Goal: Task Accomplishment & Management: Manage account settings

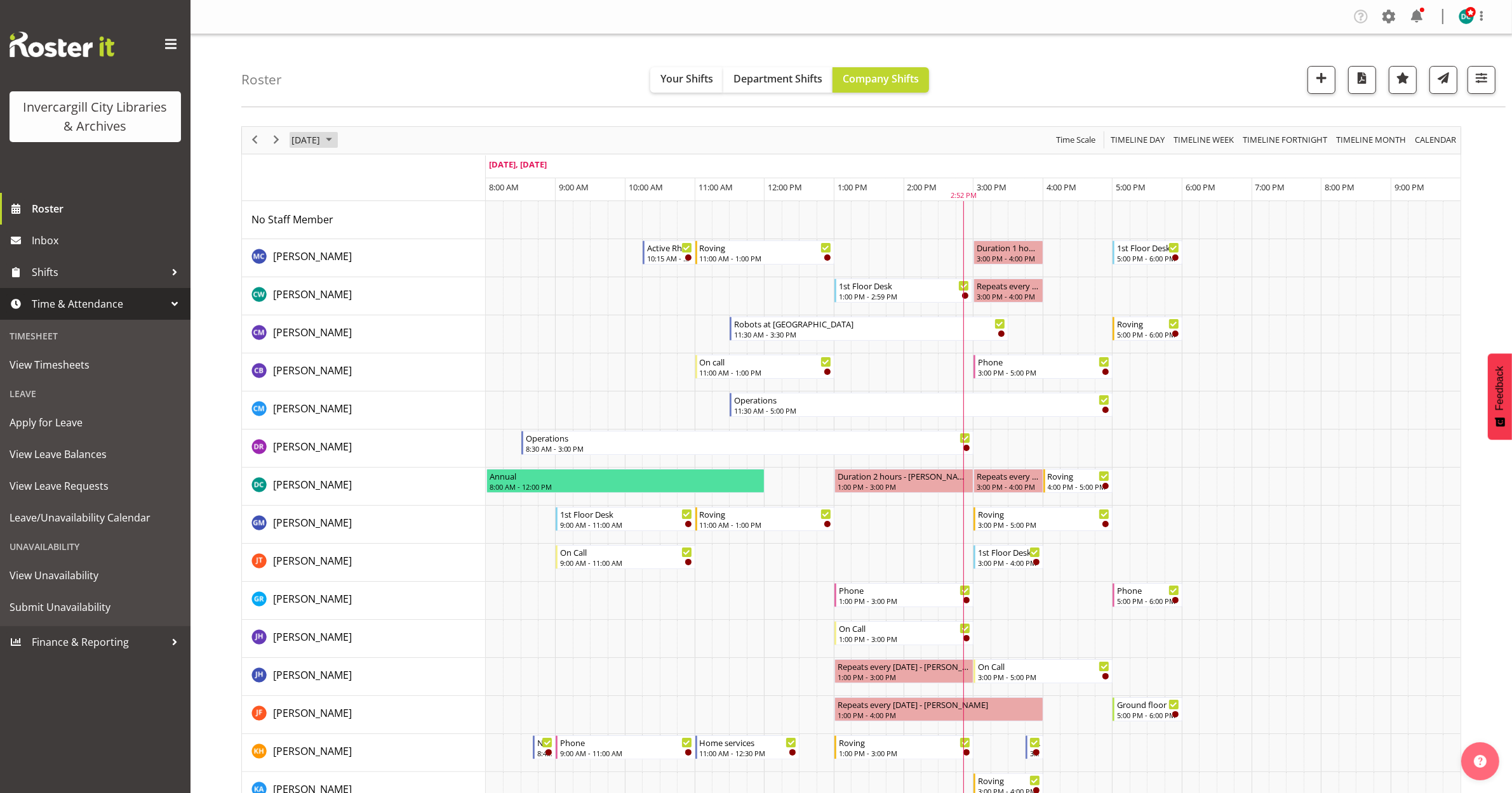
click at [299, 134] on span "[DATE]" at bounding box center [305, 140] width 31 height 16
click at [428, 168] on span "next month" at bounding box center [425, 172] width 23 height 23
click at [427, 221] on span "4" at bounding box center [427, 216] width 19 height 19
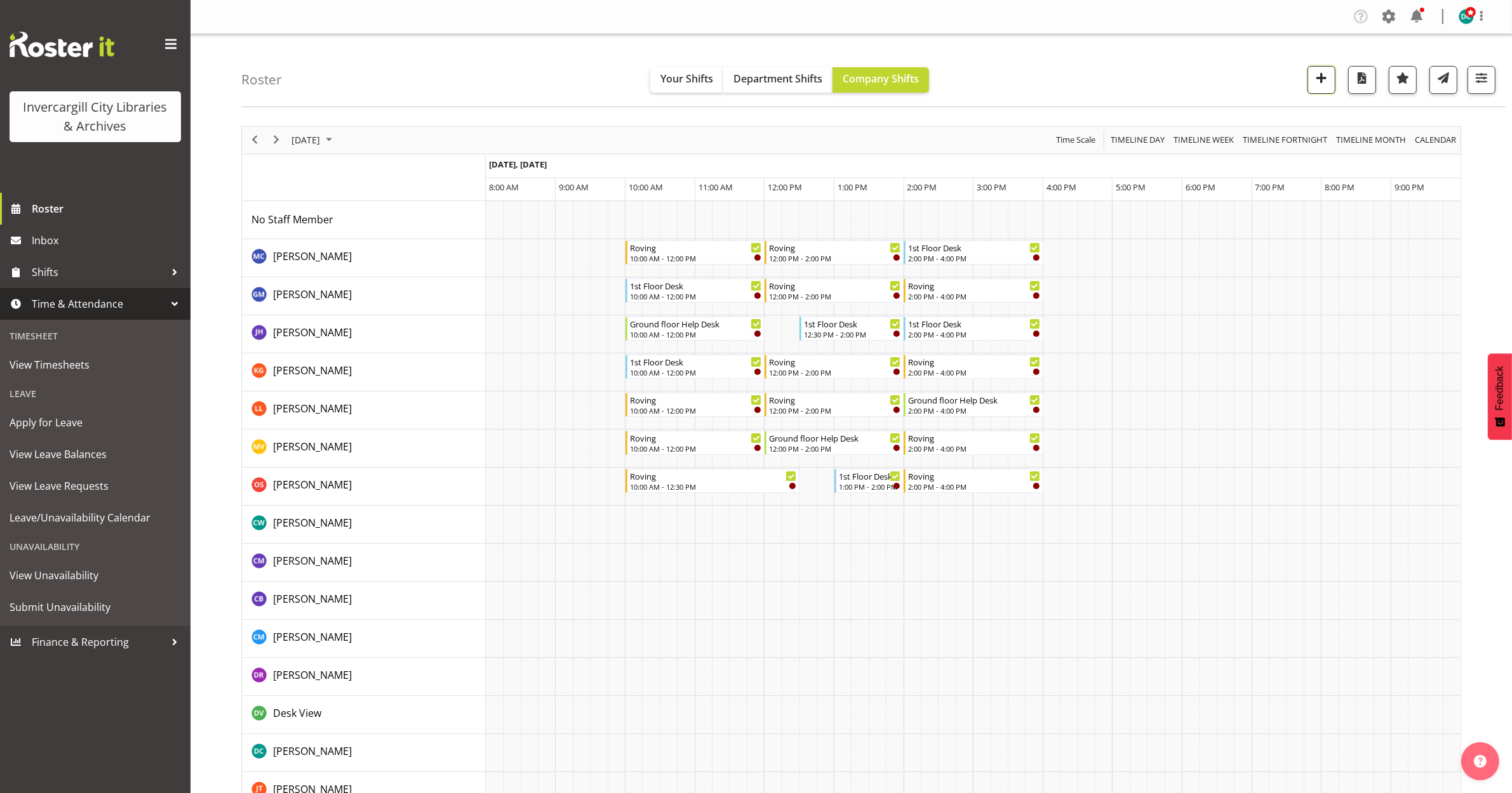
click at [1314, 78] on span "button" at bounding box center [1321, 78] width 17 height 17
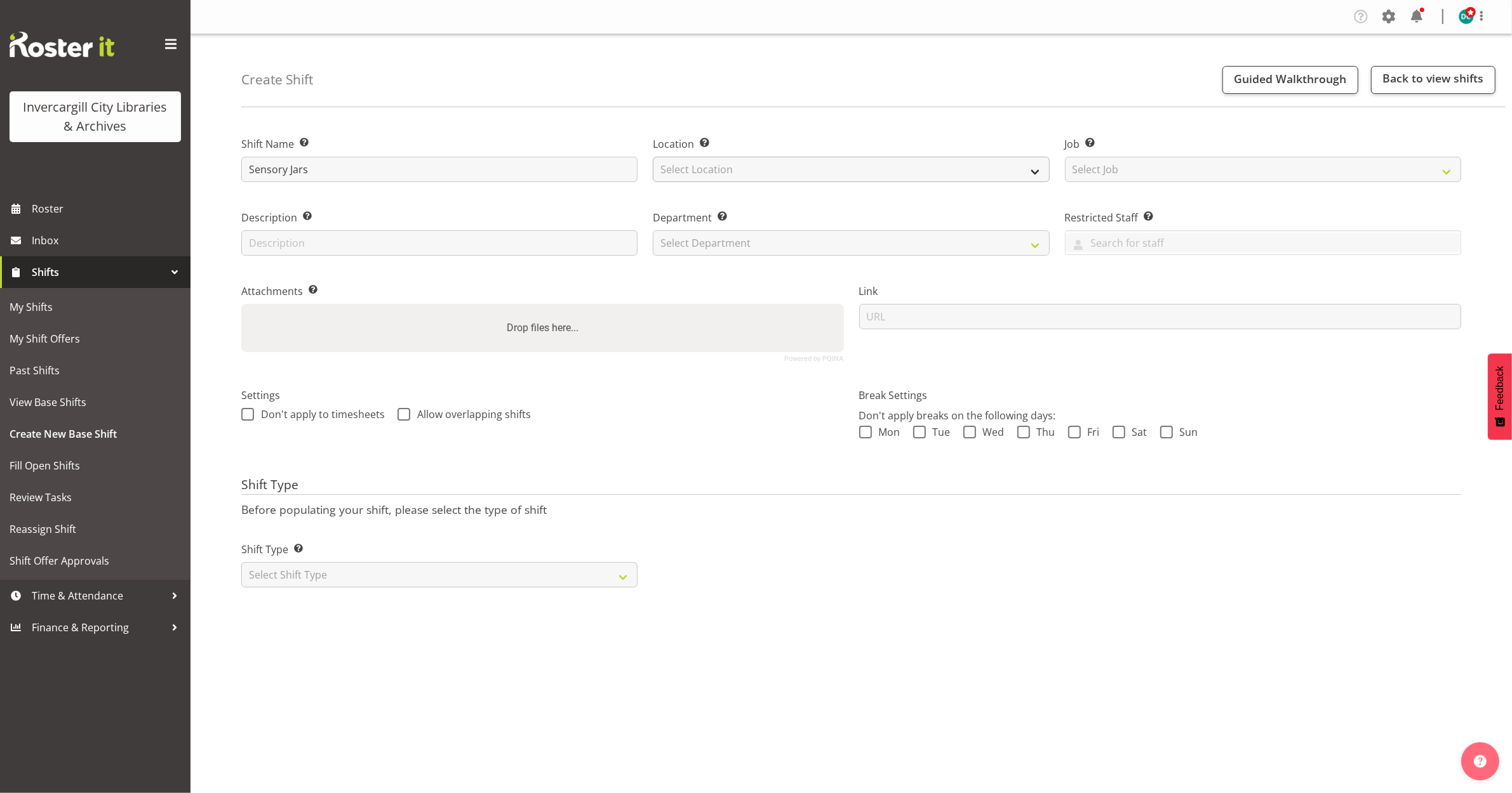
type input "Sensory Jars"
click at [743, 159] on select "Select Location Bluff Library Invercargill Library" at bounding box center [851, 169] width 396 height 25
select select "1276"
click at [653, 157] on select "Select Location Bluff Library Invercargill Library" at bounding box center [851, 169] width 396 height 25
click at [711, 249] on select "Select Department Off Desk Public shifts" at bounding box center [851, 243] width 396 height 25
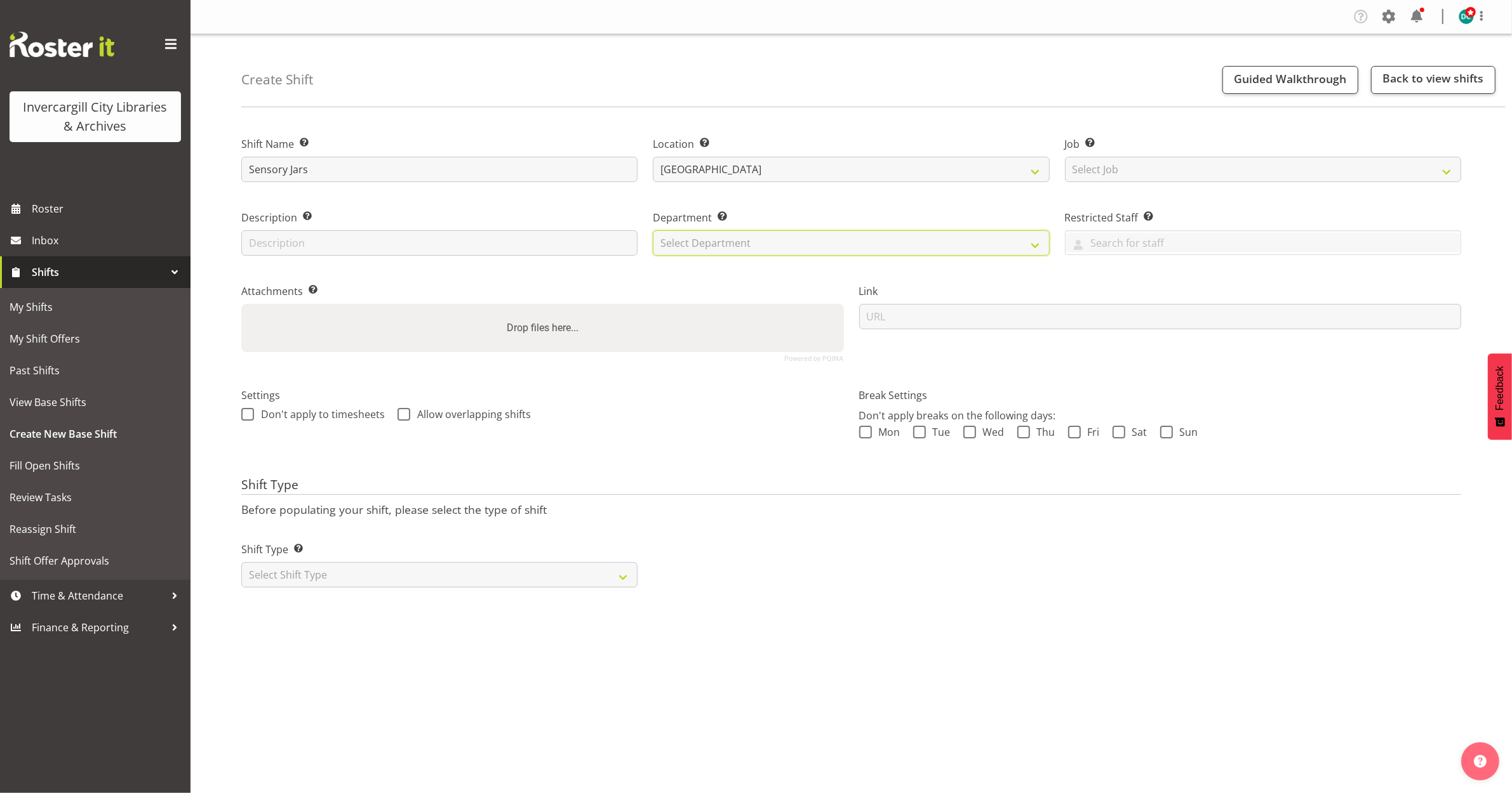
select select "921"
click at [653, 230] on select "Select Department Off Desk Public shifts" at bounding box center [851, 243] width 396 height 25
click at [251, 411] on span at bounding box center [247, 414] width 12 height 12
click at [249, 411] on input "Don't apply to timesheets" at bounding box center [245, 414] width 8 height 8
checkbox input "true"
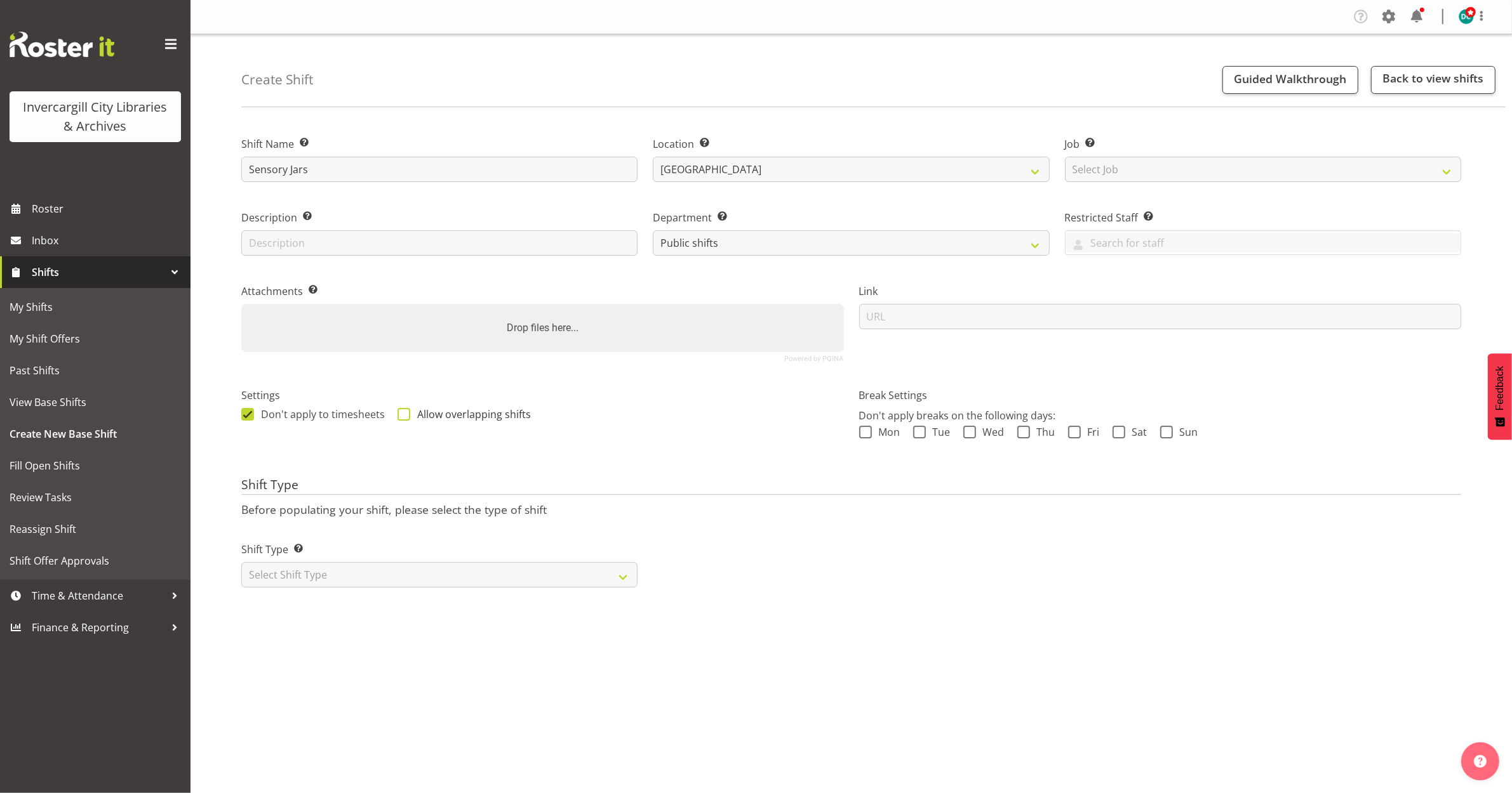
click at [400, 419] on span at bounding box center [404, 414] width 12 height 12
click at [400, 418] on input "Allow overlapping shifts" at bounding box center [401, 414] width 8 height 8
checkbox input "true"
click at [381, 573] on select "Select Shift Type One Off Shift Recurring Shift Rotating Shift" at bounding box center [439, 575] width 396 height 25
select select "one_off"
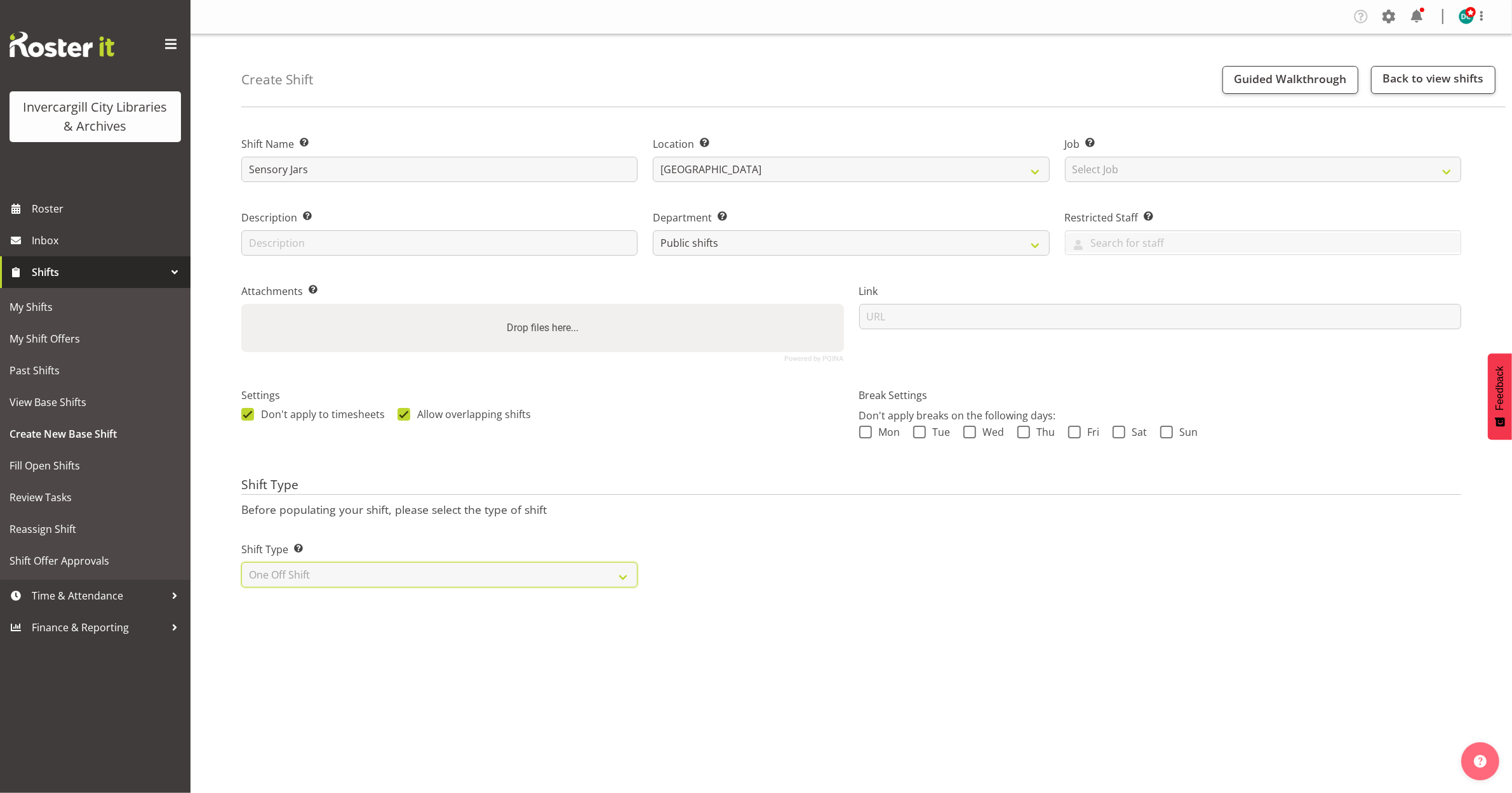
click at [241, 563] on select "Select Shift Type One Off Shift Recurring Shift Rotating Shift" at bounding box center [439, 575] width 396 height 25
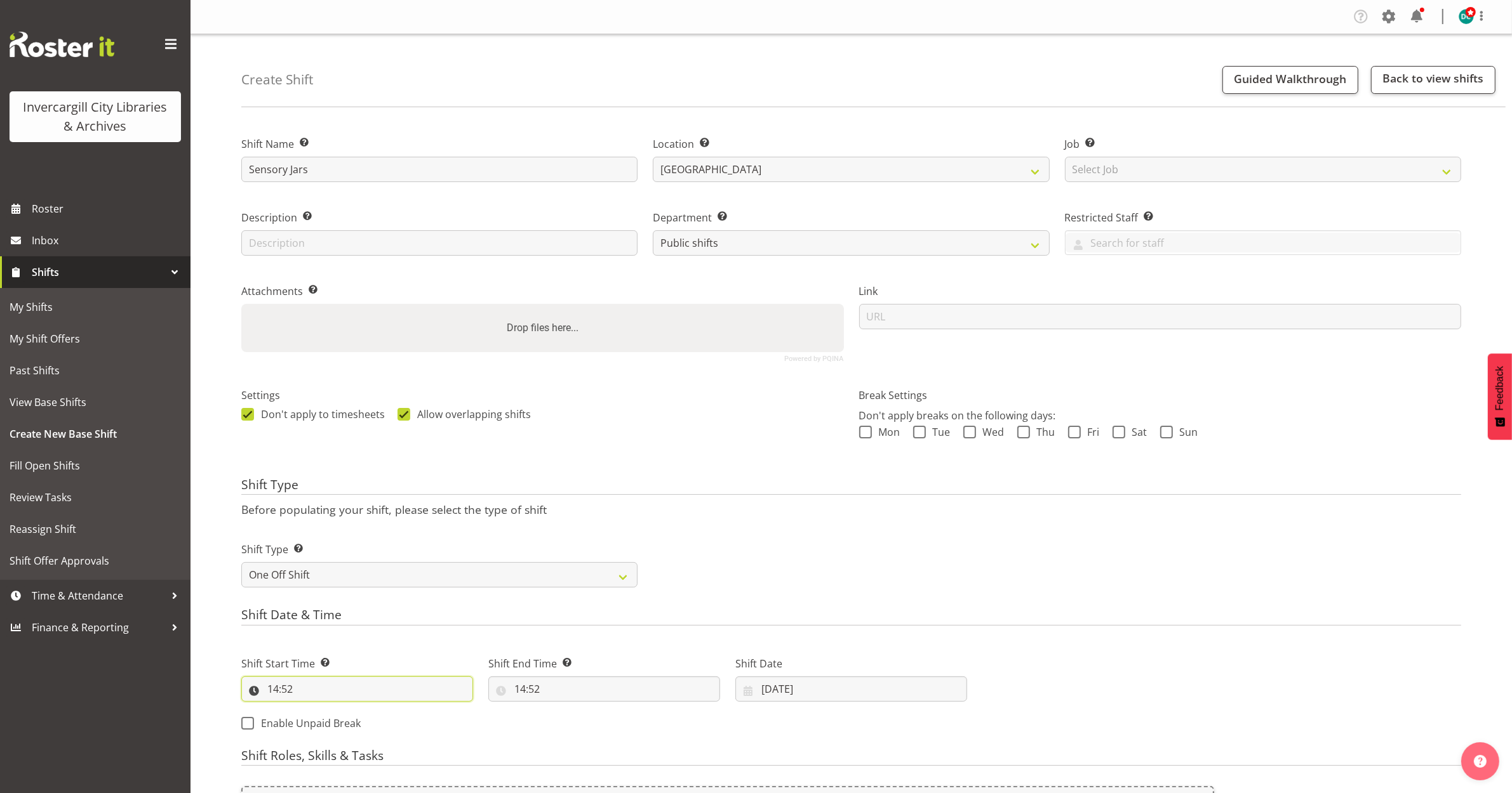
click at [287, 683] on input "14:52" at bounding box center [357, 689] width 232 height 25
click at [328, 724] on select "00 01 02 03 04 05 06 07 08 09 10 11 12 13 14 15 16 17 18 19 20 21 22 23" at bounding box center [327, 722] width 28 height 25
select select "12"
click at [313, 710] on select "00 01 02 03 04 05 06 07 08 09 10 11 12 13 14 15 16 17 18 19 20 21 22 23" at bounding box center [327, 722] width 28 height 25
type input "12:52"
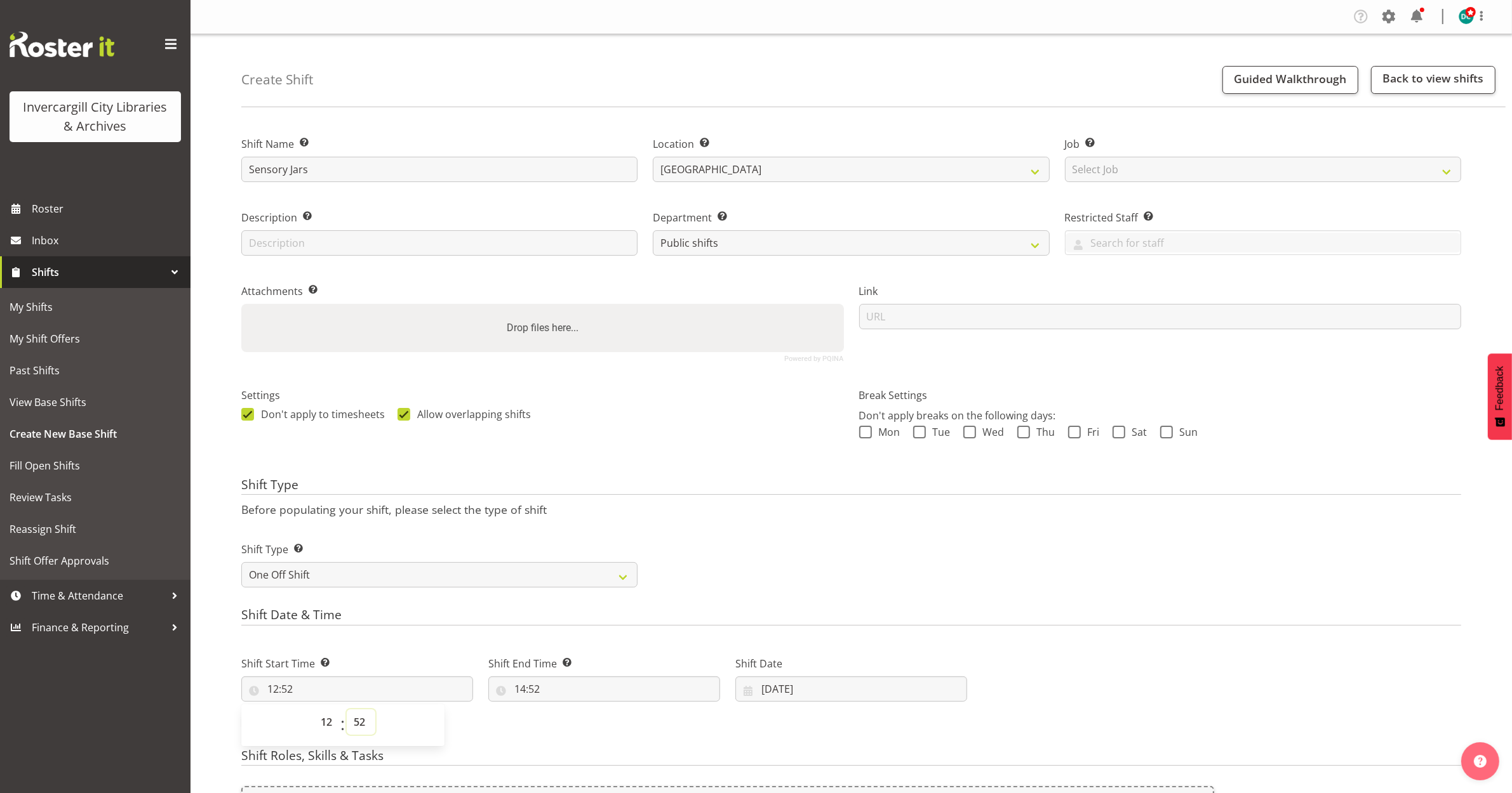
click at [360, 725] on select "00 01 02 03 04 05 06 07 08 09 10 11 12 13 14 15 16 17 18 19 20 21 22 23 24 25 2…" at bounding box center [361, 722] width 28 height 25
select select "30"
type input "12:30"
click at [524, 697] on input "14:52" at bounding box center [604, 689] width 232 height 25
click at [570, 725] on select "00 01 02 03 04 05 06 07 08 09 10 11 12 13 14 15 16 17 18 19 20 21 22 23" at bounding box center [575, 722] width 28 height 25
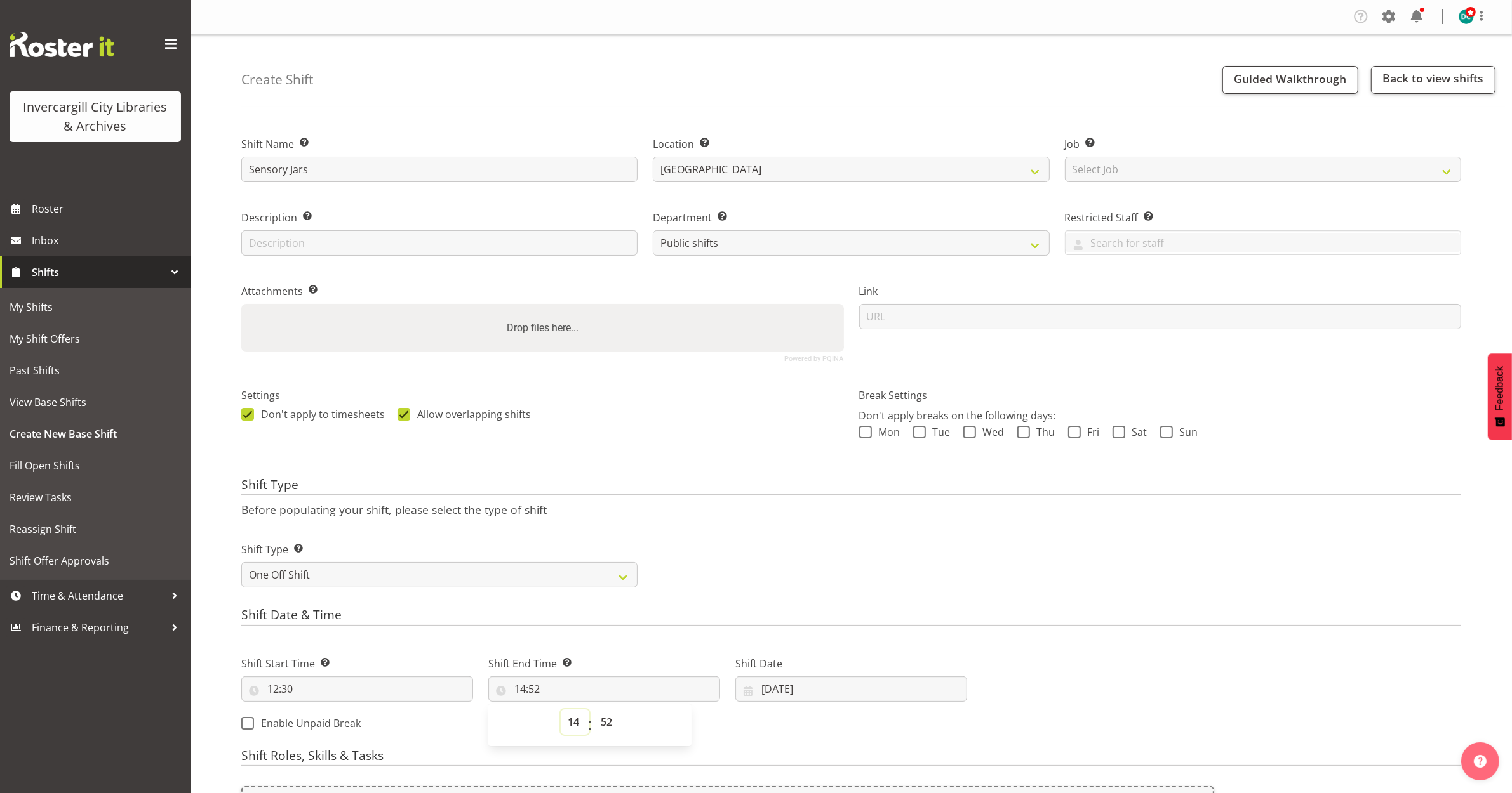
select select "15"
type input "15:52"
click at [607, 728] on select "00 01 02 03 04 05 06 07 08 09 10 11 12 13 14 15 16 17 18 19 20 21 22 23 24 25 2…" at bounding box center [607, 722] width 28 height 25
select select "30"
type input "15:30"
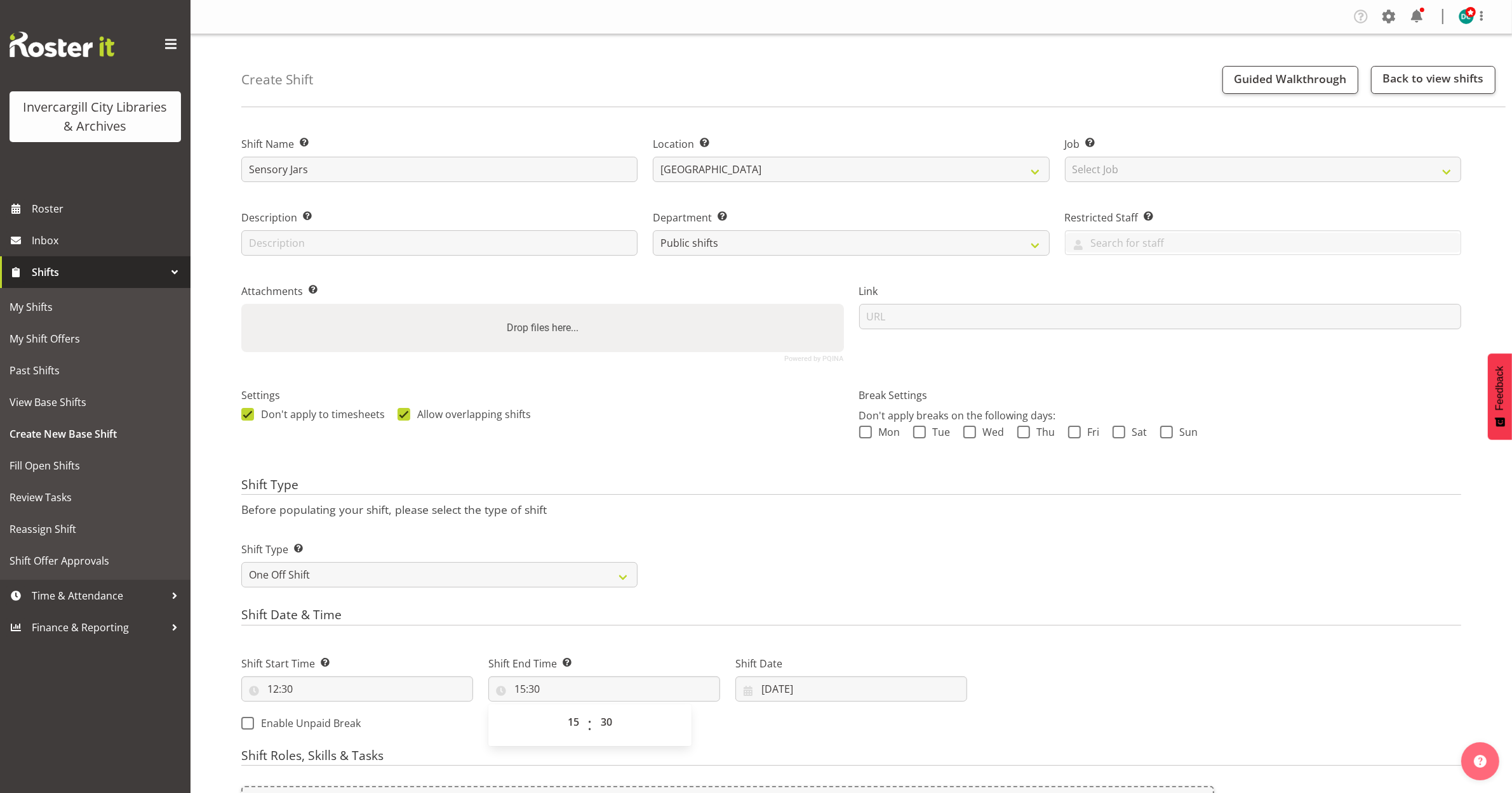
drag, startPoint x: 751, startPoint y: 735, endPoint x: 783, endPoint y: 711, distance: 40.0
click at [753, 734] on div "Shift Start Time Set the time of the day you wish this shift to start 12:30 00 …" at bounding box center [604, 689] width 741 height 102
click at [820, 689] on input "30/09/2025" at bounding box center [851, 689] width 232 height 25
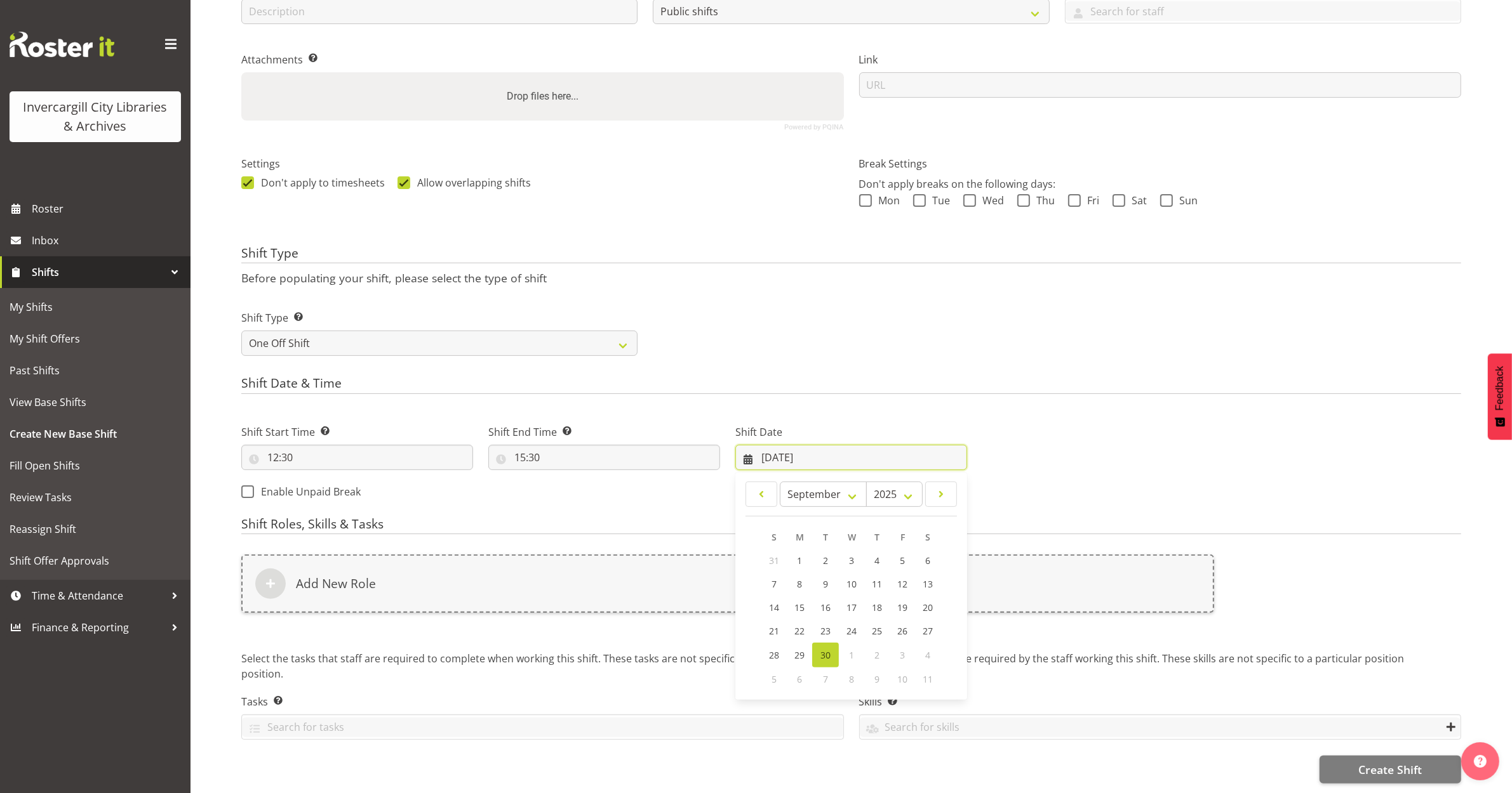
scroll to position [244, 0]
click at [940, 487] on span at bounding box center [940, 494] width 15 height 15
select select "9"
click at [921, 550] on link "4" at bounding box center [927, 561] width 25 height 25
type input "04/10/2025"
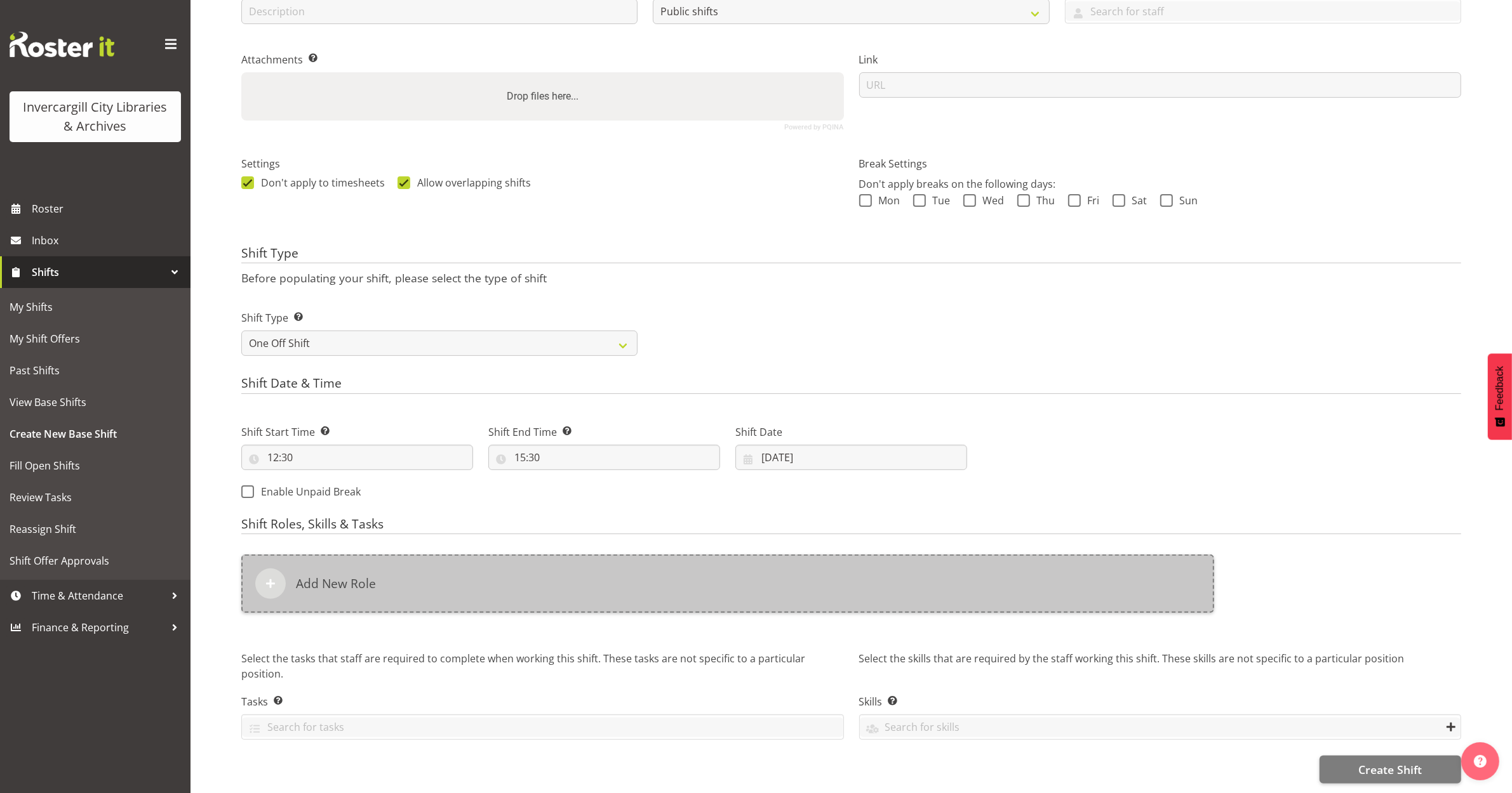
click at [341, 589] on div "Add New Role" at bounding box center [728, 584] width 973 height 58
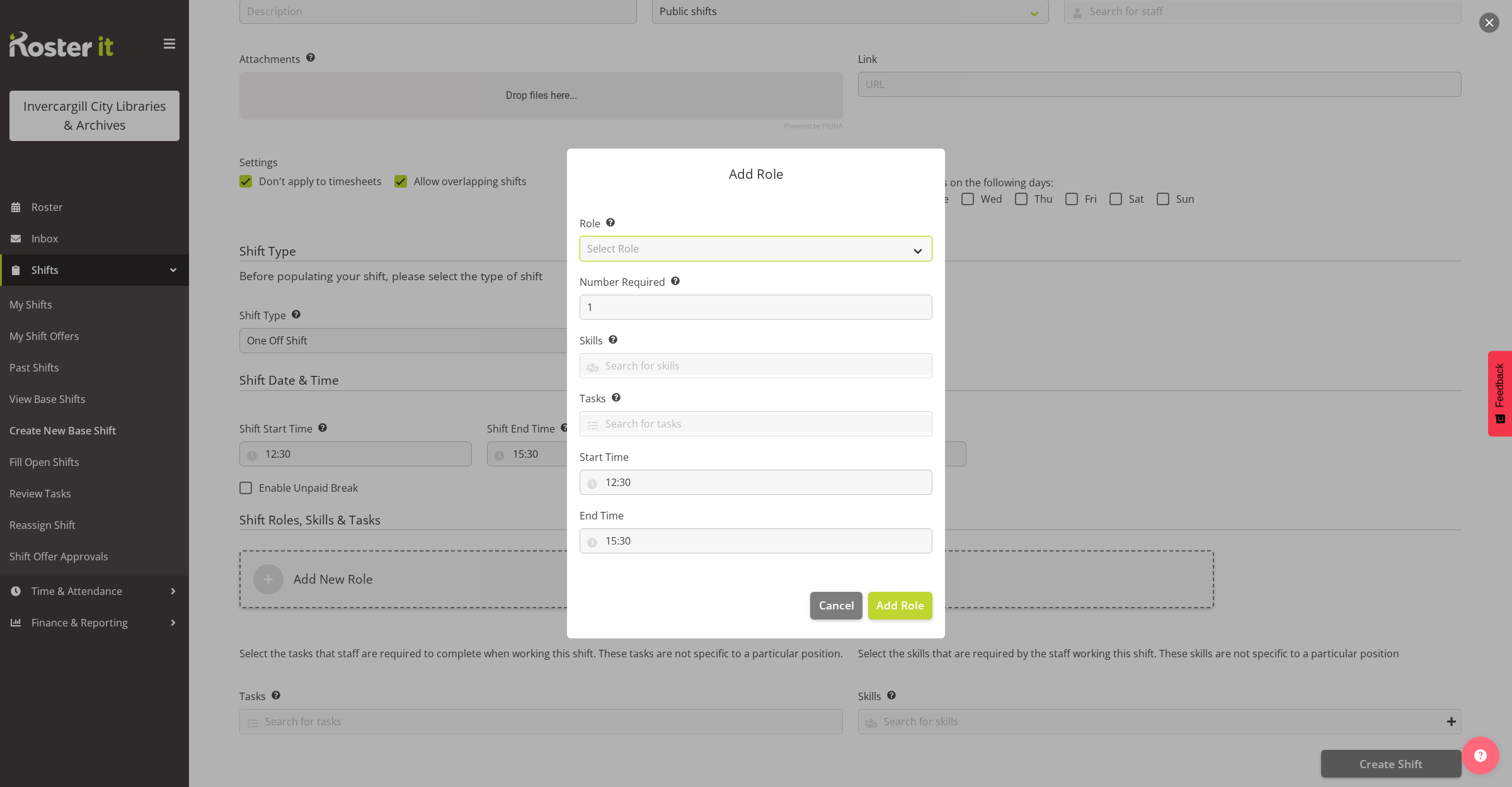
click at [691, 247] on select "Select Role 1st floor desk AQ operator Business Support Team member Casual Cust…" at bounding box center [756, 248] width 353 height 25
select select "1518"
click at [580, 236] on select "Select Role 1st floor desk AQ operator Business Support Team member Casual Cust…" at bounding box center [756, 248] width 353 height 25
click at [886, 603] on span "Add Role" at bounding box center [900, 605] width 48 height 15
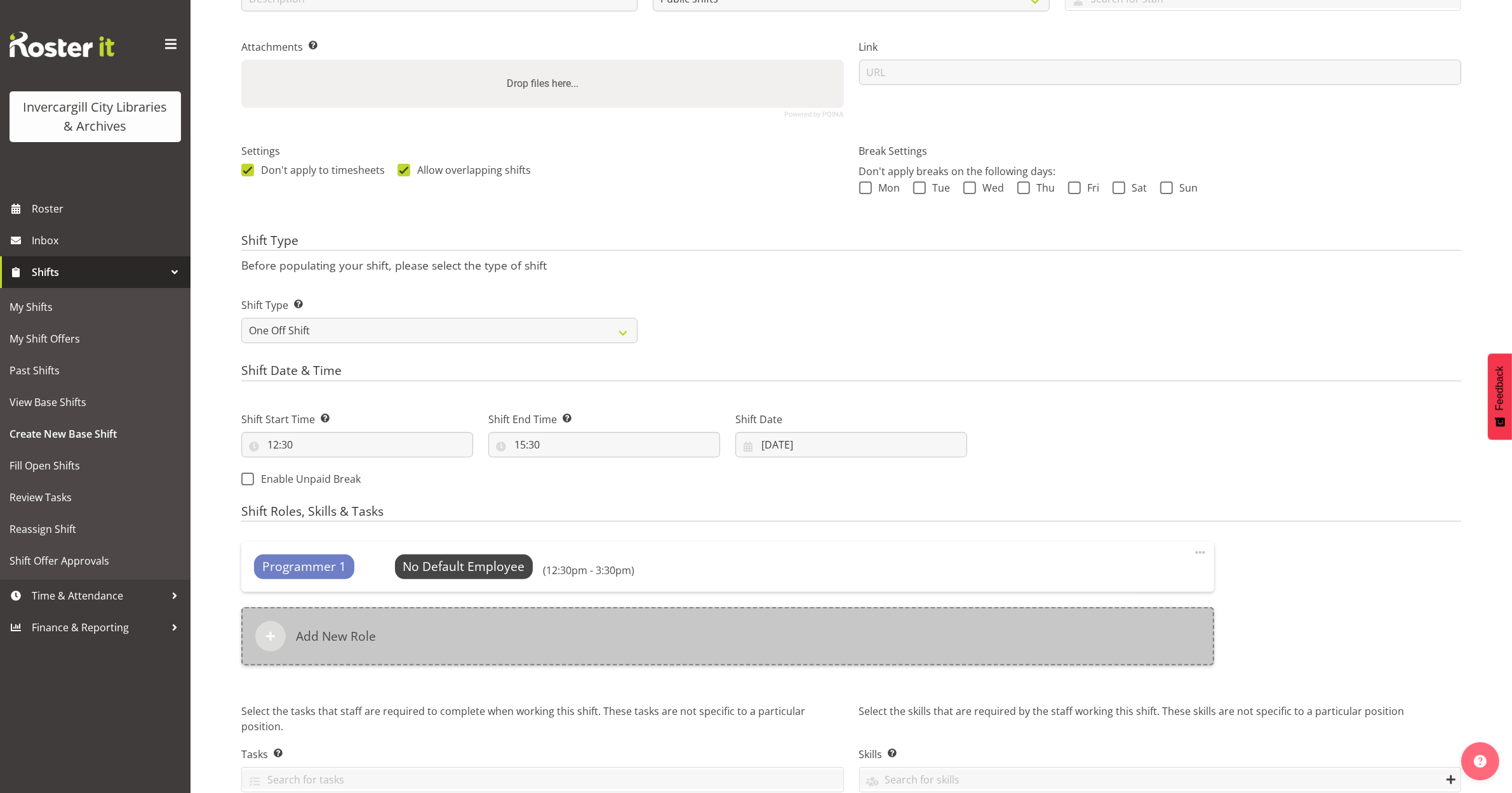
click at [671, 629] on div "Add New Role" at bounding box center [728, 637] width 973 height 58
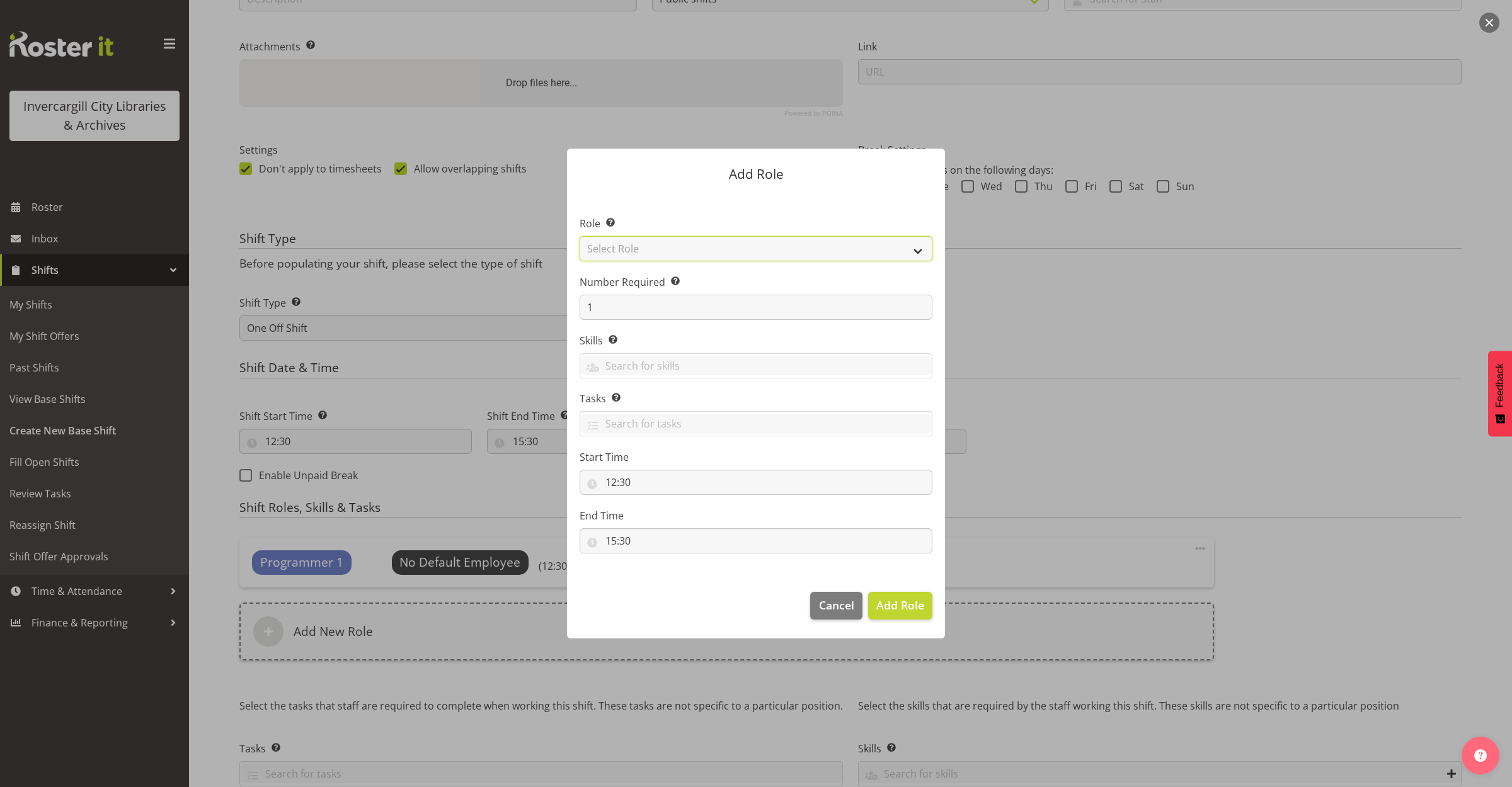
click at [665, 246] on select "Select Role 1st floor desk AQ operator Business Support Team member Casual Cust…" at bounding box center [756, 248] width 353 height 25
select select "1535"
click at [580, 236] on select "Select Role 1st floor desk AQ operator Business Support Team member Casual Cust…" at bounding box center [756, 248] width 353 height 25
click at [904, 603] on span "Add Role" at bounding box center [900, 605] width 48 height 15
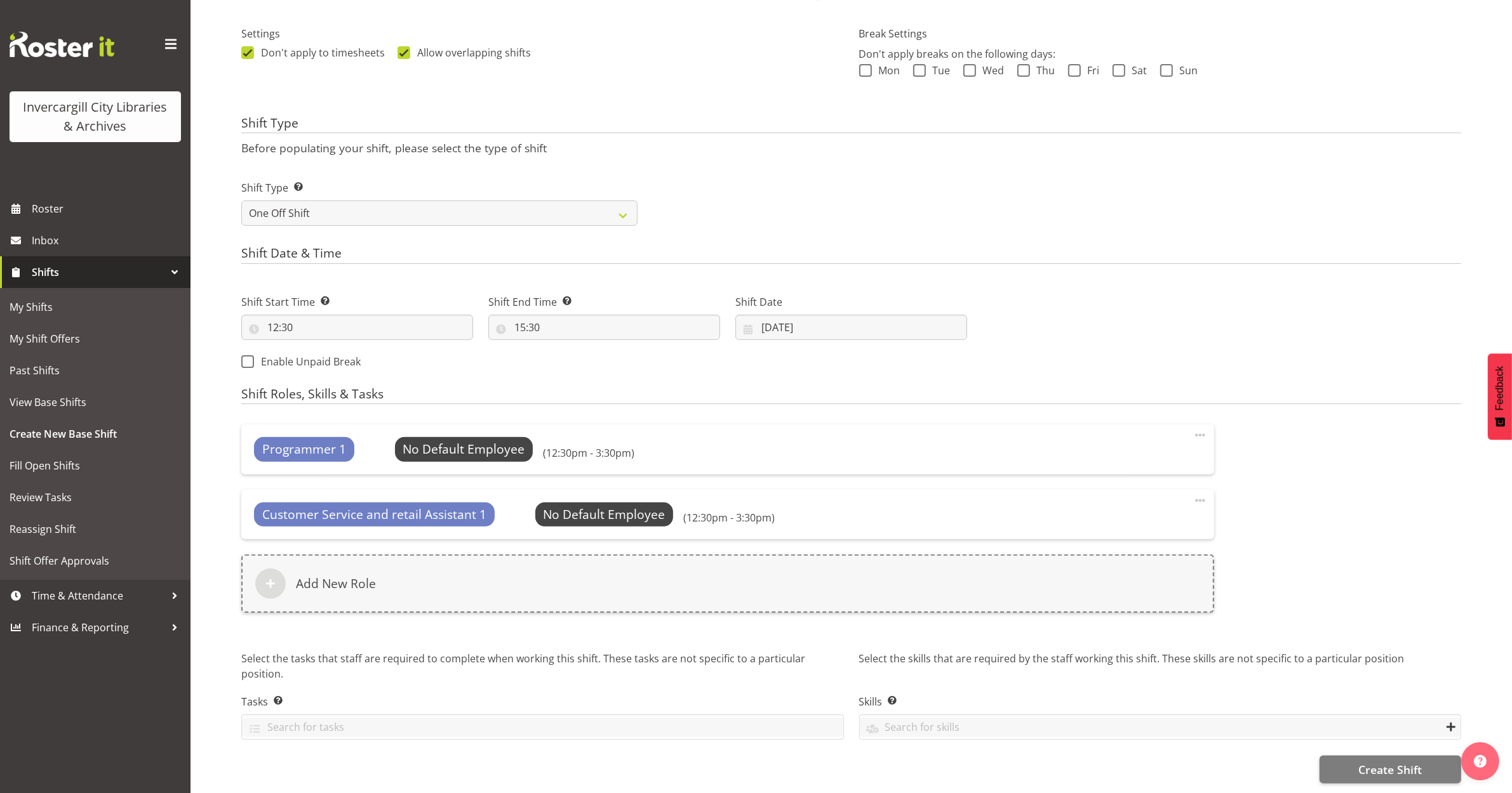
scroll to position [374, 0]
click at [448, 446] on span "Select Employee" at bounding box center [464, 449] width 95 height 18
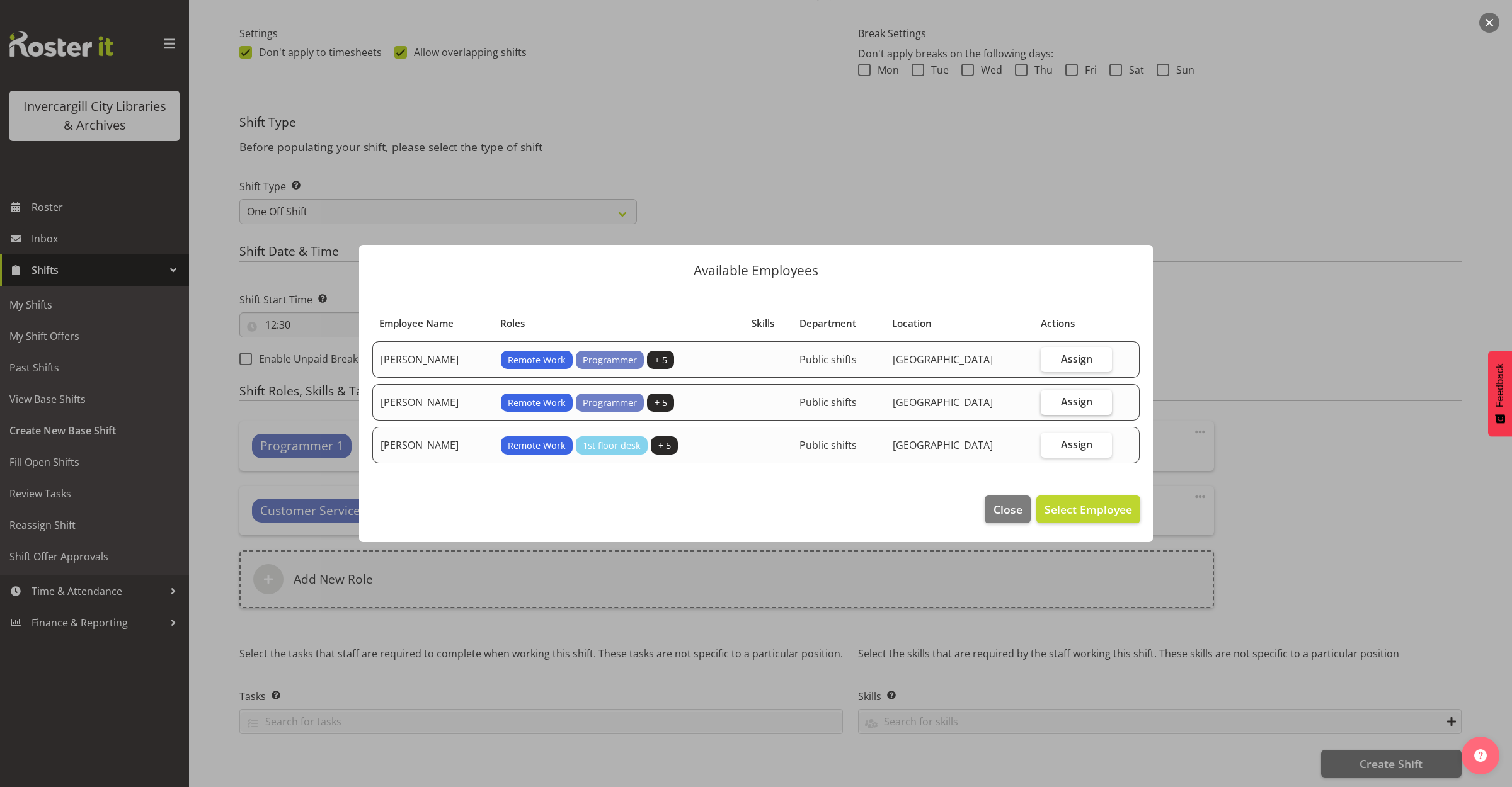
click at [1075, 397] on span "Assign" at bounding box center [1077, 401] width 32 height 12
click at [1049, 397] on input "Assign" at bounding box center [1044, 401] width 8 height 8
checkbox input "true"
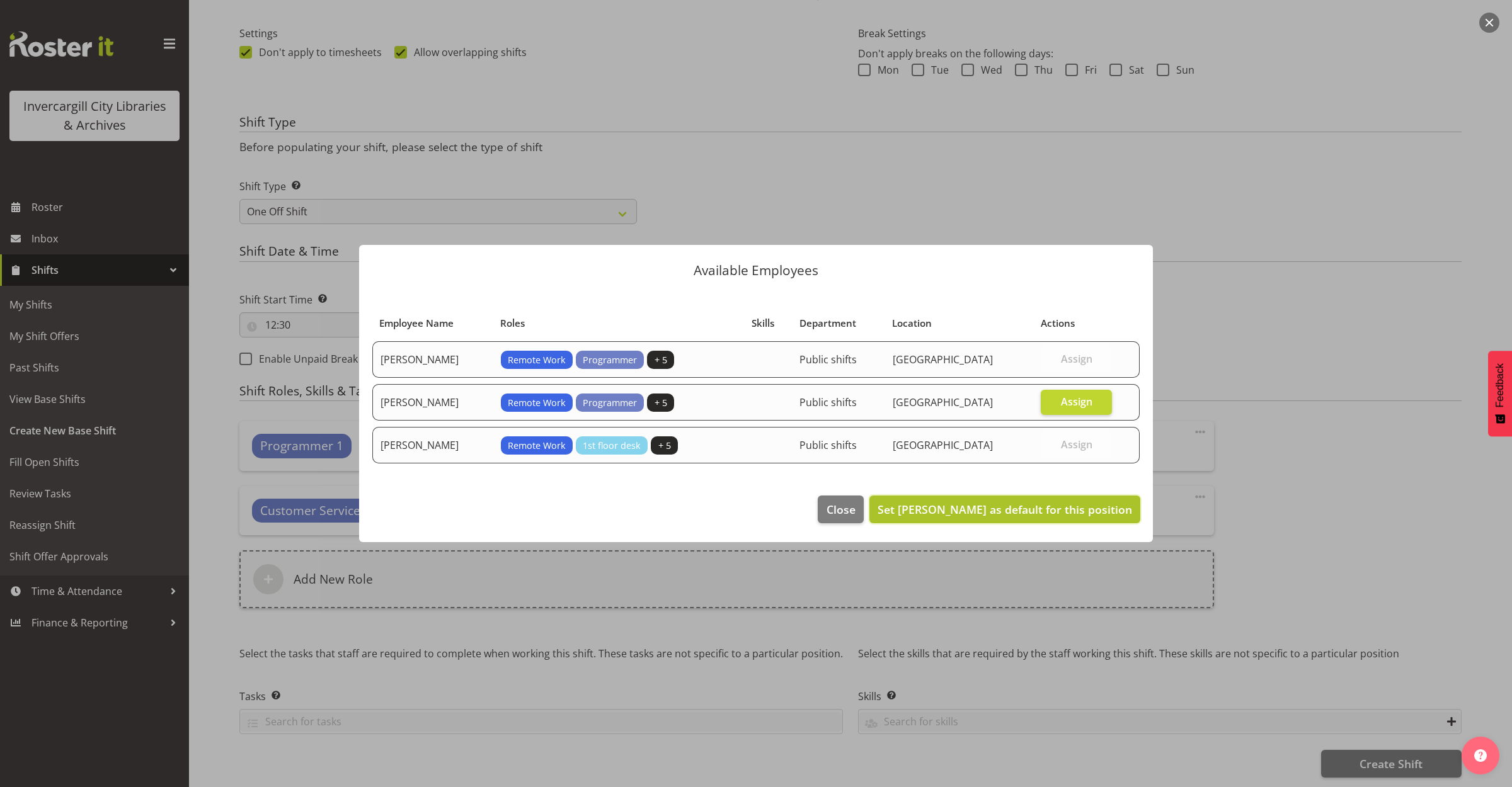
click at [1062, 511] on span "Set Katie Greene as default for this position" at bounding box center [1005, 509] width 255 height 15
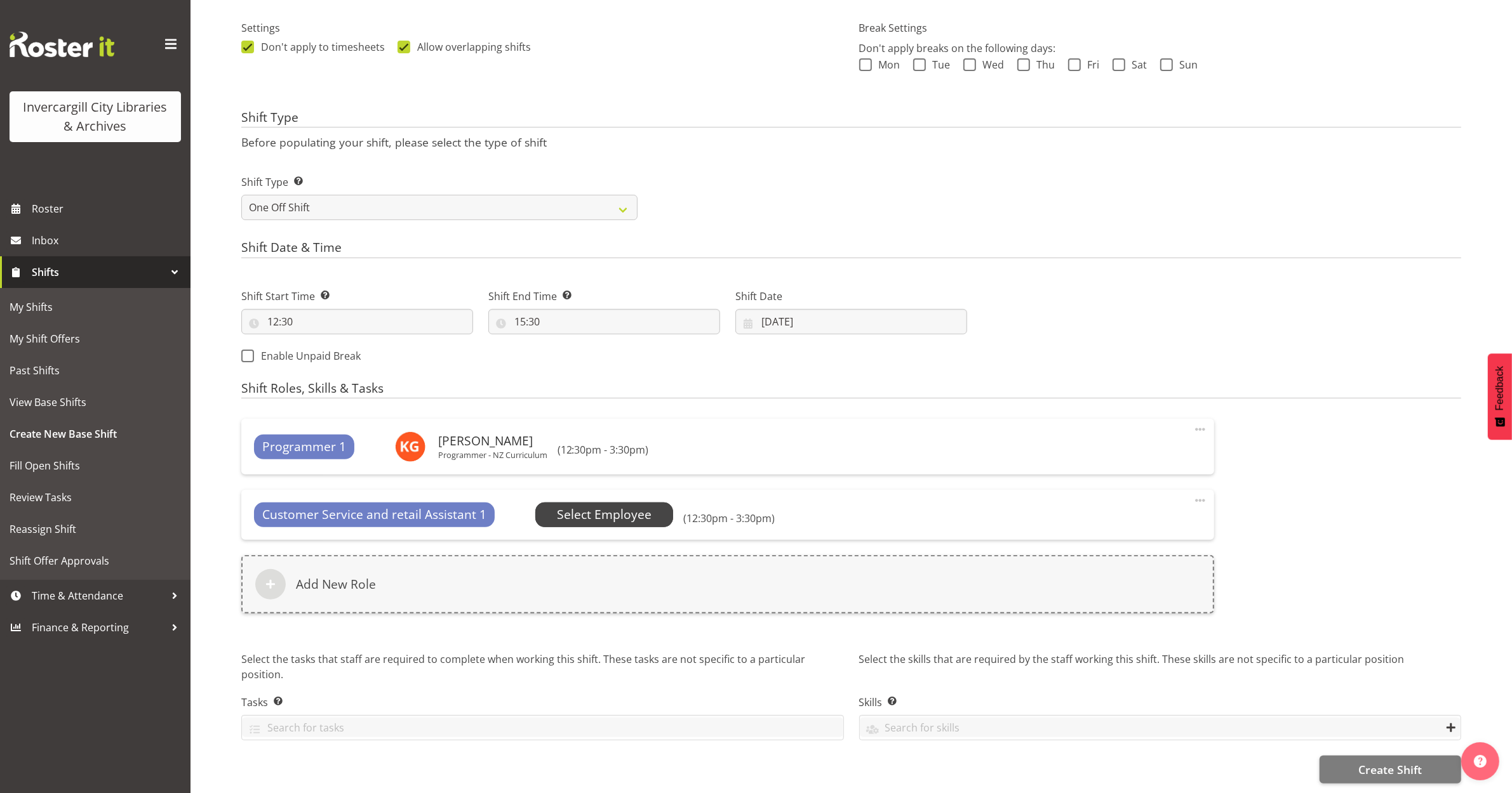
click at [573, 512] on span "Select Employee" at bounding box center [604, 515] width 95 height 18
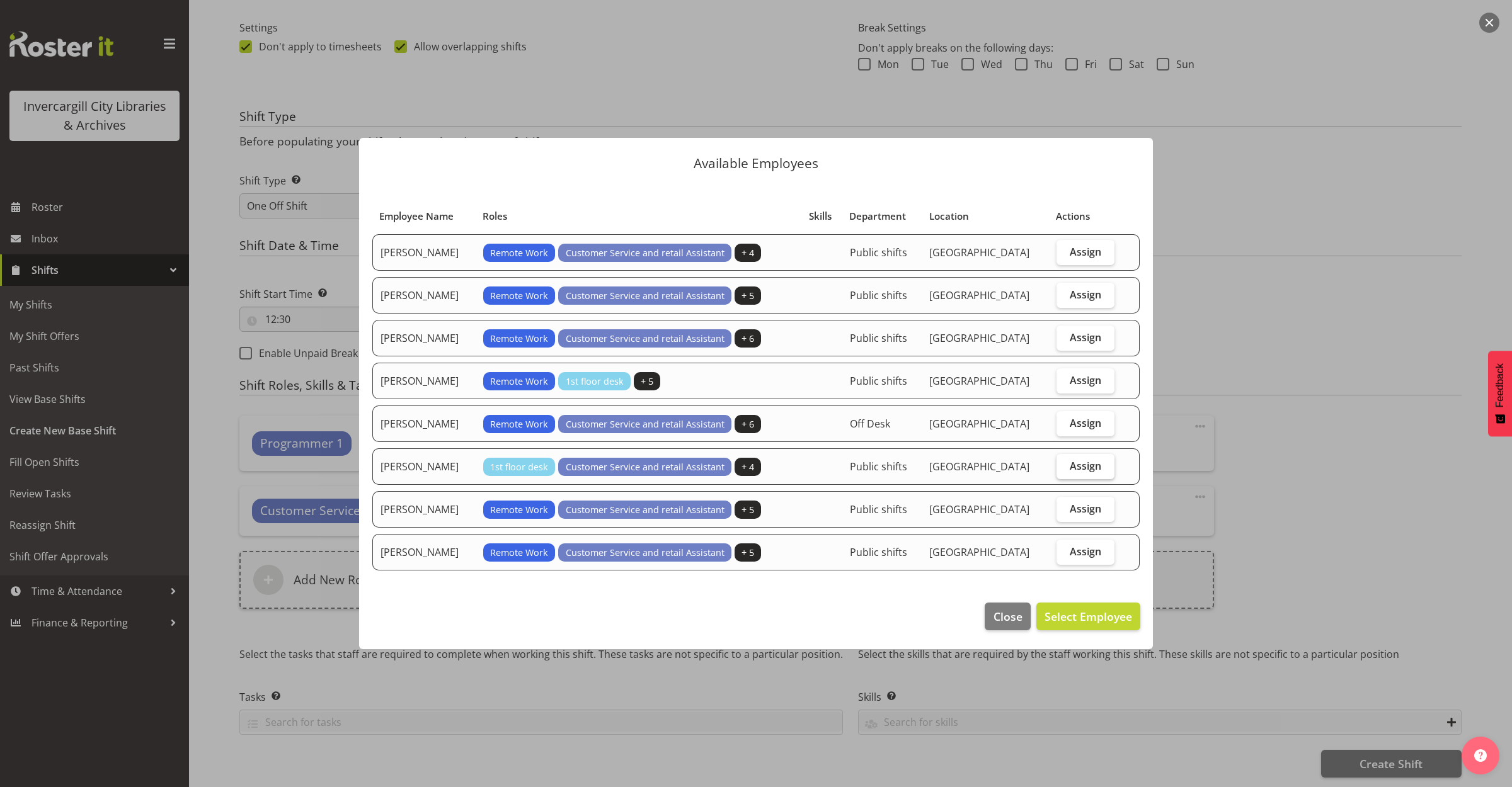
click at [1073, 463] on span "Assign" at bounding box center [1086, 465] width 32 height 12
click at [1065, 463] on input "Assign" at bounding box center [1060, 465] width 8 height 8
checkbox input "true"
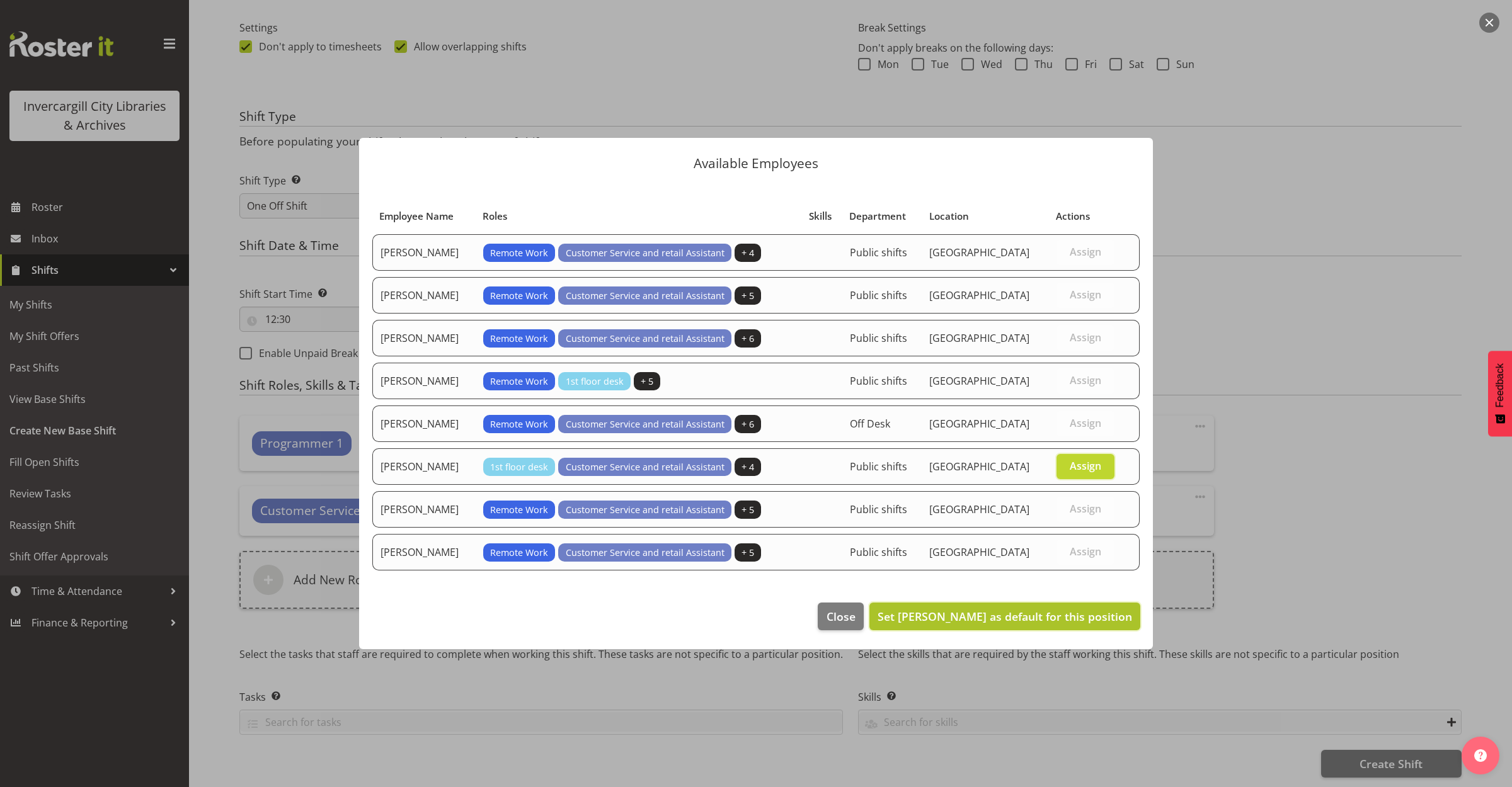
click at [1046, 621] on span "Set Olivia Stanley as default for this position" at bounding box center [1005, 616] width 255 height 15
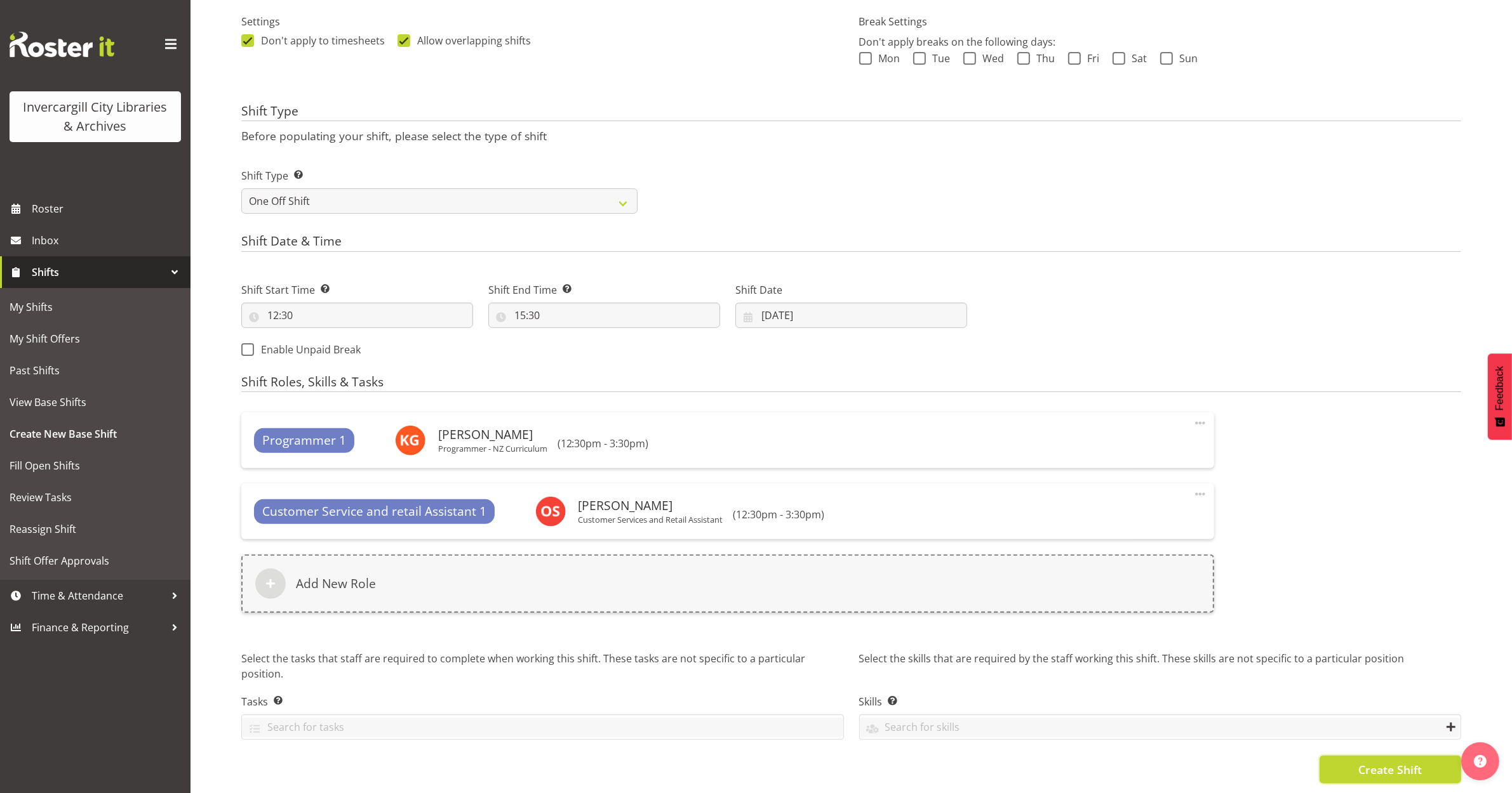
click at [1361, 775] on span "Create Shift" at bounding box center [1390, 770] width 63 height 17
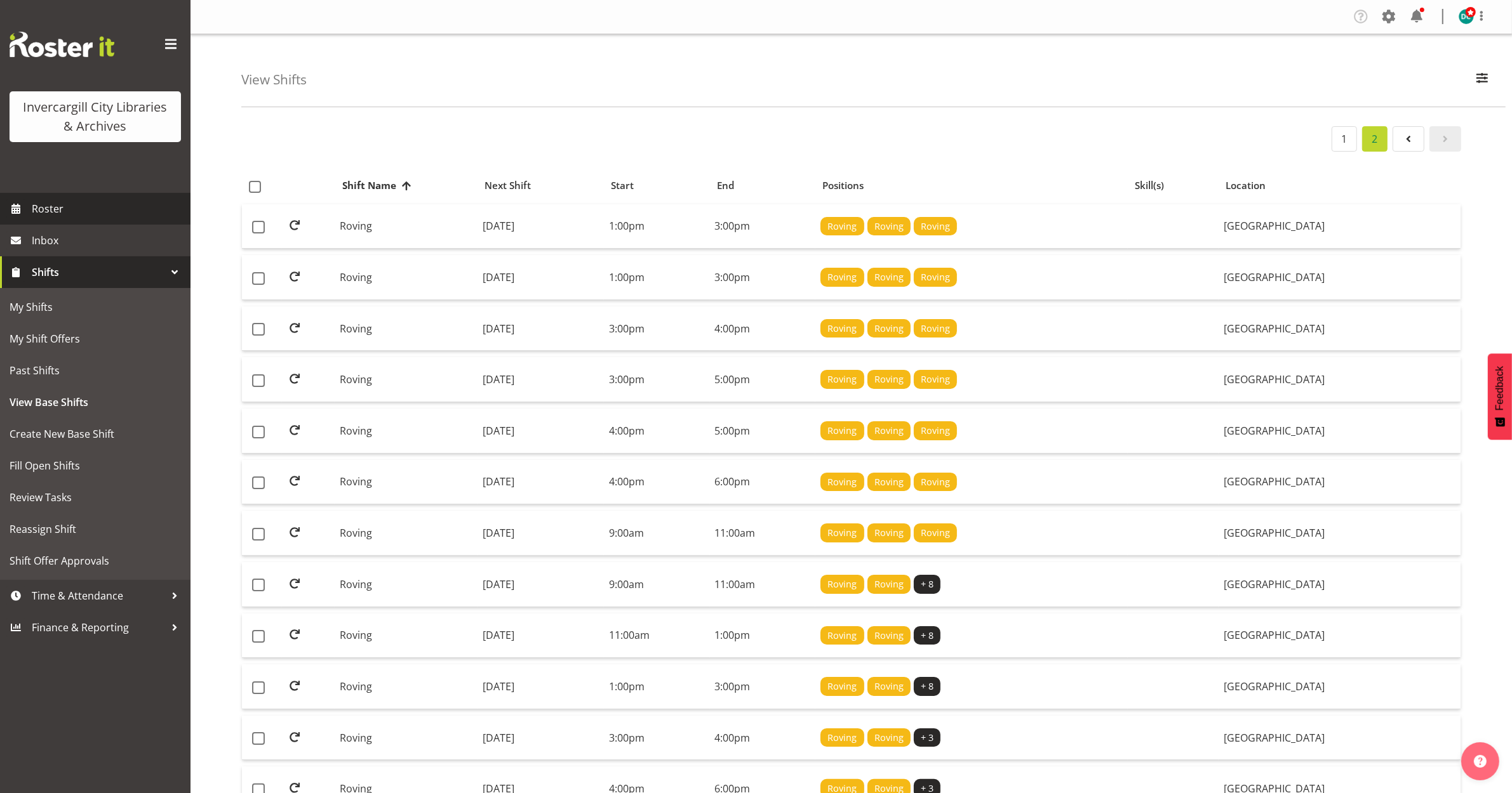
click at [40, 204] on span "Roster" at bounding box center [108, 209] width 153 height 19
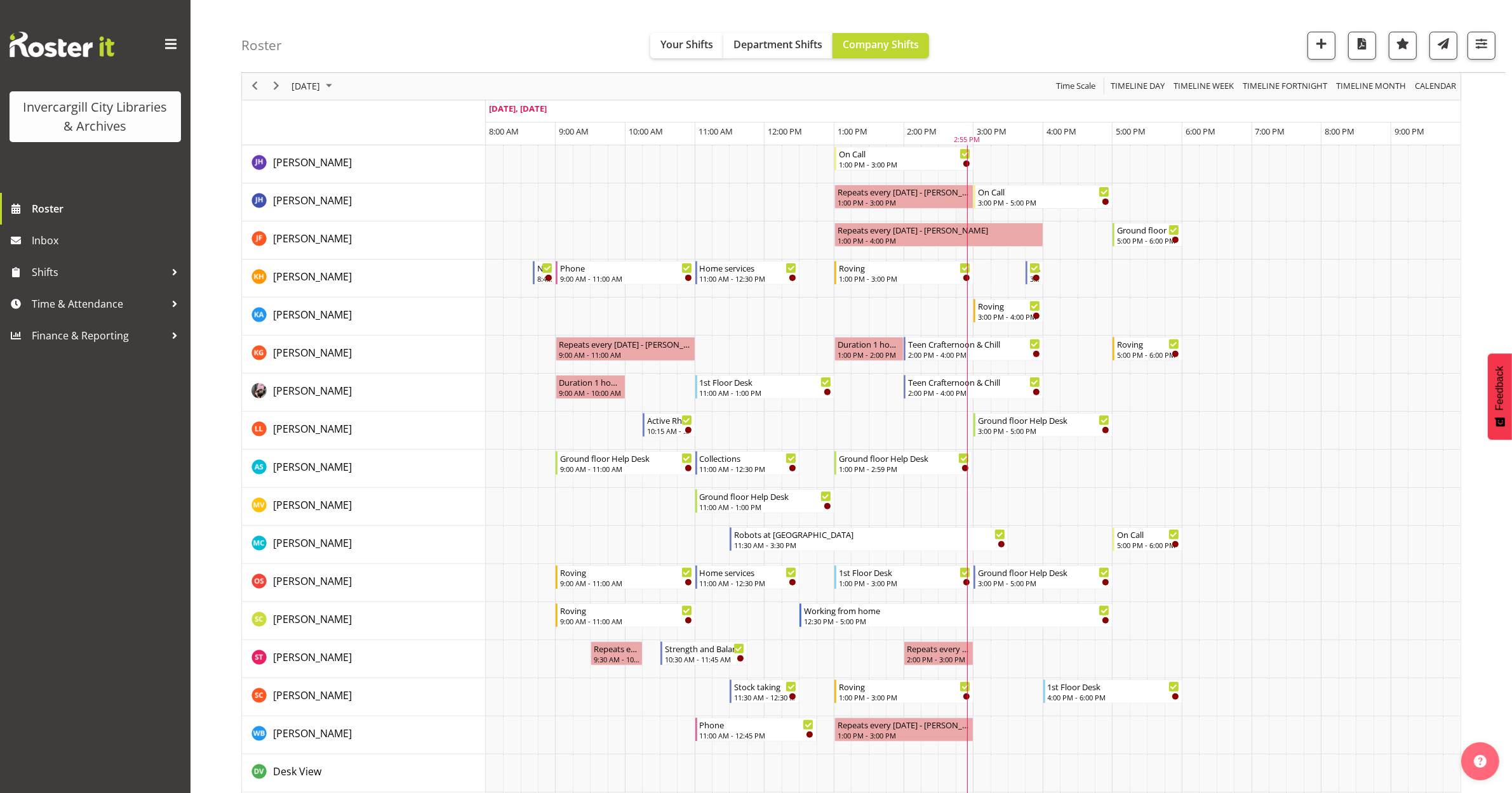
scroll to position [318, 0]
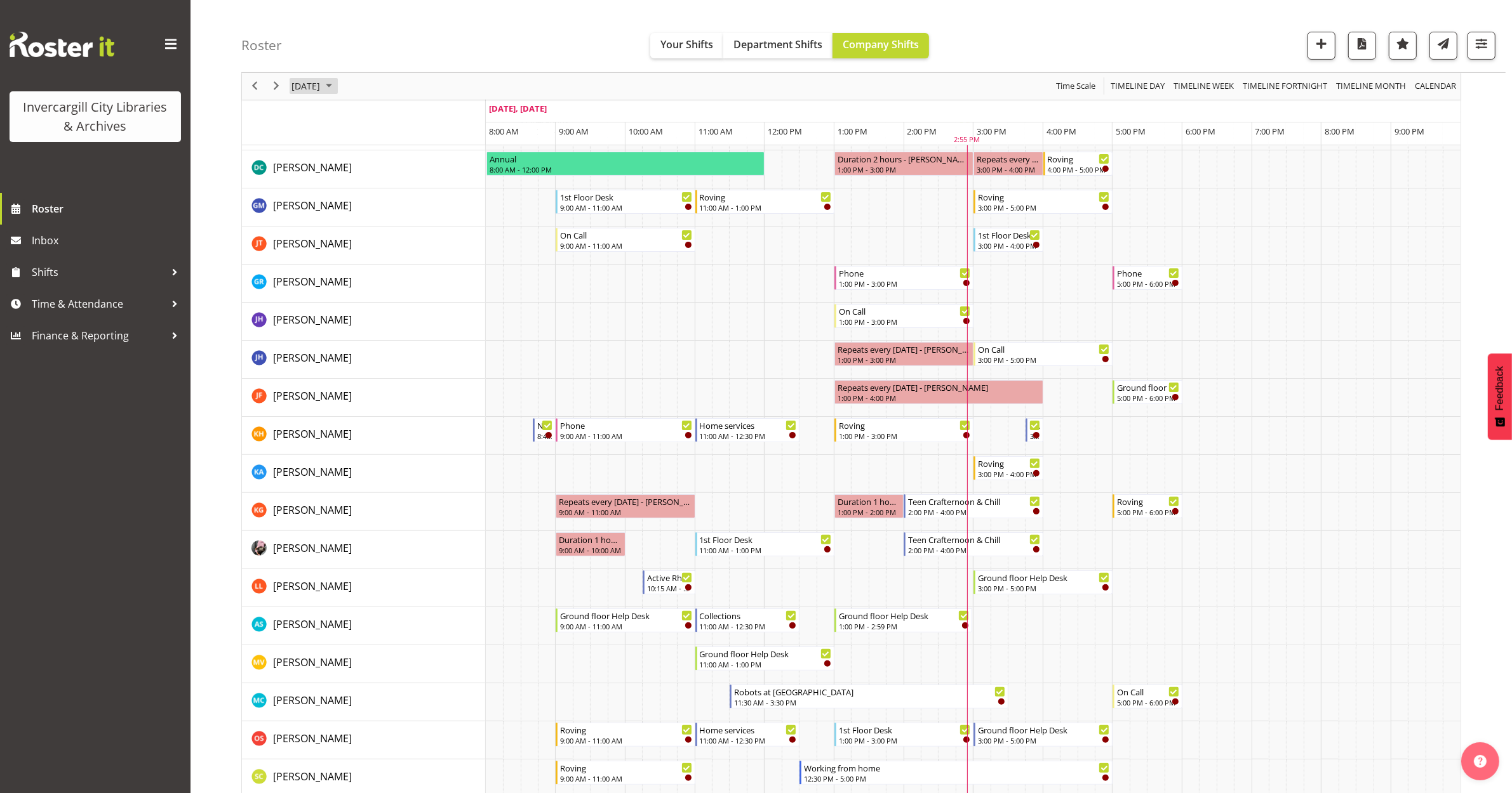
click at [321, 90] on span "[DATE]" at bounding box center [305, 86] width 31 height 16
click at [423, 121] on span "next month" at bounding box center [425, 118] width 23 height 23
click at [423, 161] on span "4" at bounding box center [427, 162] width 19 height 19
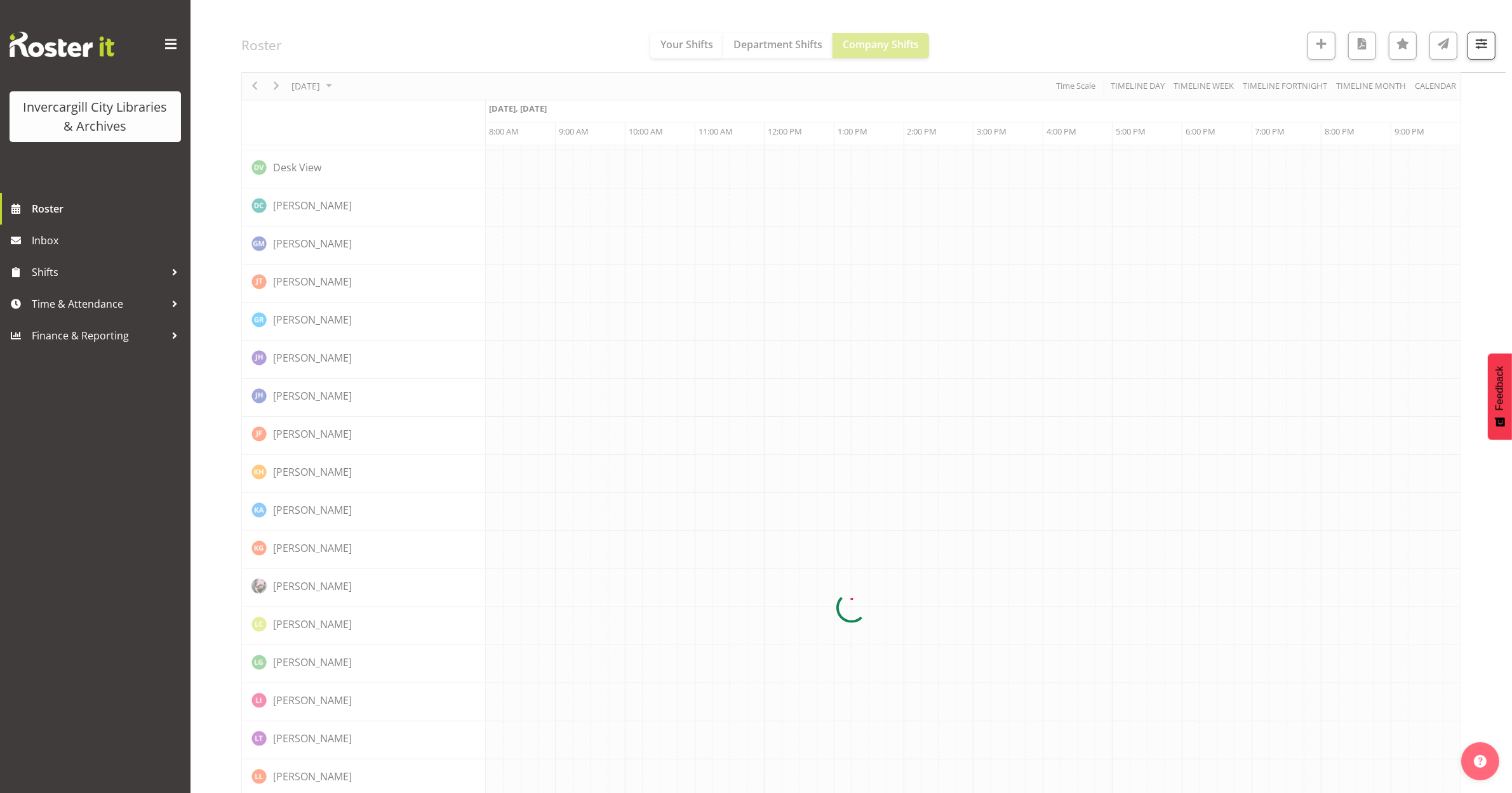
scroll to position [0, 0]
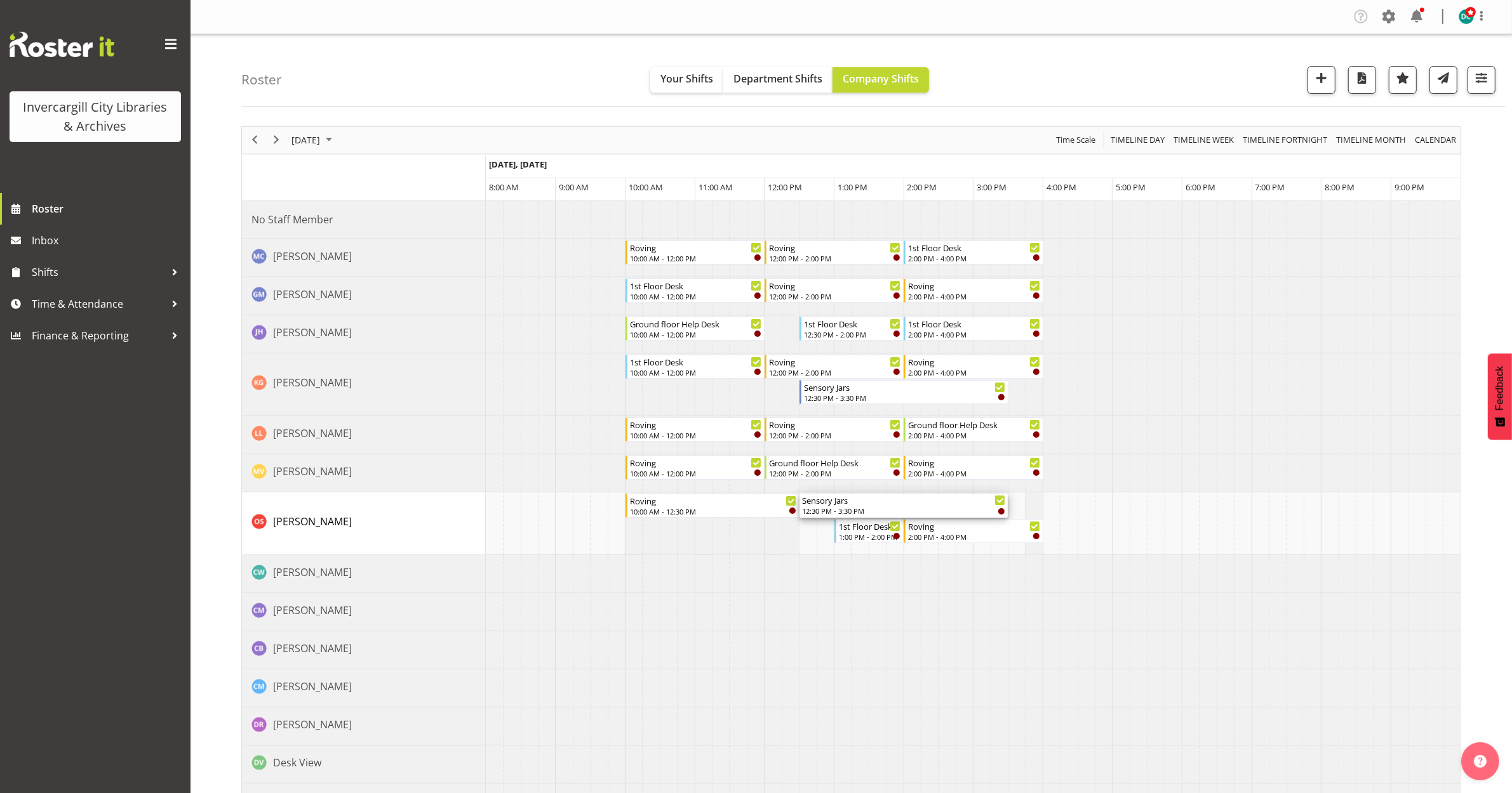
drag, startPoint x: 800, startPoint y: 505, endPoint x: 810, endPoint y: 518, distance: 16.4
drag, startPoint x: 798, startPoint y: 502, endPoint x: 760, endPoint y: 503, distance: 38.0
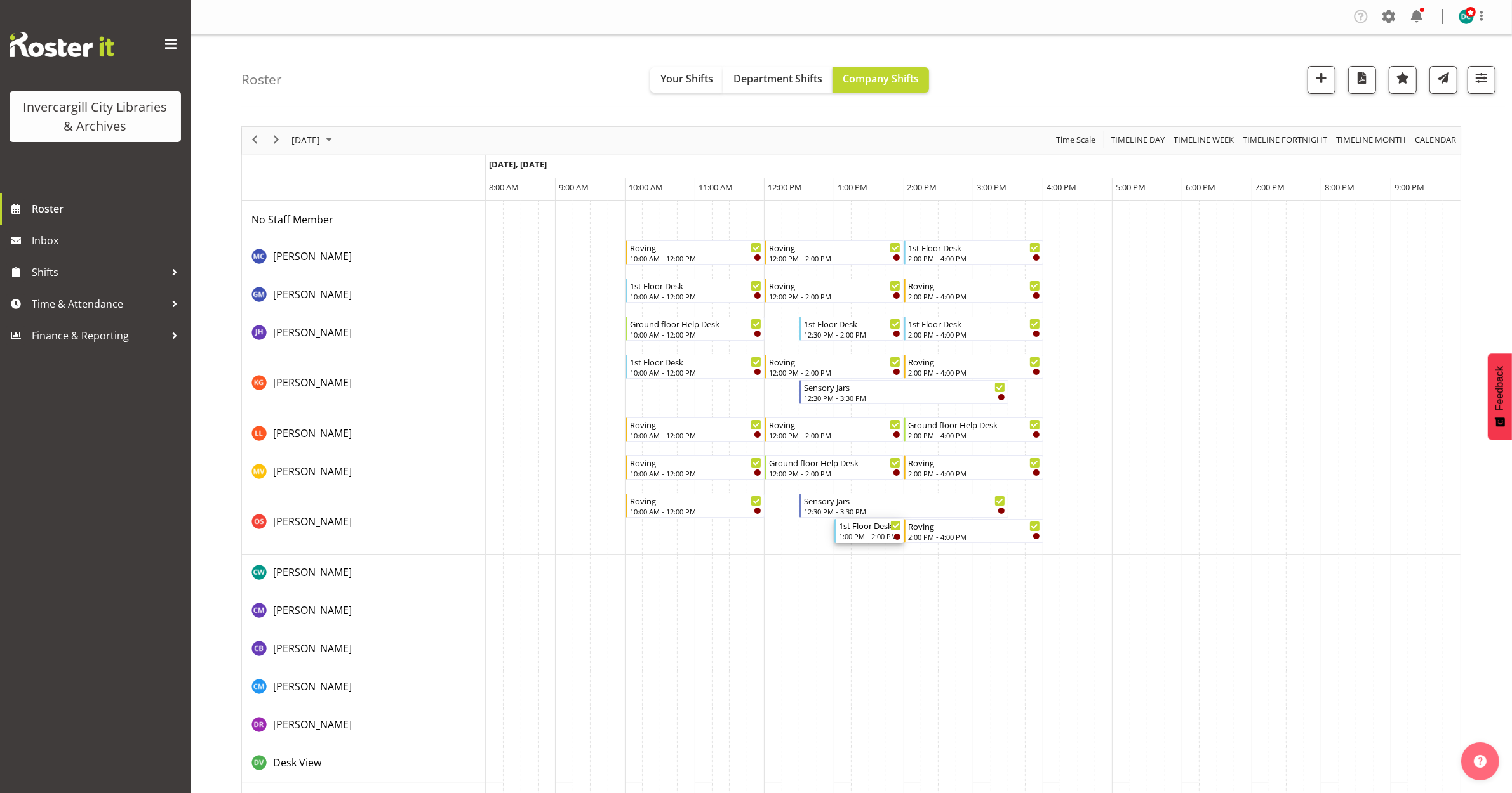
click at [865, 526] on div "1st Floor Desk" at bounding box center [870, 525] width 63 height 12
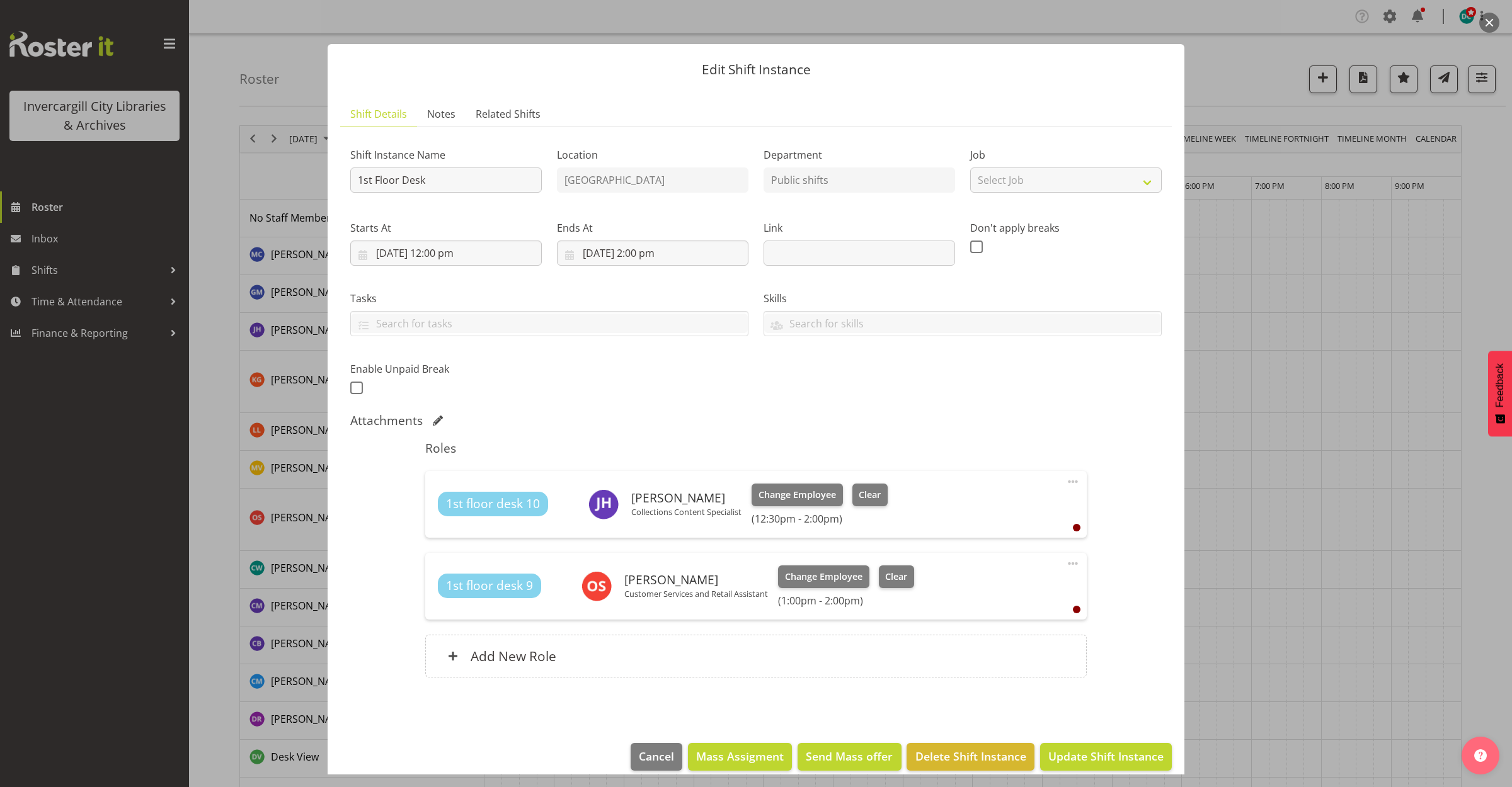
click at [1065, 563] on span at bounding box center [1072, 563] width 15 height 15
click at [981, 641] on link "Delete" at bounding box center [1021, 636] width 121 height 22
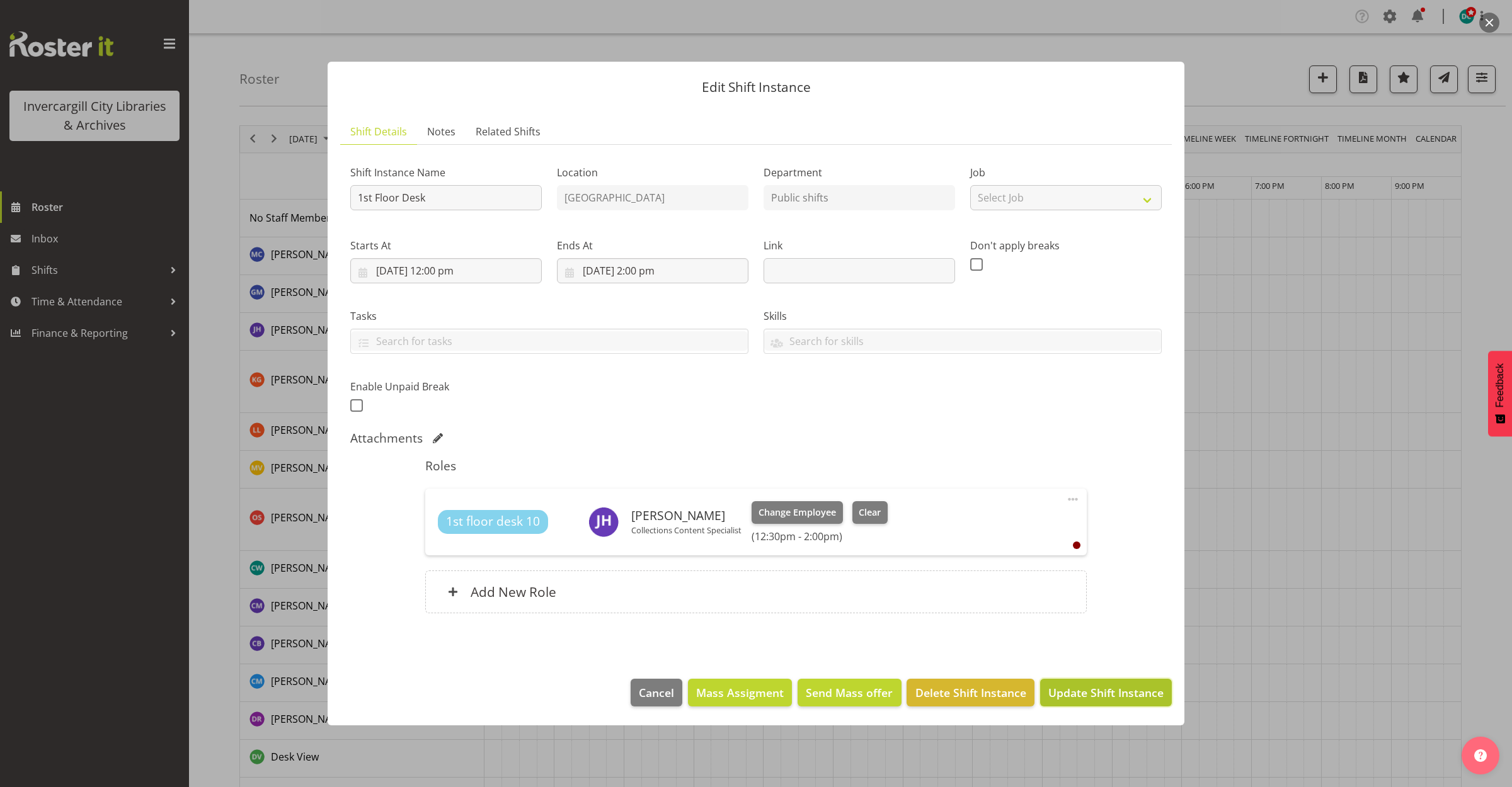
click at [1107, 685] on span "Update Shift Instance" at bounding box center [1106, 693] width 115 height 17
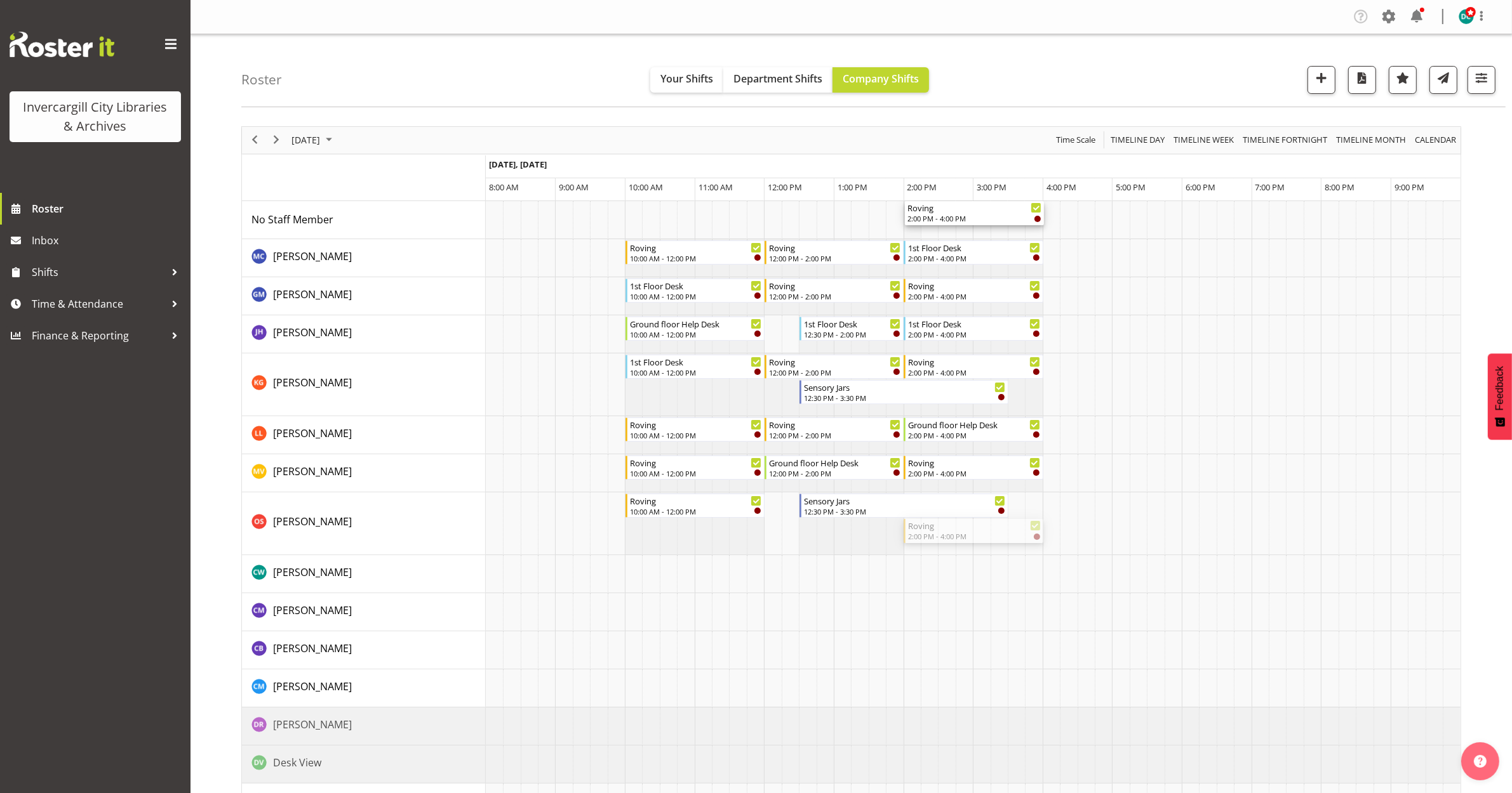
drag, startPoint x: 960, startPoint y: 531, endPoint x: 914, endPoint y: 222, distance: 312.4
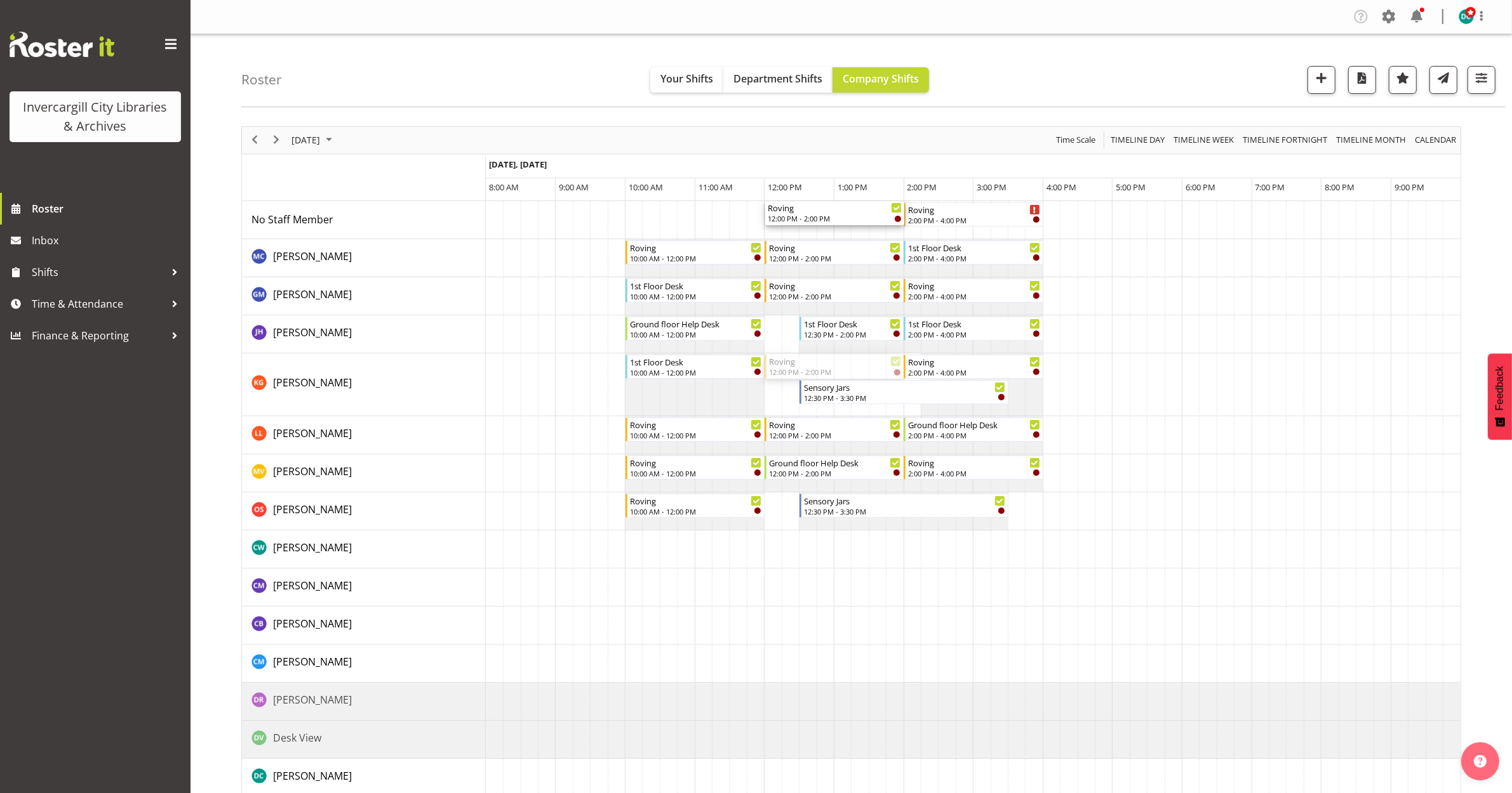
drag, startPoint x: 800, startPoint y: 251, endPoint x: 791, endPoint y: 221, distance: 31.3
drag, startPoint x: 973, startPoint y: 391, endPoint x: 950, endPoint y: 220, distance: 172.5
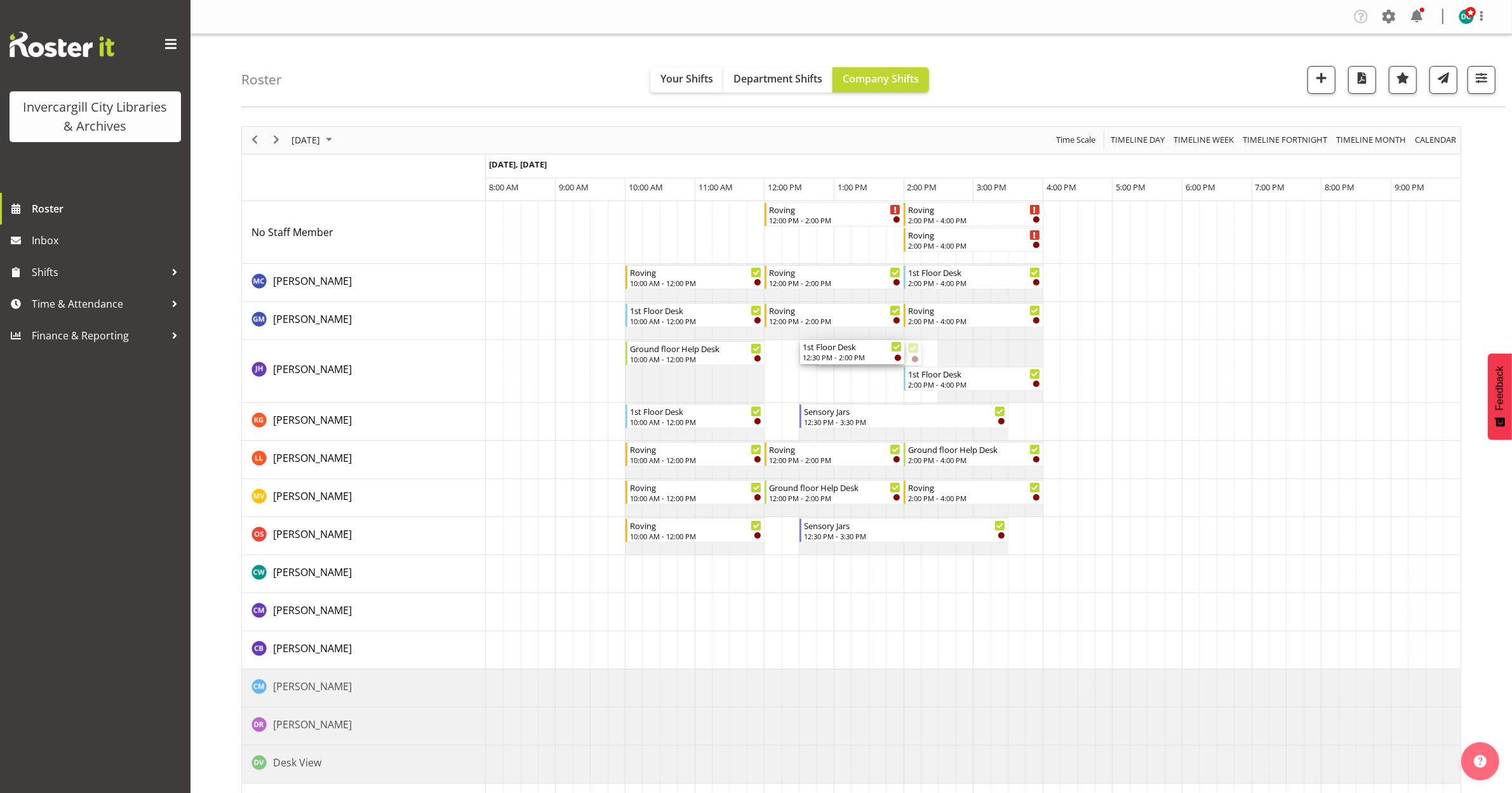
drag, startPoint x: 865, startPoint y: 356, endPoint x: 805, endPoint y: 361, distance: 60.2
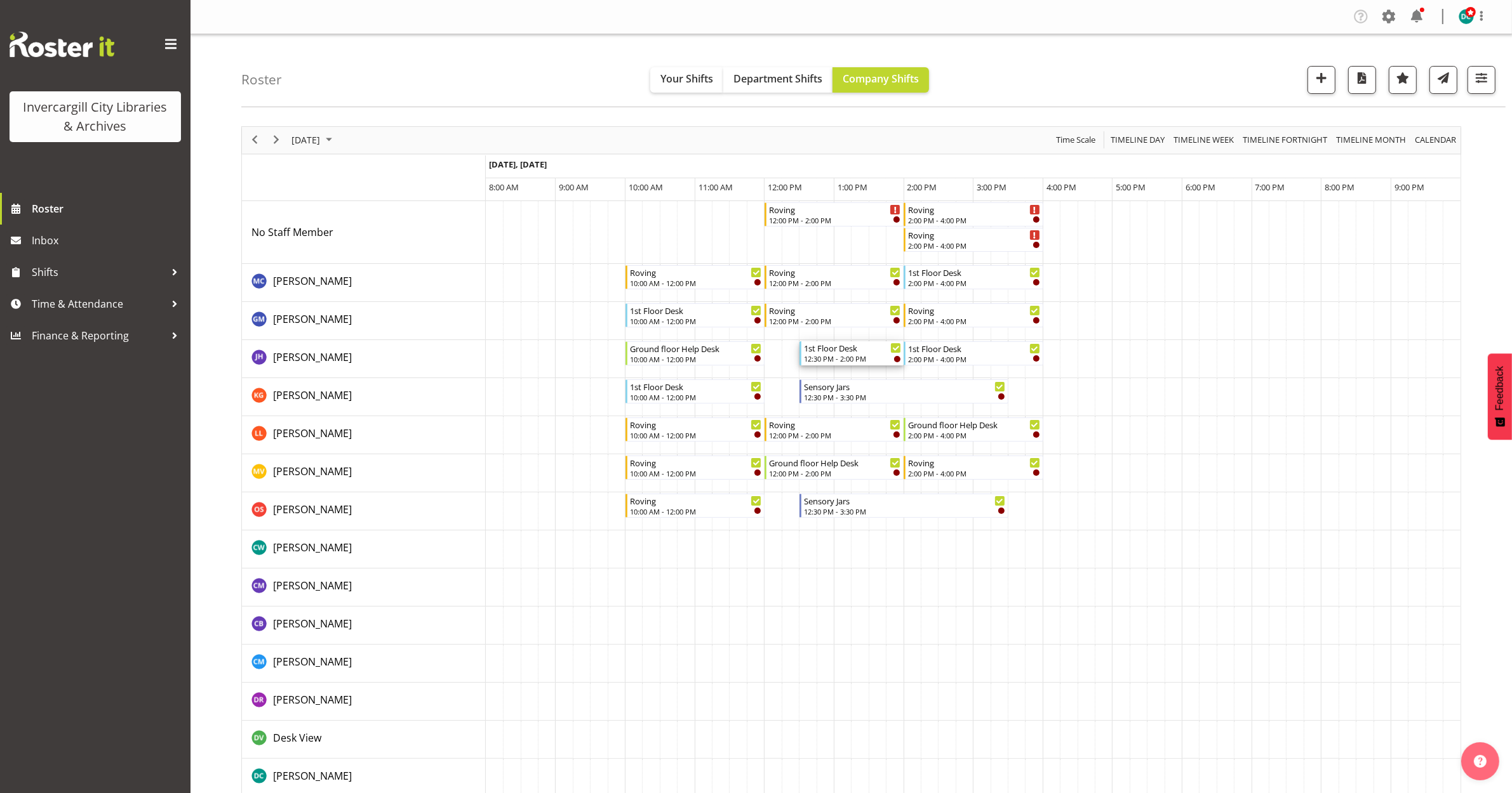
click at [831, 349] on div "1st Floor Desk" at bounding box center [852, 347] width 97 height 12
click at [0, 0] on div at bounding box center [0, 0] width 0 height 0
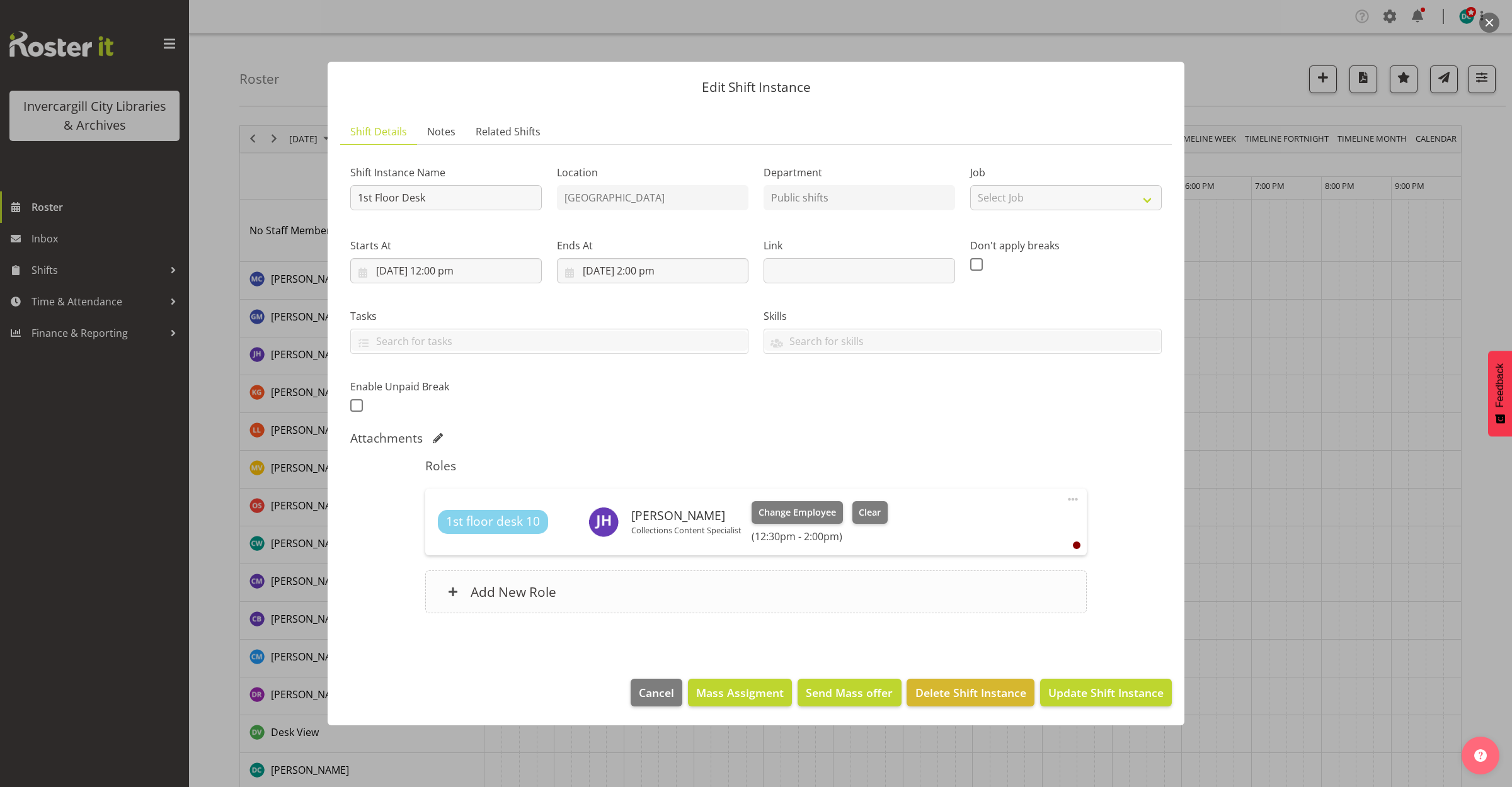
click at [600, 588] on div "Add New Role" at bounding box center [756, 592] width 661 height 43
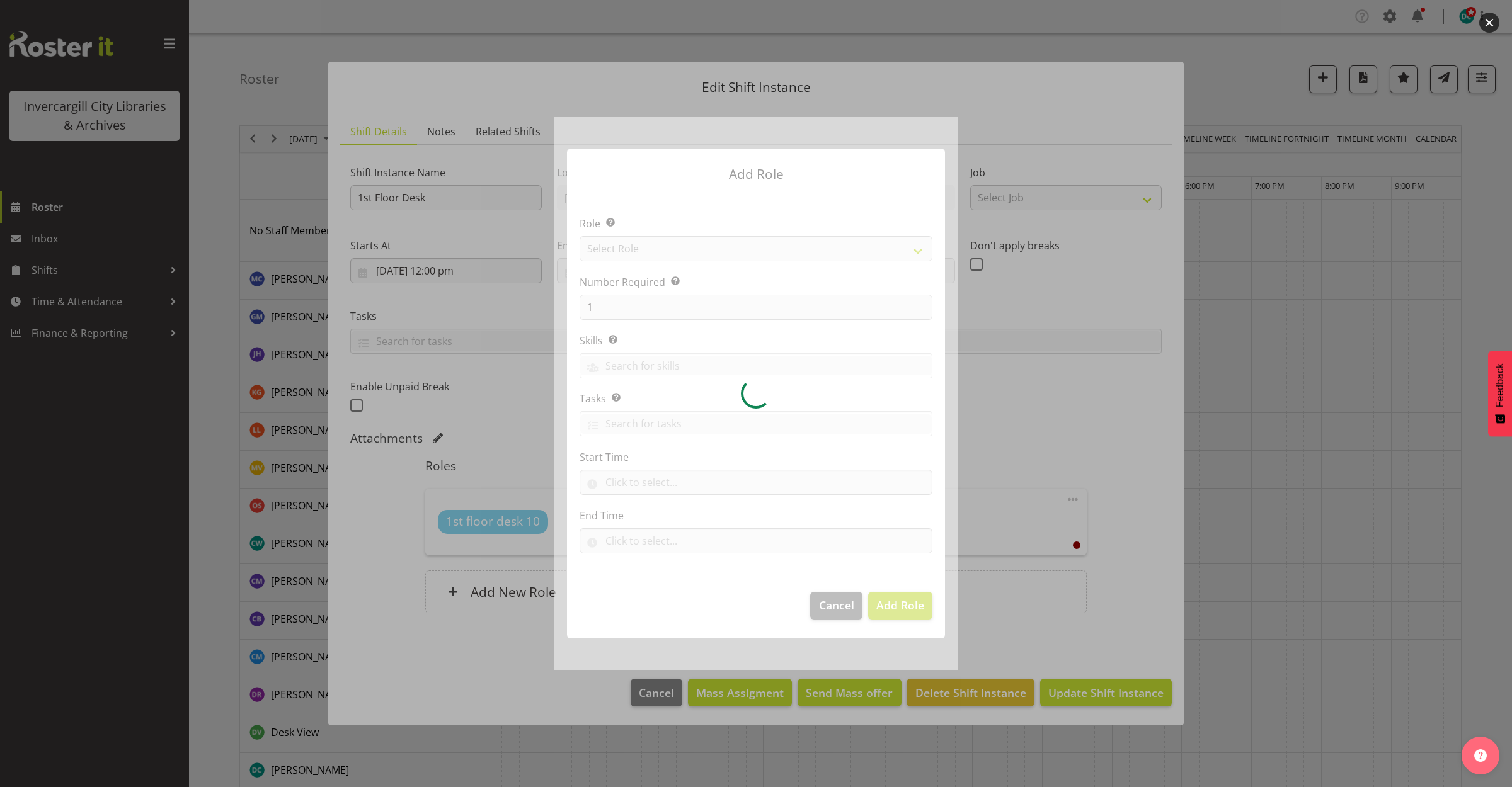
click at [891, 599] on div at bounding box center [756, 393] width 403 height 553
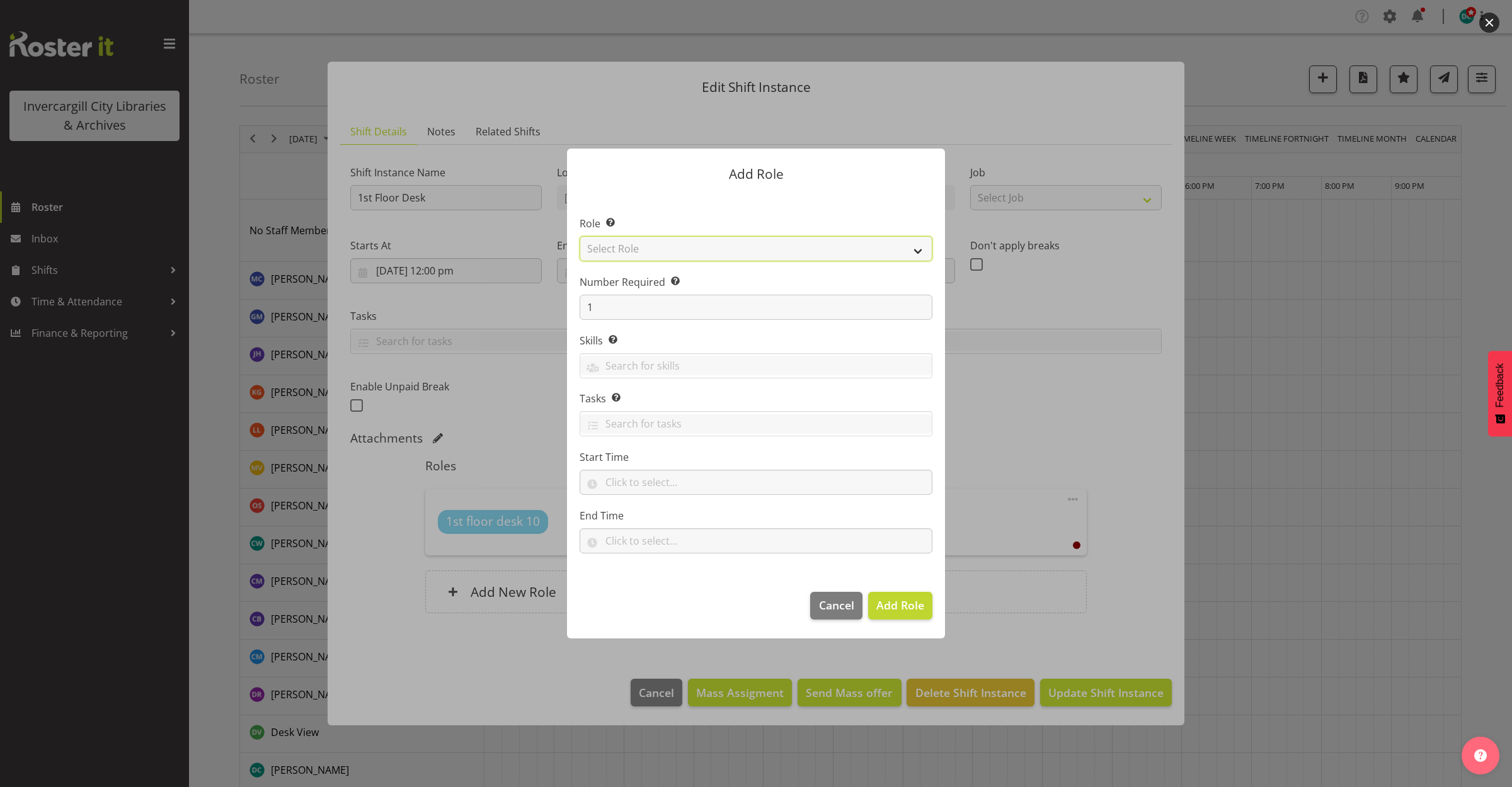
click at [678, 249] on select "Select Role 1st floor desk AQ operator Business Support Team member Casual Cust…" at bounding box center [756, 248] width 353 height 25
select select "1548"
click at [580, 236] on select "Select Role 1st floor desk AQ operator Business Support Team member Casual Cust…" at bounding box center [756, 248] width 353 height 25
click at [901, 602] on span "Add Role" at bounding box center [900, 605] width 48 height 15
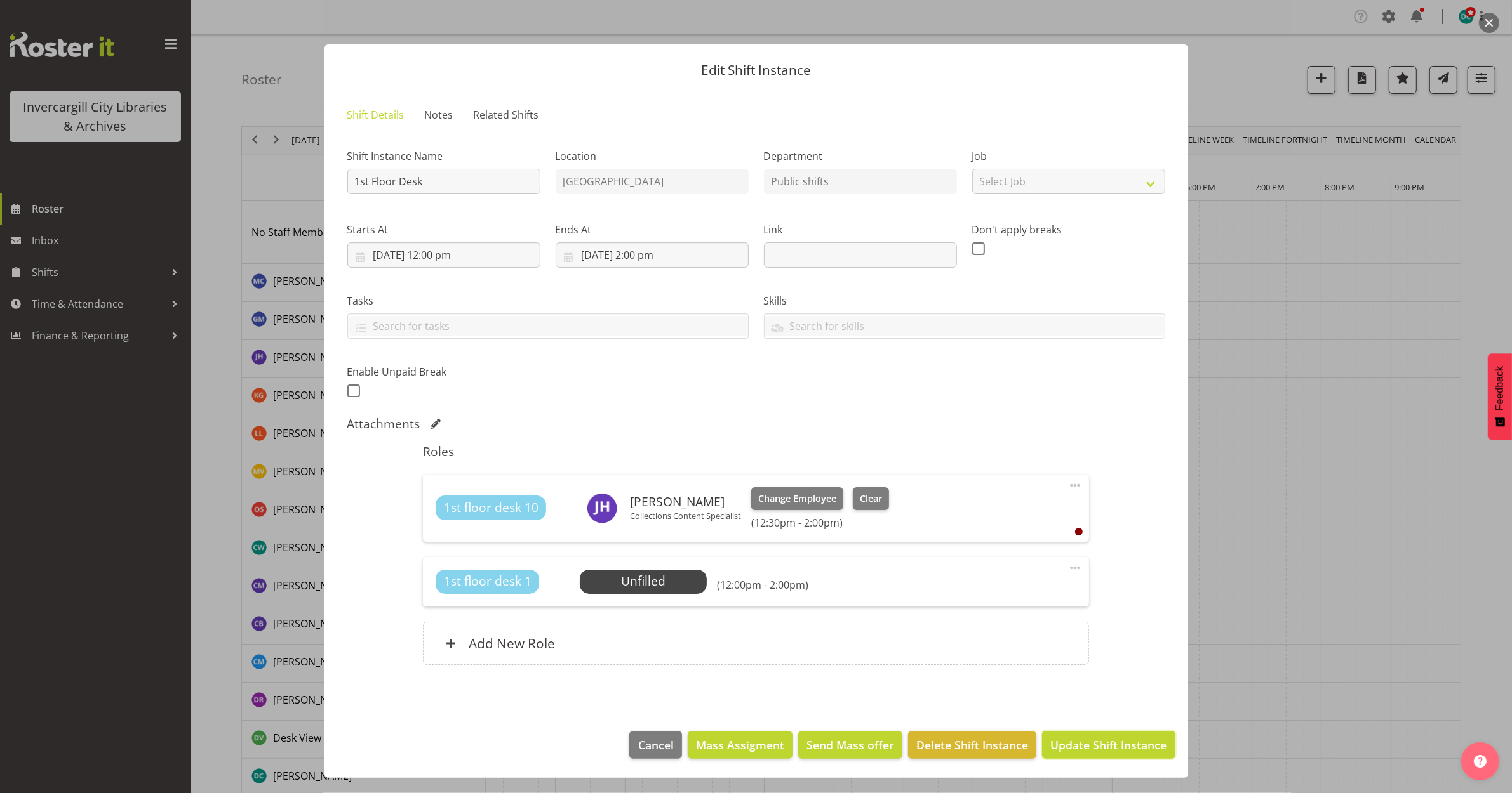
click at [1074, 757] on button "Update Shift Instance" at bounding box center [1108, 745] width 132 height 28
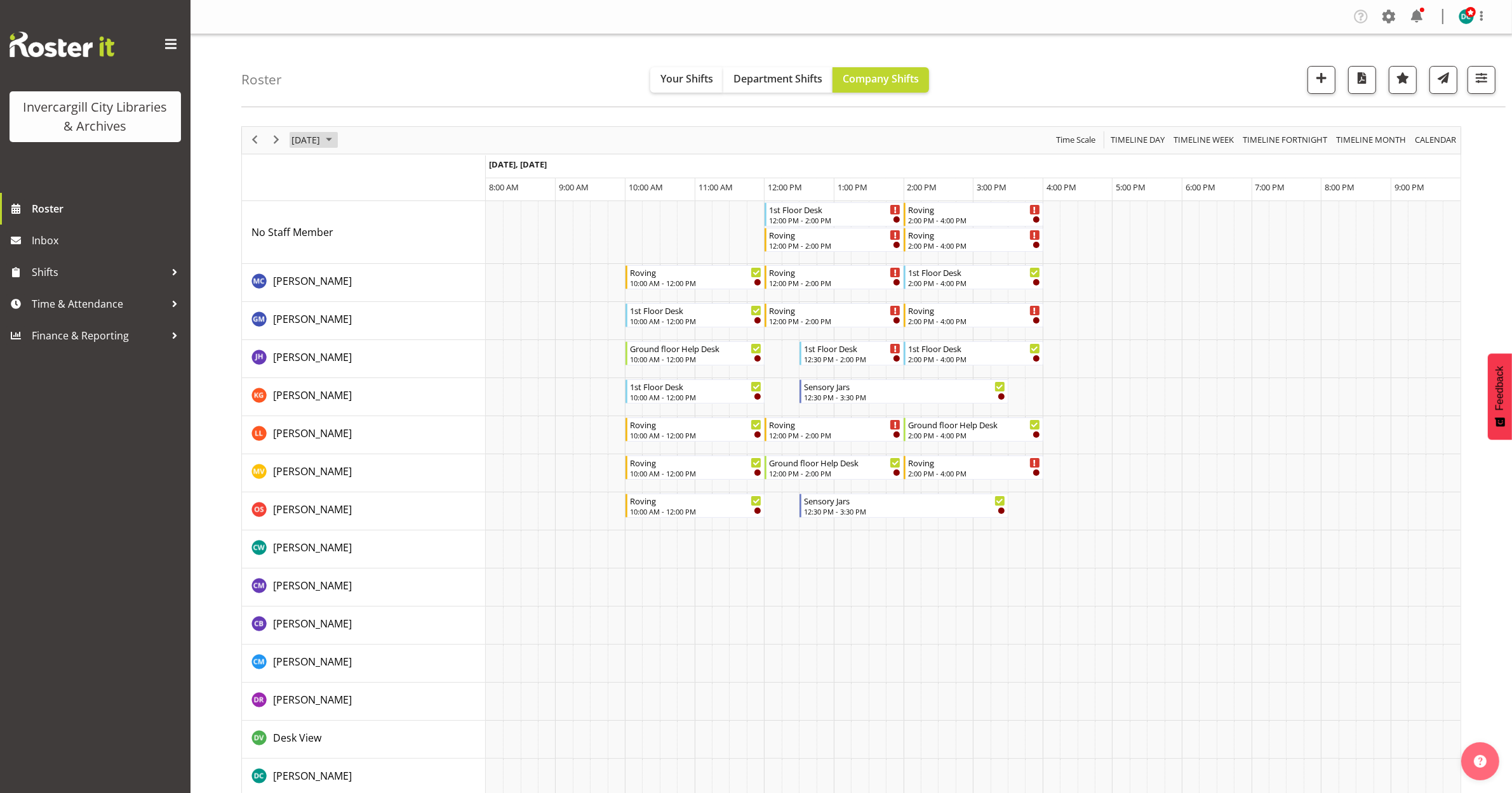
drag, startPoint x: 337, startPoint y: 137, endPoint x: 311, endPoint y: 153, distance: 30.5
click at [321, 143] on span "[DATE]" at bounding box center [305, 140] width 31 height 16
click at [443, 97] on div "Roster Your Shifts Department Shifts Company Shifts All Locations Clear Bluff L…" at bounding box center [873, 71] width 1264 height 73
click at [318, 135] on span "[DATE]" at bounding box center [305, 140] width 31 height 16
click at [384, 212] on span "2" at bounding box center [386, 216] width 19 height 19
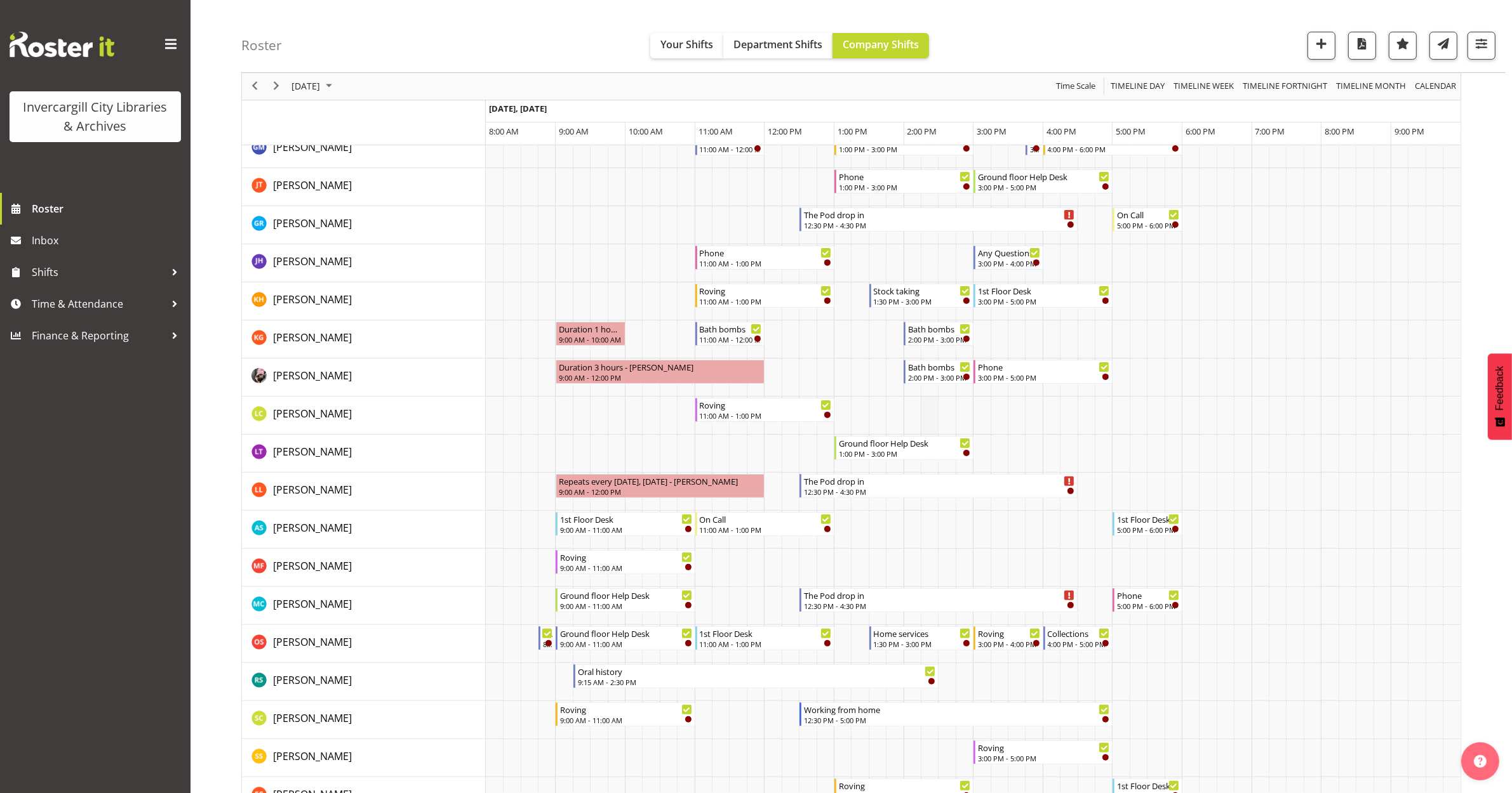
scroll to position [318, 0]
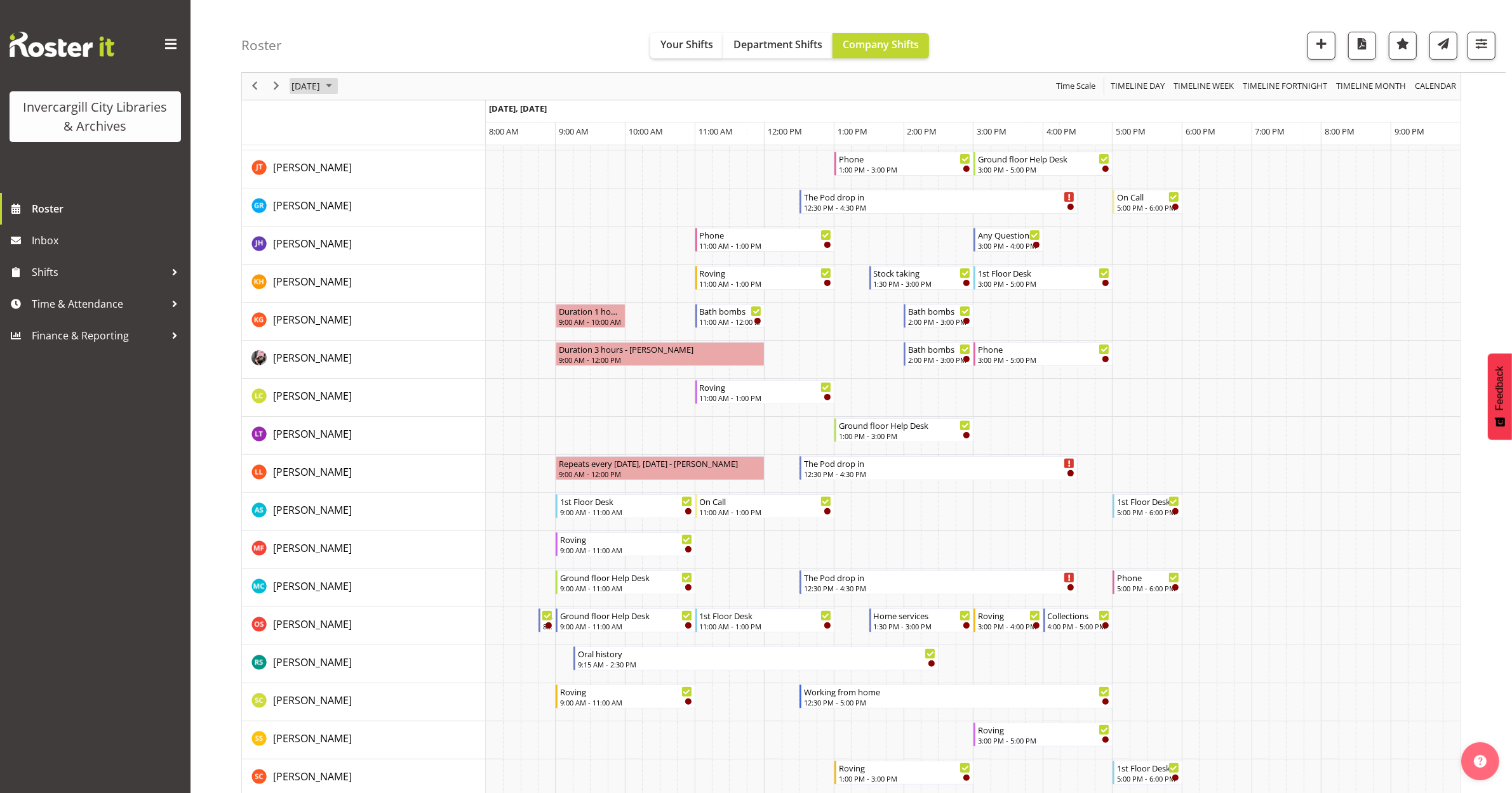
click at [303, 83] on span "October 2, 2025" at bounding box center [305, 86] width 31 height 16
click at [429, 157] on span "4" at bounding box center [427, 162] width 19 height 19
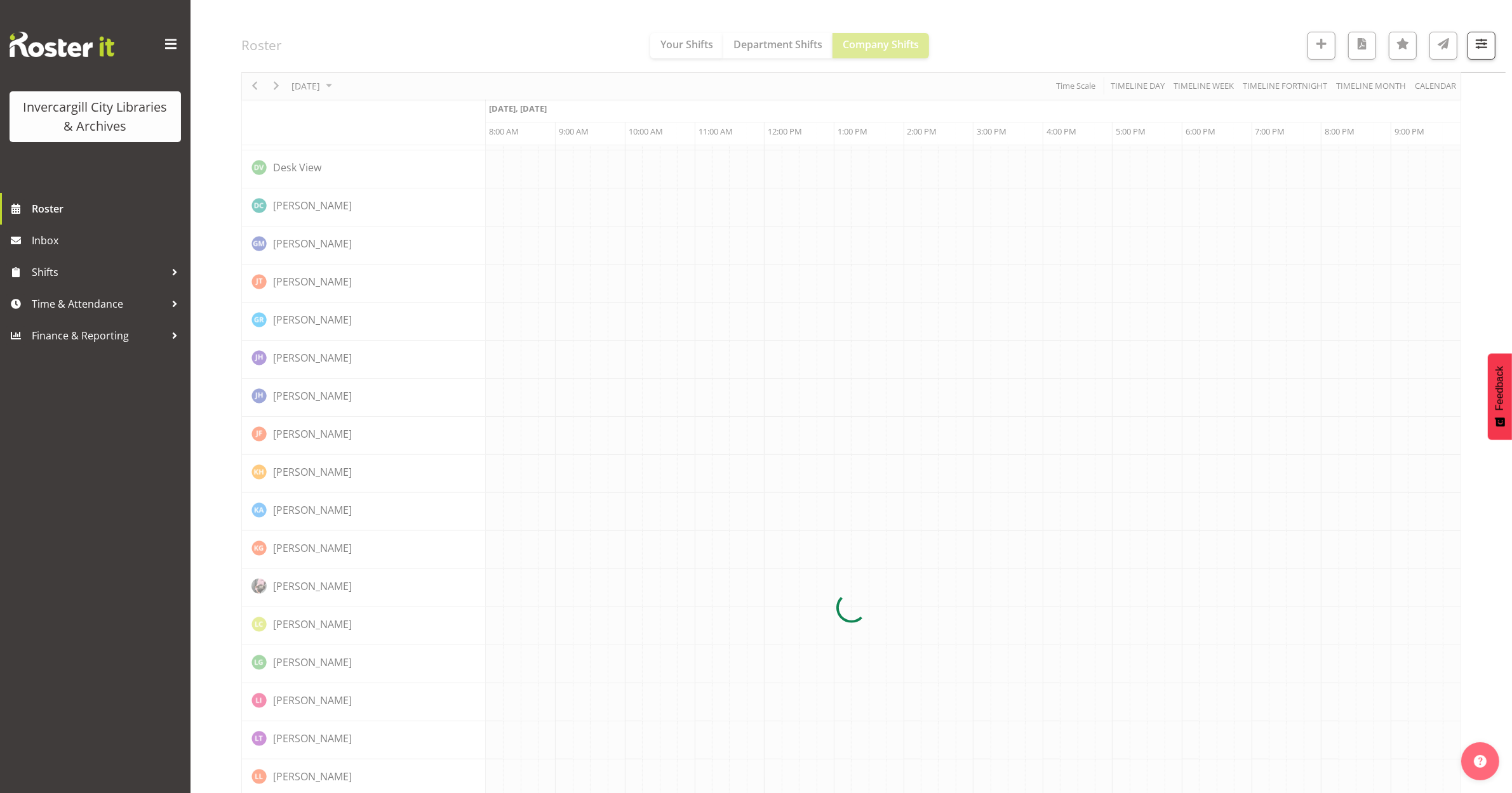
scroll to position [0, 0]
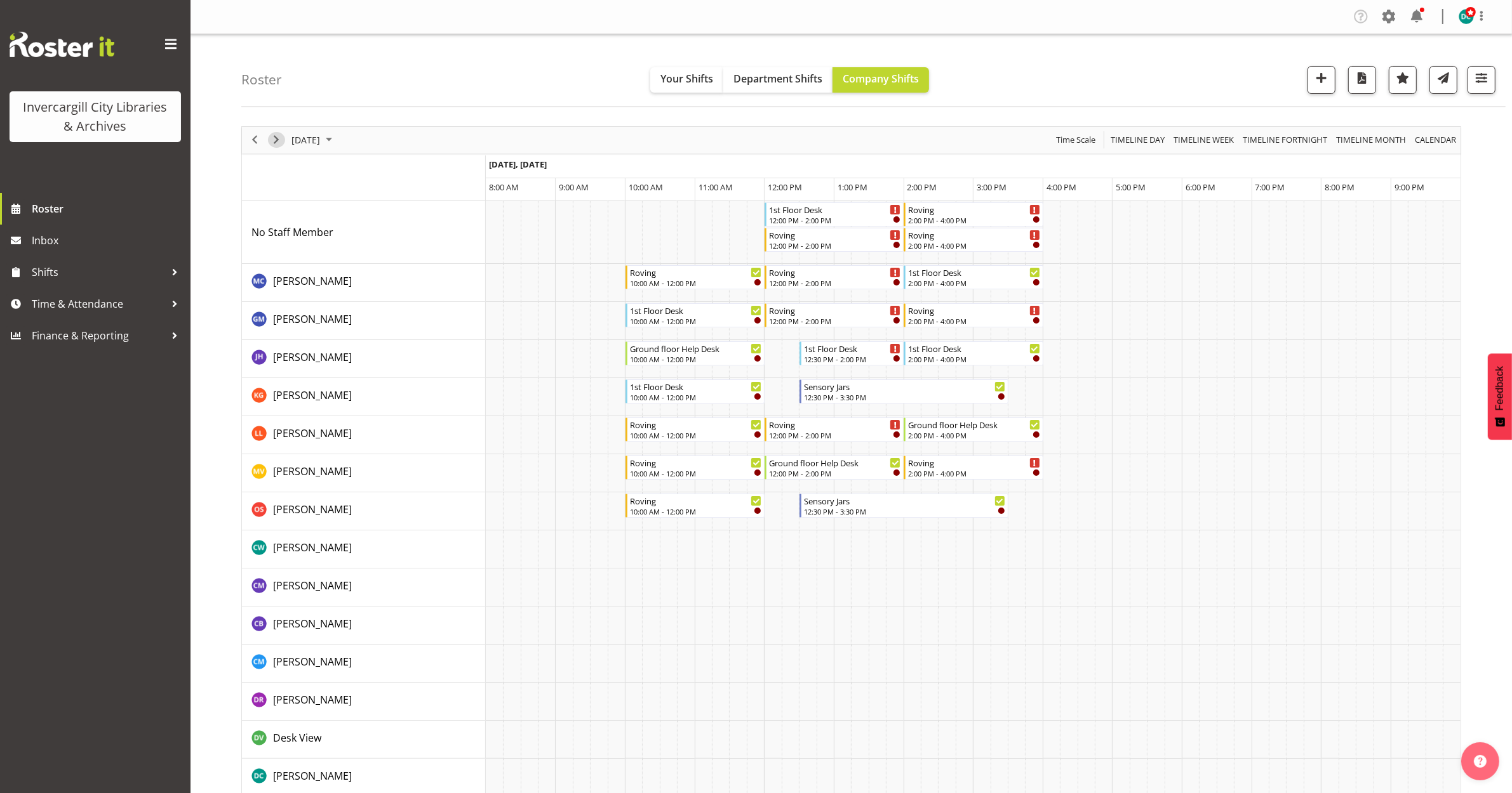
click at [273, 140] on span "Next" at bounding box center [276, 140] width 15 height 16
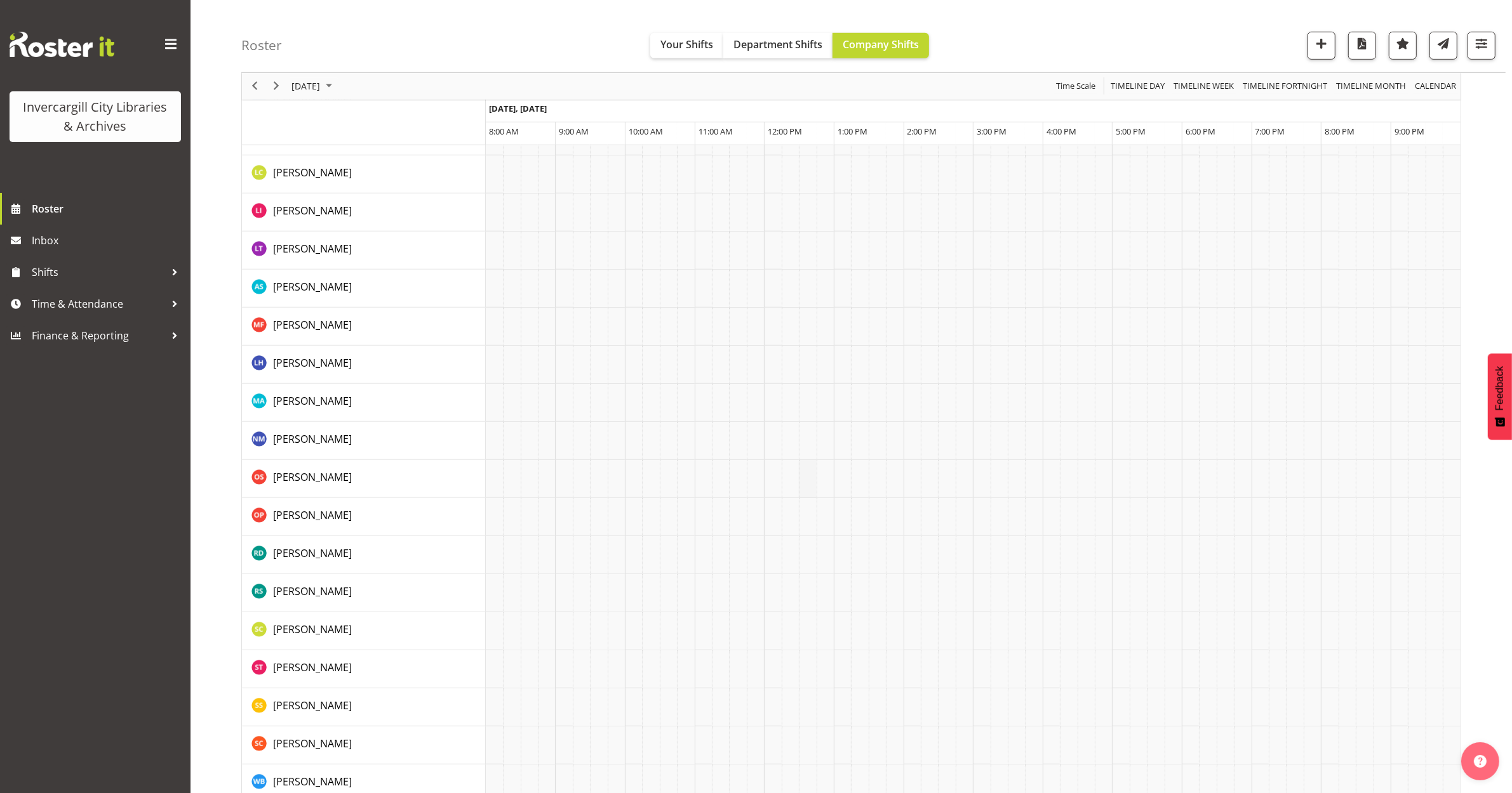
scroll to position [941, 0]
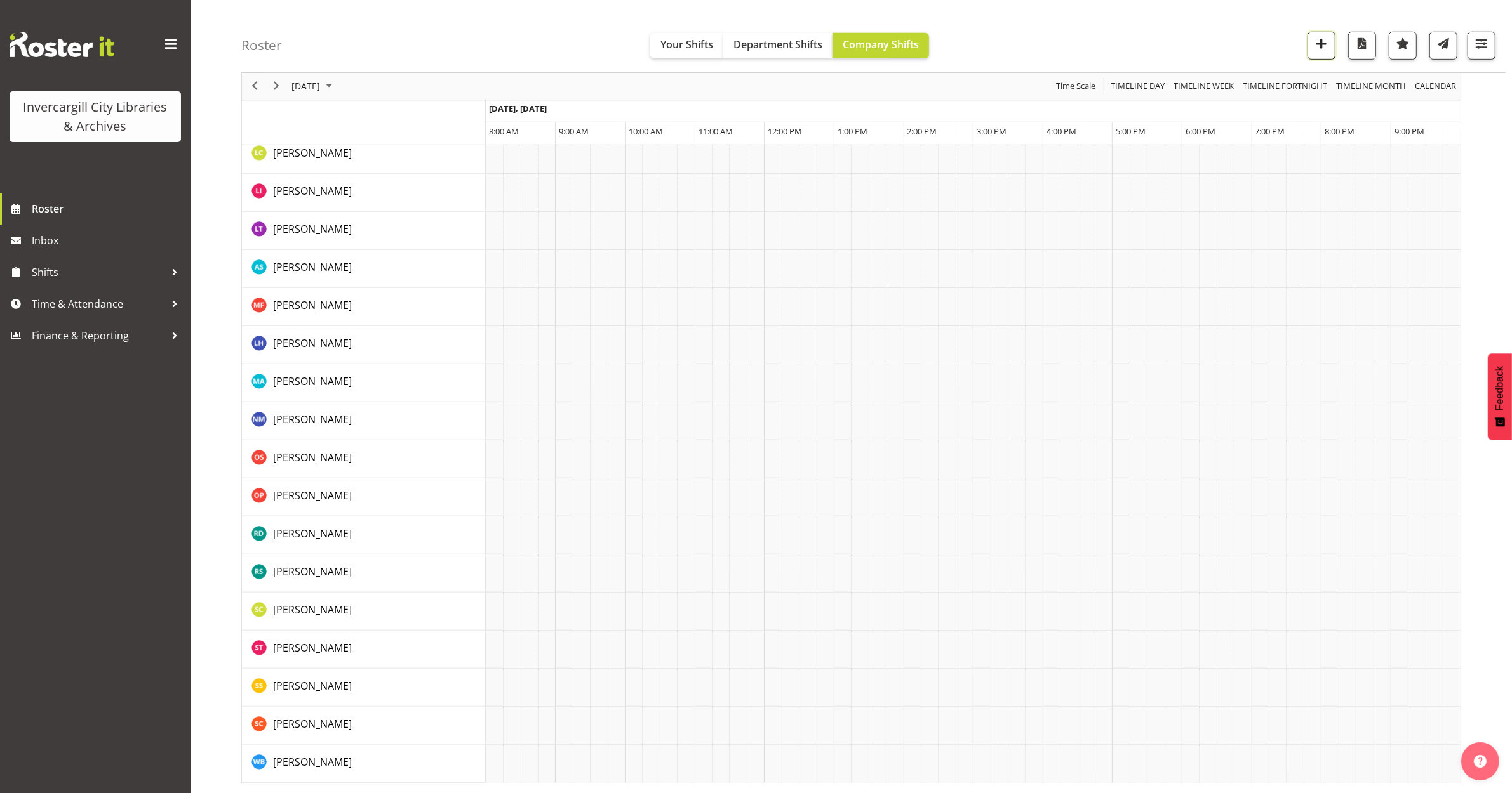
click at [1308, 47] on button "button" at bounding box center [1321, 46] width 28 height 28
click at [1319, 48] on span "button" at bounding box center [1321, 44] width 17 height 17
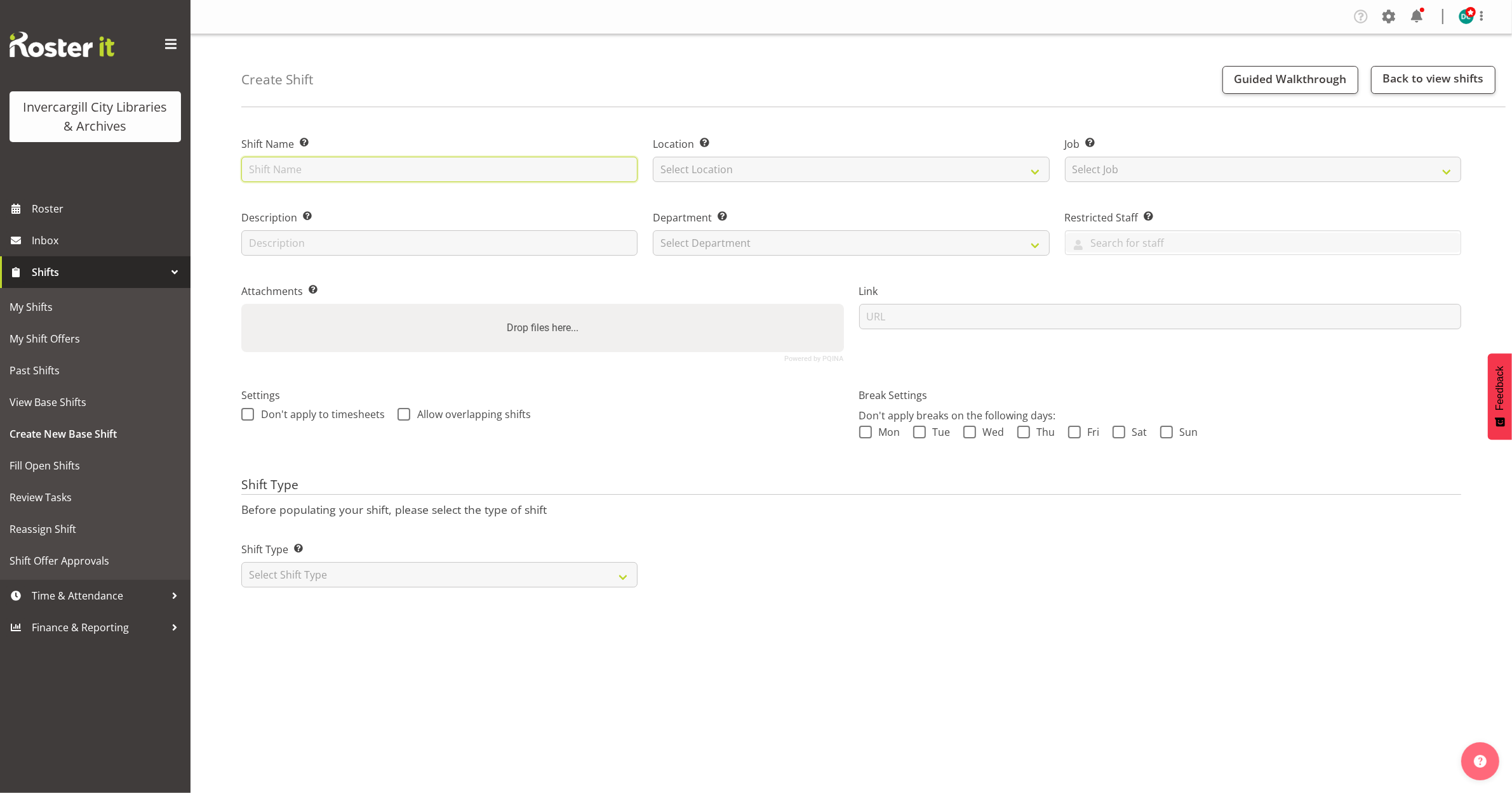
click at [325, 172] on input "text" at bounding box center [439, 169] width 396 height 25
type input "Mask making"
click at [697, 172] on select "Select Location Bluff Library Invercargill Library" at bounding box center [851, 169] width 396 height 25
select select "1276"
click at [653, 157] on select "Select Location Bluff Library Invercargill Library" at bounding box center [851, 169] width 396 height 25
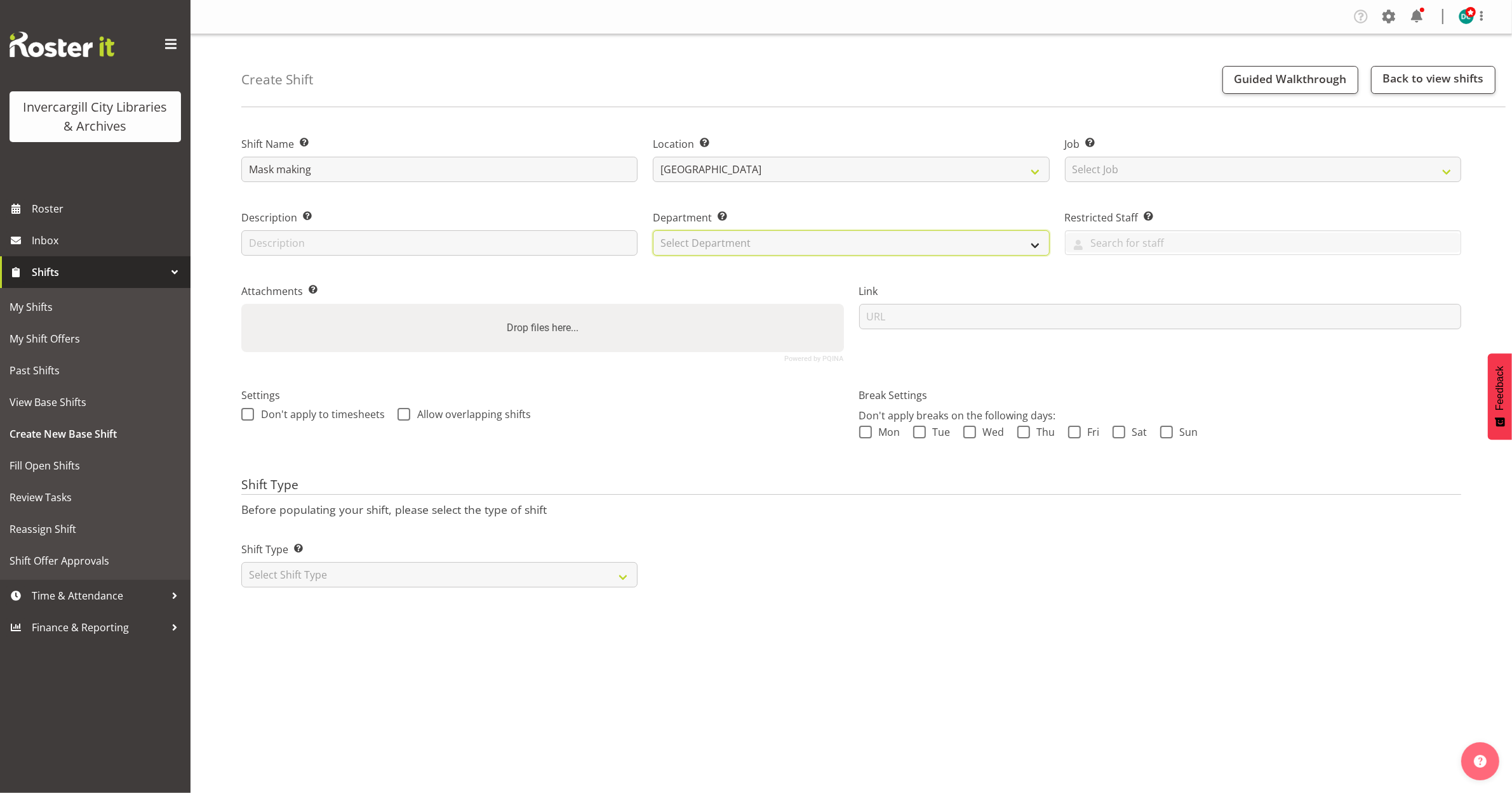
click at [697, 236] on select "Select Department Off Desk Public shifts" at bounding box center [851, 243] width 396 height 25
select select "921"
click at [653, 230] on select "Select Department Off Desk Public shifts" at bounding box center [851, 243] width 396 height 25
click at [243, 416] on span at bounding box center [247, 414] width 12 height 12
click at [243, 416] on input "Don't apply to timesheets" at bounding box center [245, 414] width 8 height 8
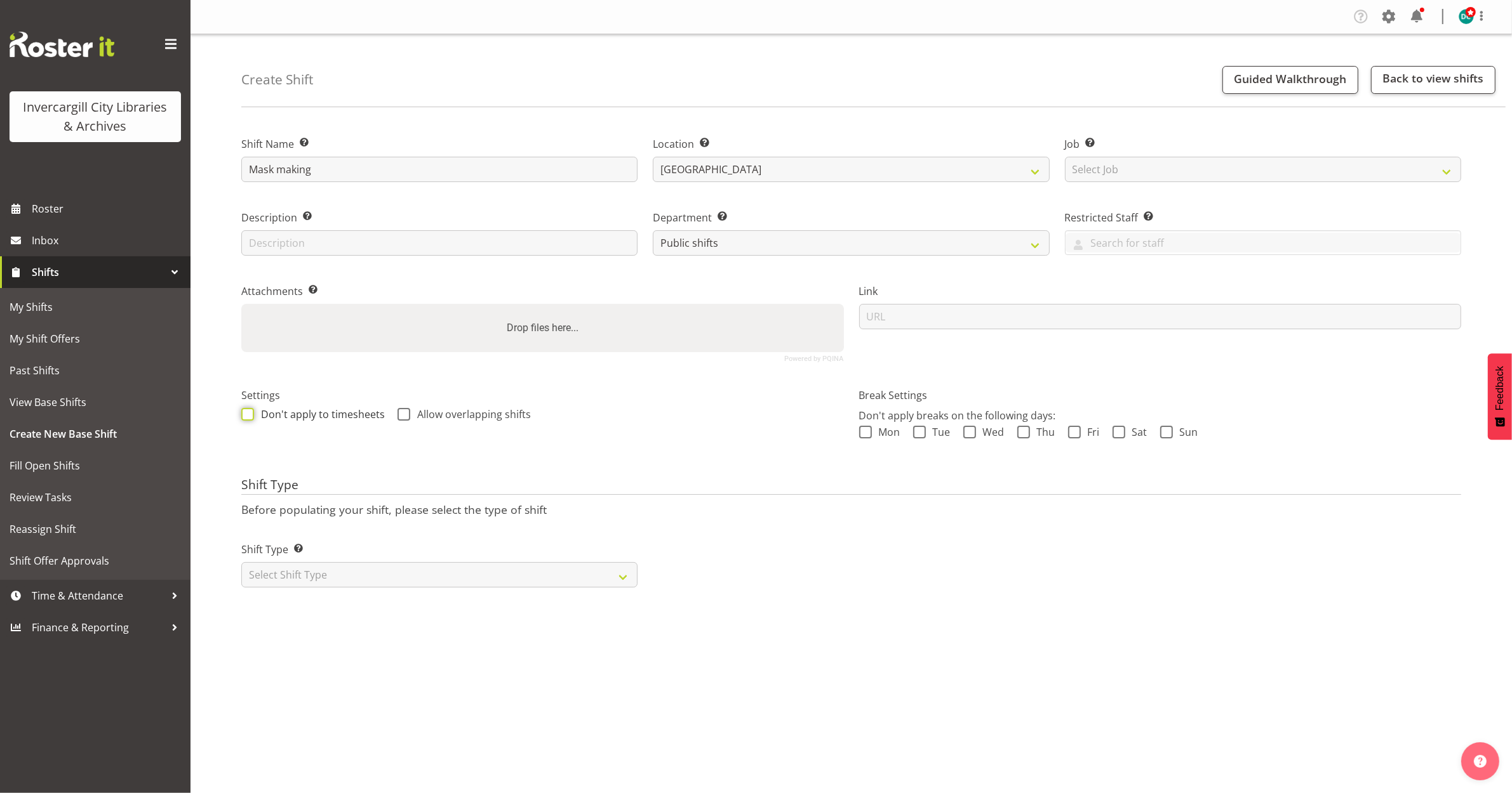
checkbox input "true"
click at [400, 414] on span at bounding box center [404, 414] width 12 height 12
click at [400, 414] on input "Allow overlapping shifts" at bounding box center [401, 414] width 8 height 8
checkbox input "true"
click at [367, 569] on select "Select Shift Type One Off Shift Recurring Shift Rotating Shift" at bounding box center [439, 575] width 396 height 25
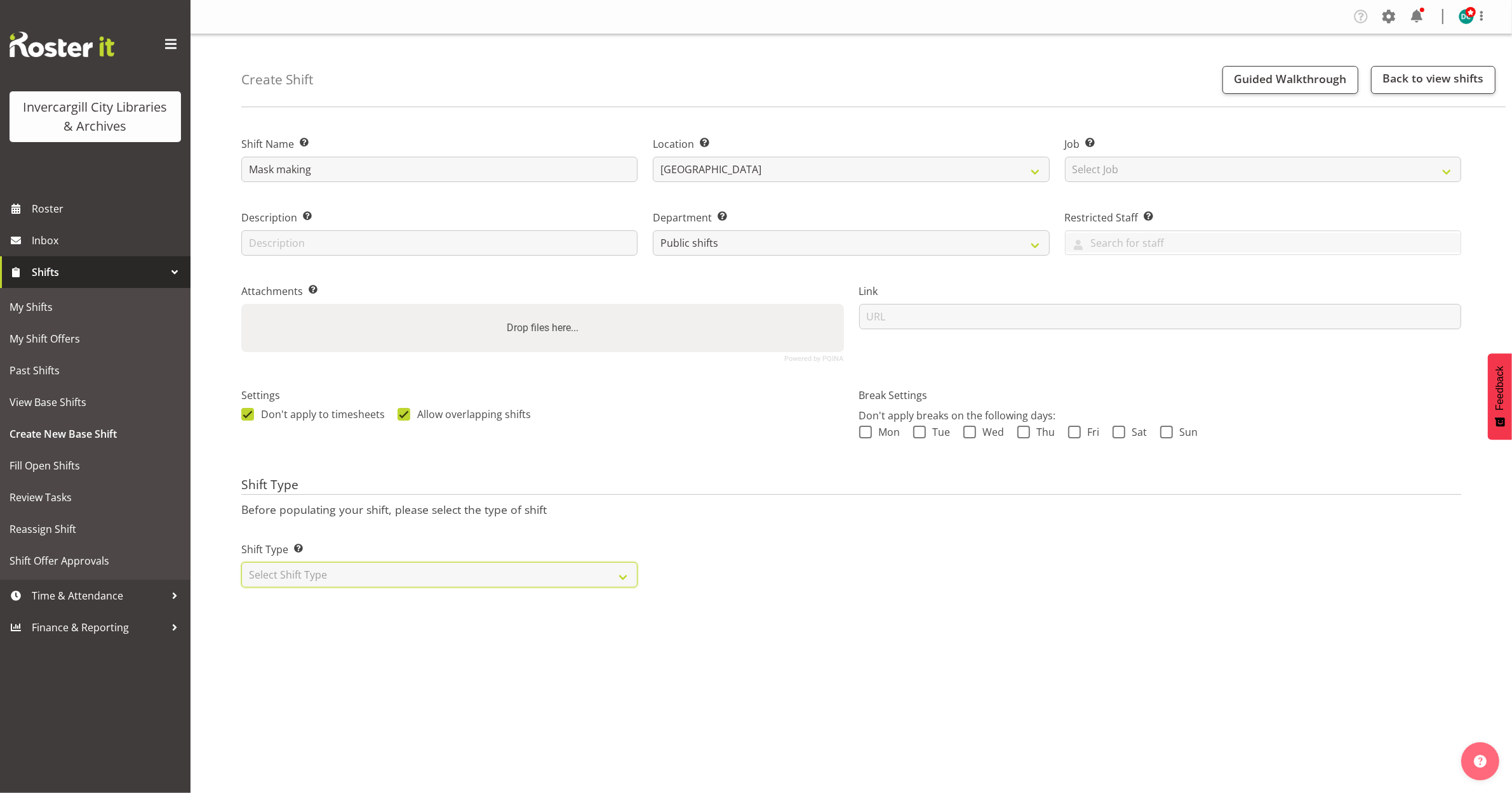
select select "one_off"
click at [241, 563] on select "Select Shift Type One Off Shift Recurring Shift Rotating Shift" at bounding box center [439, 575] width 396 height 25
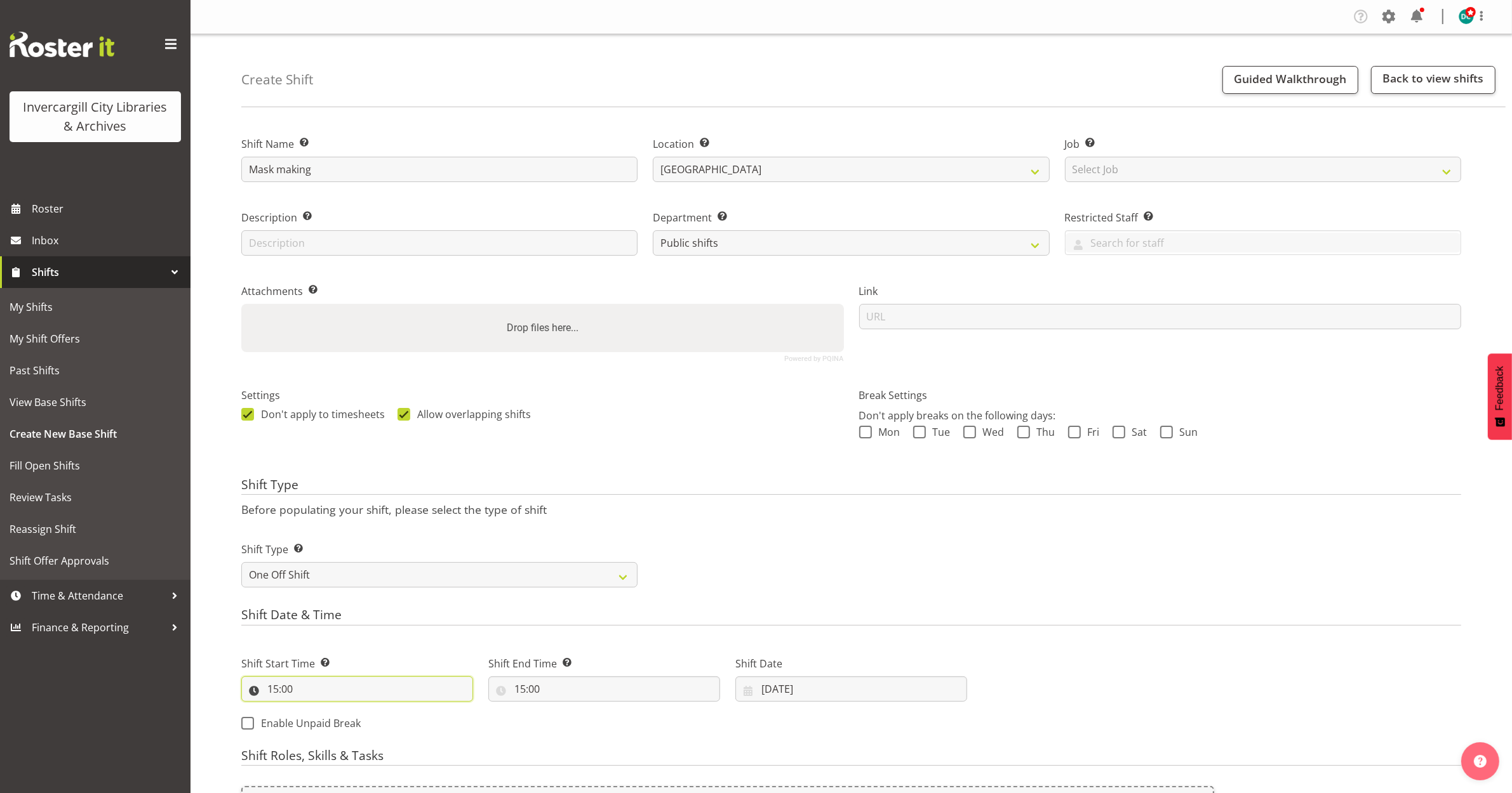
click at [340, 693] on input "15:00" at bounding box center [357, 689] width 232 height 25
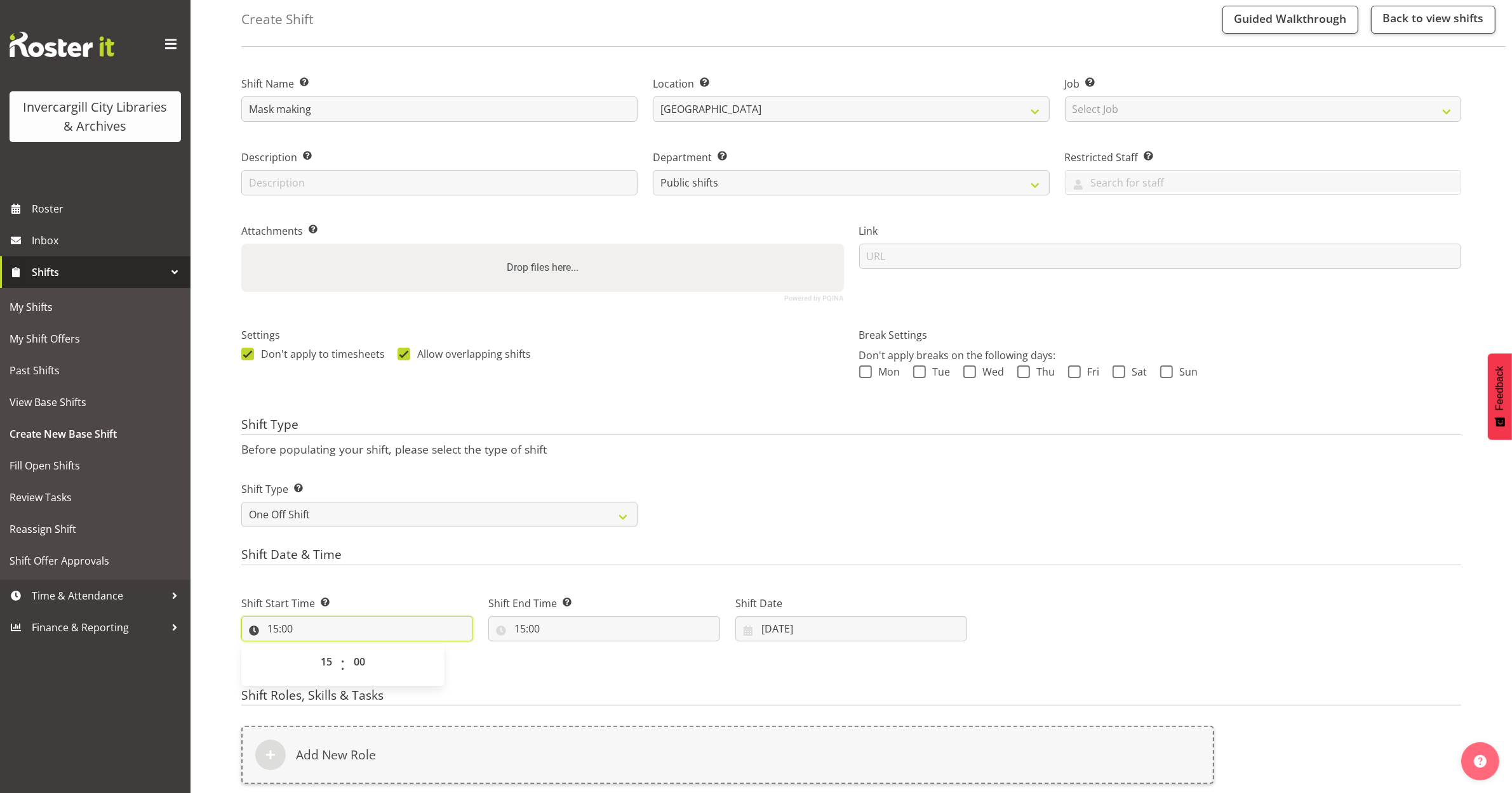
scroll to position [158, 0]
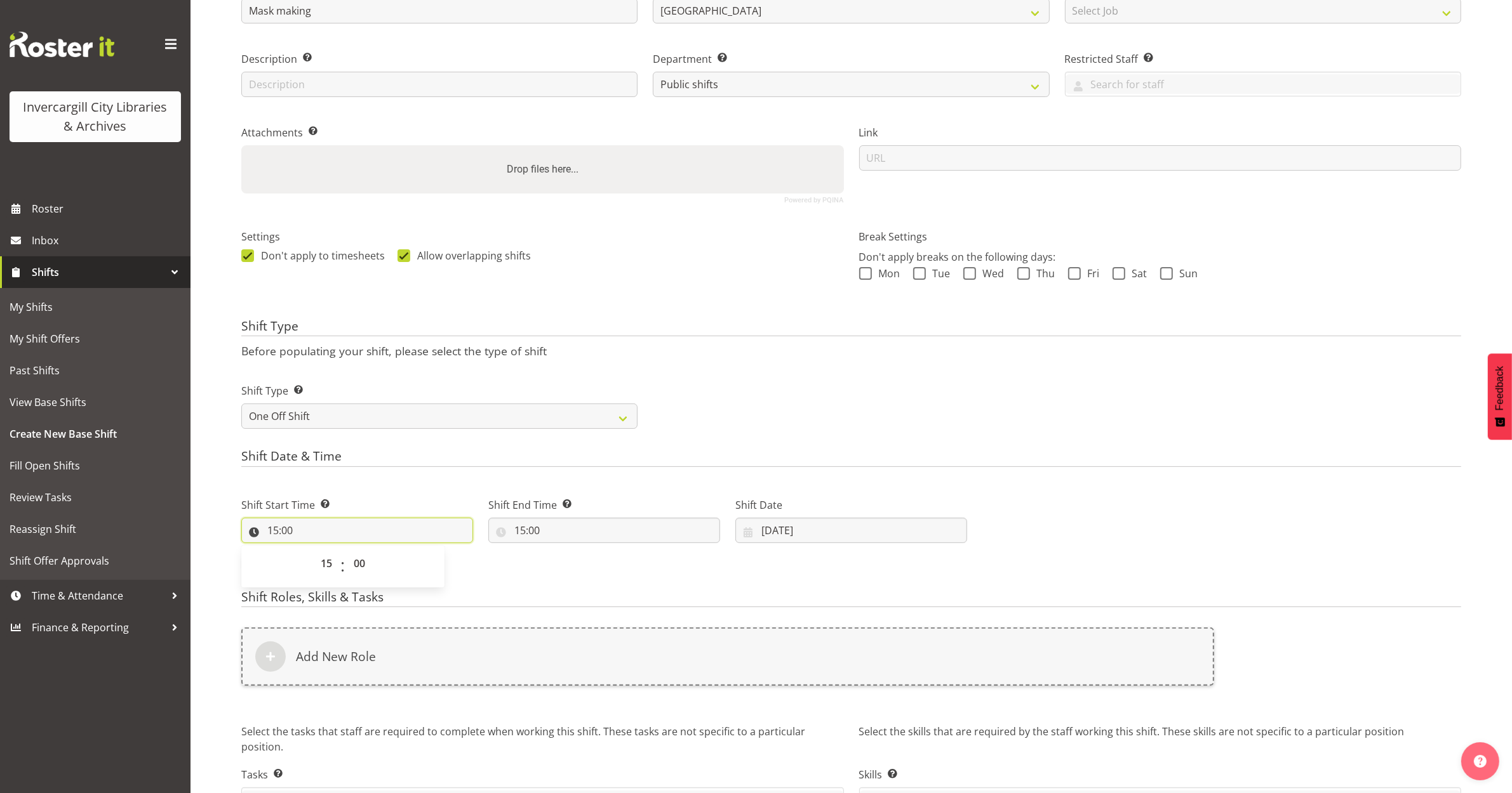
click at [276, 534] on input "15:00" at bounding box center [357, 530] width 232 height 25
click at [275, 534] on input "15:00" at bounding box center [357, 530] width 232 height 25
click at [321, 570] on select "00 01 02 03 04 05 06 07 08 09 10 11 12 13 14 15 16 17 18 19 20 21 22 23" at bounding box center [327, 563] width 28 height 25
select select "13"
type input "13:00"
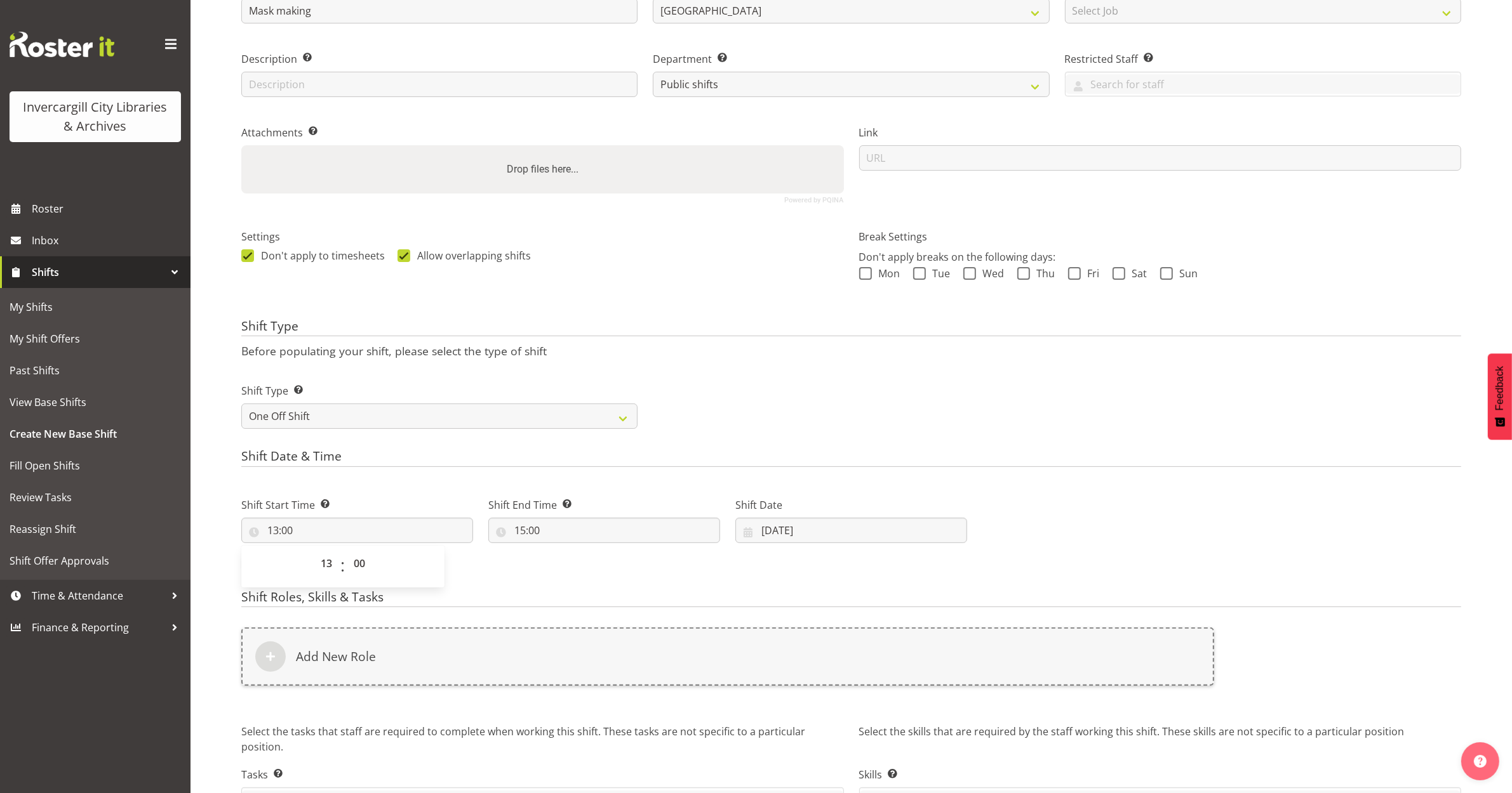
click at [553, 587] on form "Shift Name Enter a name for the shift (e.g. Day Shift). Mask making Location En…" at bounding box center [851, 408] width 1220 height 897
click at [772, 531] on input "30/09/2025" at bounding box center [851, 530] width 232 height 25
click at [937, 565] on span at bounding box center [940, 567] width 15 height 15
select select "9"
click at [775, 661] on span "5" at bounding box center [774, 659] width 5 height 12
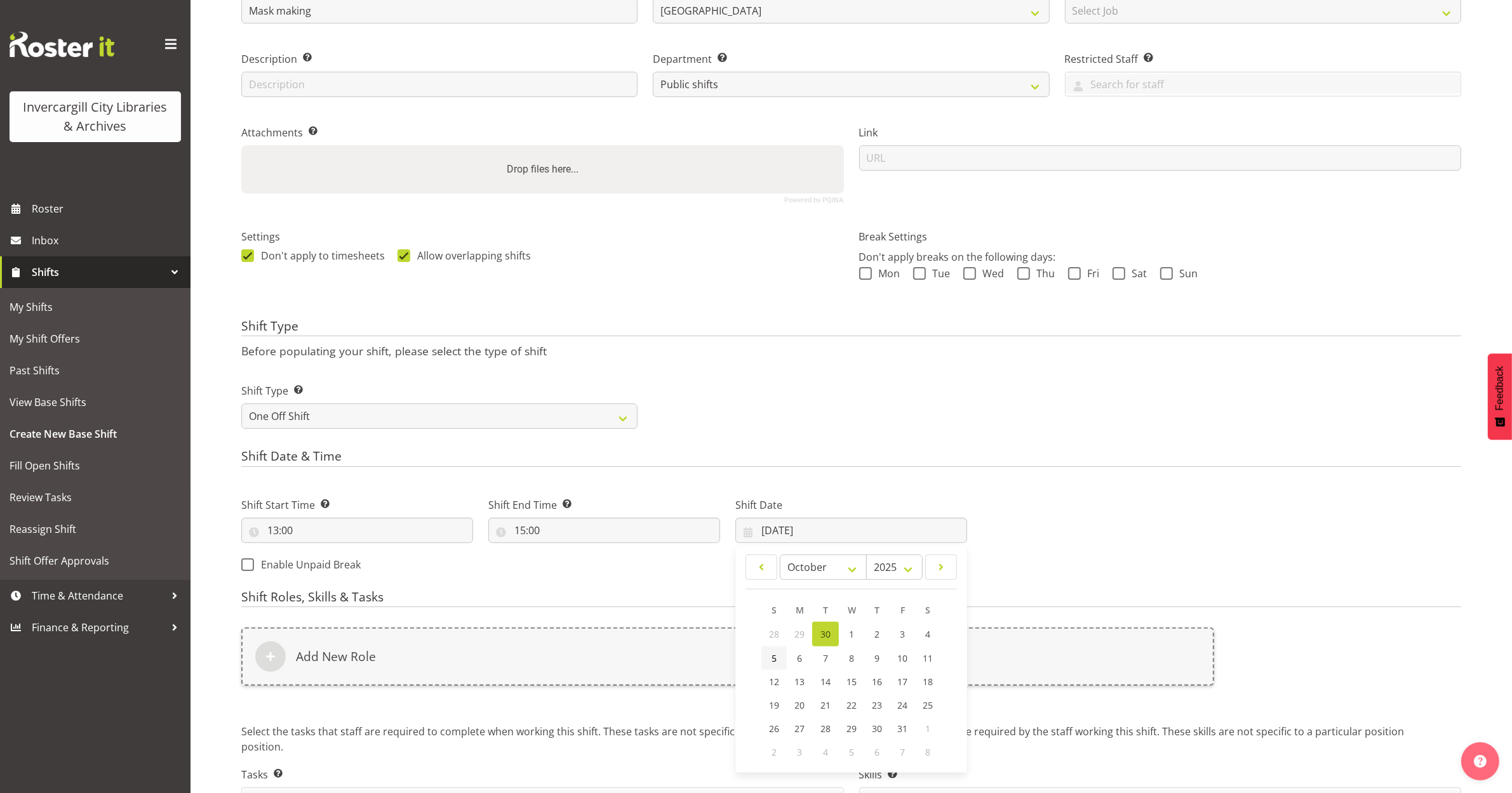
type input "05/10/2025"
click at [732, 578] on div "Shift Start Time Set the time of the day you wish this shift to start 13:00 00 …" at bounding box center [604, 531] width 741 height 102
click at [268, 532] on input "13:00" at bounding box center [357, 530] width 232 height 25
click at [331, 568] on select "00 01 02 03 04 05 06 07 08 09 10 11 12 13 14 15 16 17 18 19 20 21 22 23" at bounding box center [327, 563] width 28 height 25
select select "12"
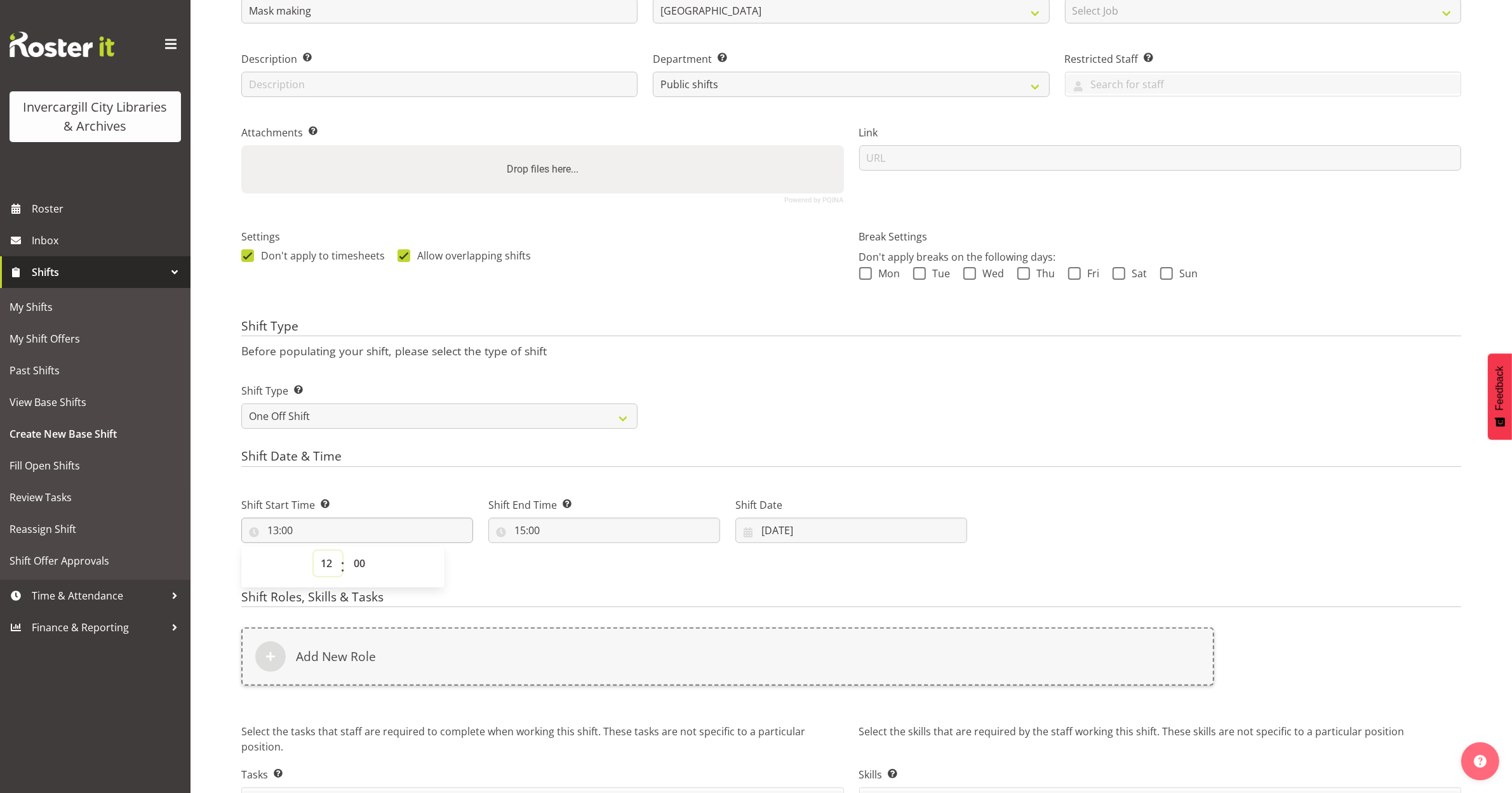
click at [313, 552] on select "00 01 02 03 04 05 06 07 08 09 10 11 12 13 14 15 16 17 18 19 20 21 22 23" at bounding box center [327, 563] width 28 height 25
type input "12:00"
click at [357, 569] on select "00 01 02 03 04 05 06 07 08 09 10 11 12 13 14 15 16 17 18 19 20 21 22 23 24 25 2…" at bounding box center [361, 563] width 28 height 25
select select "30"
type input "12:30"
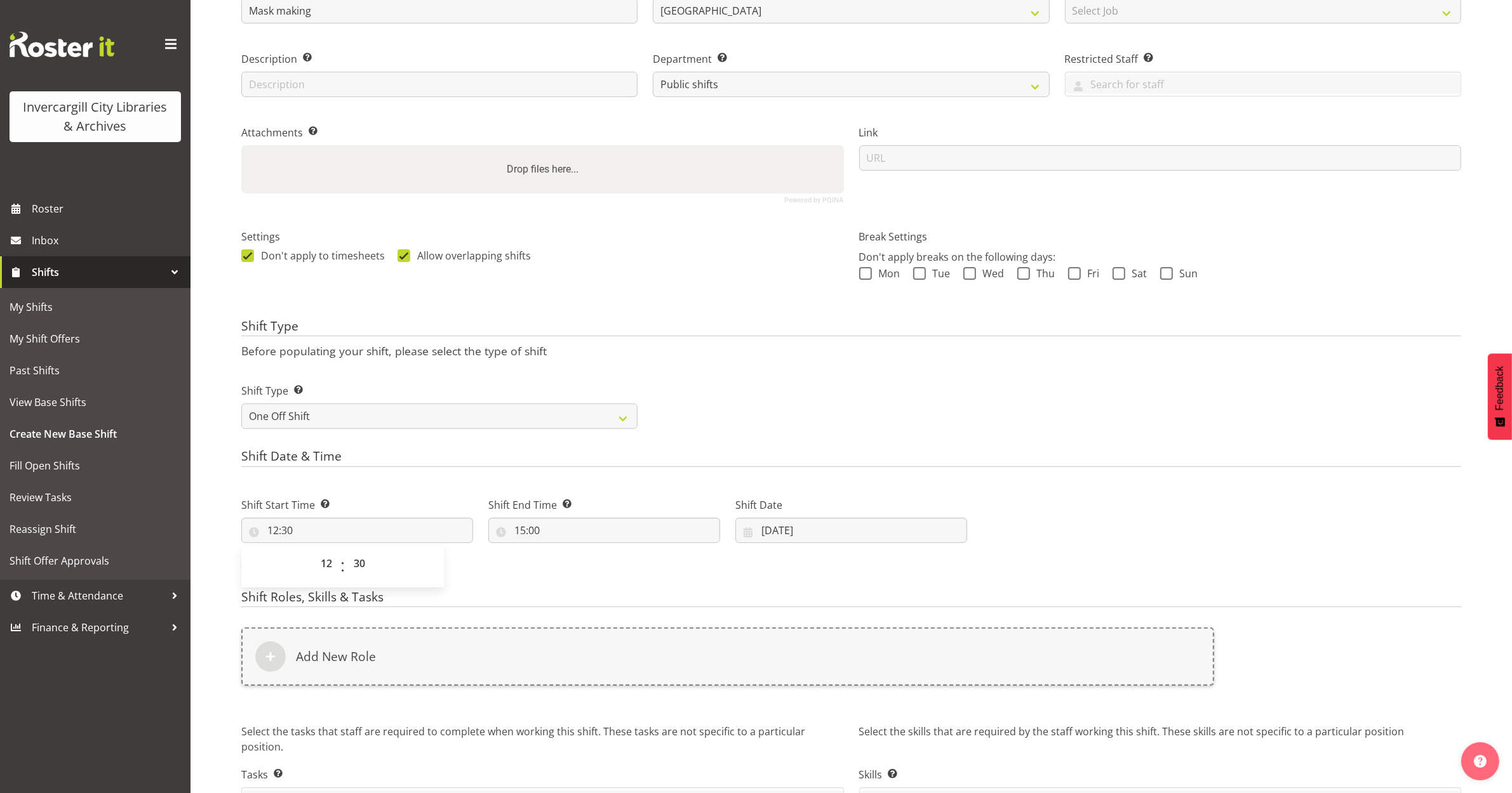
click at [528, 573] on div "Shift Start Time Set the time of the day you wish this shift to start 12:30 00 …" at bounding box center [604, 531] width 741 height 102
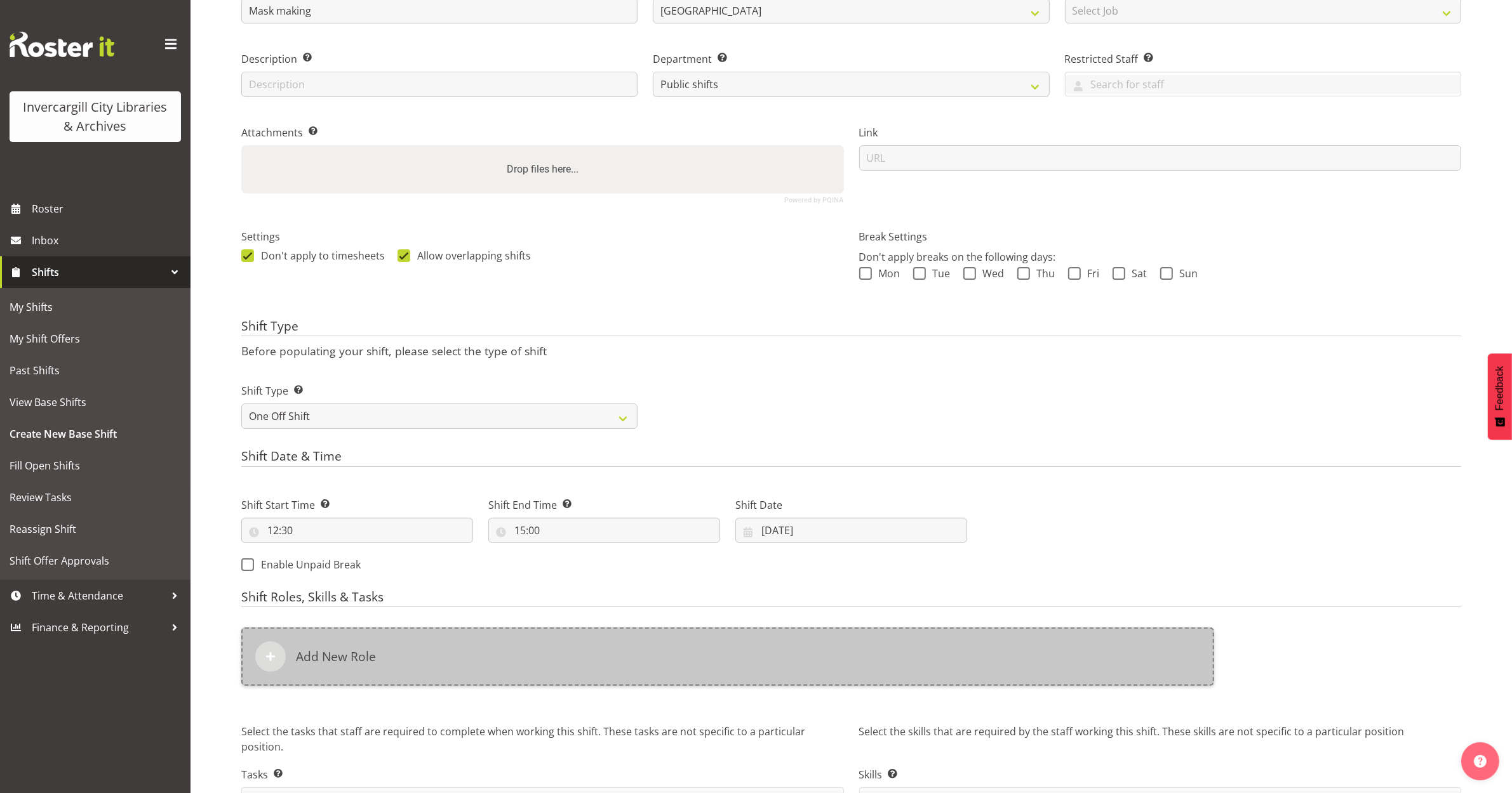
click at [350, 653] on h6 "Add New Role" at bounding box center [336, 656] width 80 height 15
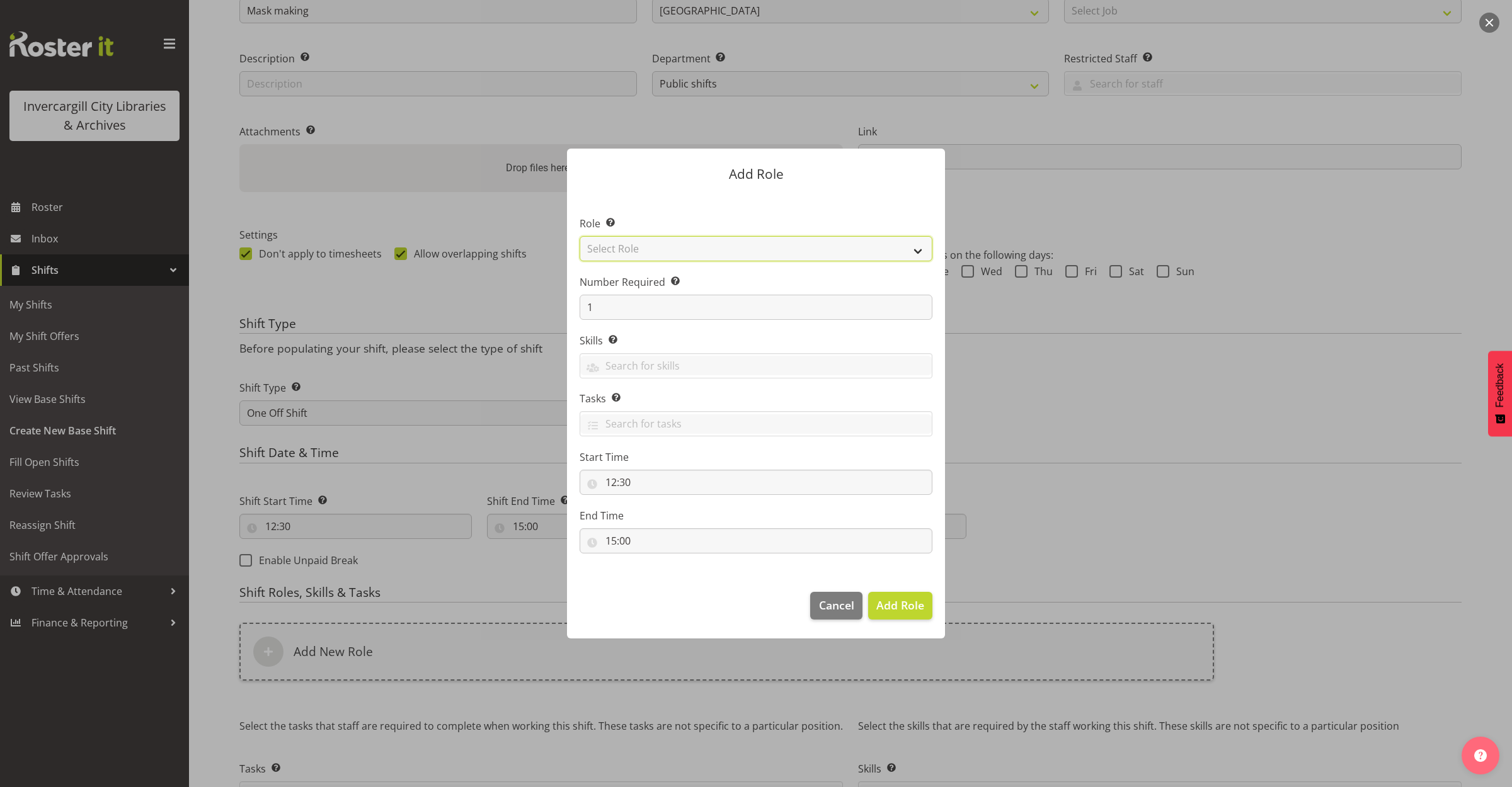
click at [692, 257] on select "Select Role 1st floor desk AQ operator Business Support Team member Casual Cust…" at bounding box center [756, 248] width 353 height 25
select select "1518"
click at [580, 236] on select "Select Role 1st floor desk AQ operator Business Support Team member Casual Cust…" at bounding box center [756, 248] width 353 height 25
click at [928, 611] on button "Add Role" at bounding box center [900, 606] width 64 height 27
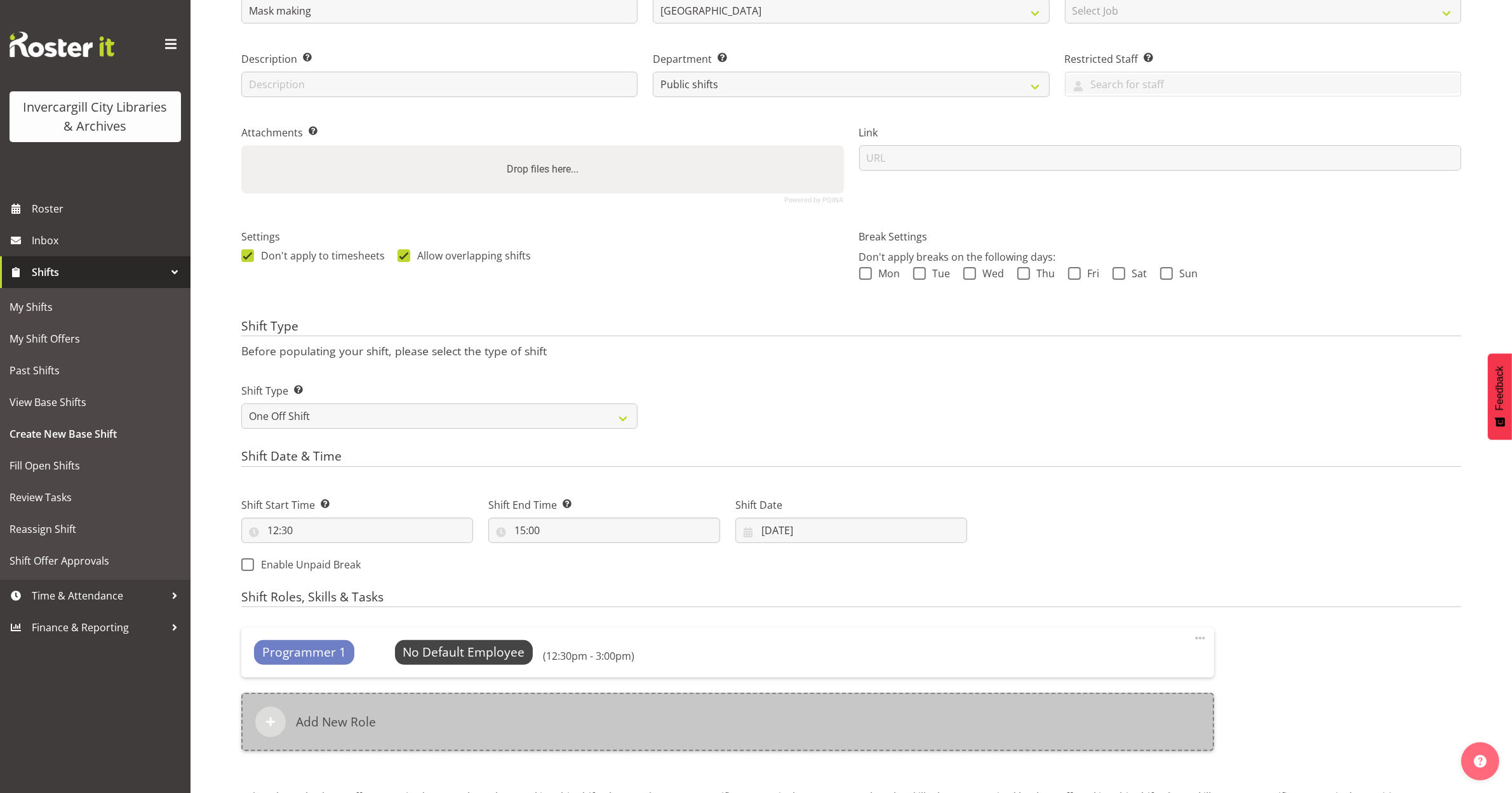
click at [620, 741] on div "Add New Role" at bounding box center [728, 722] width 973 height 58
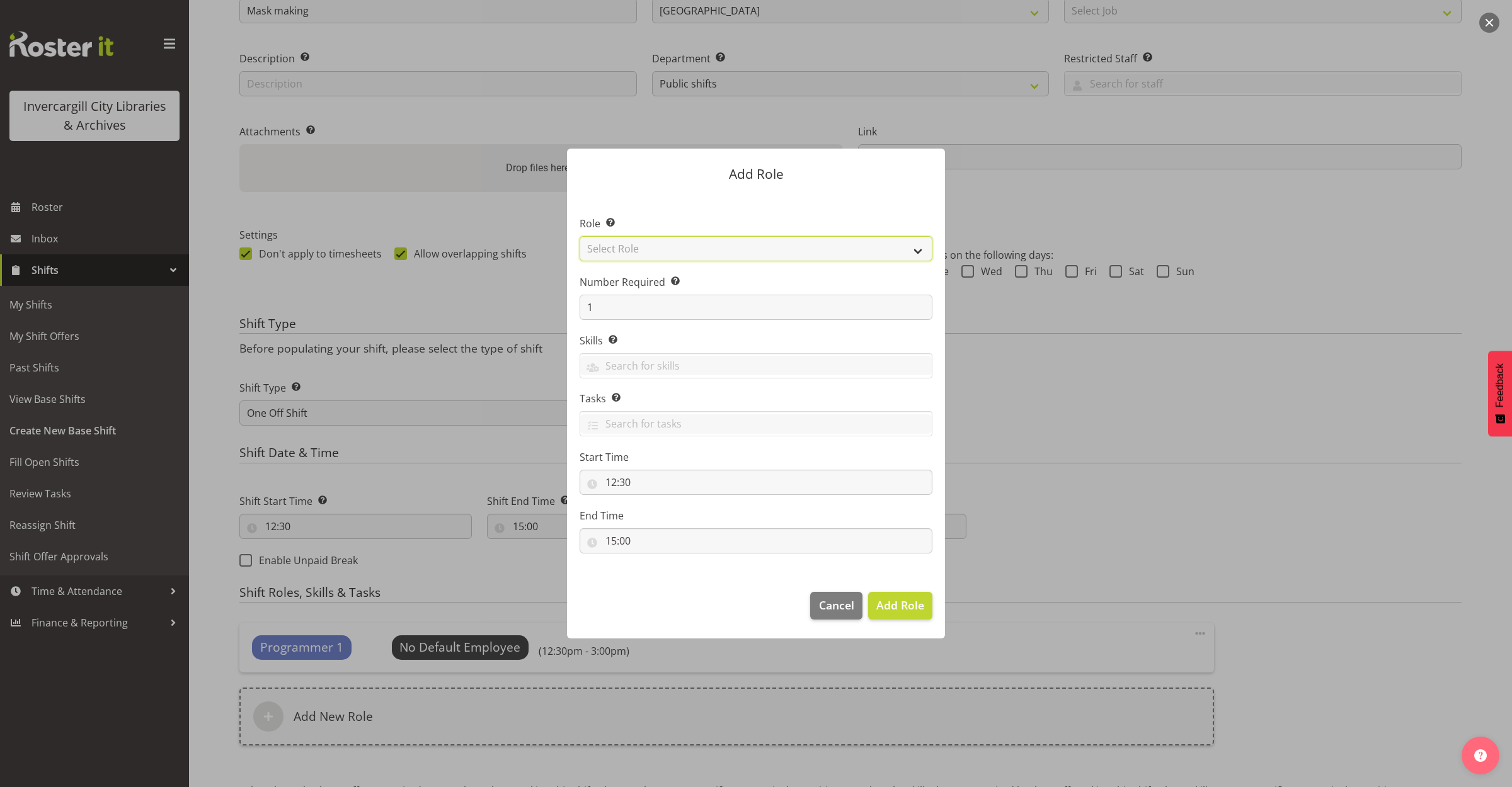
click at [681, 241] on select "Select Role 1st floor desk AQ operator Business Support Team member Casual Cust…" at bounding box center [756, 248] width 353 height 25
select select "1515"
click at [580, 236] on select "Select Role 1st floor desk AQ operator Business Support Team member Casual Cust…" at bounding box center [756, 248] width 353 height 25
click at [891, 599] on span "Add Role" at bounding box center [900, 605] width 48 height 15
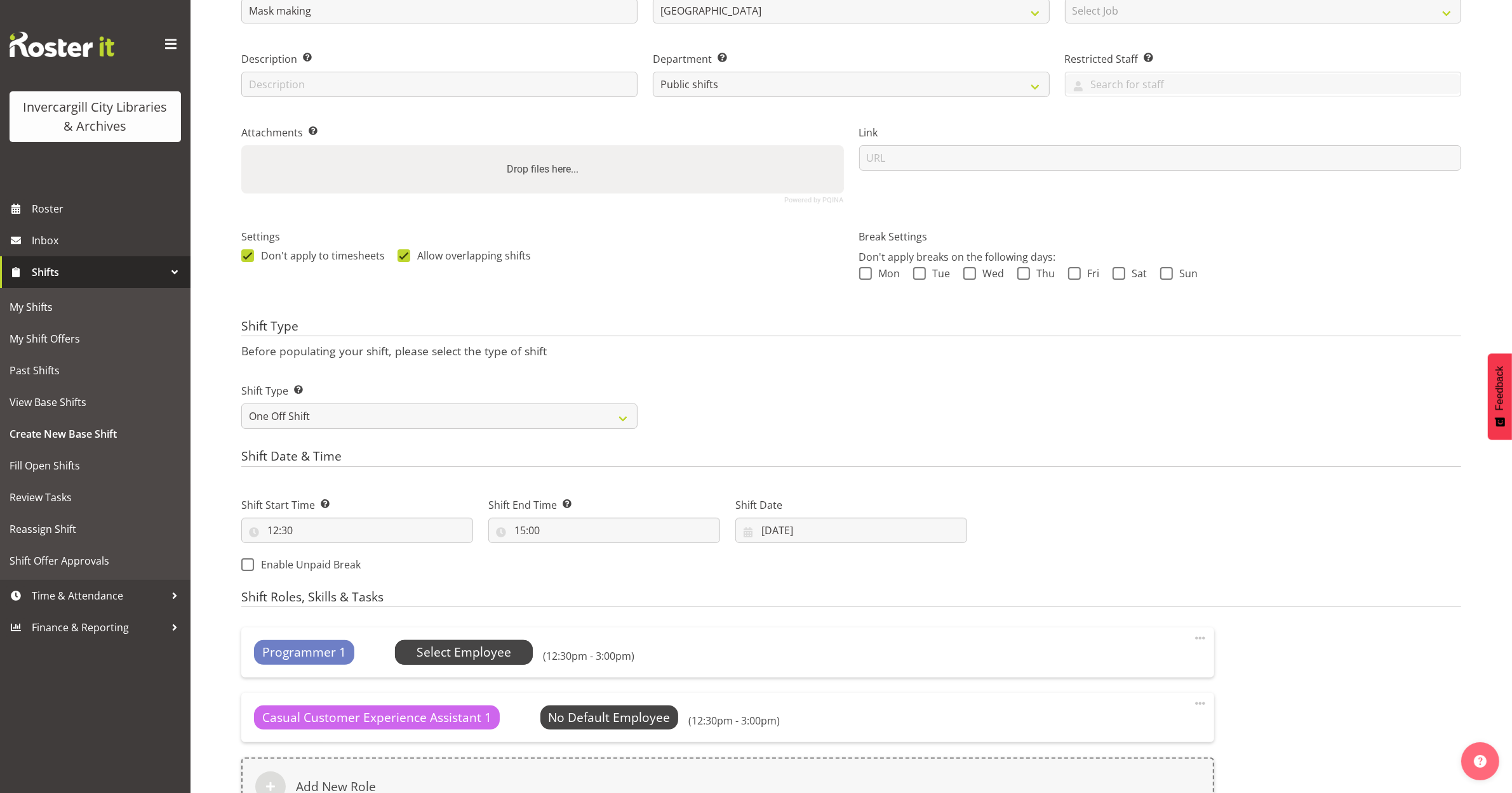
click at [446, 660] on span "Select Employee" at bounding box center [464, 652] width 95 height 18
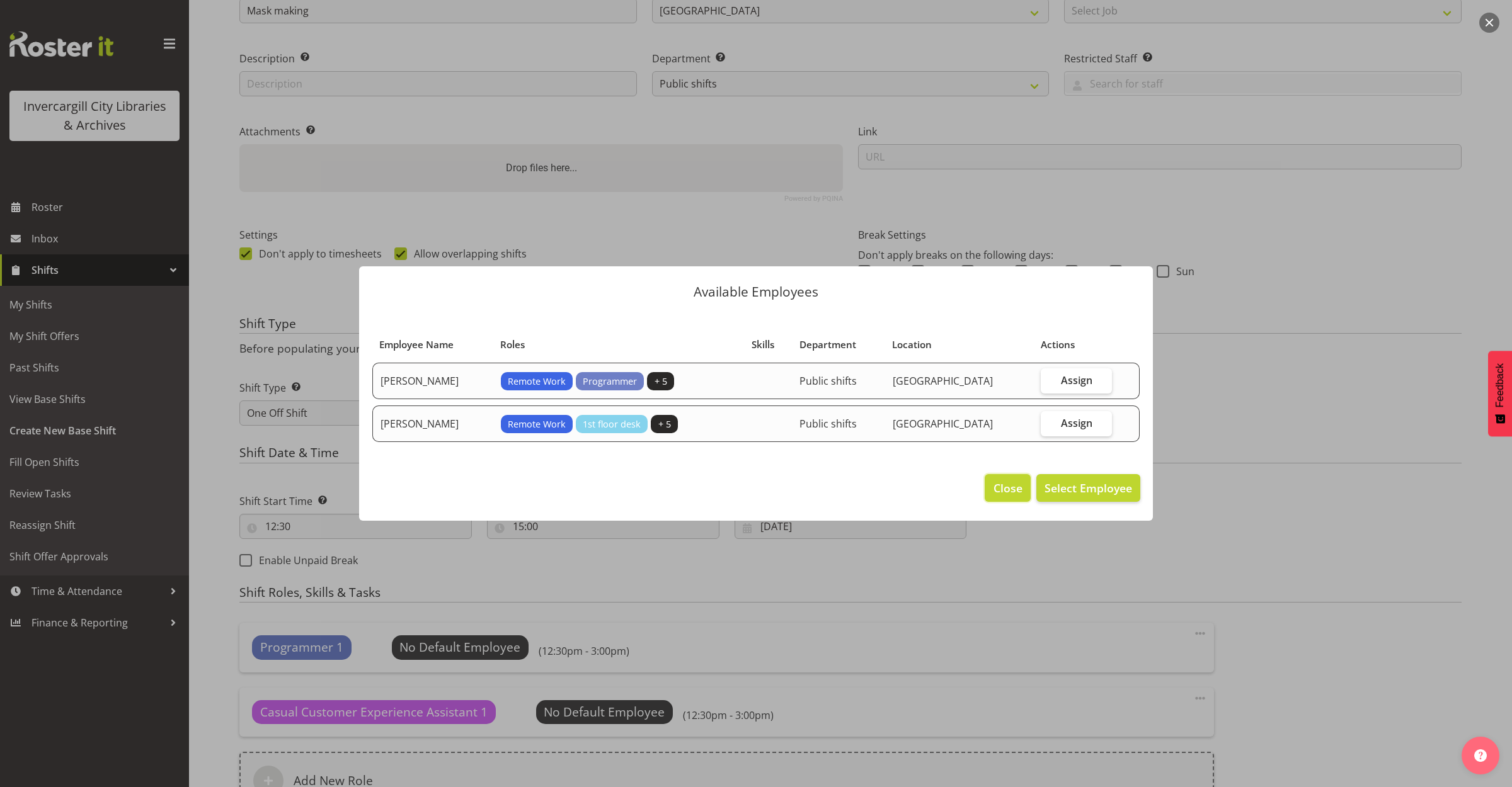
click at [1005, 483] on span "Close" at bounding box center [1008, 488] width 29 height 17
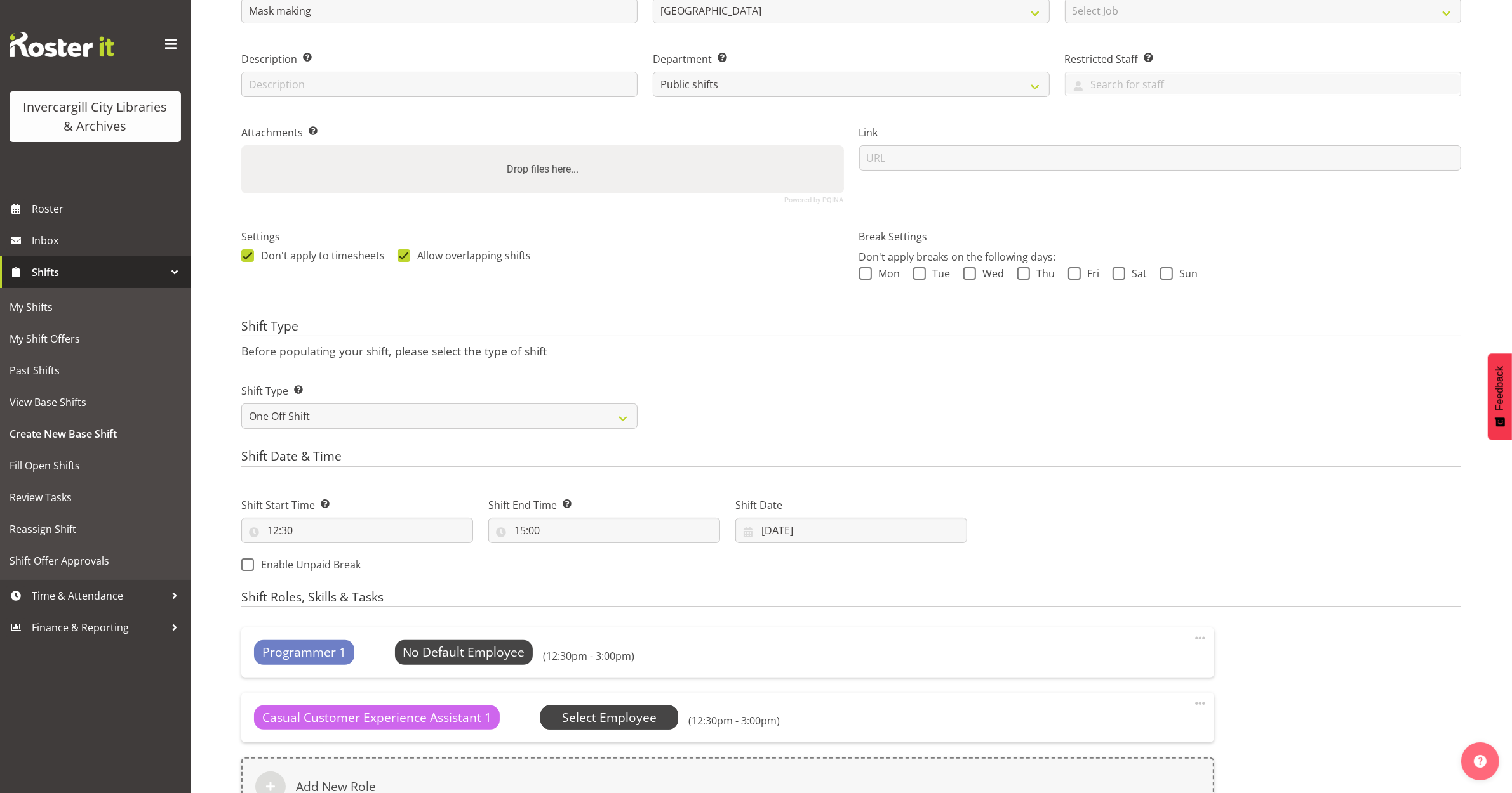
click at [643, 712] on span "Select Employee" at bounding box center [609, 717] width 95 height 18
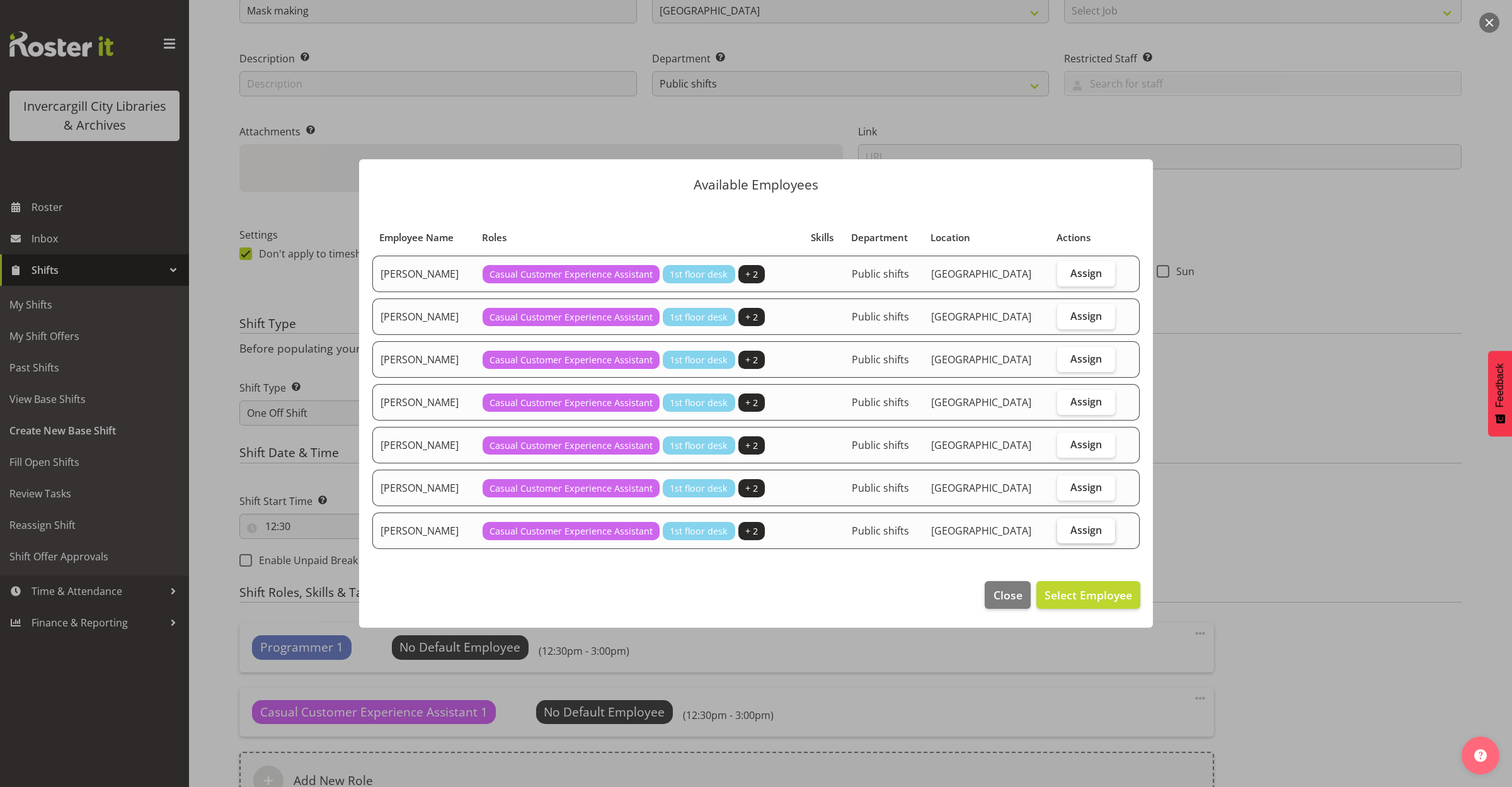
click at [1082, 527] on span "Assign" at bounding box center [1086, 529] width 32 height 12
click at [1065, 527] on input "Assign" at bounding box center [1061, 529] width 8 height 8
checkbox input "true"
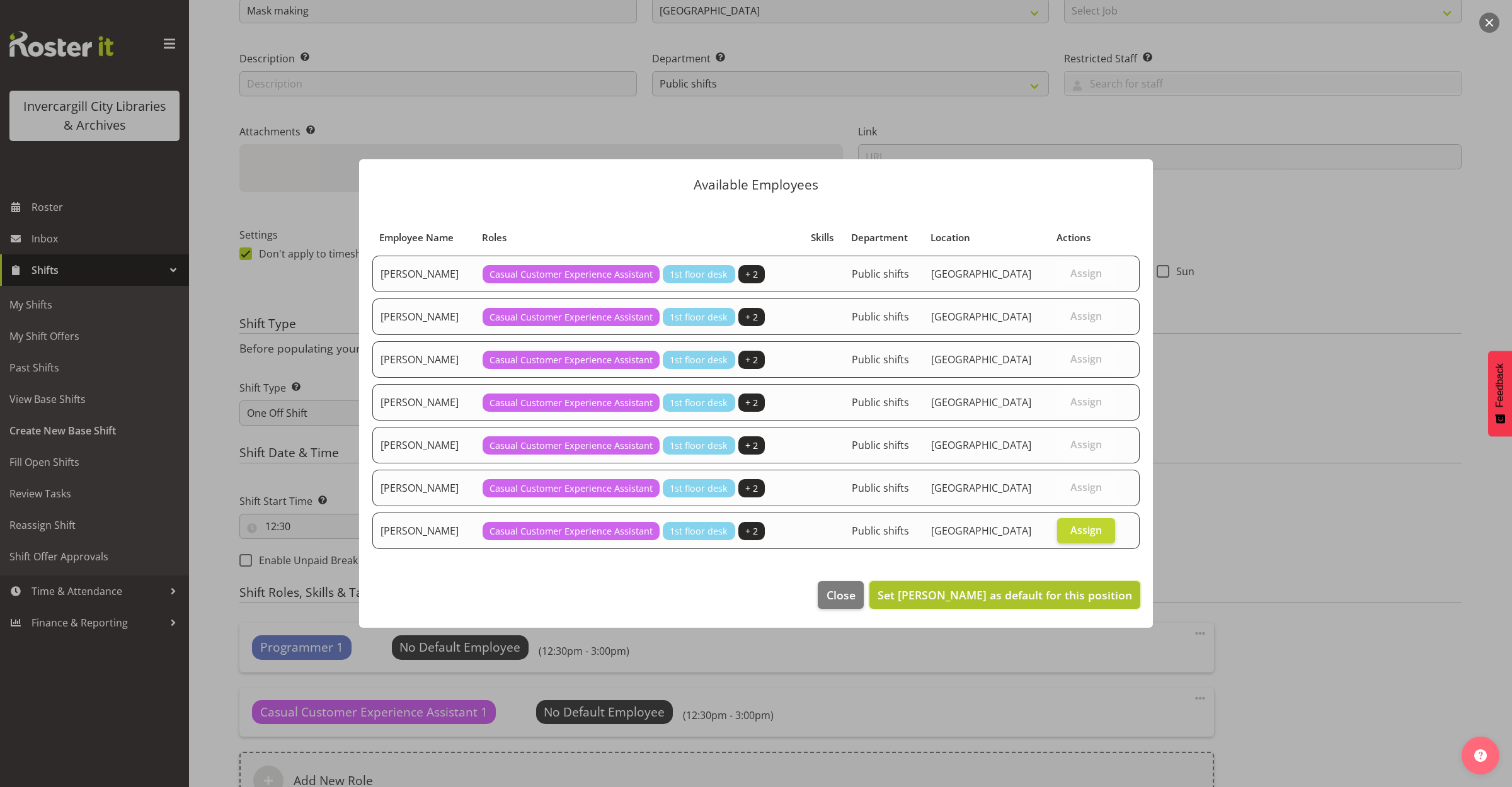
click at [1104, 600] on span "Set Saranya Sarisa as default for this position" at bounding box center [1005, 595] width 255 height 15
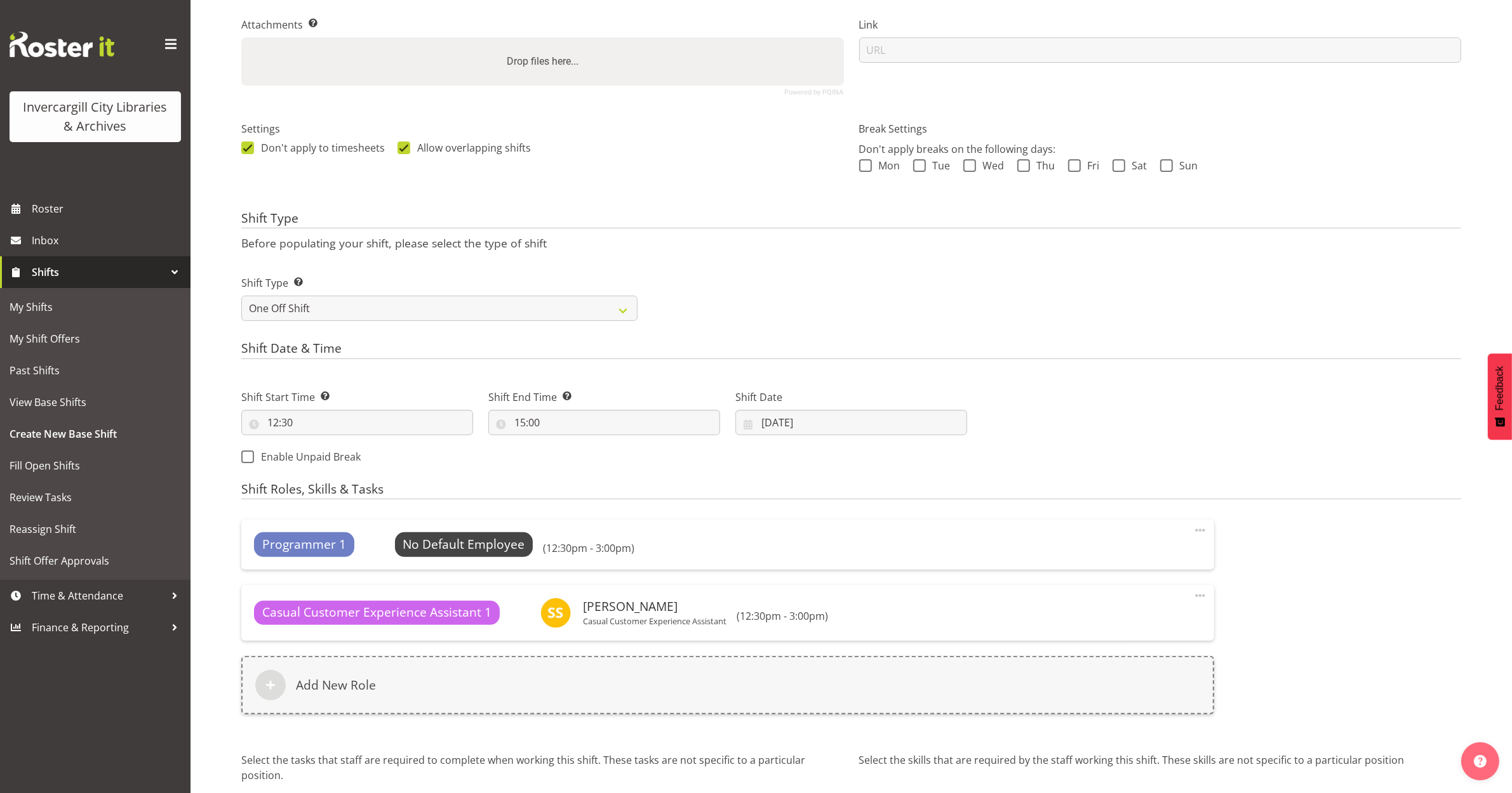
scroll to position [379, 0]
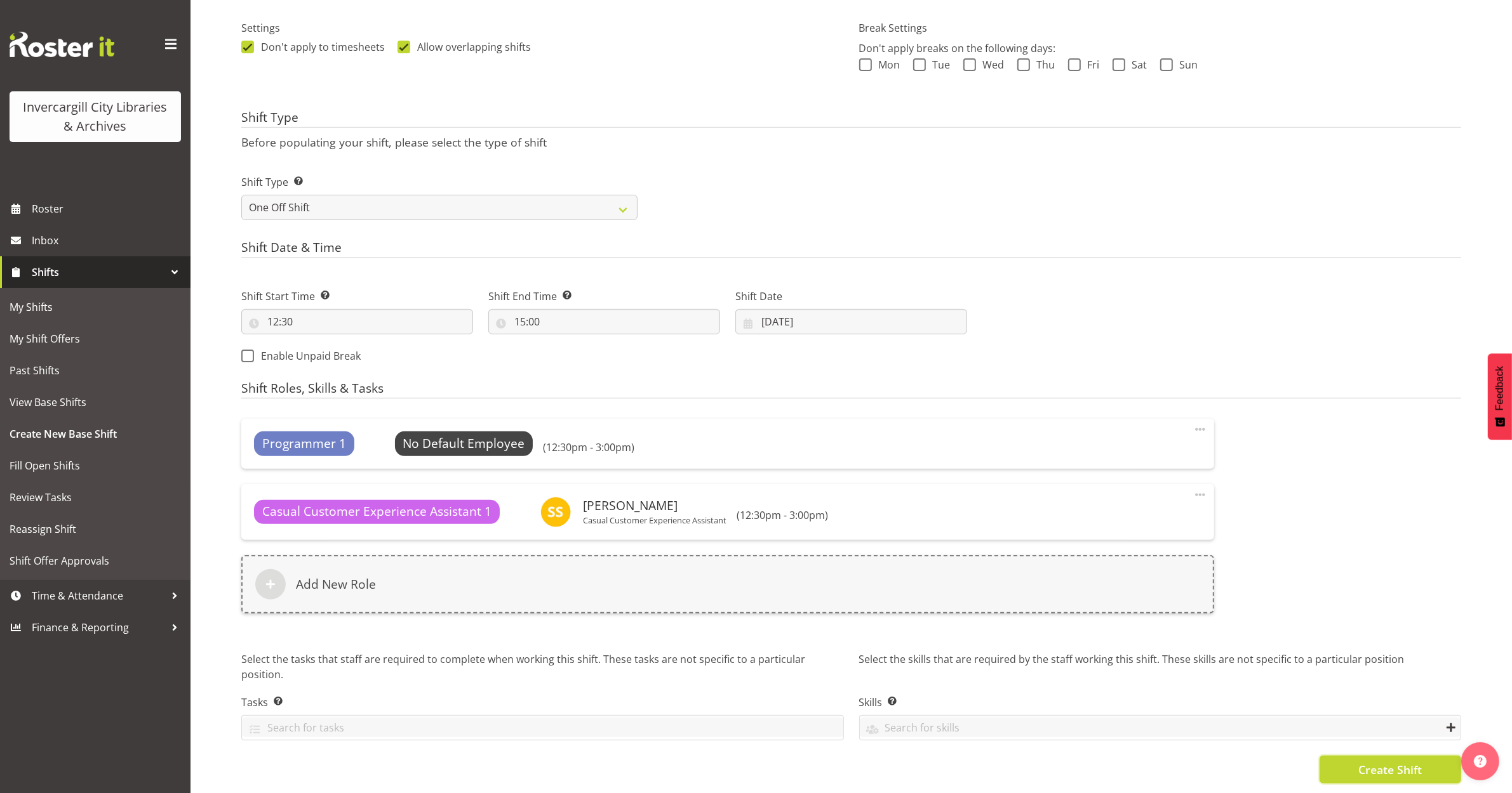
click at [1364, 762] on span "Create Shift" at bounding box center [1390, 770] width 63 height 17
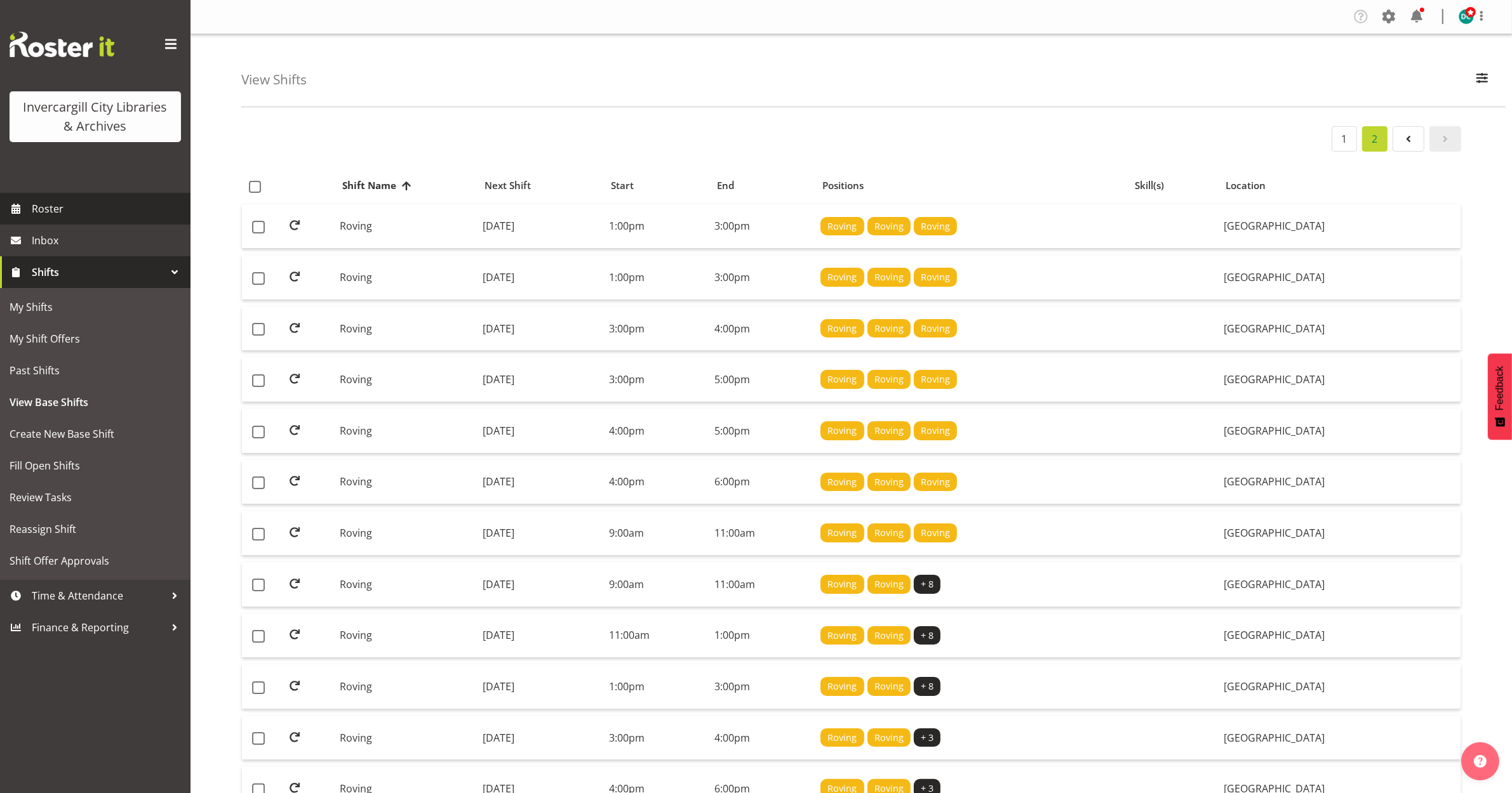
click at [60, 202] on span "Roster" at bounding box center [108, 209] width 153 height 19
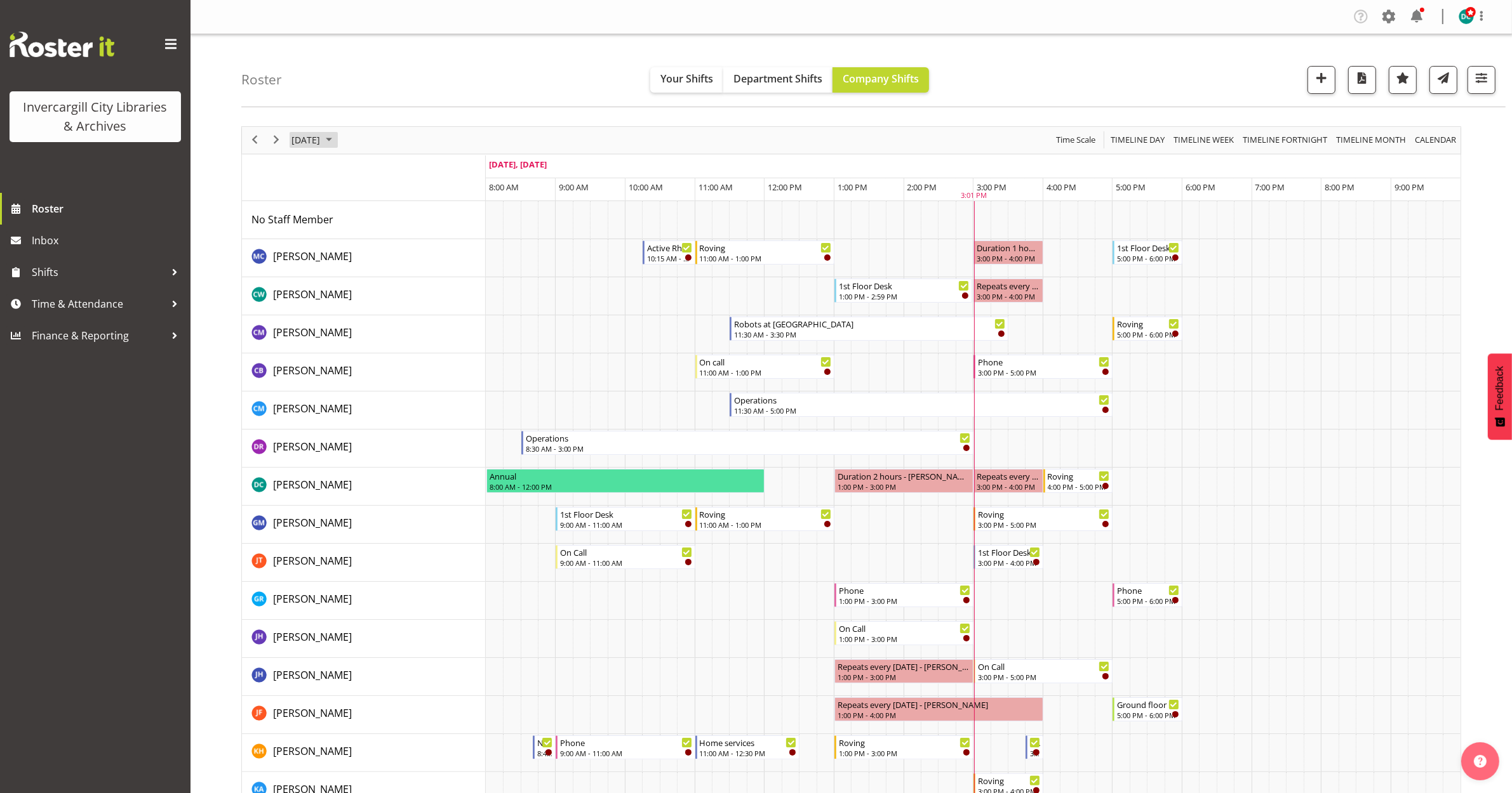
click at [311, 141] on span "[DATE]" at bounding box center [305, 140] width 31 height 16
click at [421, 166] on span "next month" at bounding box center [425, 172] width 23 height 23
click at [303, 238] on span "5" at bounding box center [305, 237] width 19 height 19
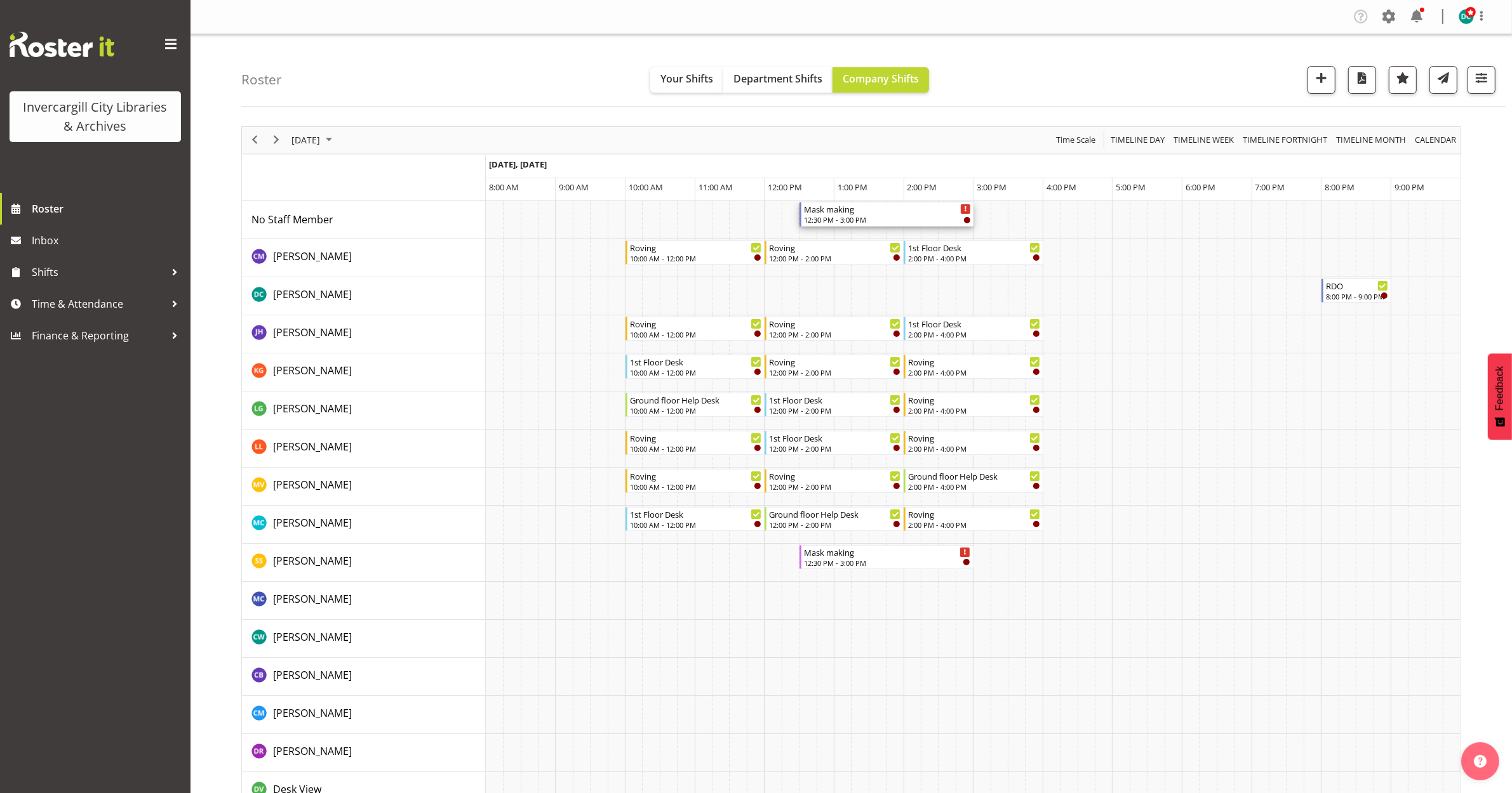
click at [894, 216] on div "12:30 PM - 3:00 PM" at bounding box center [887, 220] width 167 height 10
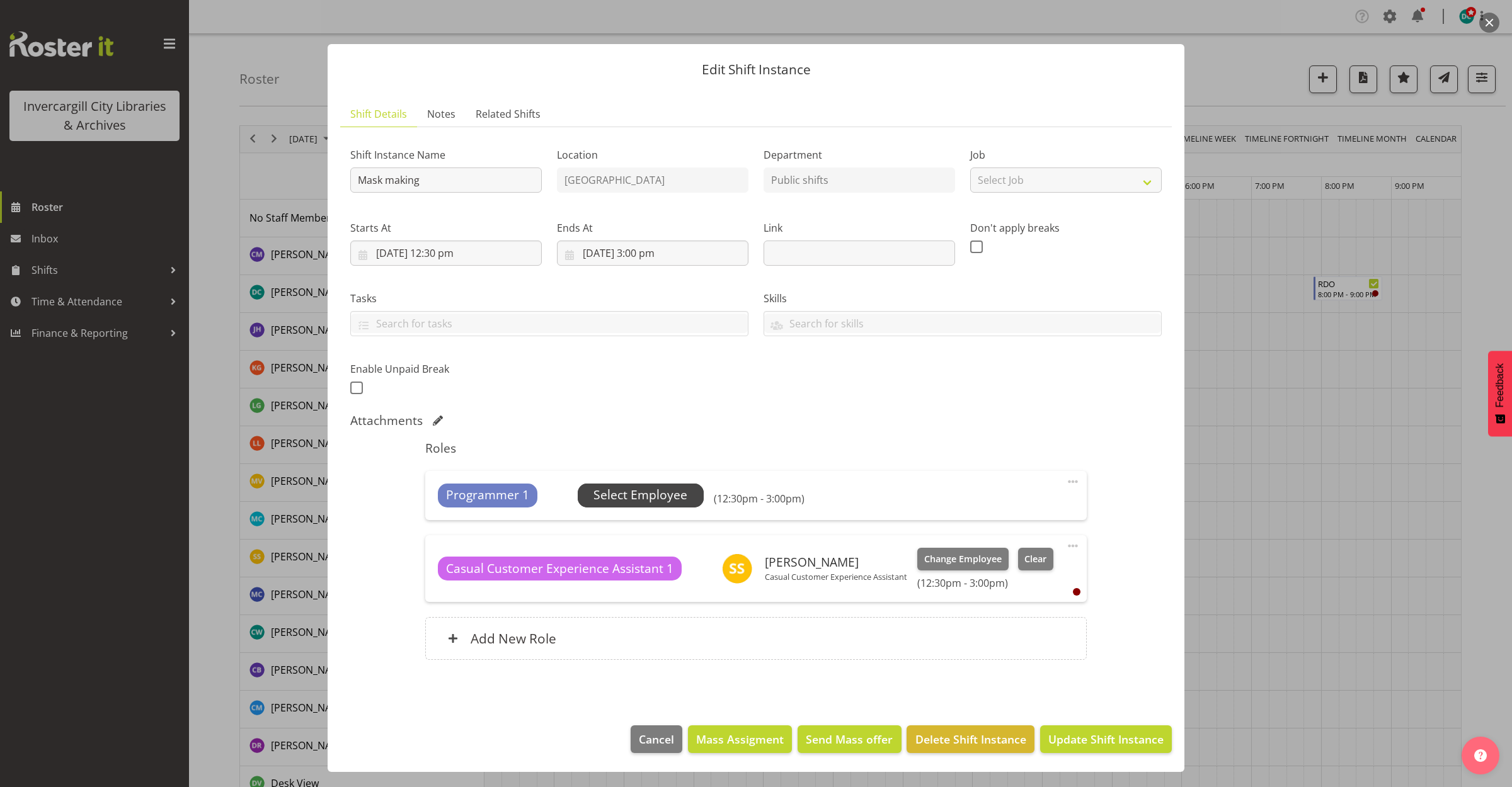
click at [641, 503] on span "Select Employee" at bounding box center [640, 495] width 94 height 18
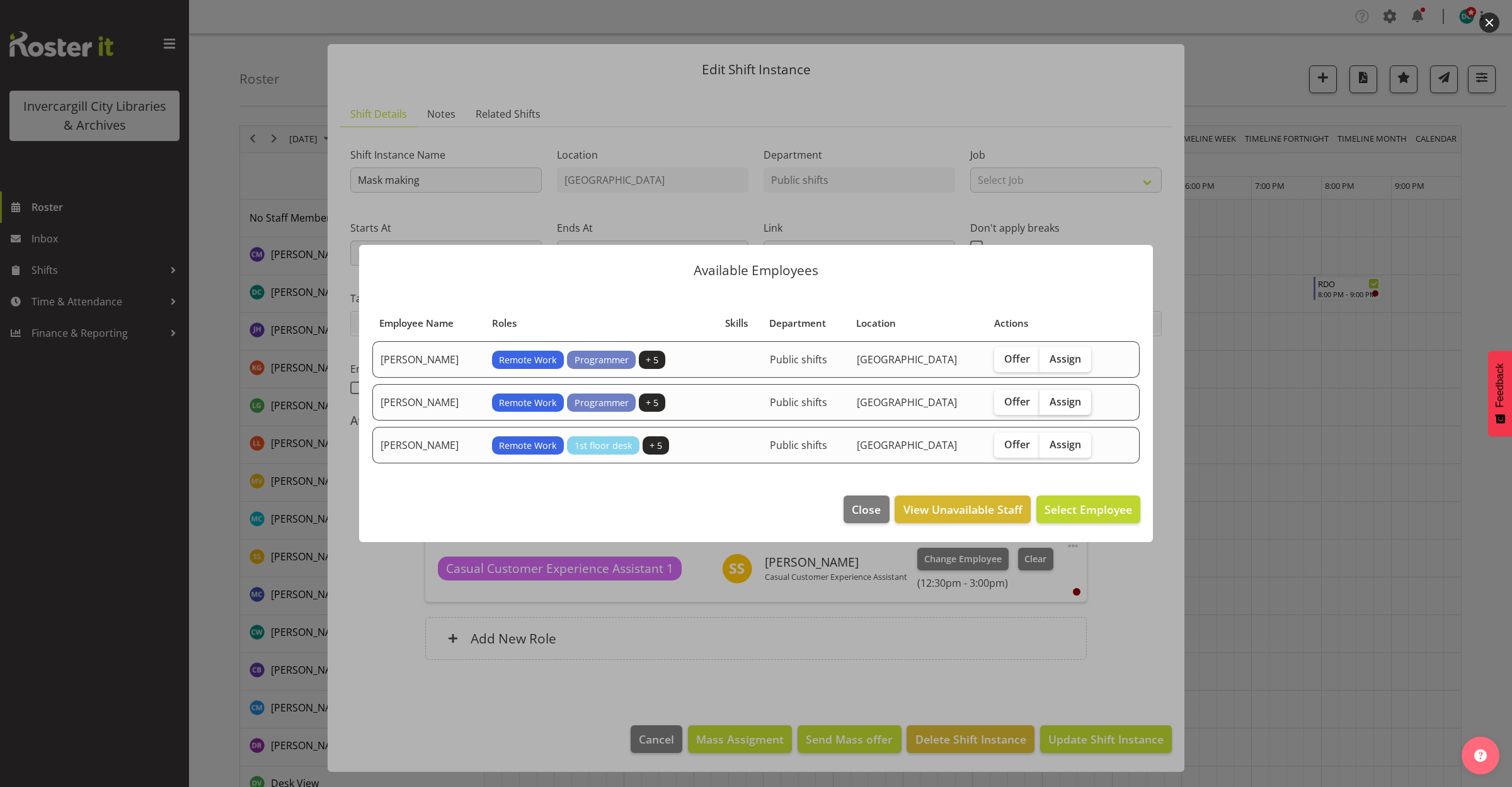
click at [1080, 400] on span "Assign" at bounding box center [1066, 401] width 32 height 12
click at [1048, 400] on input "Assign" at bounding box center [1044, 401] width 8 height 8
checkbox input "true"
click at [1064, 495] on footer "Close View Unavailable Staff Assign [PERSON_NAME]" at bounding box center [756, 513] width 794 height 59
click at [1057, 508] on span "Assign [PERSON_NAME]" at bounding box center [1069, 509] width 127 height 15
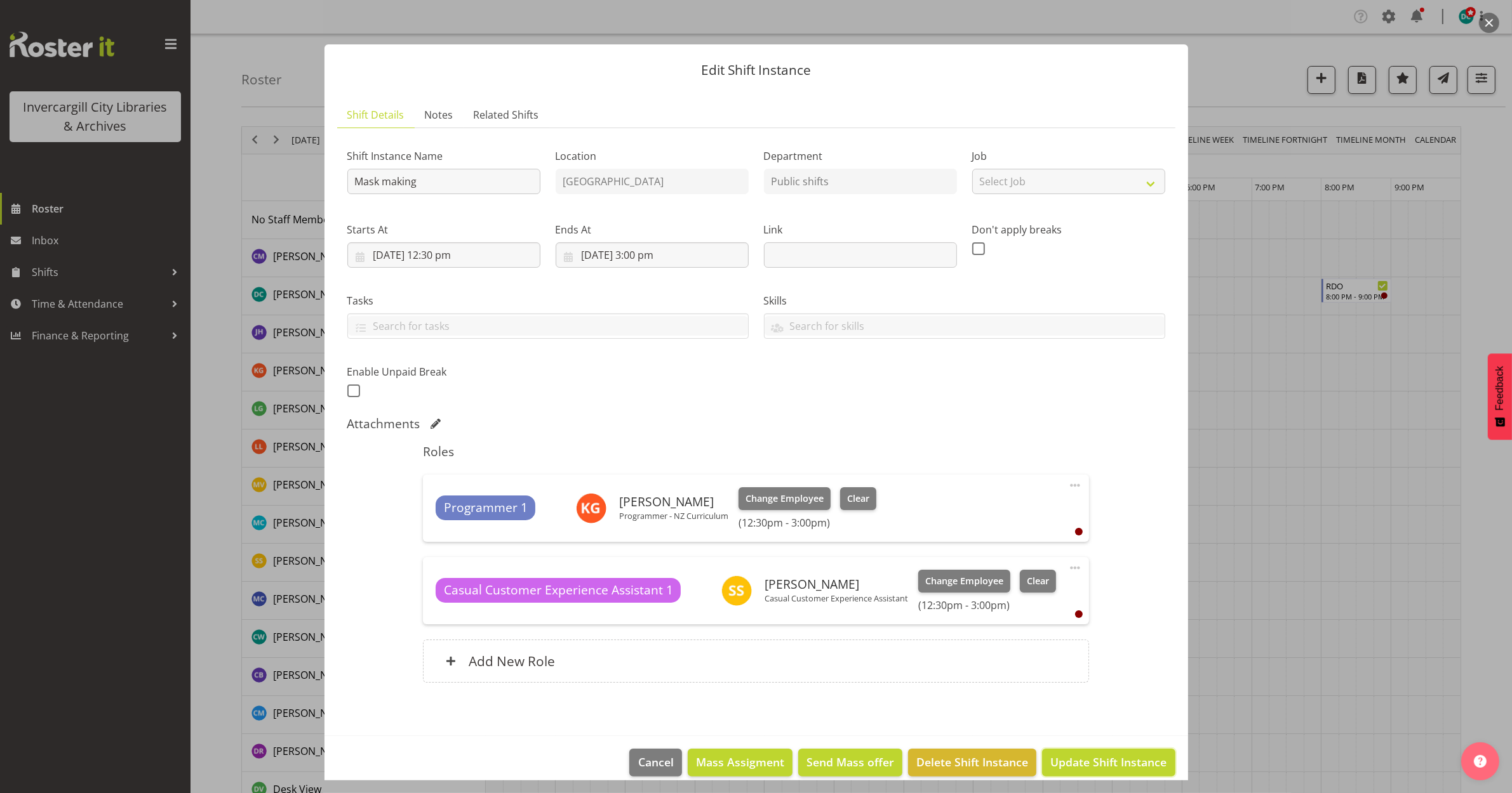
click at [1112, 759] on span "Update Shift Instance" at bounding box center [1108, 762] width 116 height 17
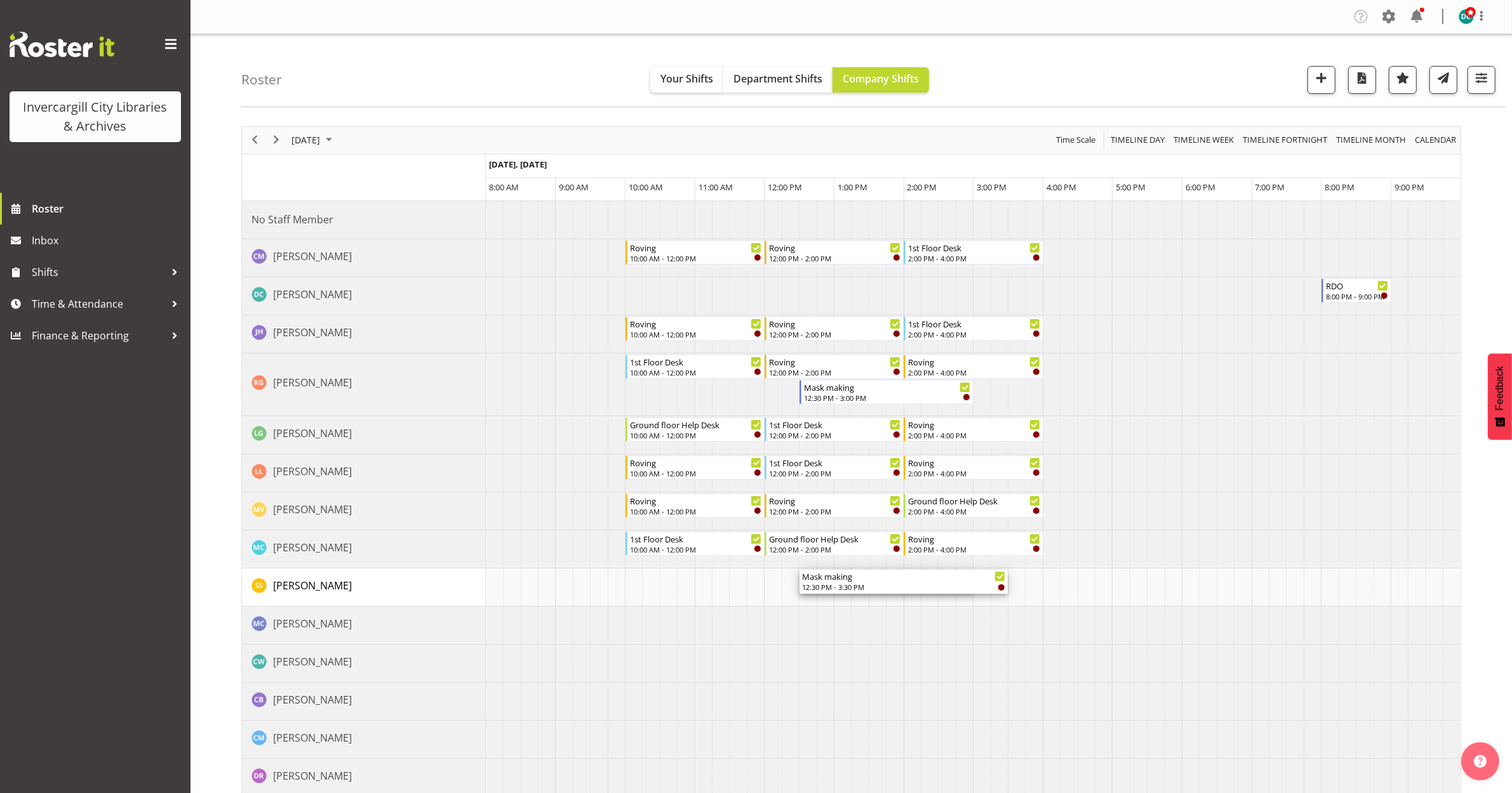
drag, startPoint x: 975, startPoint y: 576, endPoint x: 995, endPoint y: 584, distance: 21.5
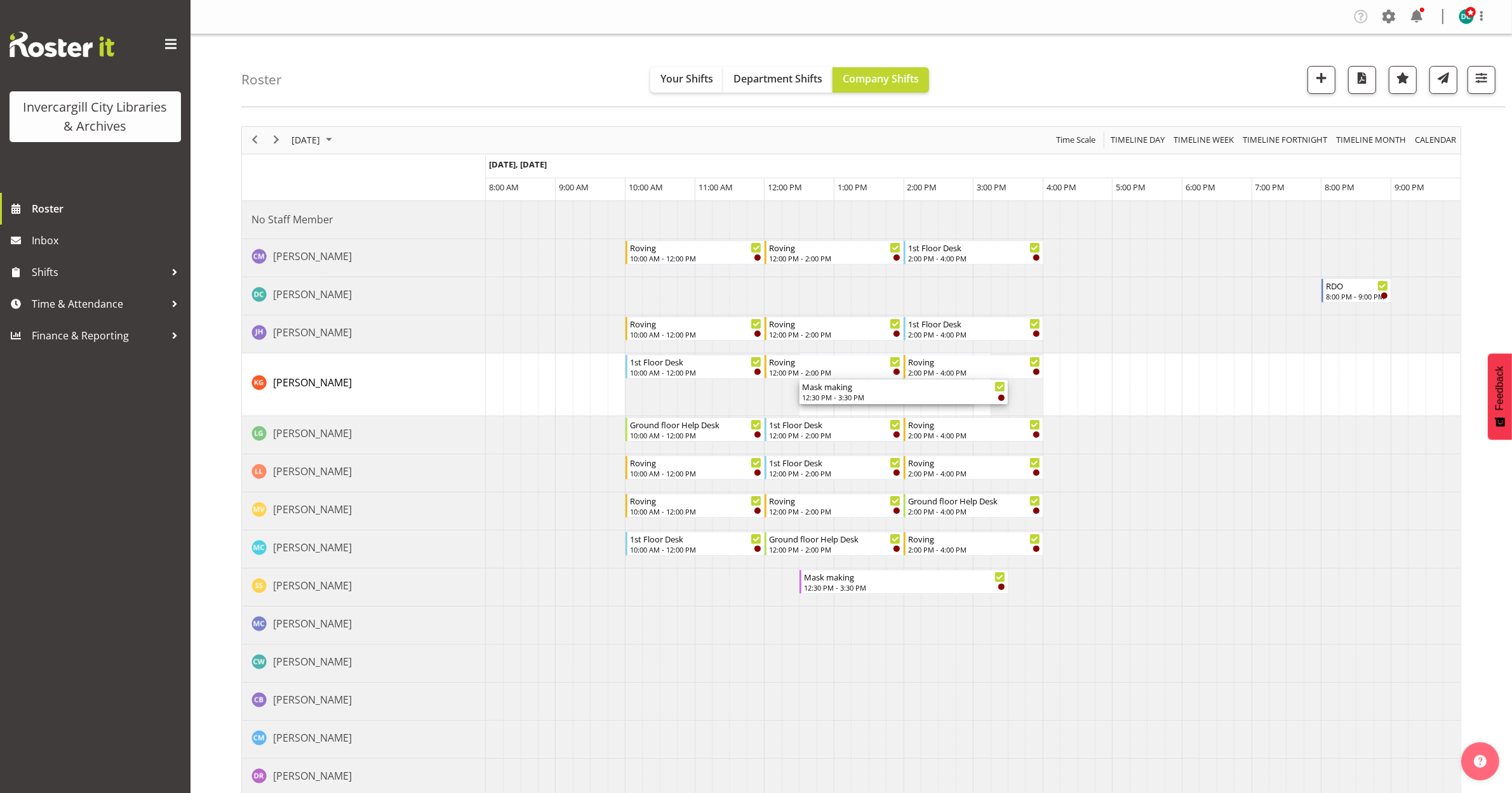
drag, startPoint x: 972, startPoint y: 382, endPoint x: 1001, endPoint y: 386, distance: 29.3
drag, startPoint x: 970, startPoint y: 388, endPoint x: 995, endPoint y: 390, distance: 25.1
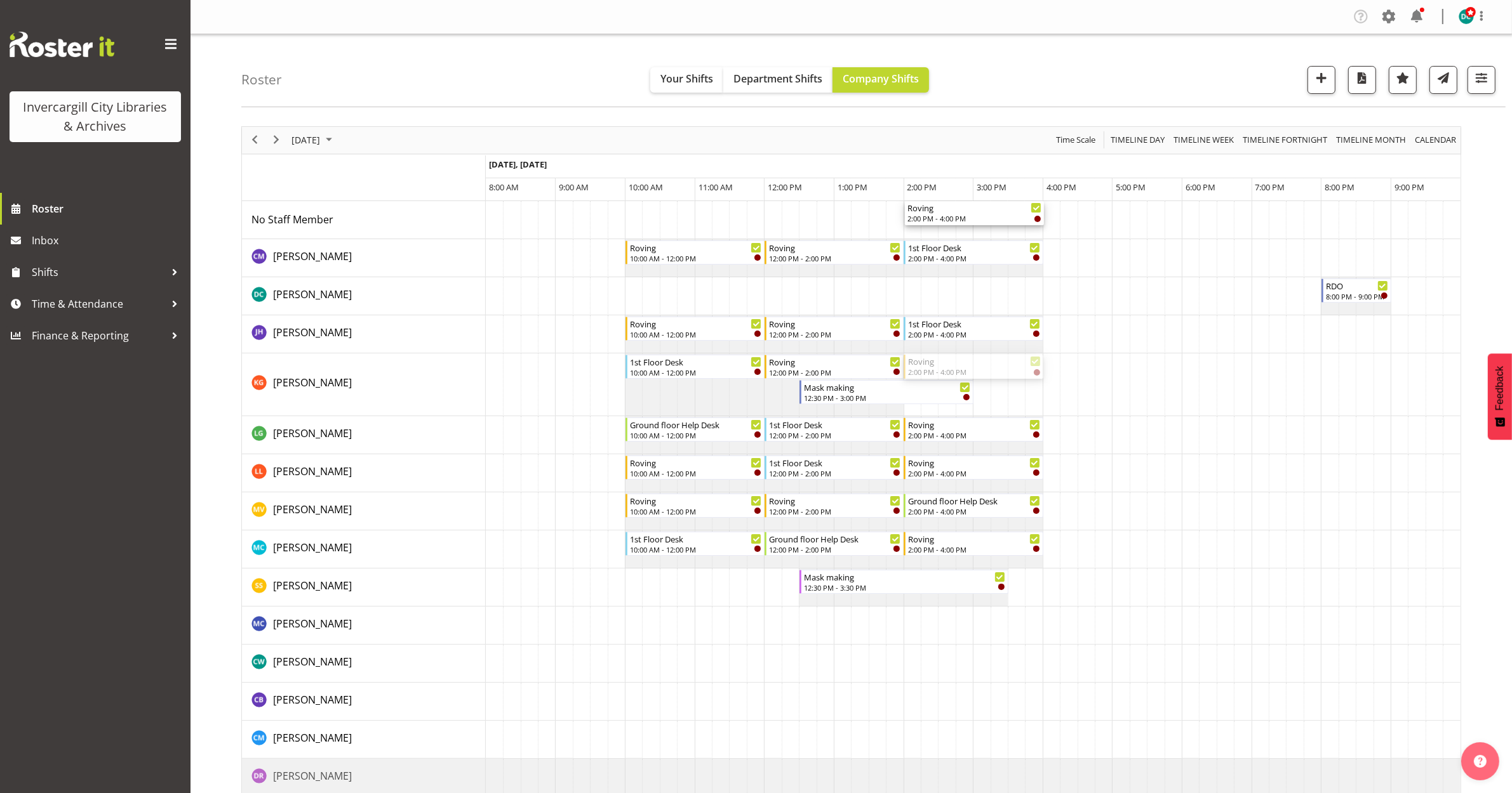
drag, startPoint x: 985, startPoint y: 299, endPoint x: 967, endPoint y: 233, distance: 68.4
drag, startPoint x: 839, startPoint y: 371, endPoint x: 808, endPoint y: 210, distance: 164.0
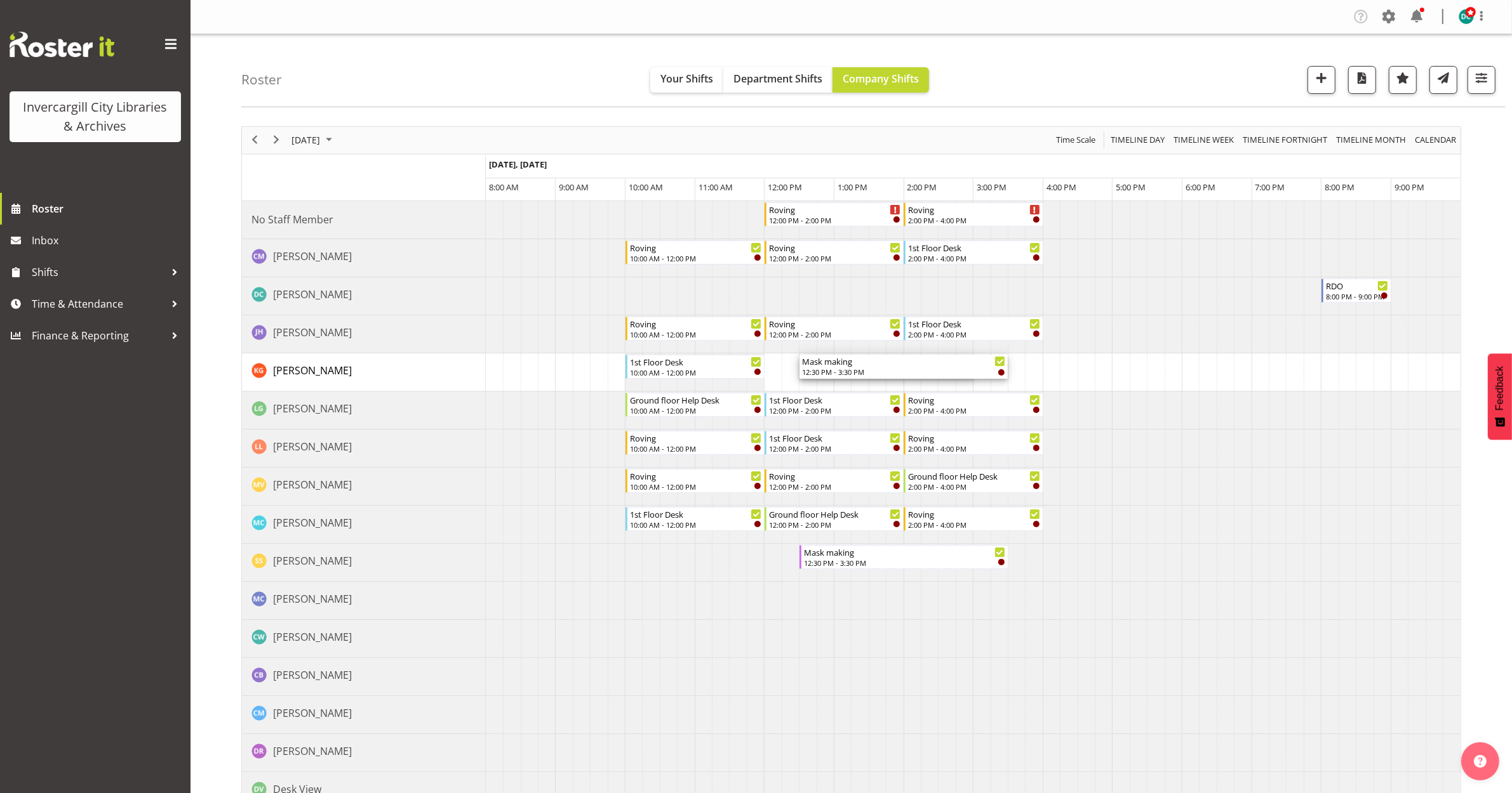
drag, startPoint x: 972, startPoint y: 363, endPoint x: 1001, endPoint y: 365, distance: 29.1
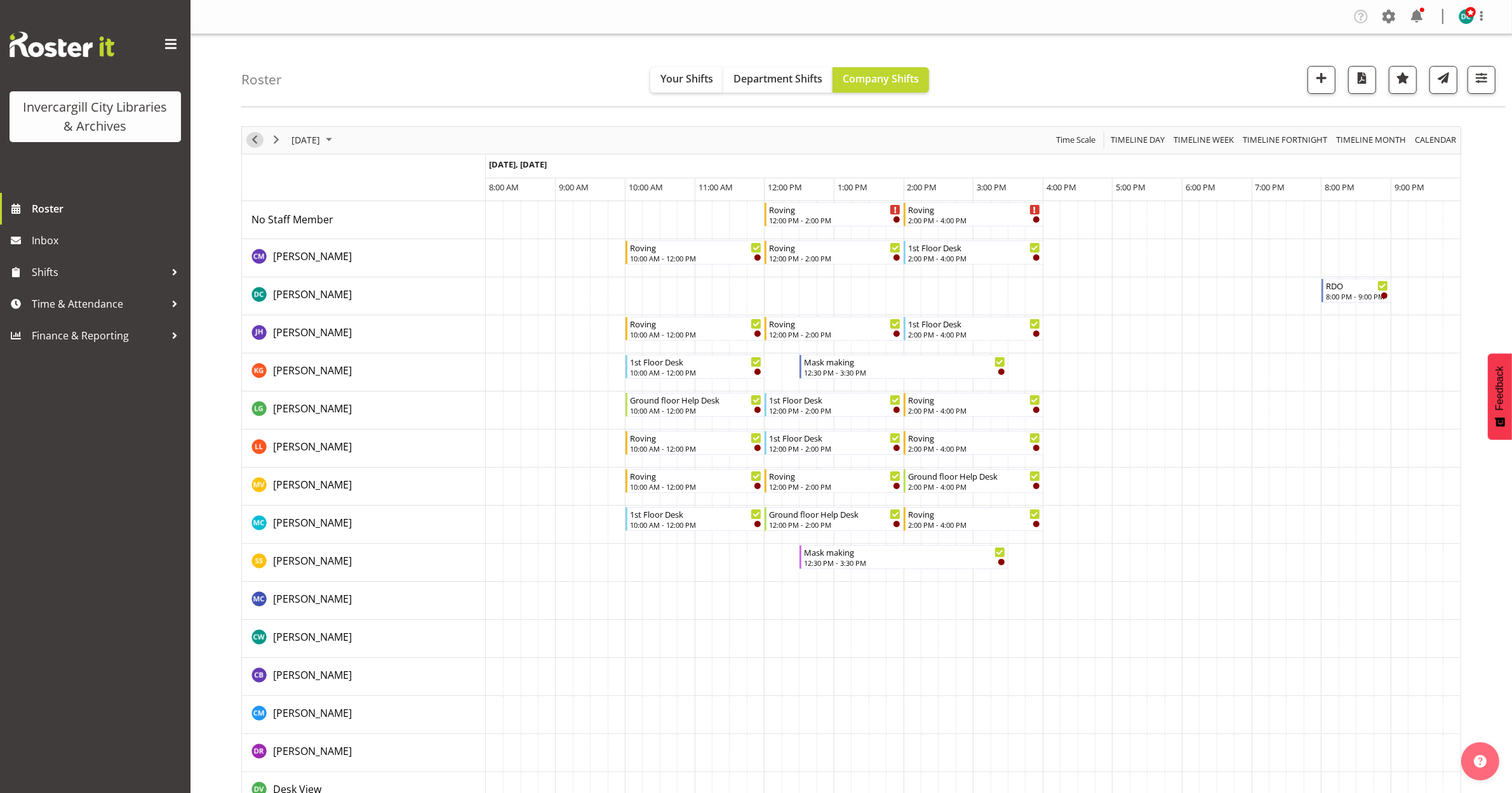
click at [249, 140] on span "Previous" at bounding box center [255, 140] width 15 height 16
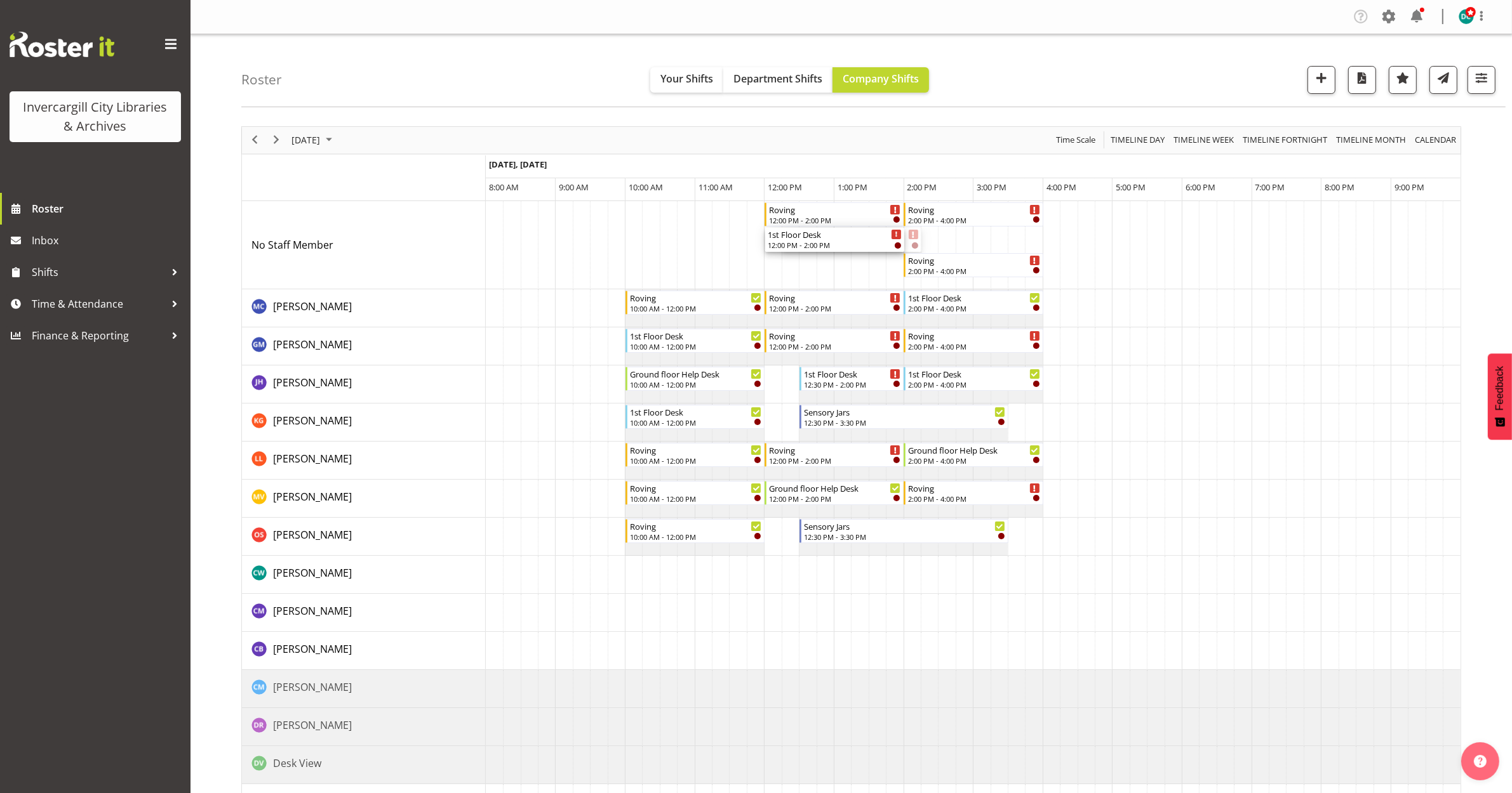
drag, startPoint x: 829, startPoint y: 238, endPoint x: 776, endPoint y: 235, distance: 53.1
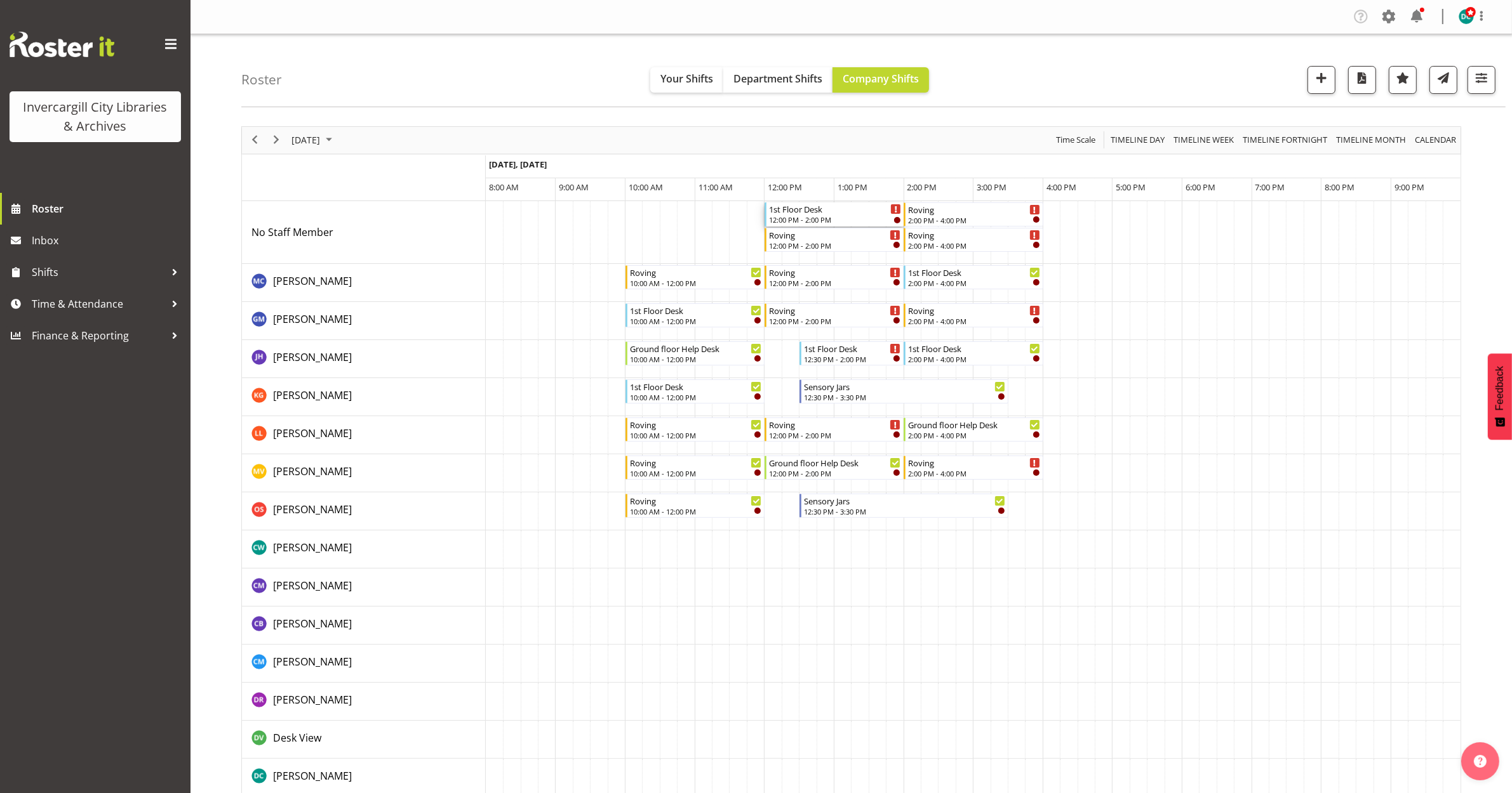
click at [828, 206] on div "1st Floor Desk" at bounding box center [835, 209] width 132 height 12
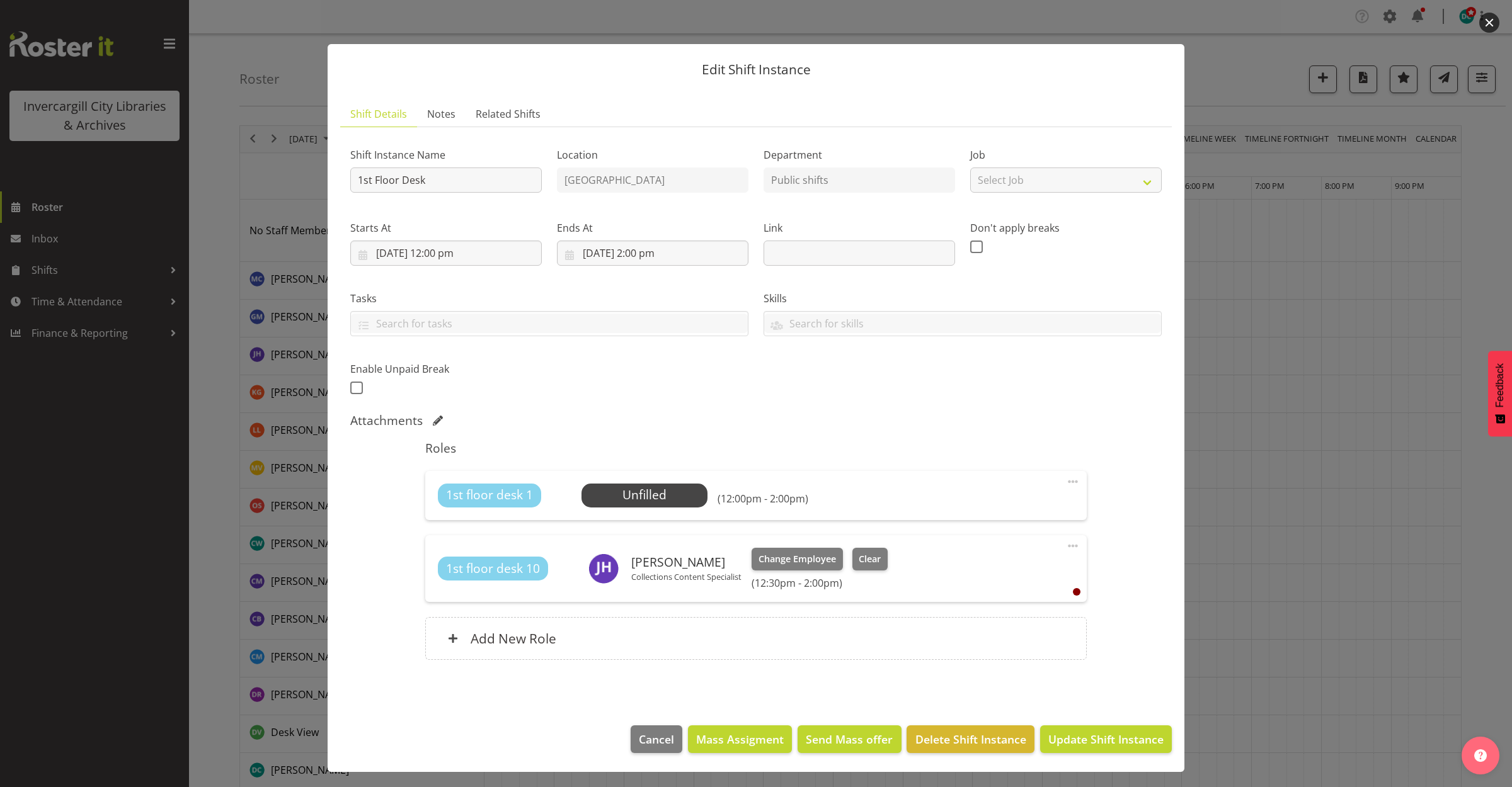
click at [1492, 16] on button "button" at bounding box center [1490, 22] width 20 height 20
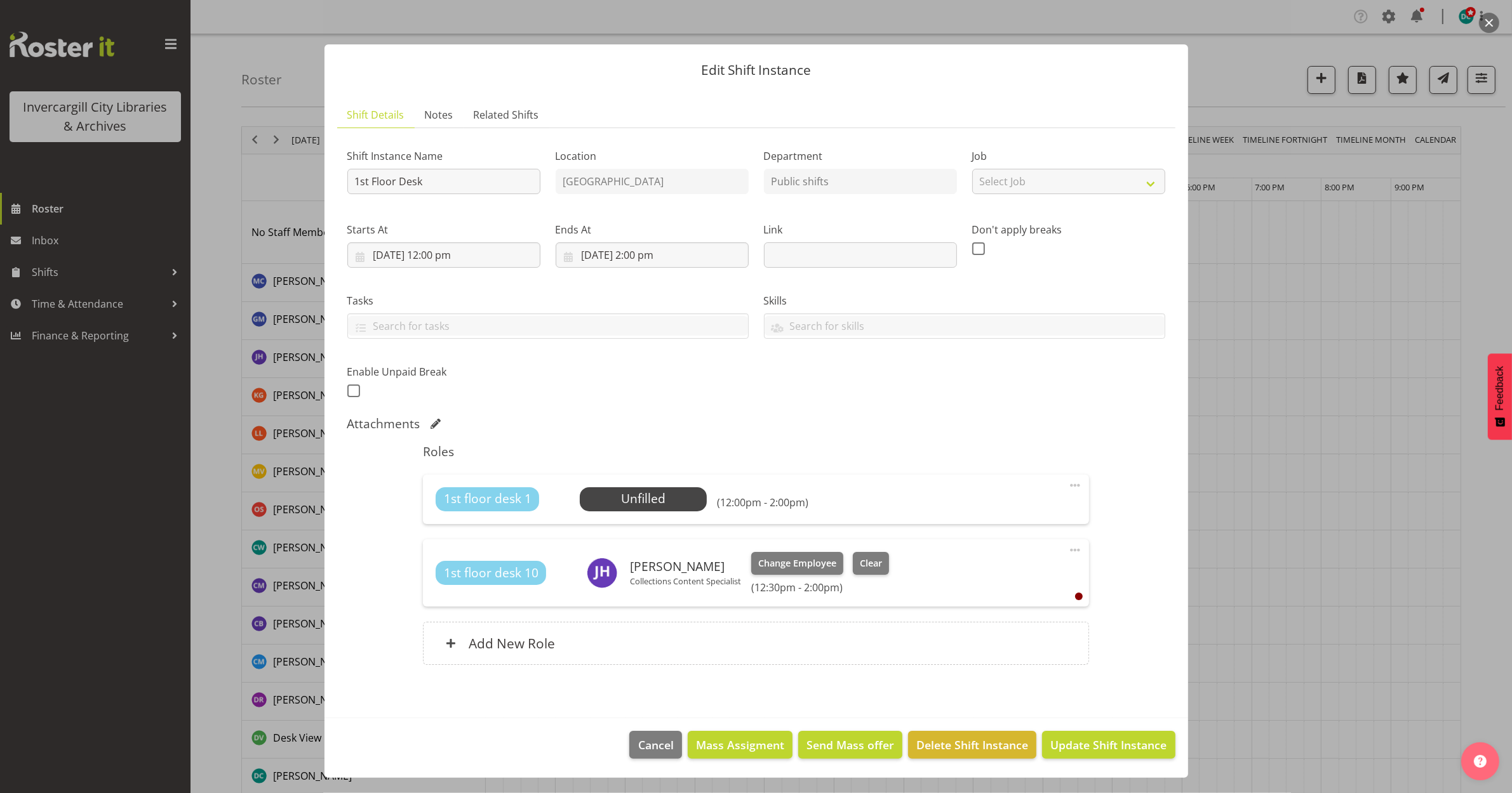
click at [1073, 483] on span at bounding box center [1075, 485] width 15 height 15
click at [1008, 518] on link "Edit" at bounding box center [1022, 513] width 122 height 23
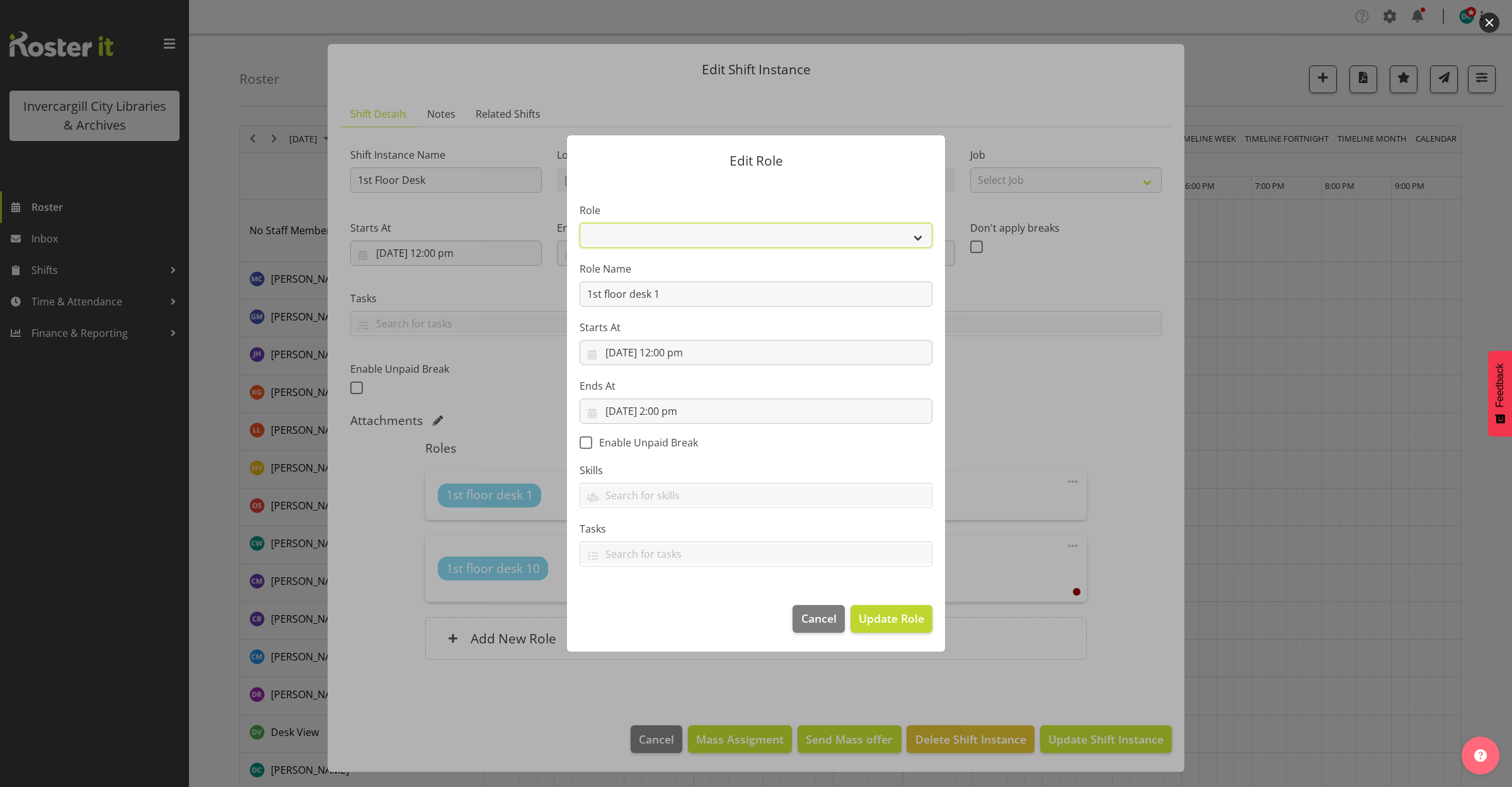
click at [643, 237] on select "1st floor desk AQ operator Business Support Team member Casual Customer Experie…" at bounding box center [756, 235] width 353 height 25
select select "1515"
click at [580, 223] on select "1st floor desk AQ operator Business Support Team member Casual Customer Experie…" at bounding box center [756, 235] width 353 height 25
click at [899, 623] on span "Update Role" at bounding box center [891, 618] width 66 height 17
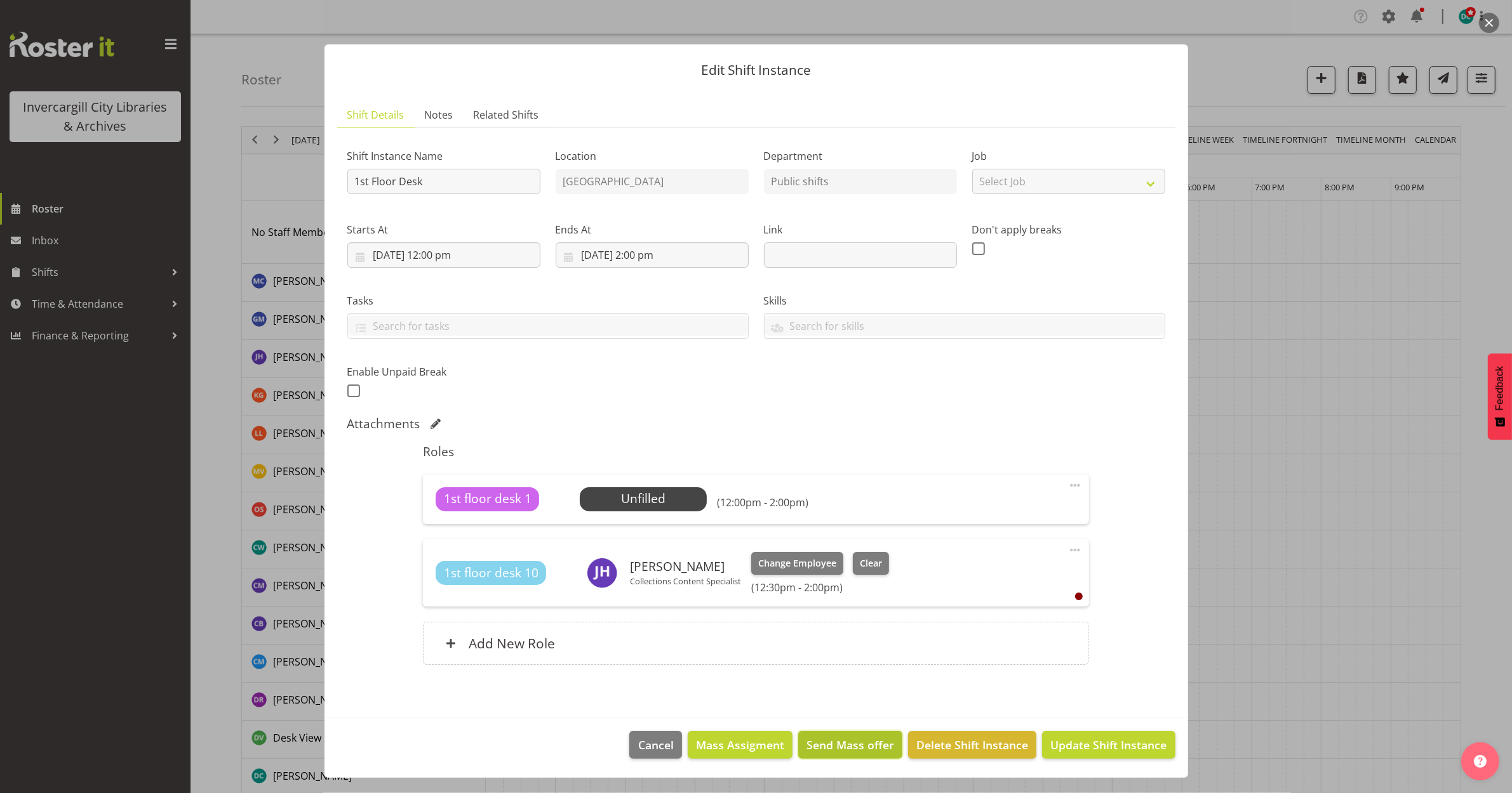
click at [859, 747] on span "Send Mass offer" at bounding box center [850, 745] width 87 height 17
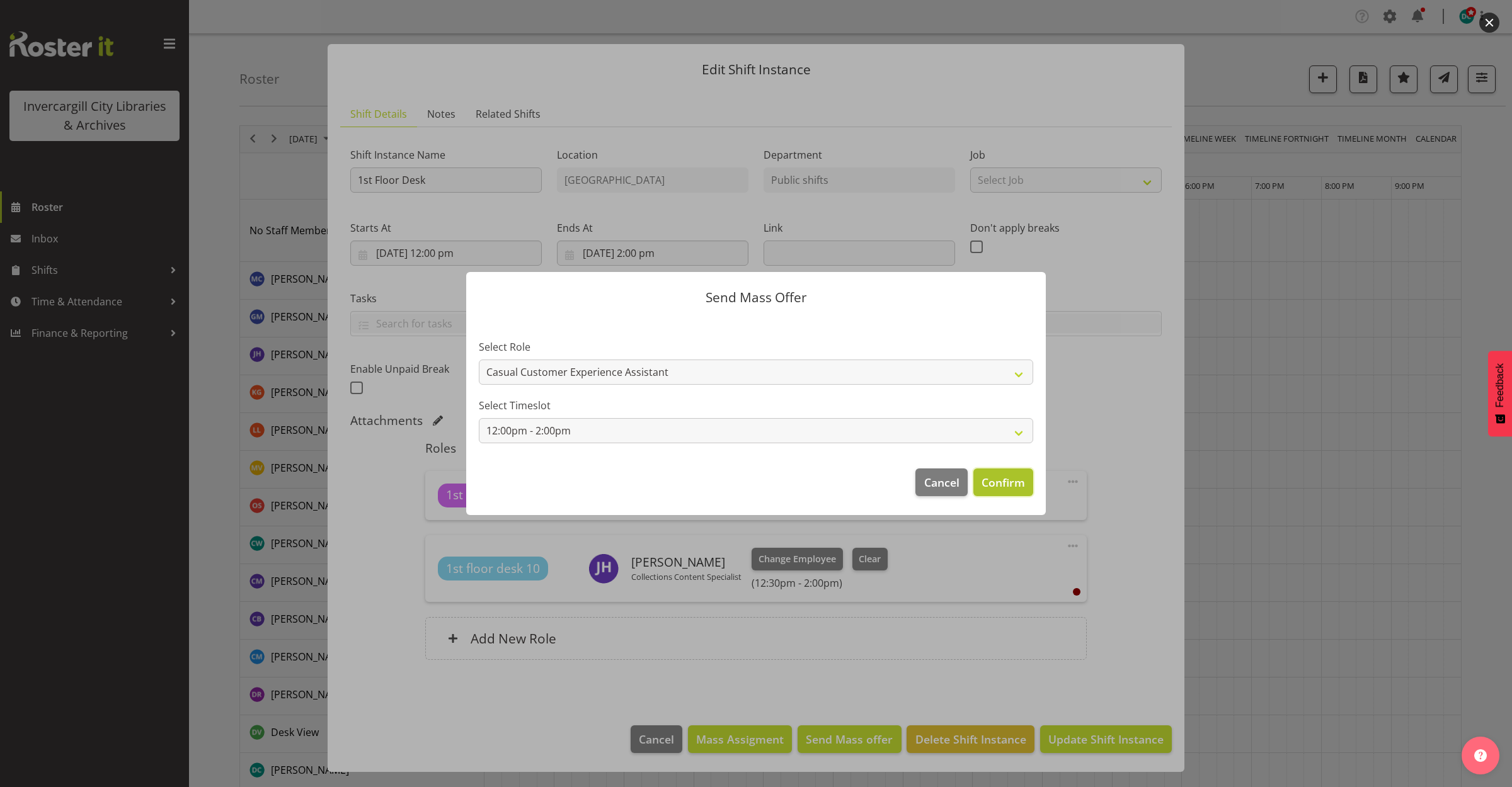
click at [1012, 479] on span "Confirm" at bounding box center [1003, 482] width 43 height 17
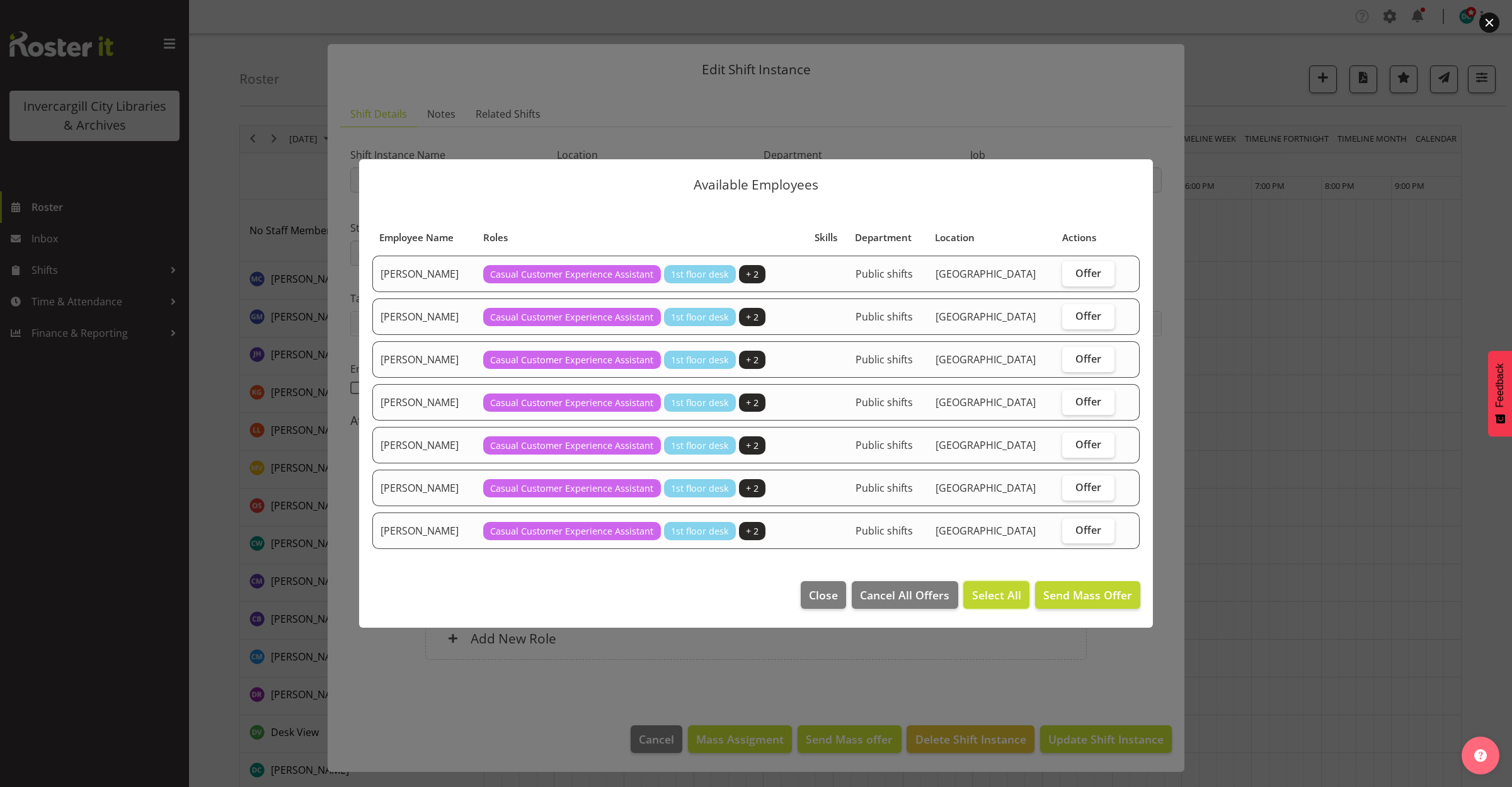
click at [999, 595] on span "Select All" at bounding box center [997, 595] width 49 height 17
checkbox input "true"
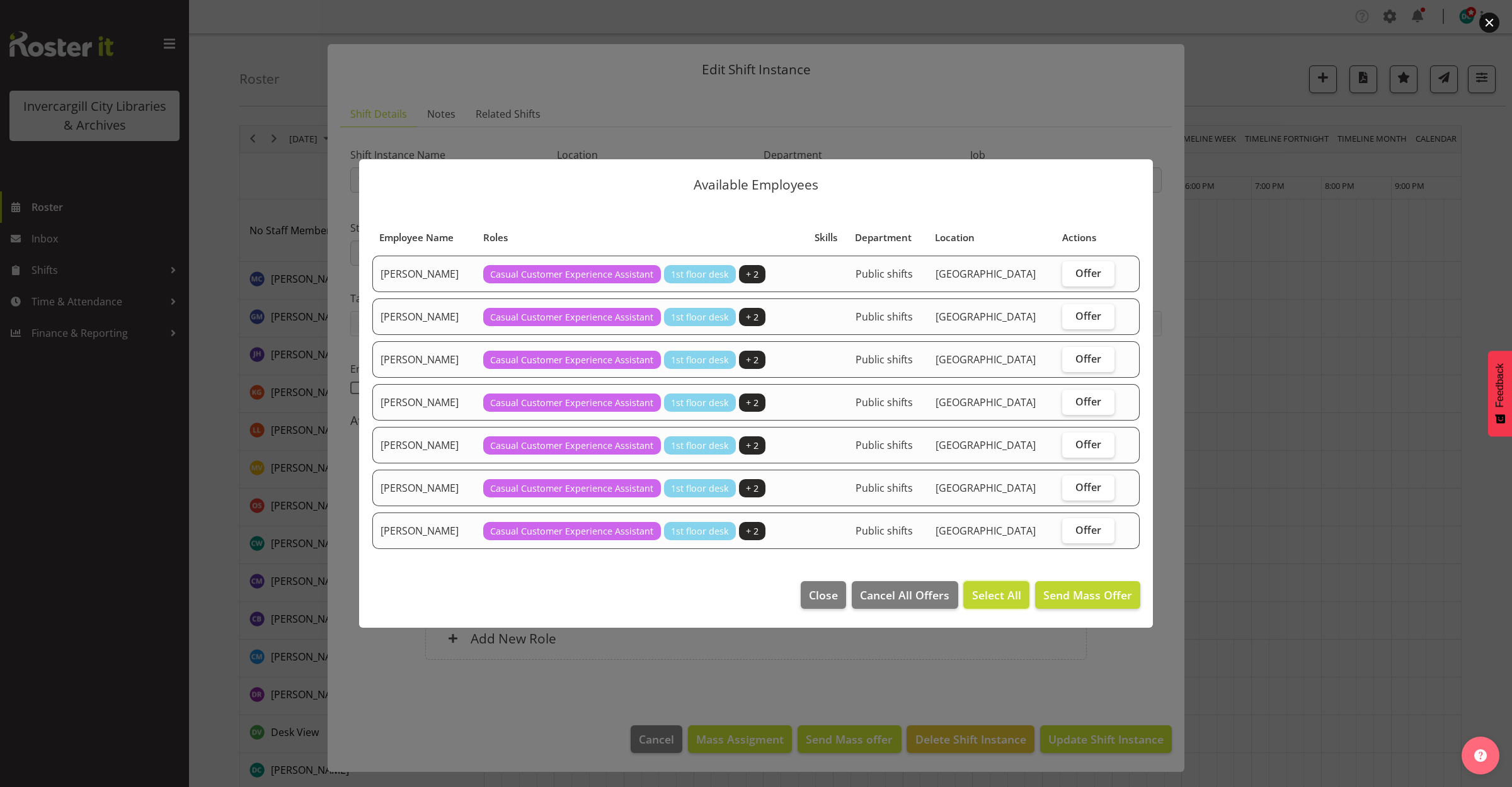
checkbox input "true"
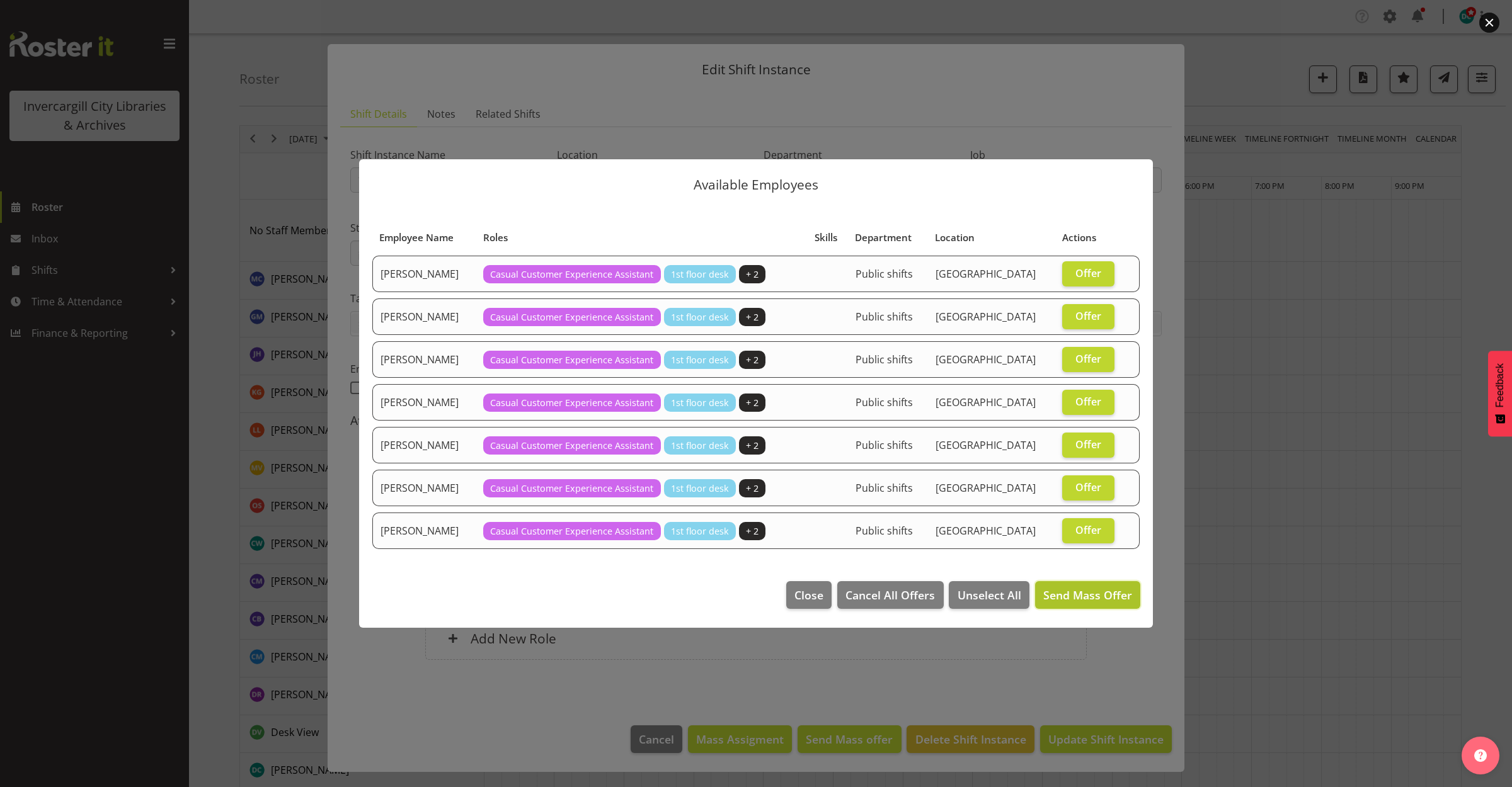
click at [1095, 595] on span "Send Mass Offer" at bounding box center [1088, 595] width 89 height 15
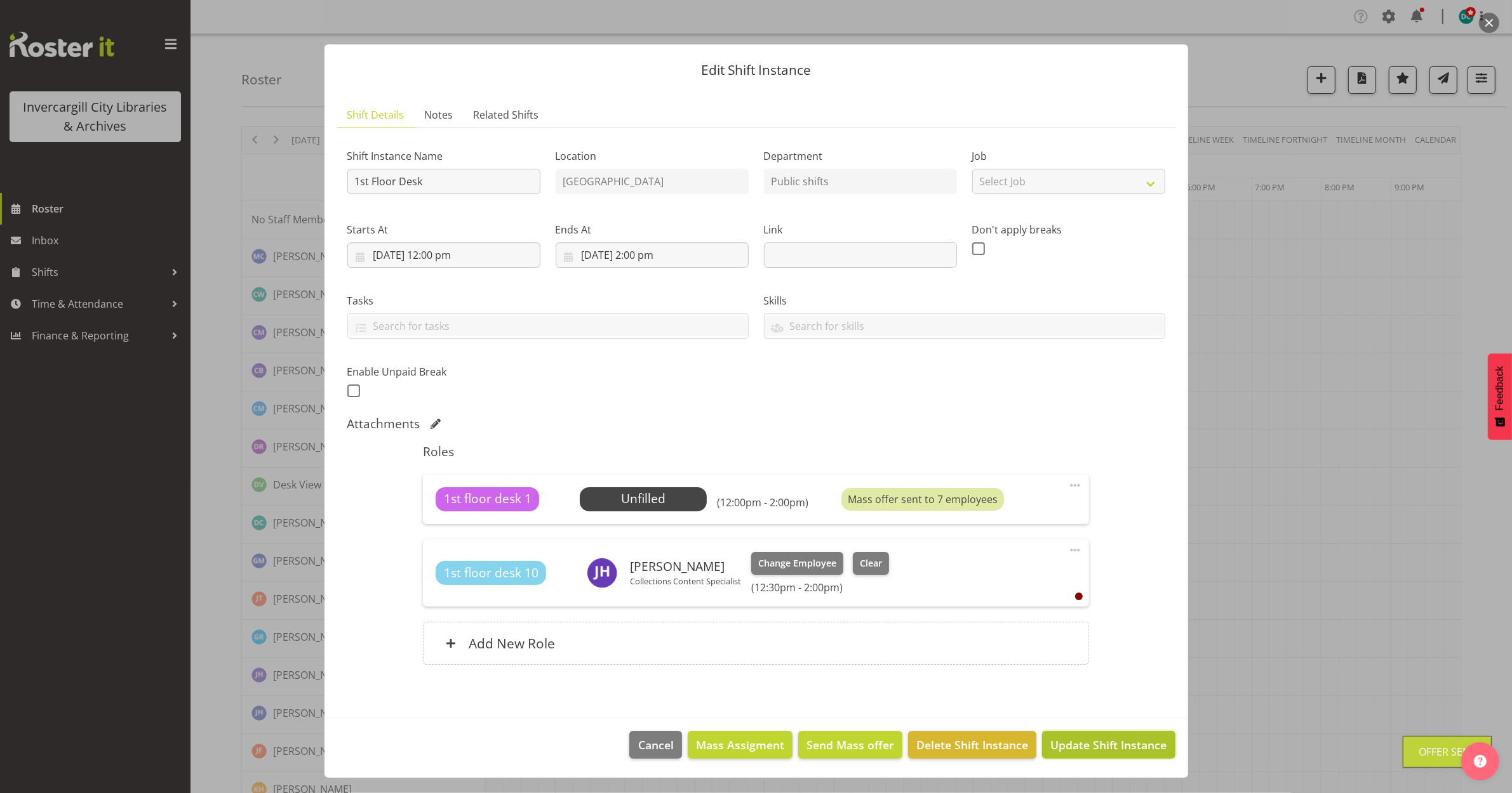
click at [1132, 749] on span "Update Shift Instance" at bounding box center [1108, 745] width 116 height 17
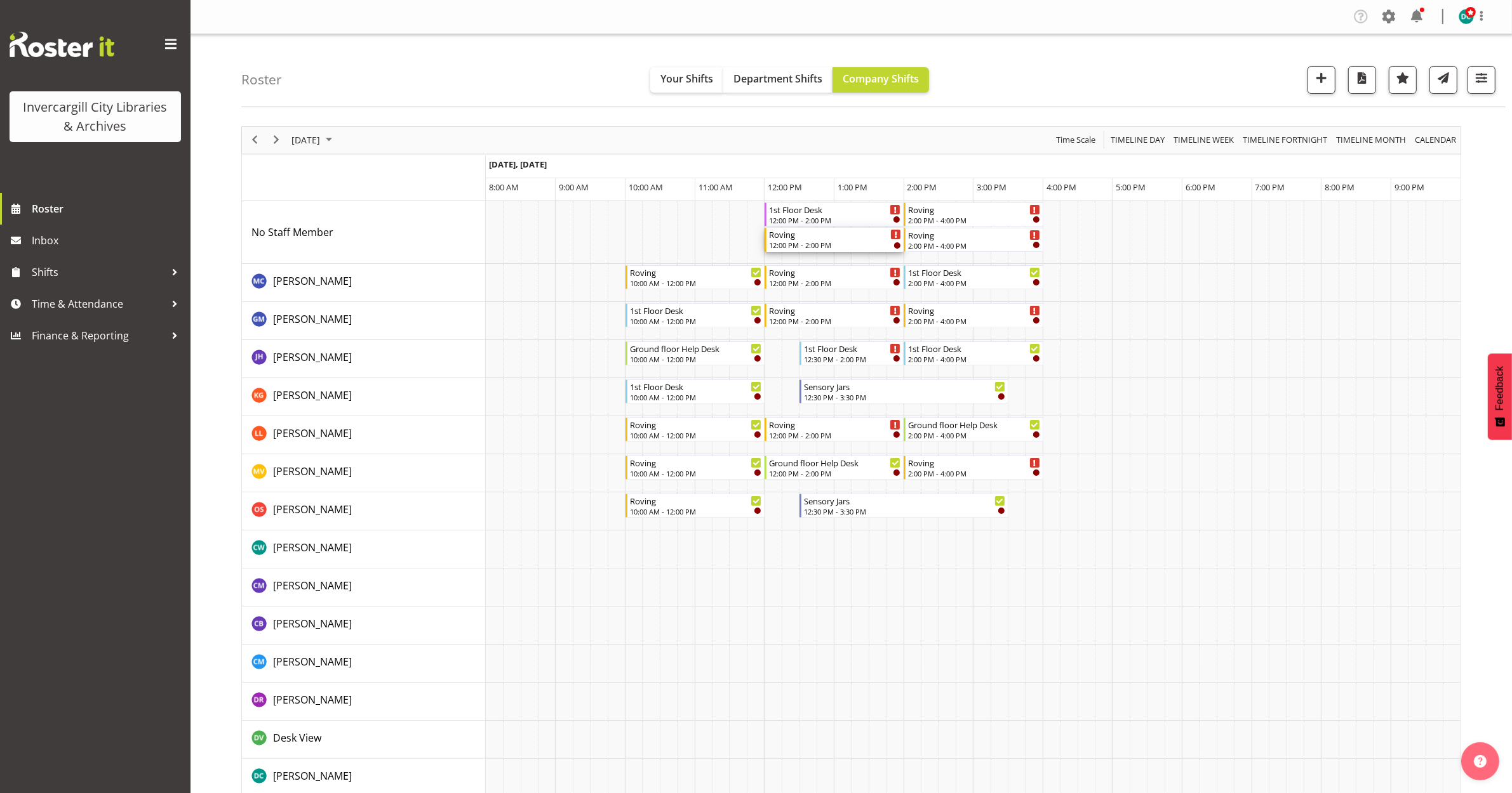
click at [817, 246] on div "12:00 PM - 2:00 PM" at bounding box center [835, 245] width 132 height 10
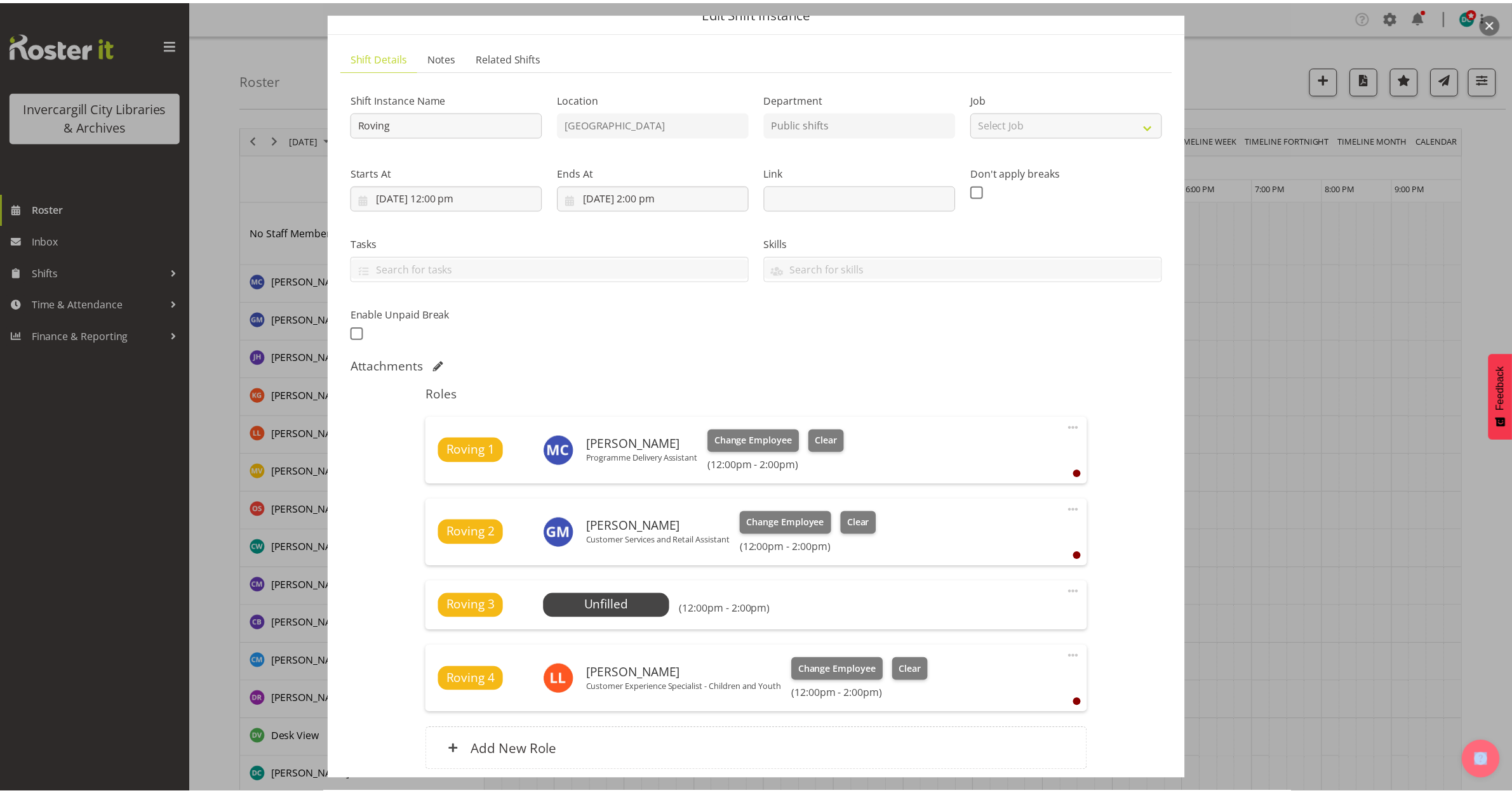
scroll to position [79, 0]
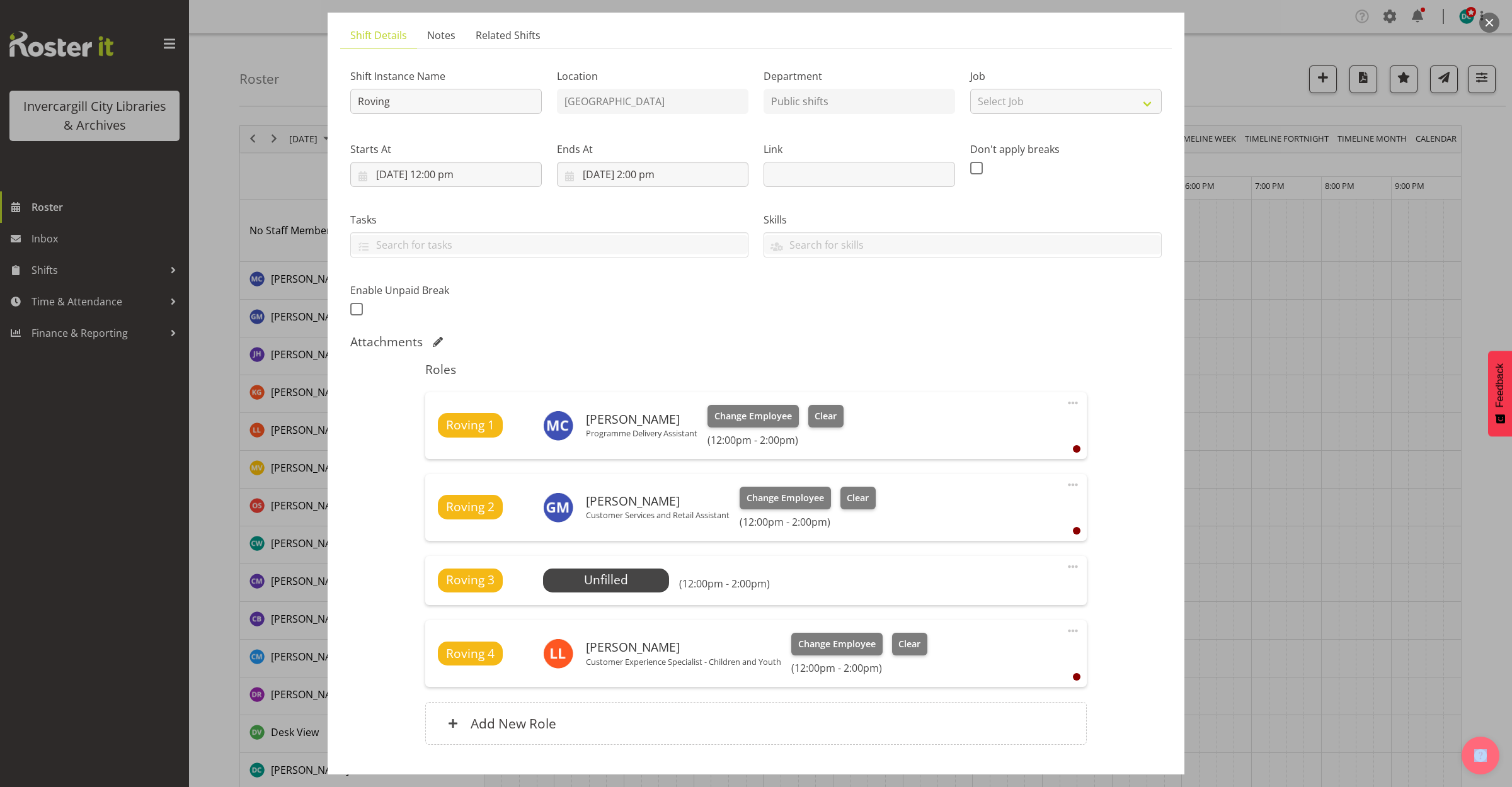
click at [1065, 571] on span at bounding box center [1072, 566] width 15 height 15
click at [991, 599] on link "Edit" at bounding box center [1021, 594] width 121 height 22
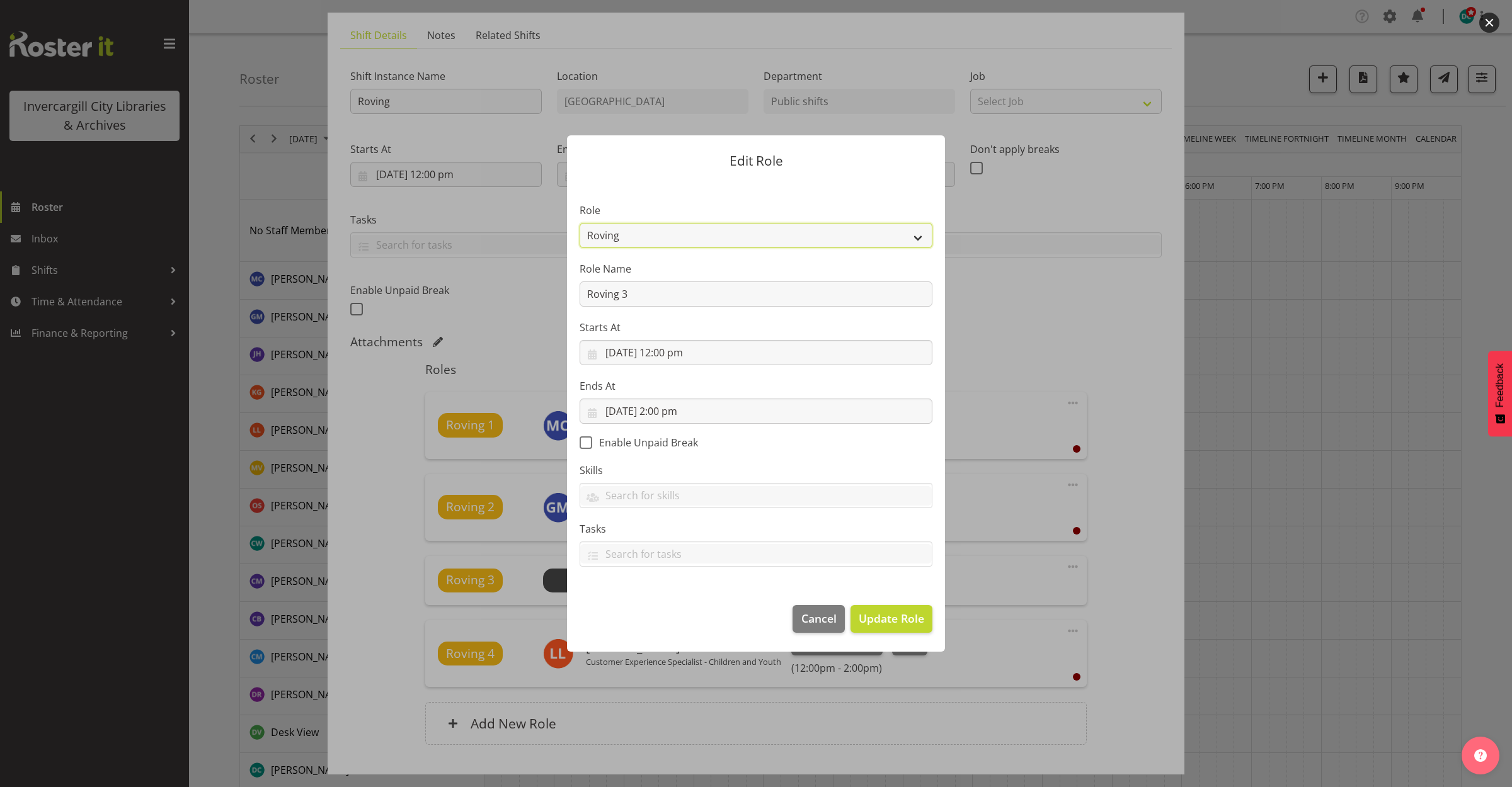
click at [740, 240] on select "1st floor desk AQ operator Business Support Team member Casual Customer Experie…" at bounding box center [756, 235] width 353 height 25
select select "1515"
click at [580, 223] on select "1st floor desk AQ operator Business Support Team member Casual Customer Experie…" at bounding box center [756, 235] width 353 height 25
click at [919, 627] on span "Update Role" at bounding box center [891, 618] width 66 height 17
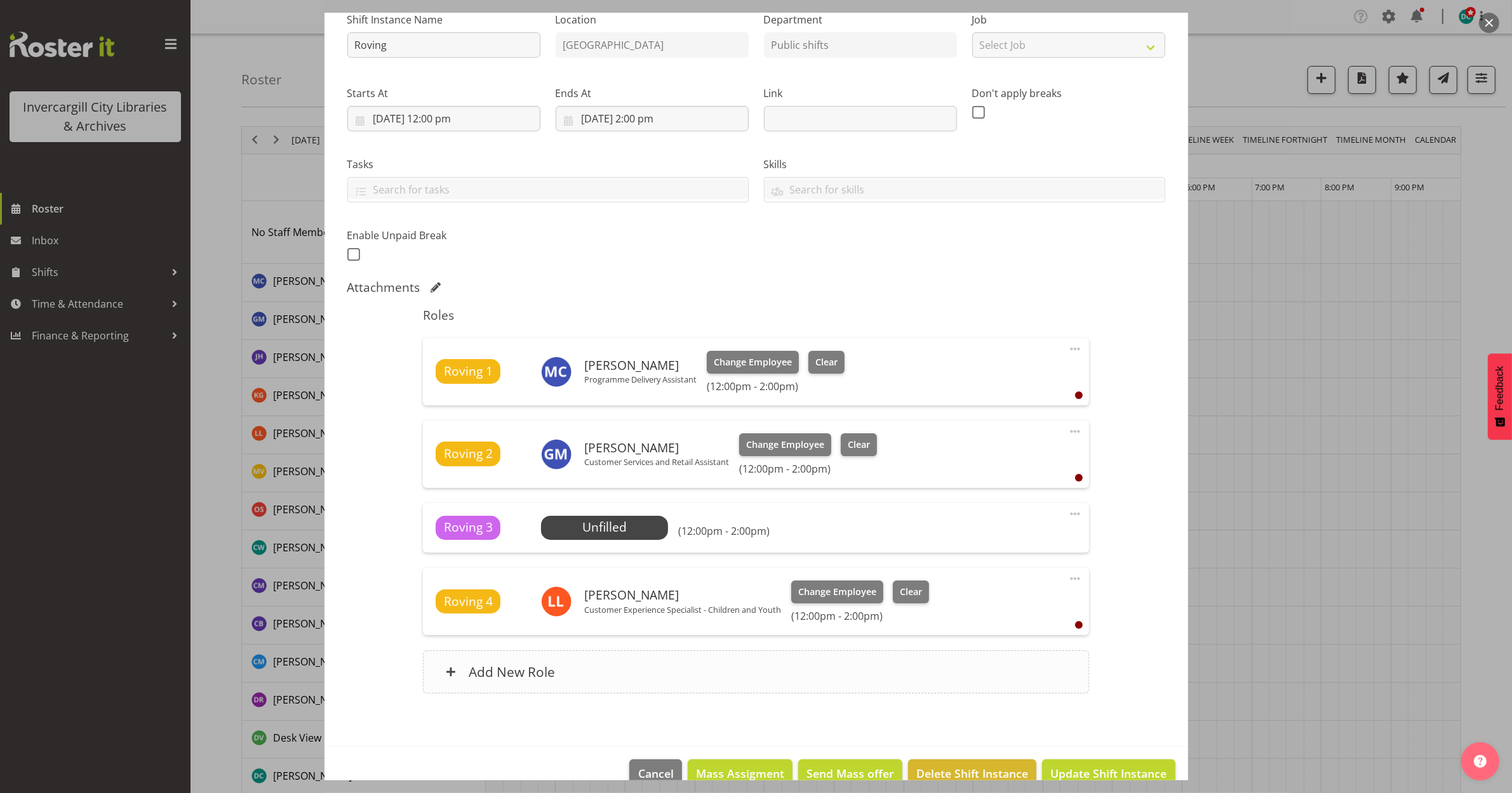
scroll to position [163, 0]
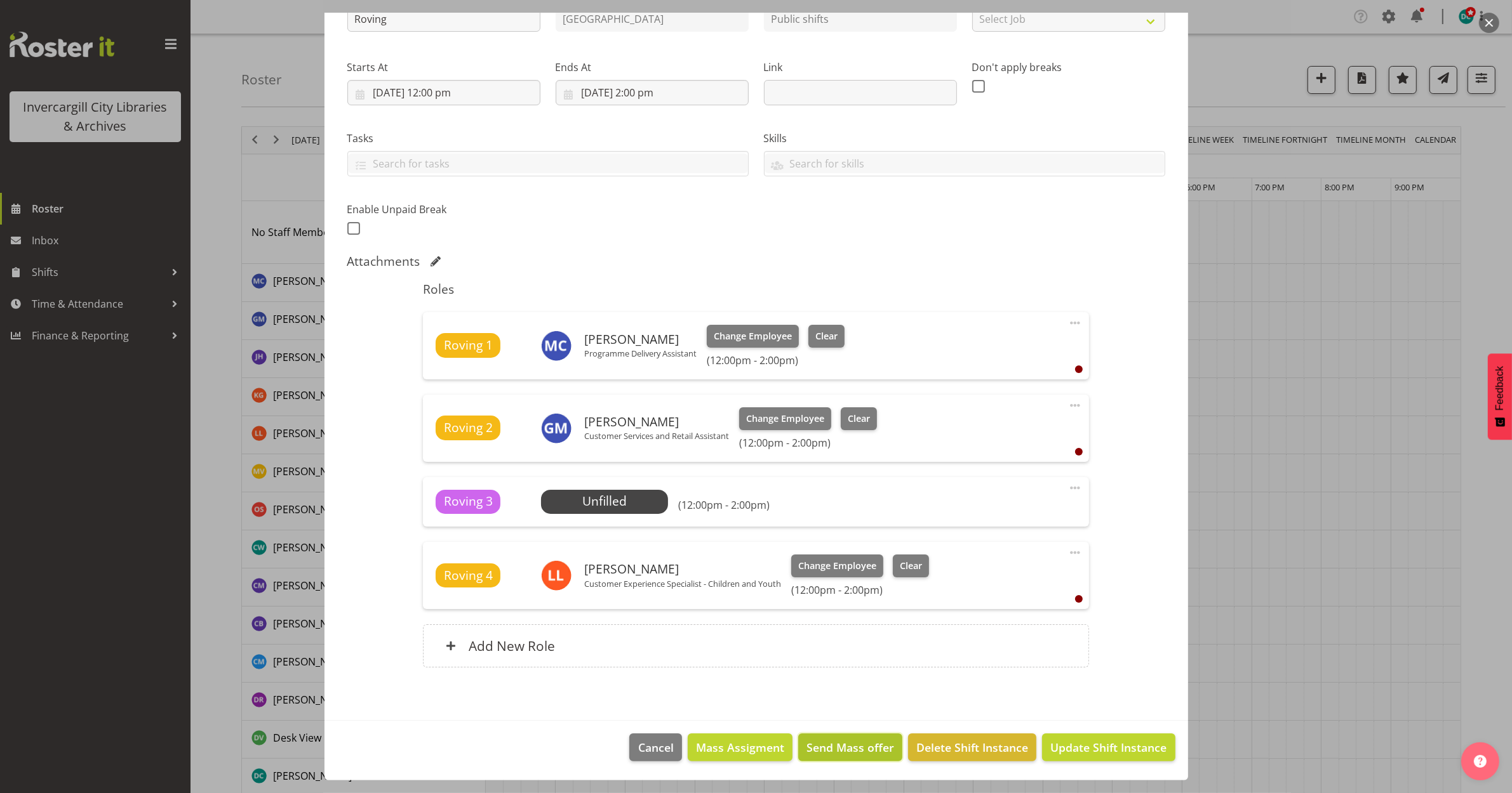
click at [839, 760] on button "Send Mass offer" at bounding box center [849, 747] width 104 height 28
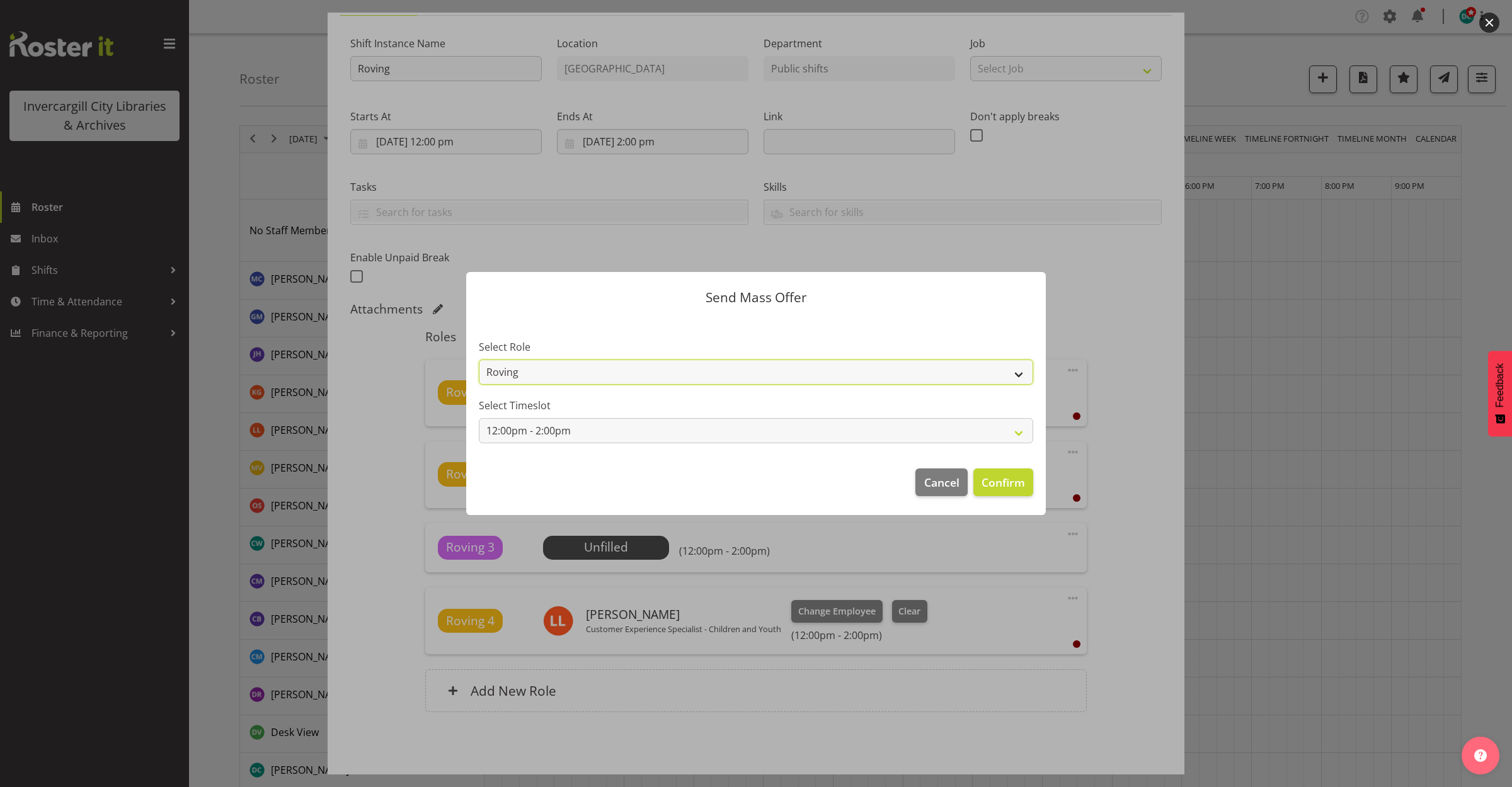
click at [1020, 369] on select "Roving Casual Customer Experience Assistant" at bounding box center [756, 372] width 554 height 25
select select "1515"
click at [479, 360] on select "Roving Casual Customer Experience Assistant" at bounding box center [756, 372] width 554 height 25
click at [1026, 478] on button "Confirm" at bounding box center [1003, 483] width 60 height 27
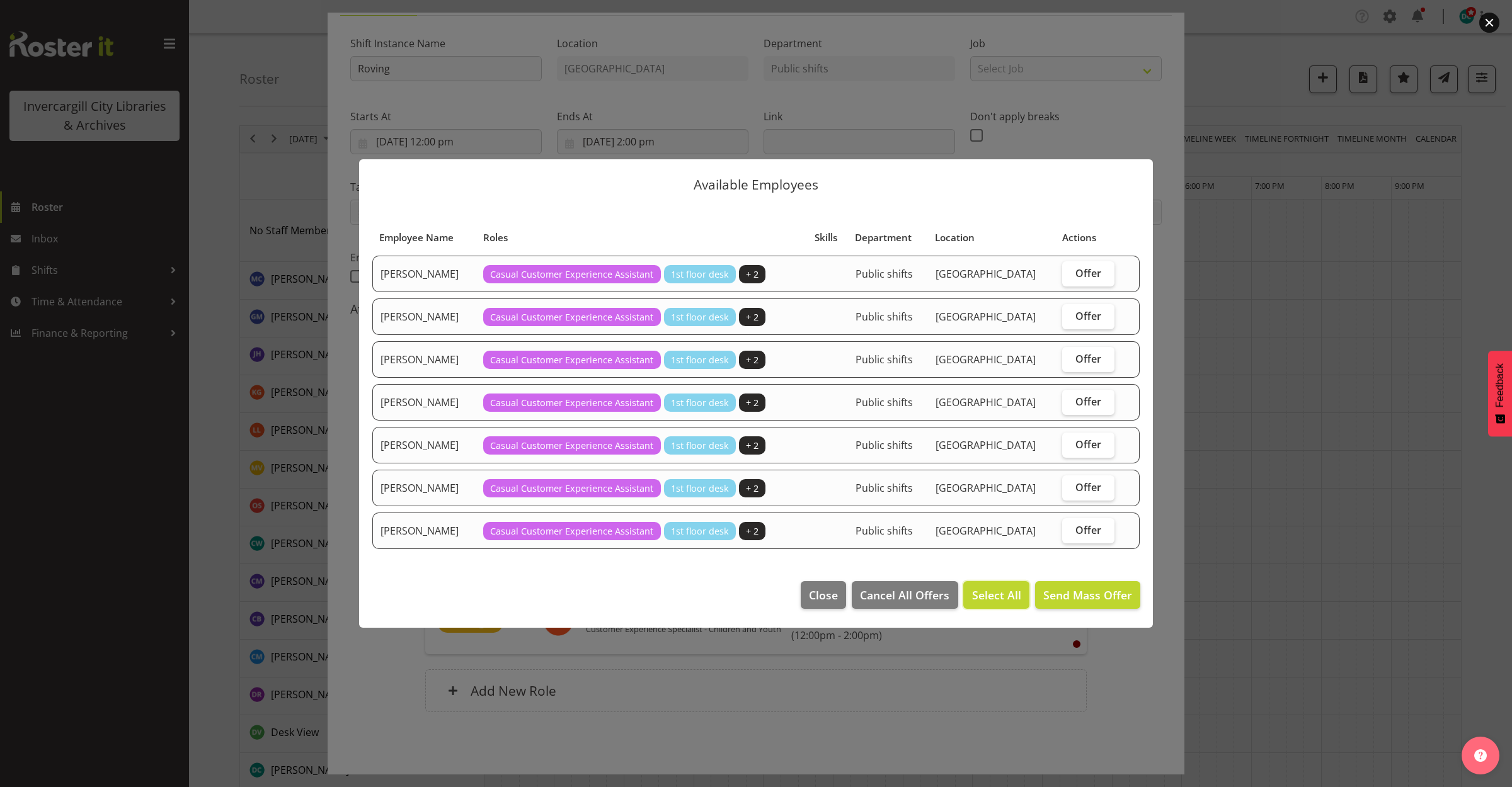
click at [993, 592] on span "Select All" at bounding box center [997, 595] width 49 height 17
checkbox input "true"
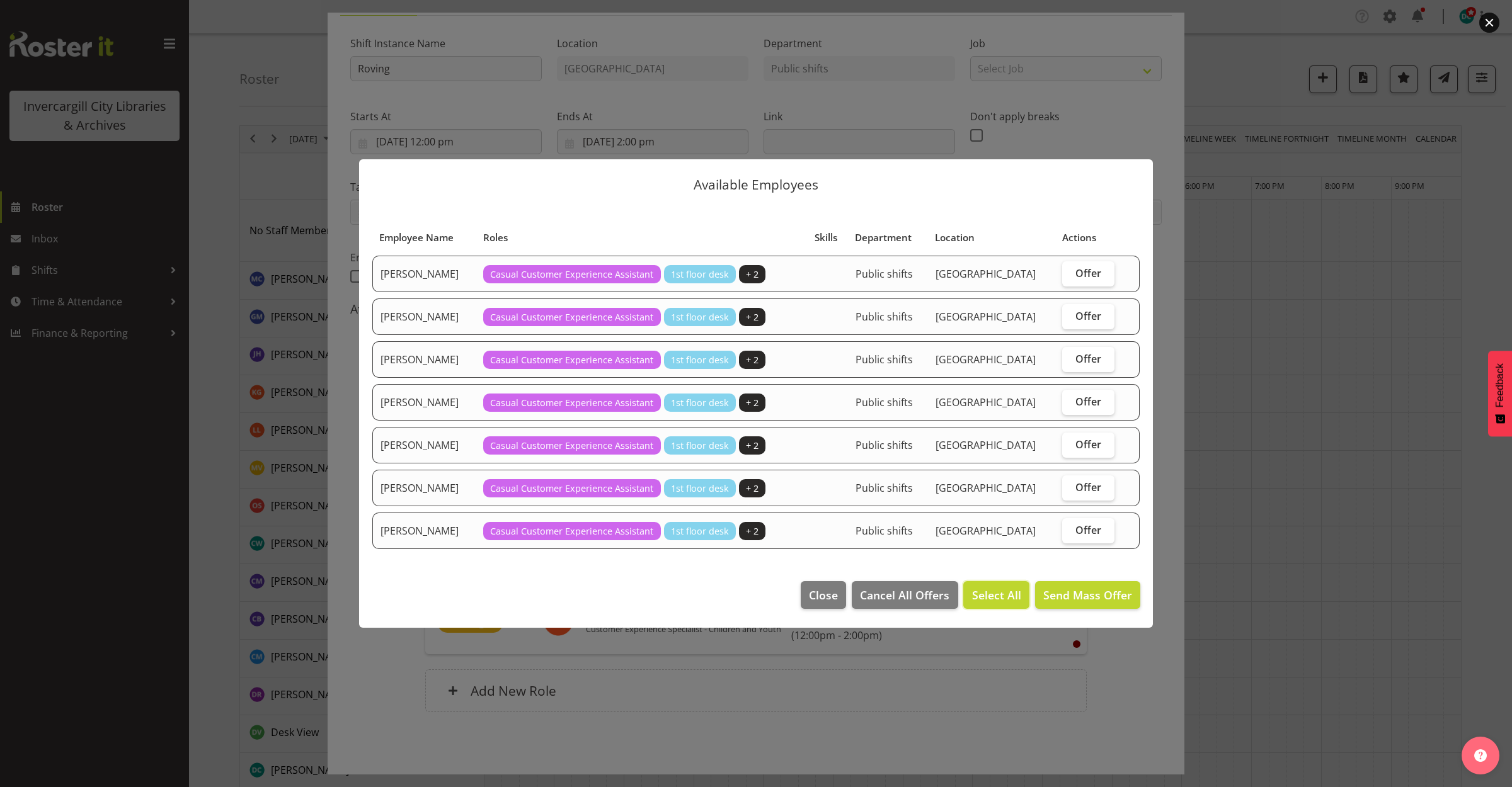
checkbox input "true"
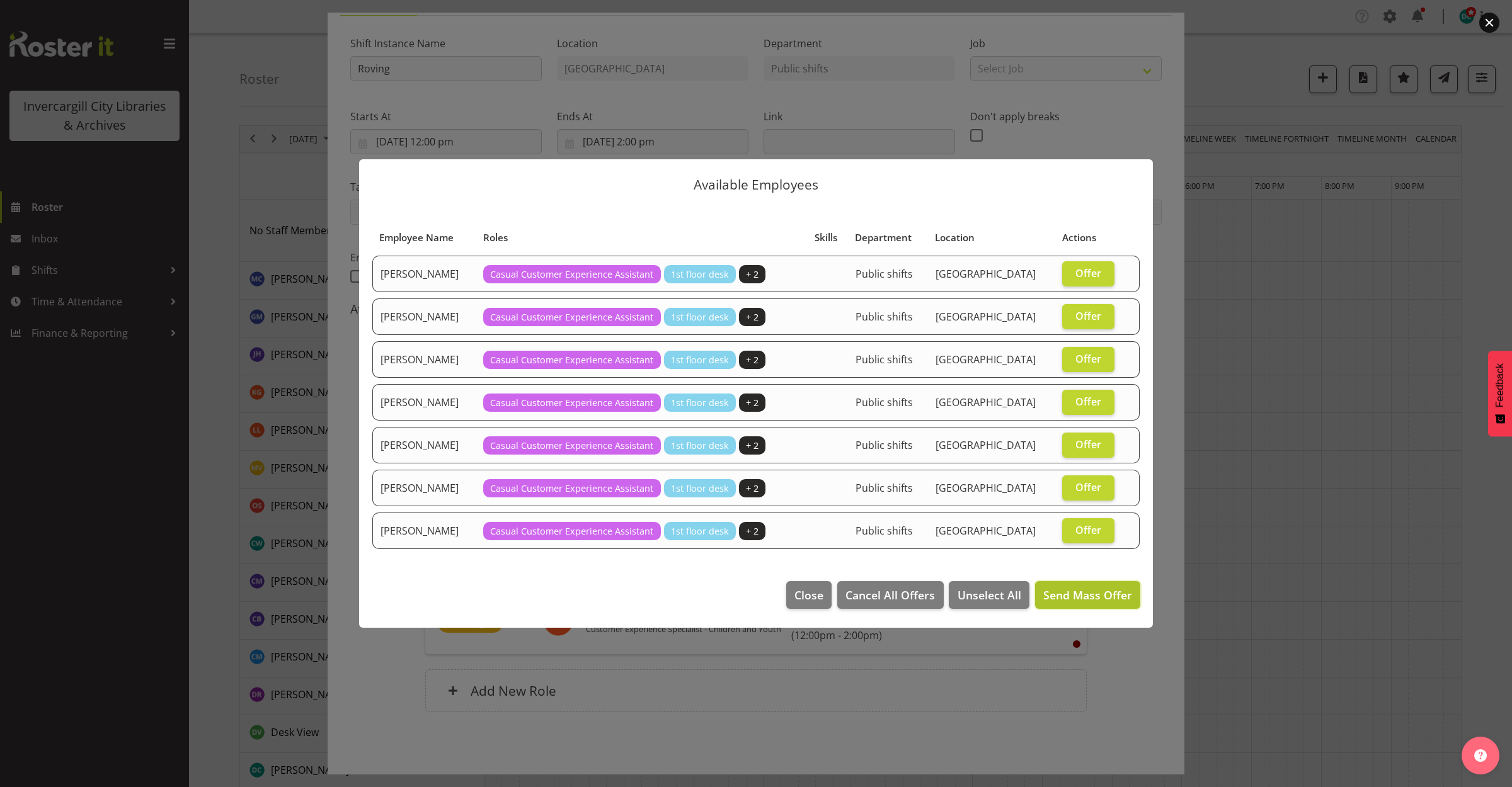
click at [1062, 589] on span "Send Mass Offer" at bounding box center [1088, 595] width 89 height 17
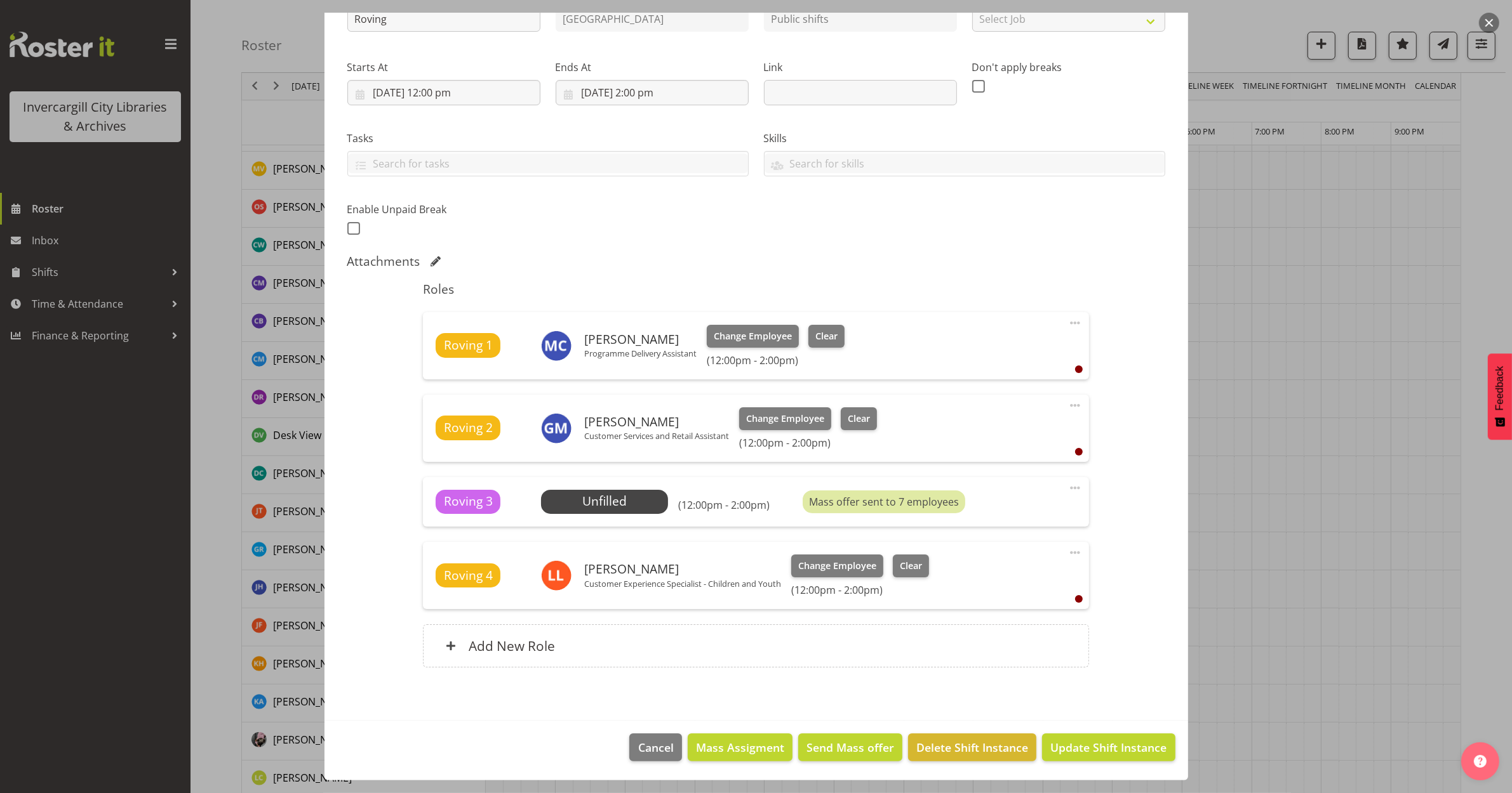
scroll to position [318, 0]
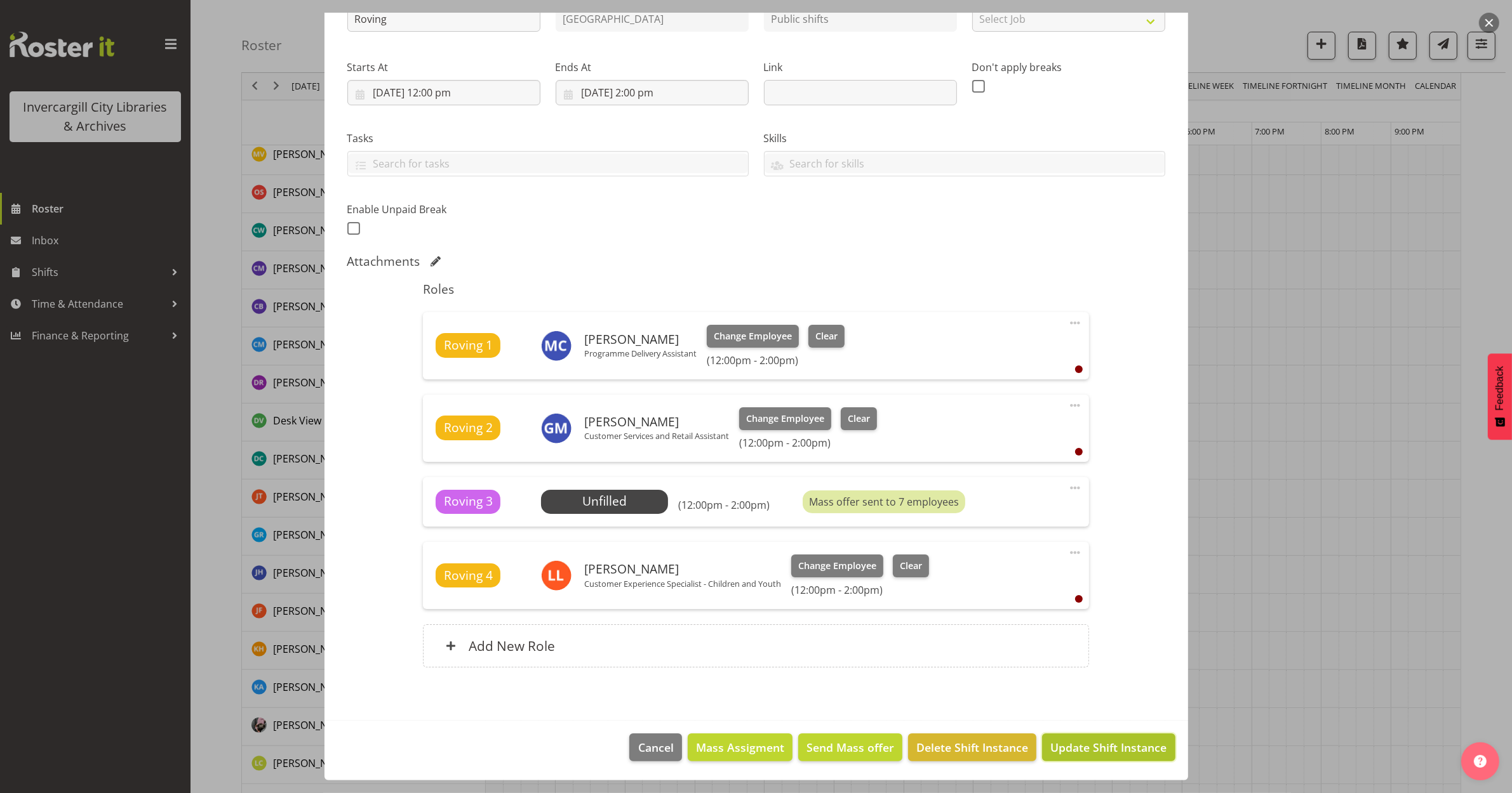
click at [1084, 749] on span "Update Shift Instance" at bounding box center [1108, 747] width 116 height 17
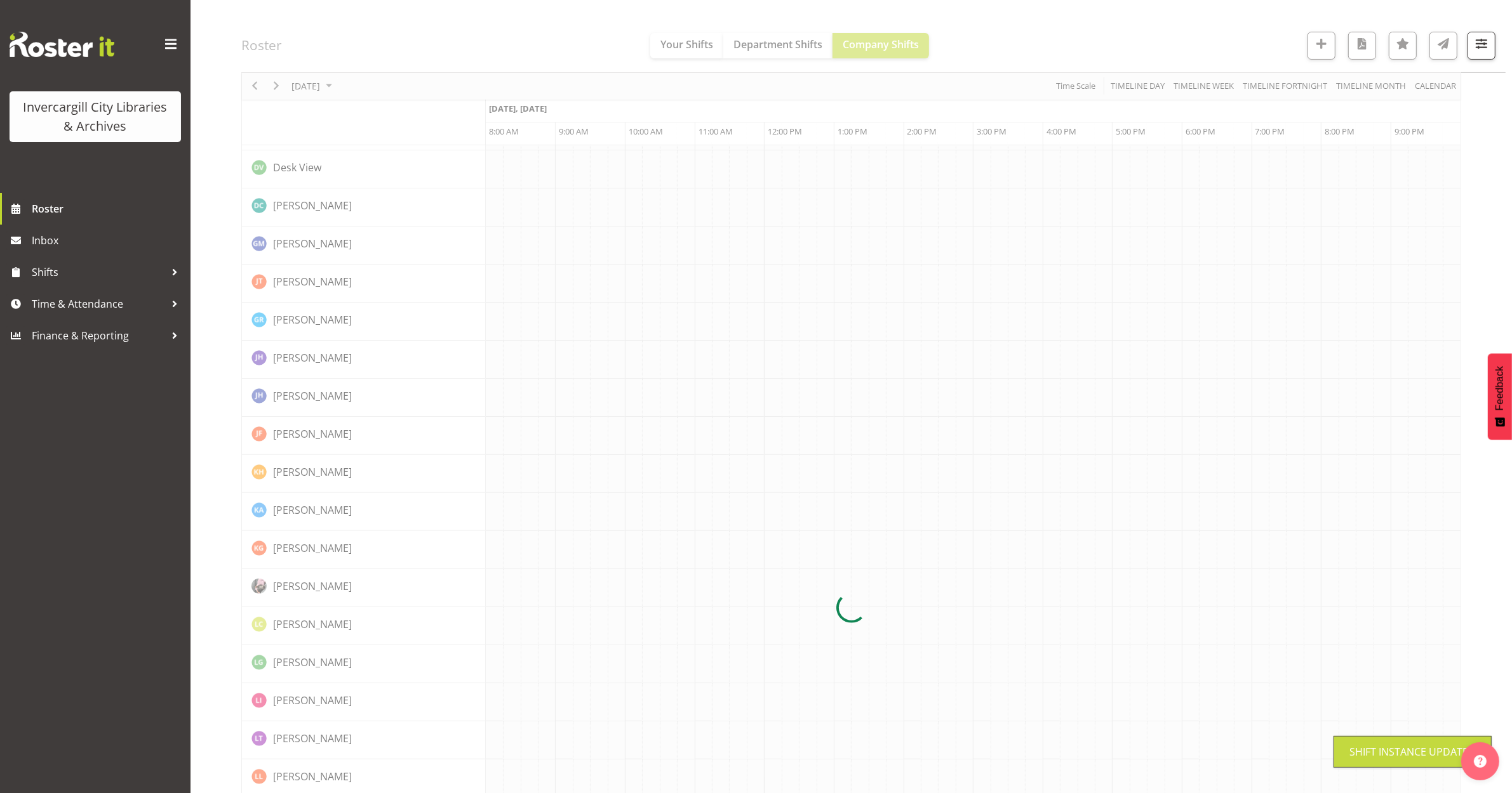
scroll to position [0, 0]
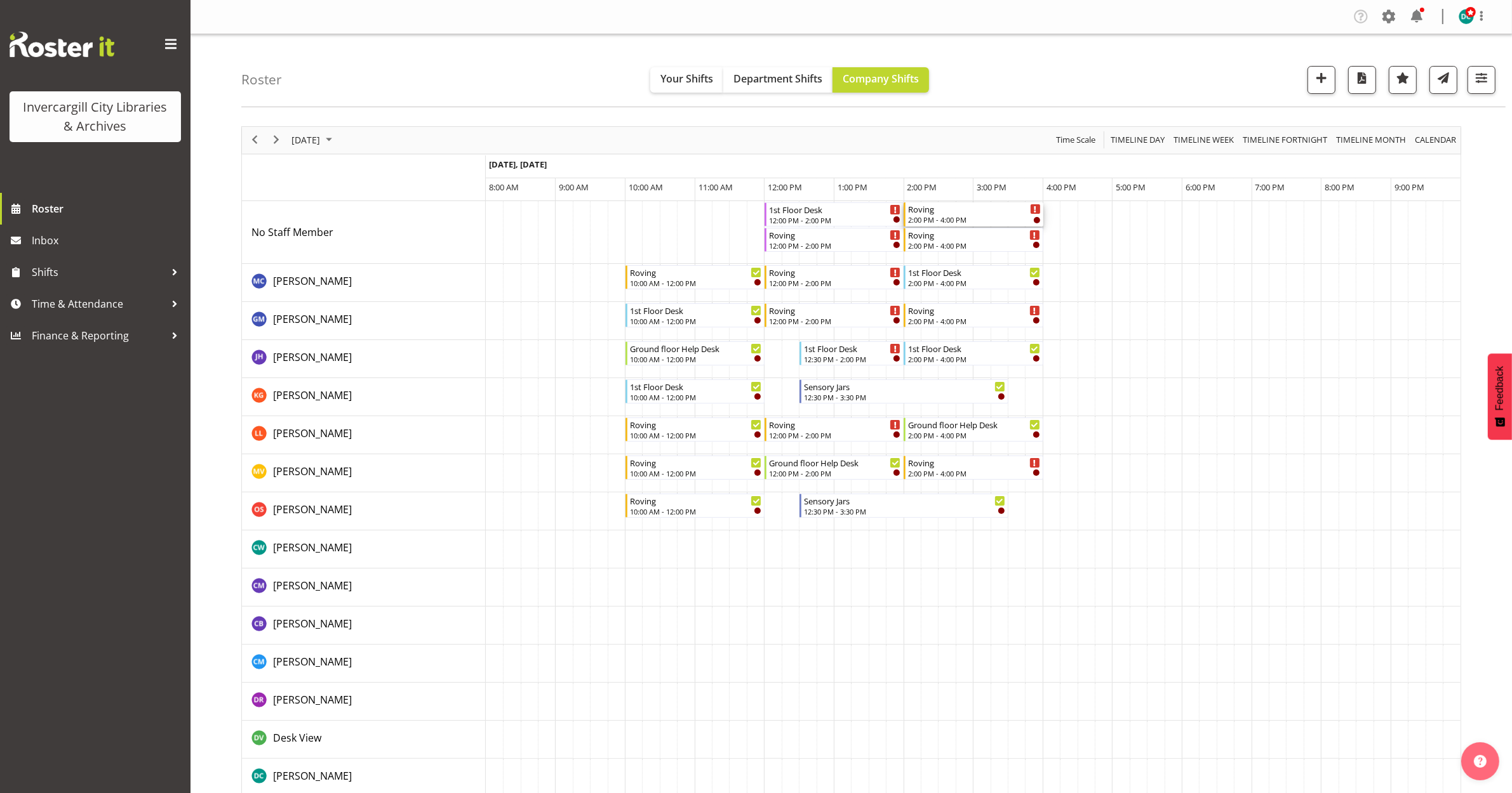
click at [973, 217] on div "2:00 PM - 4:00 PM" at bounding box center [975, 220] width 132 height 10
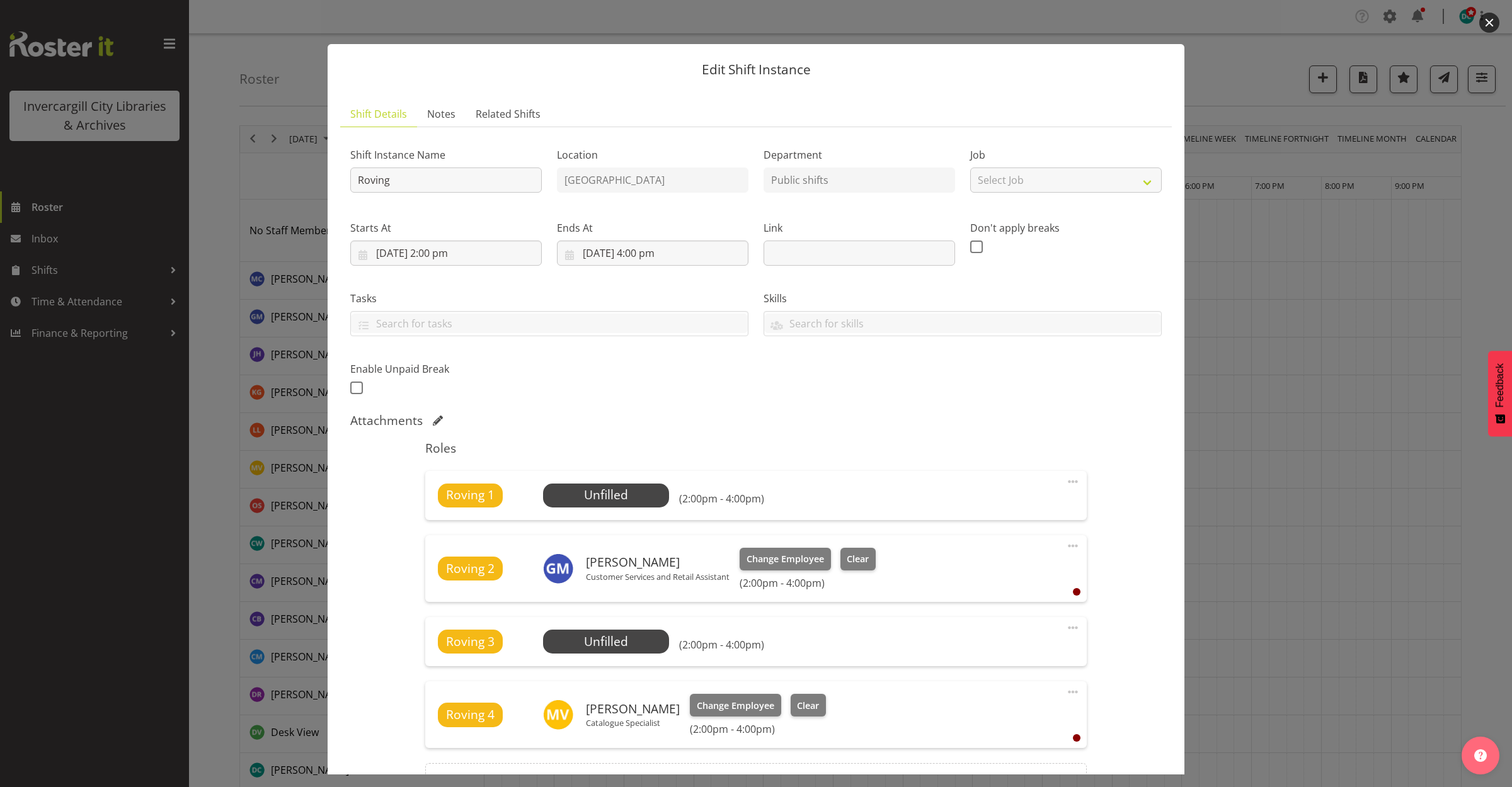
click at [1493, 14] on button "button" at bounding box center [1490, 22] width 20 height 20
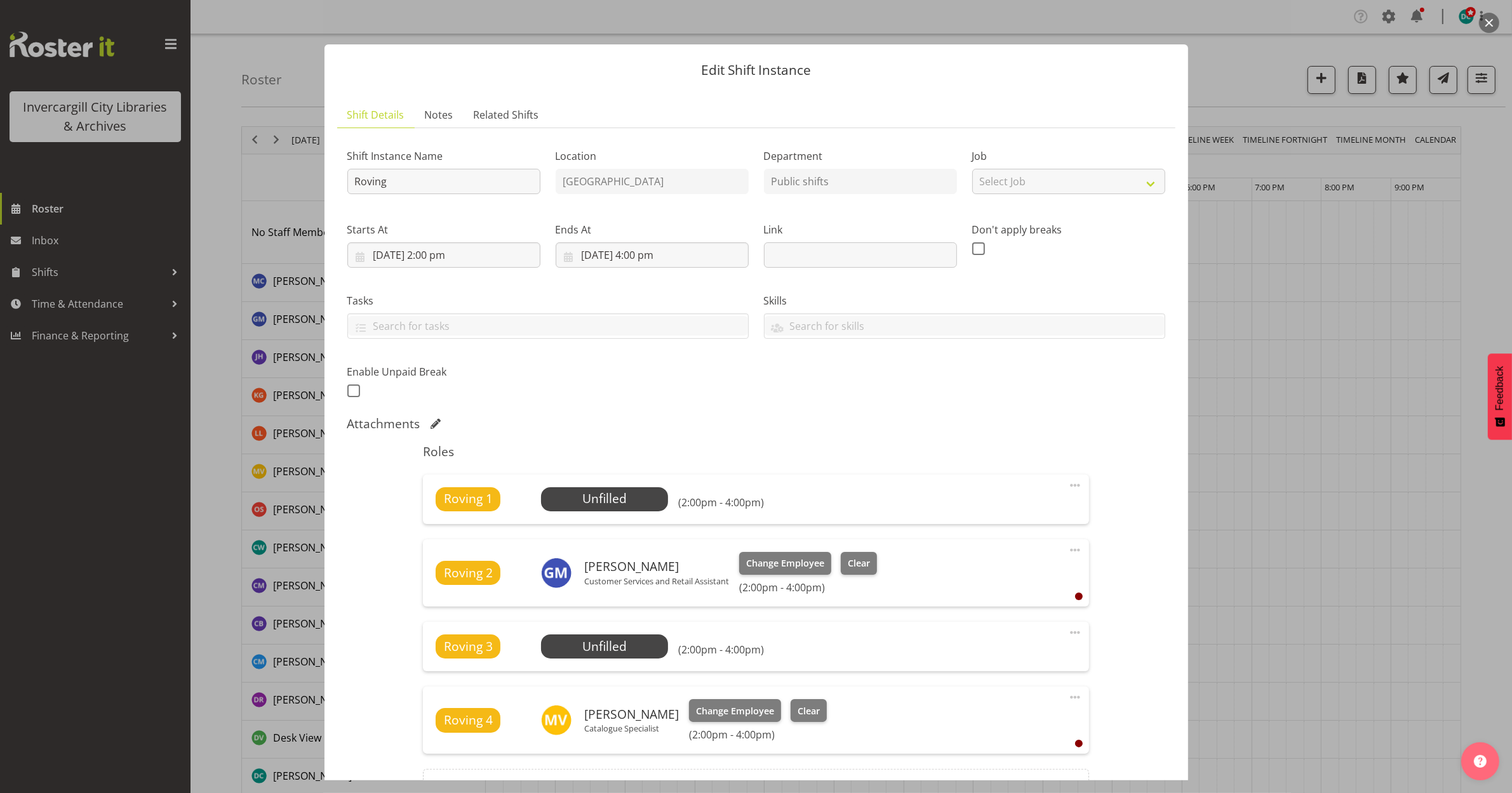
click at [1056, 486] on div "Roving 1 Unfilled Select Employee (2:00pm - 4:00pm) Edit Cover Role Delete" at bounding box center [756, 499] width 666 height 49
click at [1068, 487] on span at bounding box center [1075, 485] width 15 height 15
click at [935, 448] on h5 "Roles" at bounding box center [756, 451] width 666 height 15
click at [1068, 488] on span at bounding box center [1075, 485] width 15 height 15
click at [1007, 506] on link "Edit" at bounding box center [1022, 513] width 122 height 23
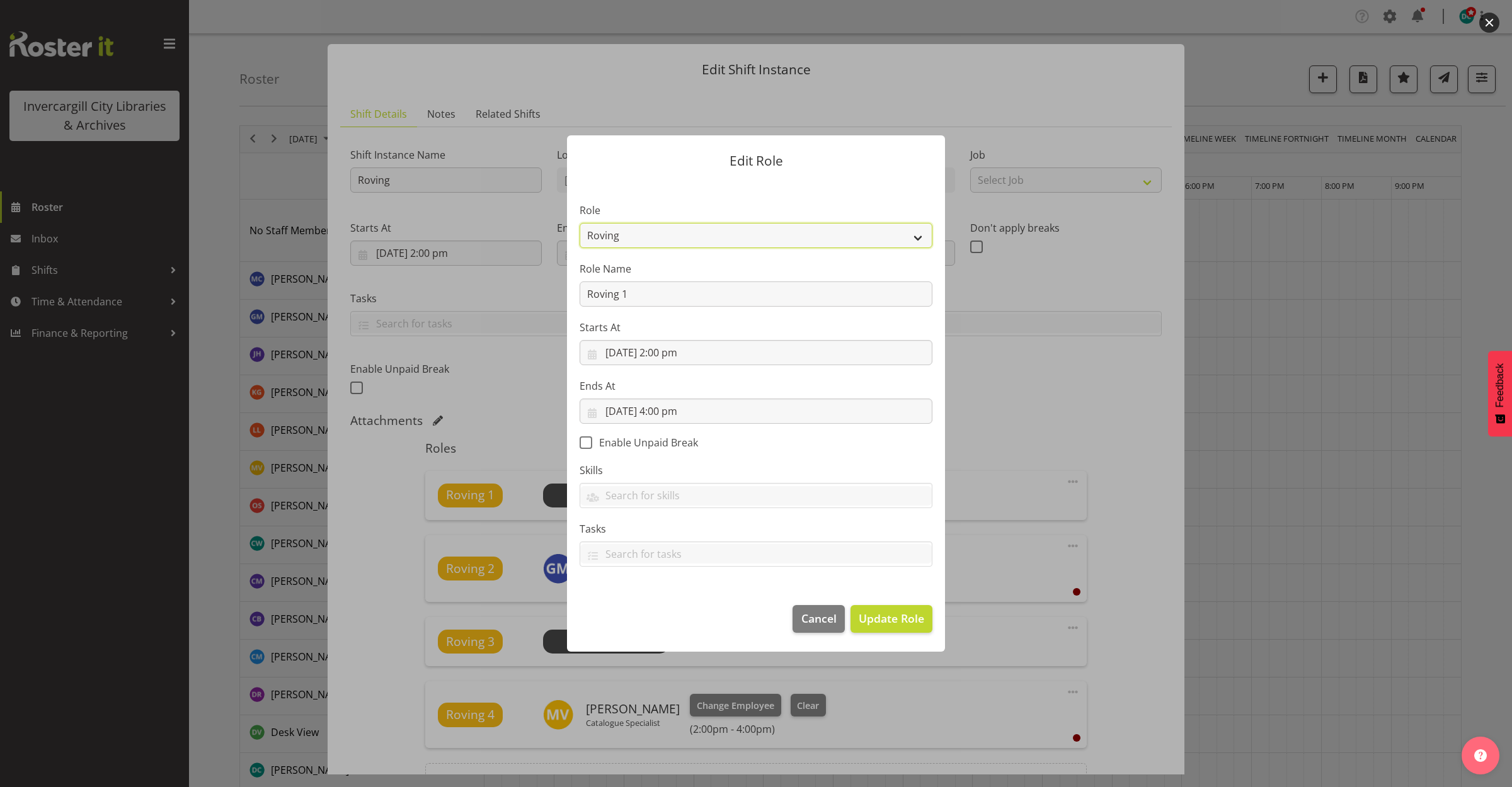
click at [647, 231] on select "1st floor desk AQ operator Business Support Team member Casual Customer Experie…" at bounding box center [756, 235] width 353 height 25
select select "1515"
click at [580, 223] on select "1st floor desk AQ operator Business Support Team member Casual Customer Experie…" at bounding box center [756, 235] width 353 height 25
click at [886, 619] on span "Update Role" at bounding box center [891, 618] width 66 height 17
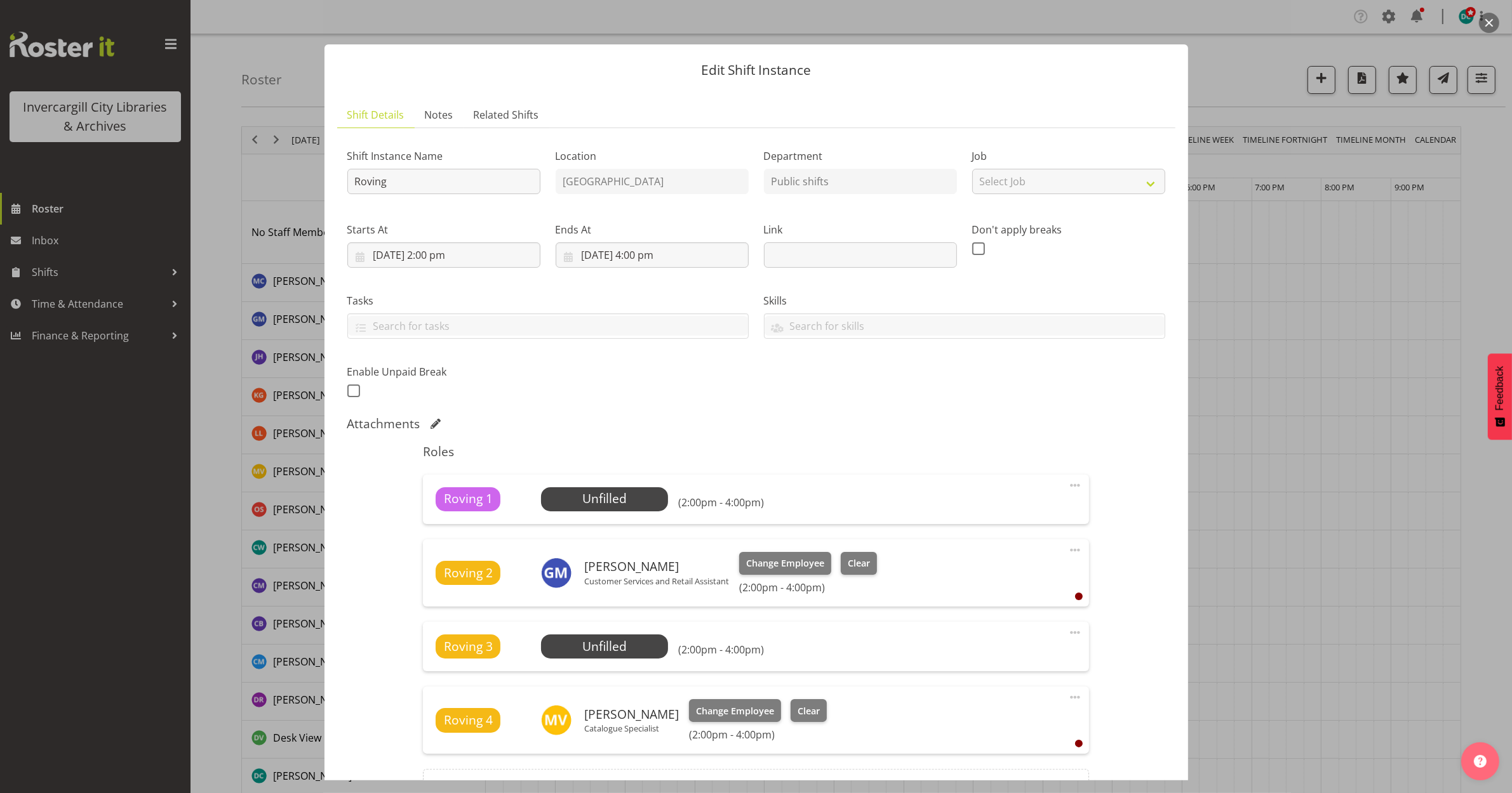
scroll to position [146, 0]
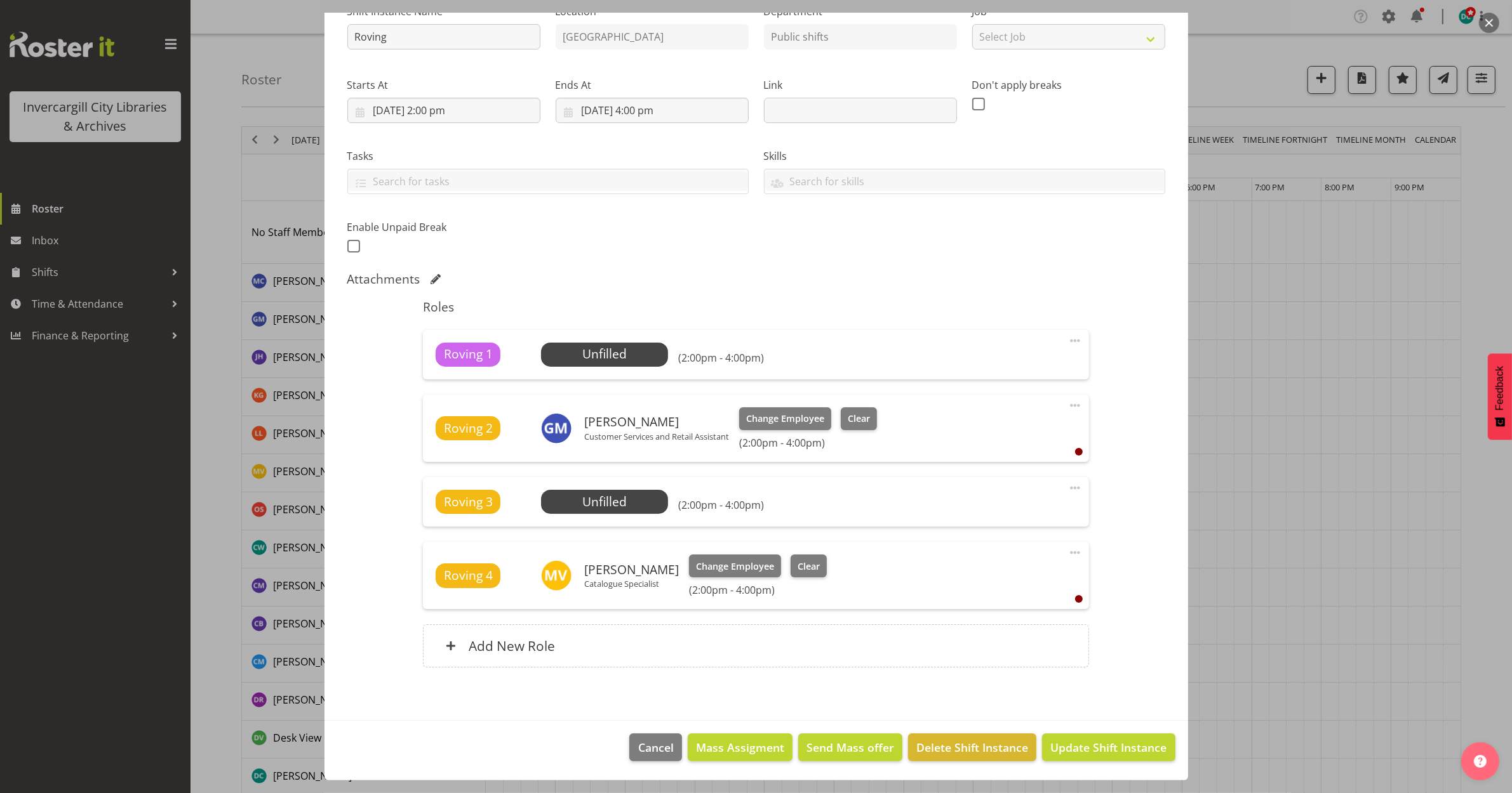
click at [1068, 484] on span at bounding box center [1075, 488] width 15 height 15
click at [1007, 524] on link "Edit" at bounding box center [1022, 515] width 122 height 23
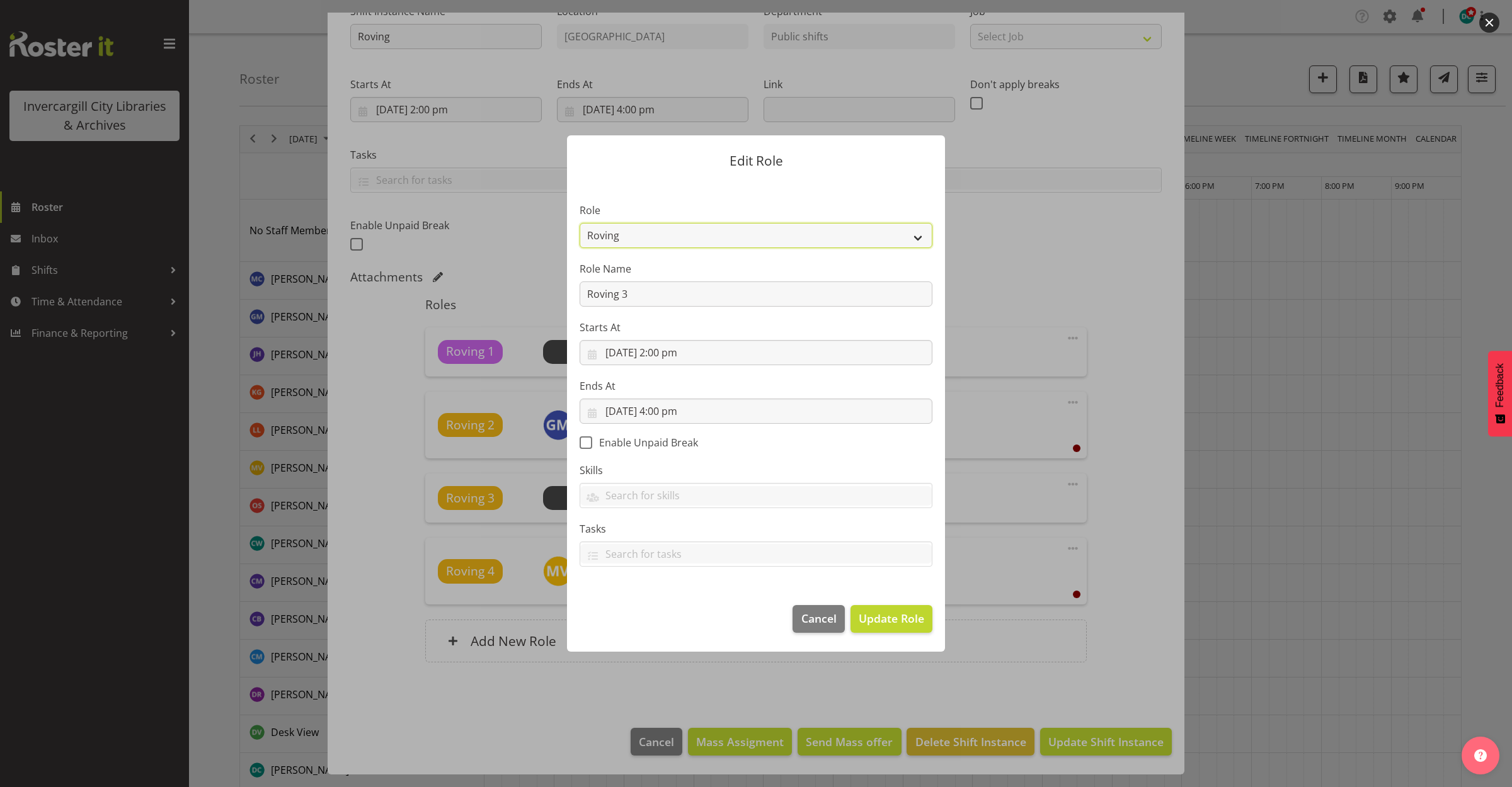
click at [804, 233] on select "1st floor desk AQ operator Business Support Team member Casual Customer Experie…" at bounding box center [756, 235] width 353 height 25
select select "1515"
click at [580, 223] on select "1st floor desk AQ operator Business Support Team member Casual Customer Experie…" at bounding box center [756, 235] width 353 height 25
click at [884, 615] on span "Update Role" at bounding box center [891, 618] width 66 height 17
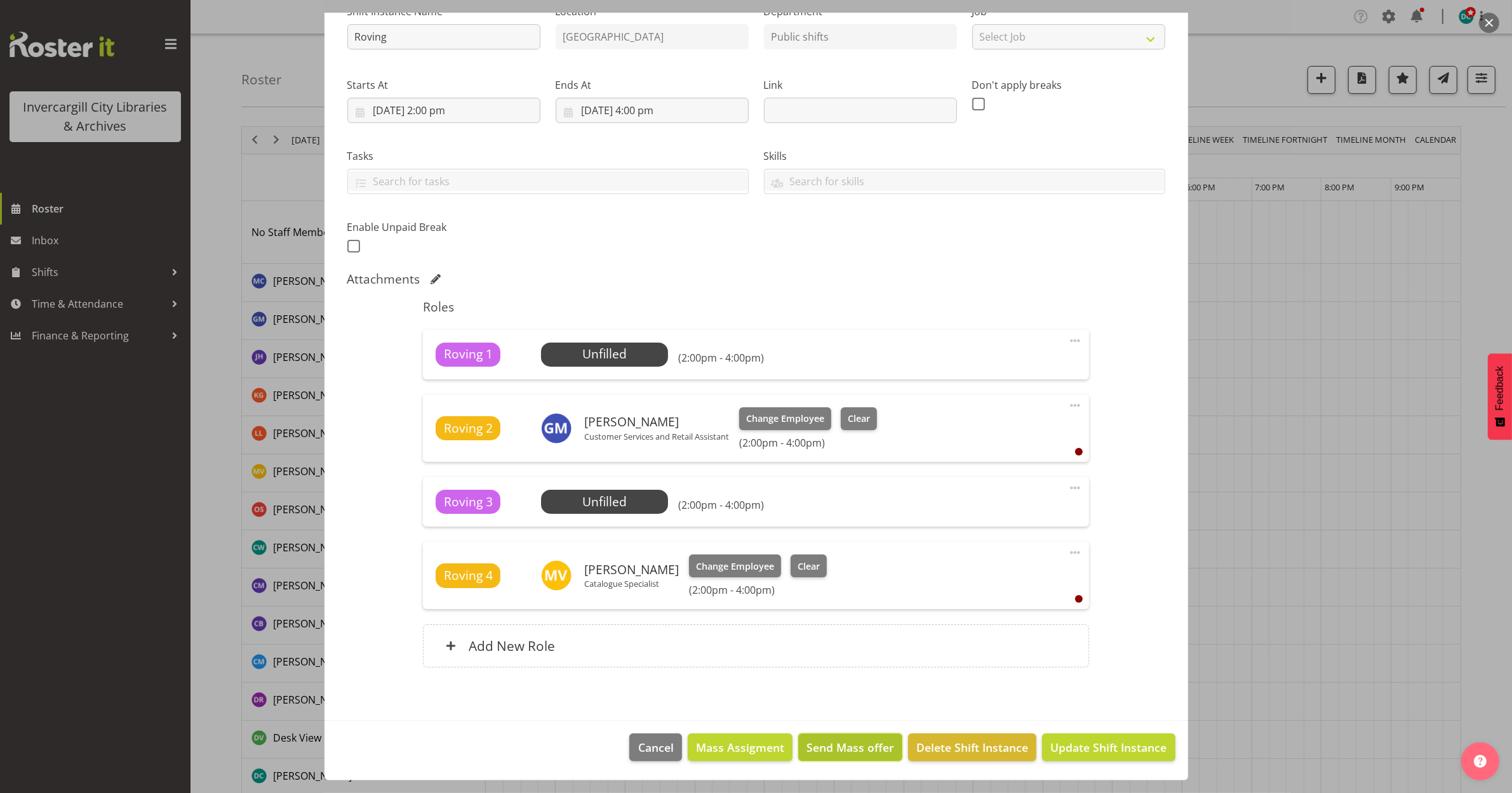
click at [830, 749] on span "Send Mass offer" at bounding box center [850, 747] width 87 height 17
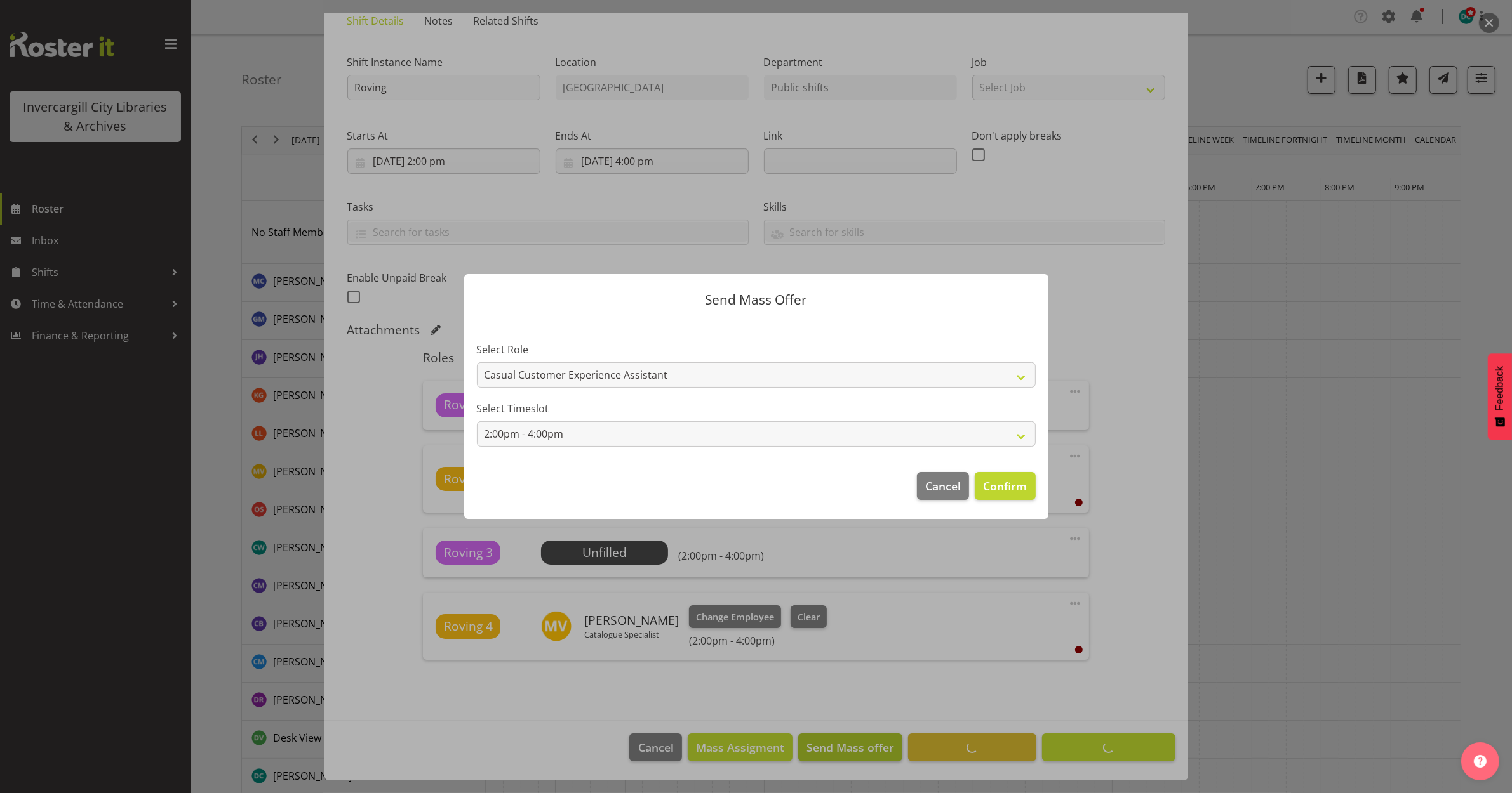
scroll to position [95, 0]
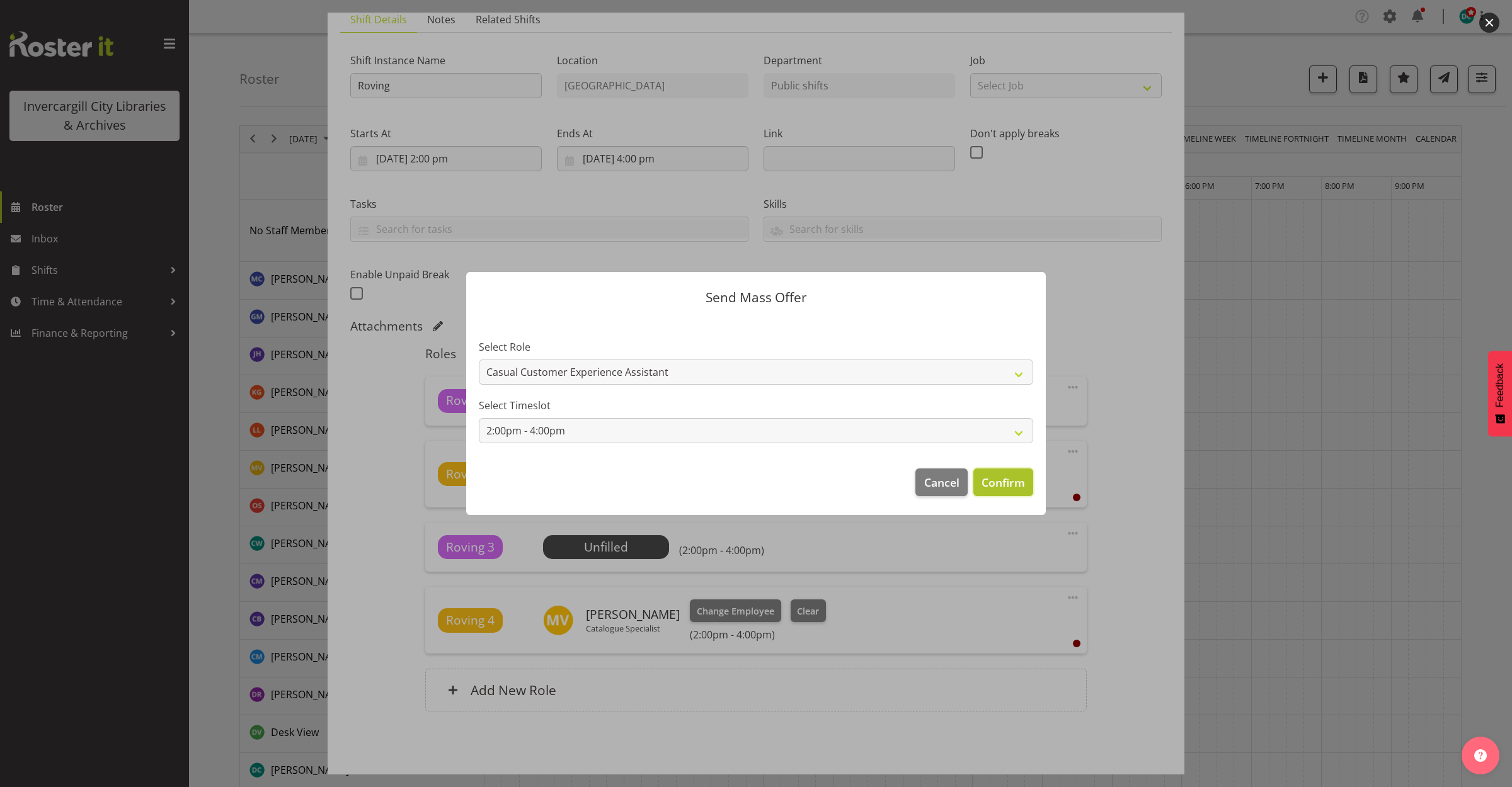
click at [1005, 476] on span "Confirm" at bounding box center [1003, 482] width 43 height 17
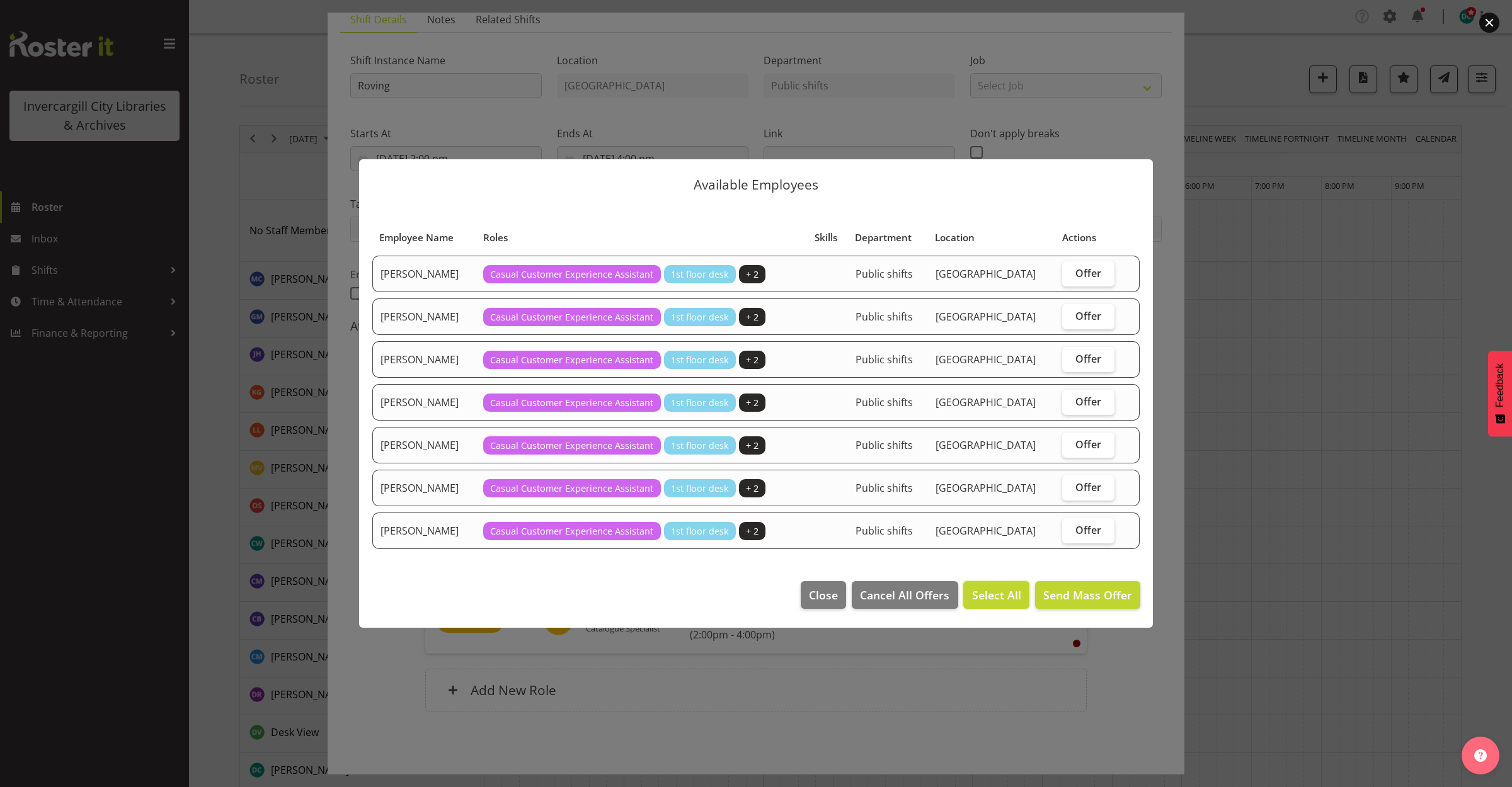
click at [991, 596] on span "Select All" at bounding box center [997, 595] width 49 height 17
checkbox input "true"
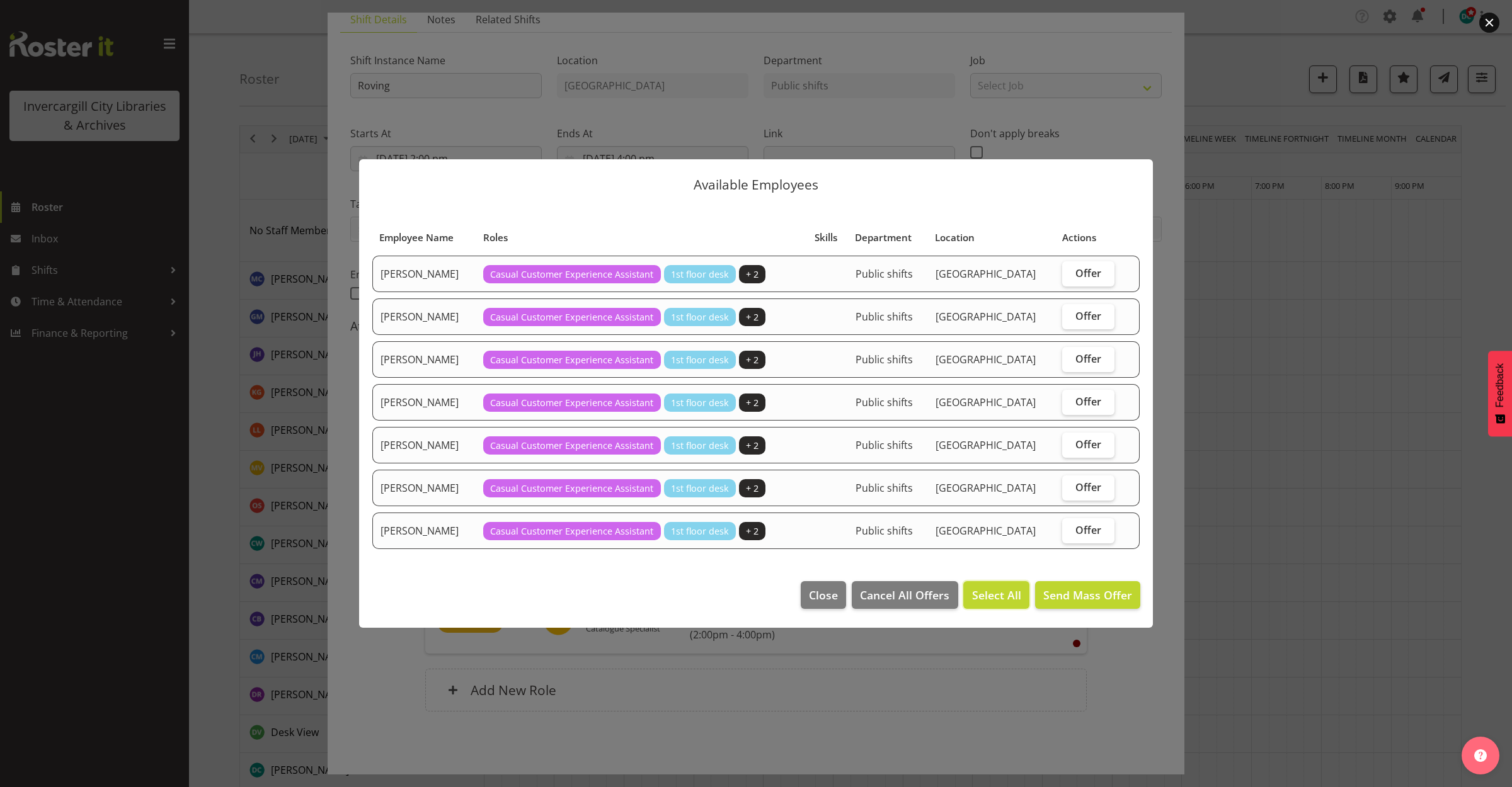
checkbox input "true"
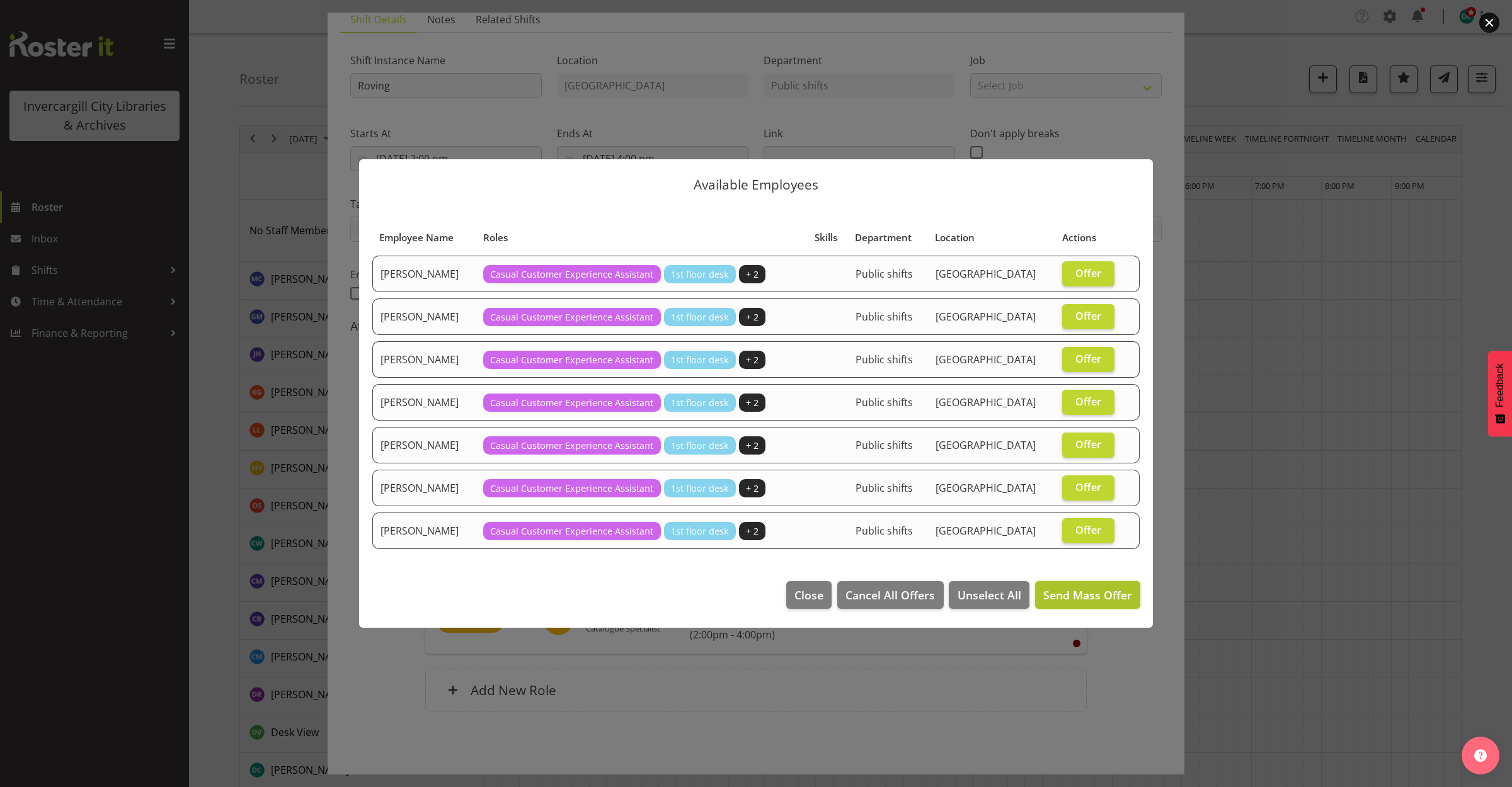
click at [1085, 583] on button "Send Mass Offer" at bounding box center [1088, 595] width 105 height 27
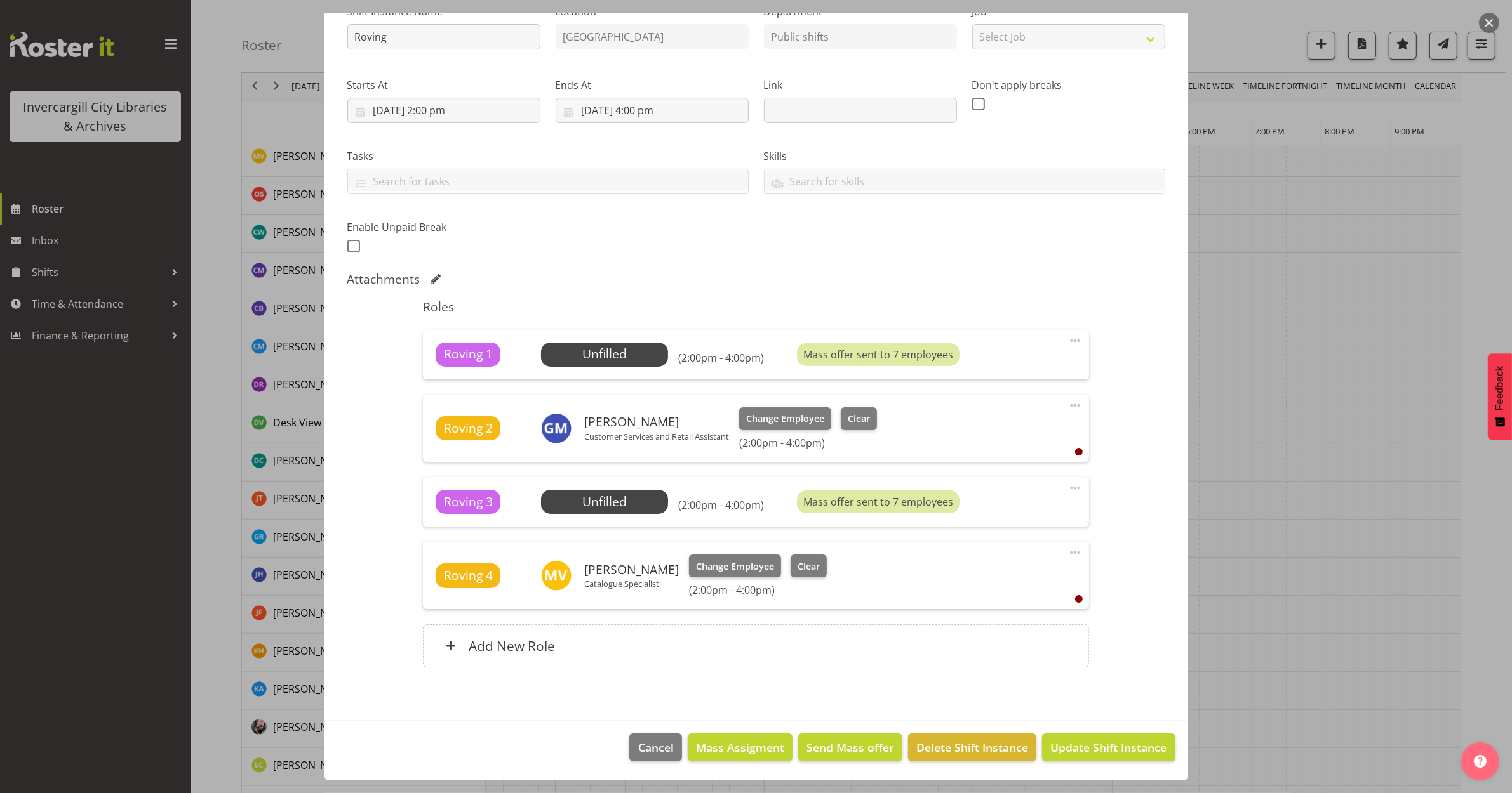
scroll to position [318, 0]
click at [1106, 744] on span "Update Shift Instance" at bounding box center [1108, 747] width 116 height 17
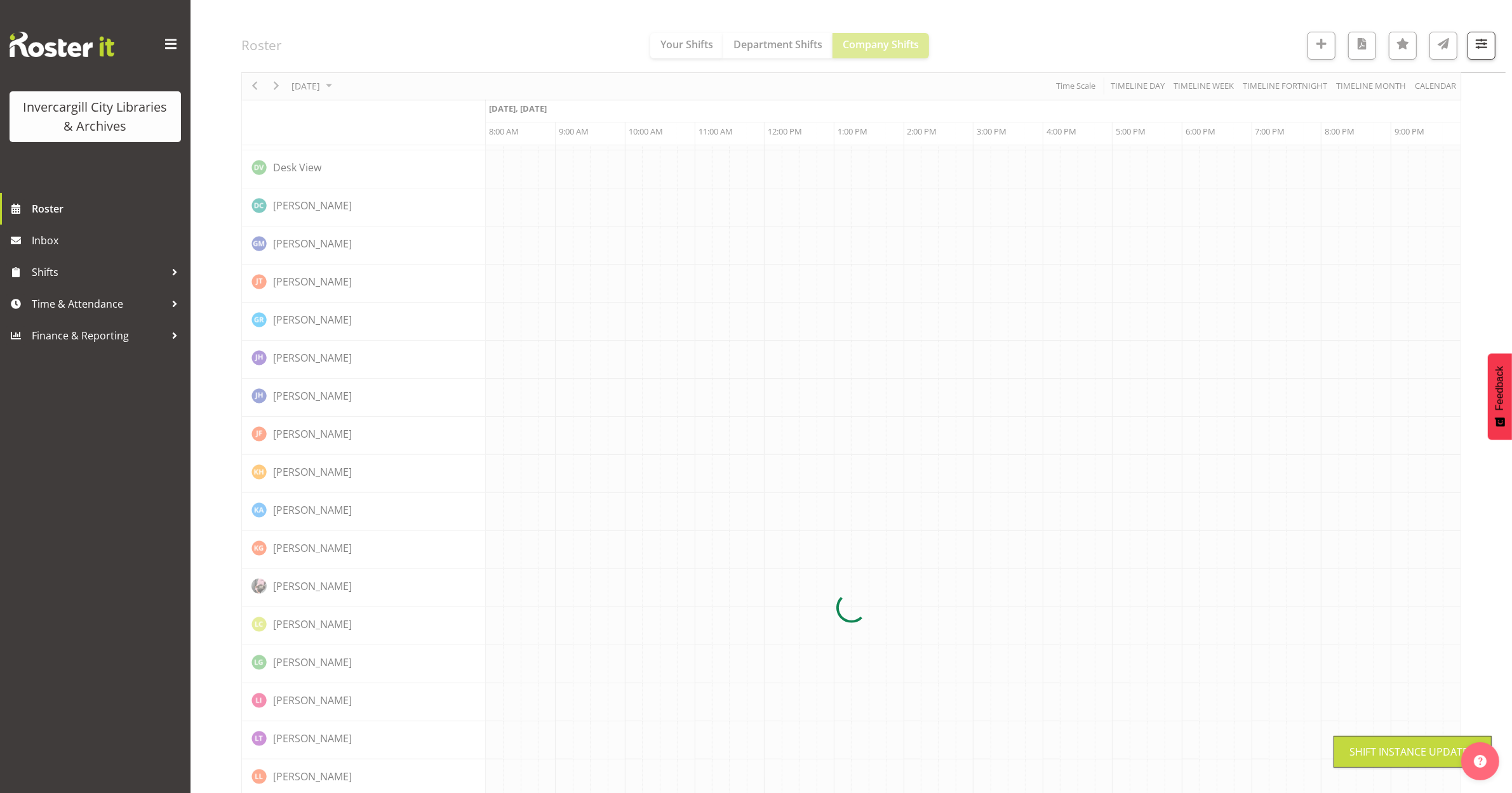
scroll to position [0, 0]
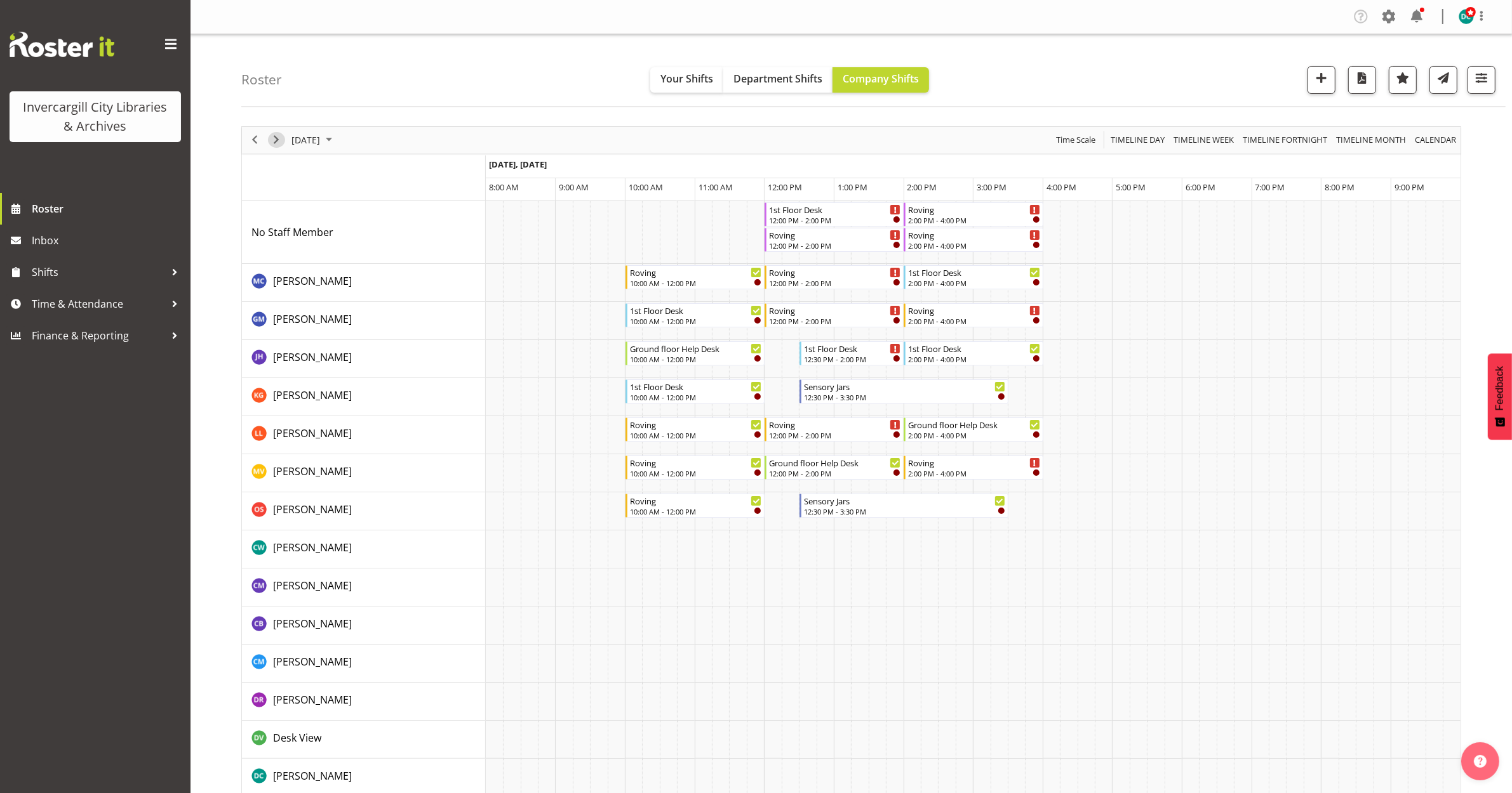
click at [272, 140] on span "Next" at bounding box center [276, 140] width 15 height 16
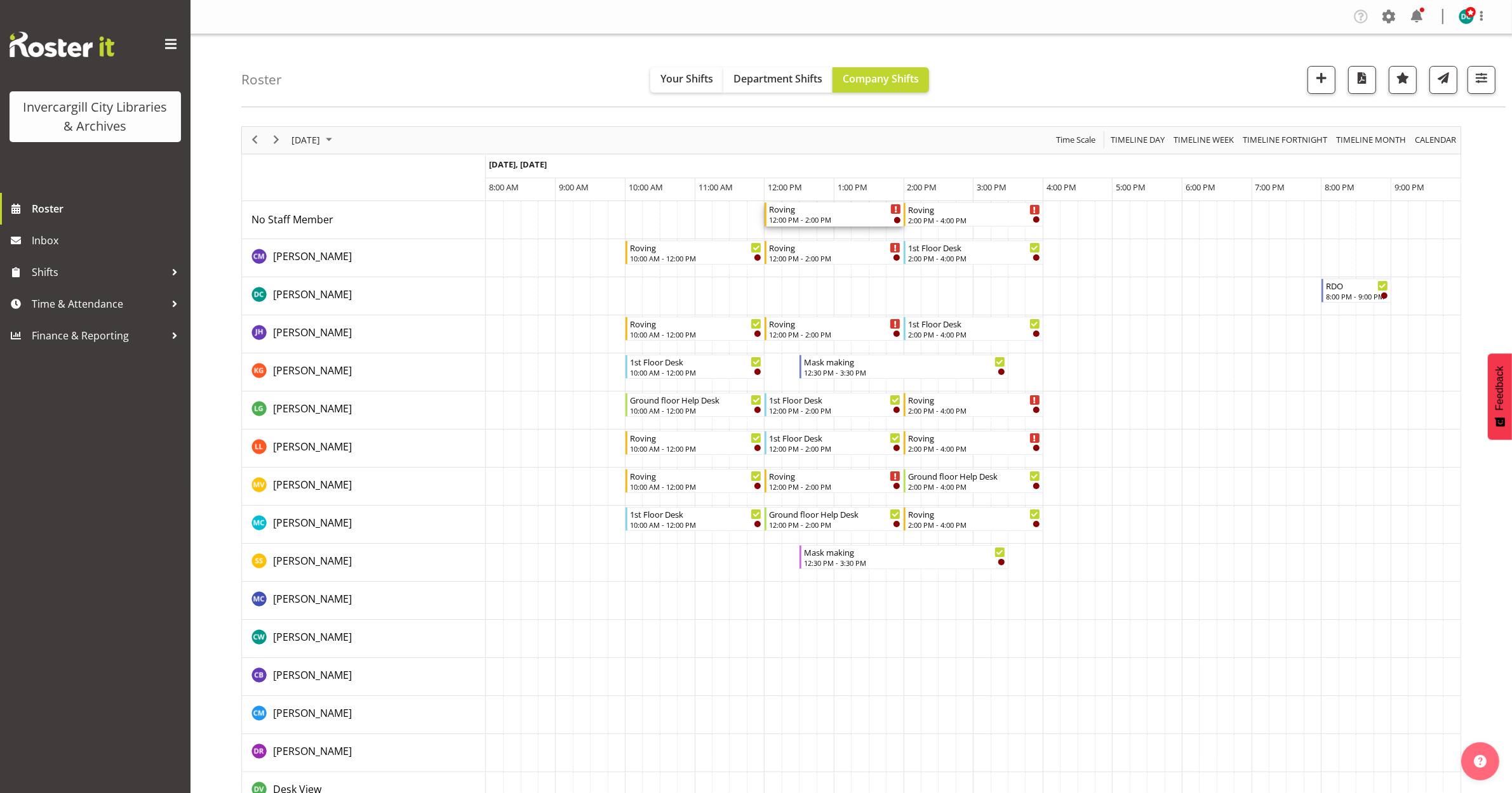
click at [836, 214] on div "12:00 PM - 2:00 PM" at bounding box center [835, 220] width 132 height 10
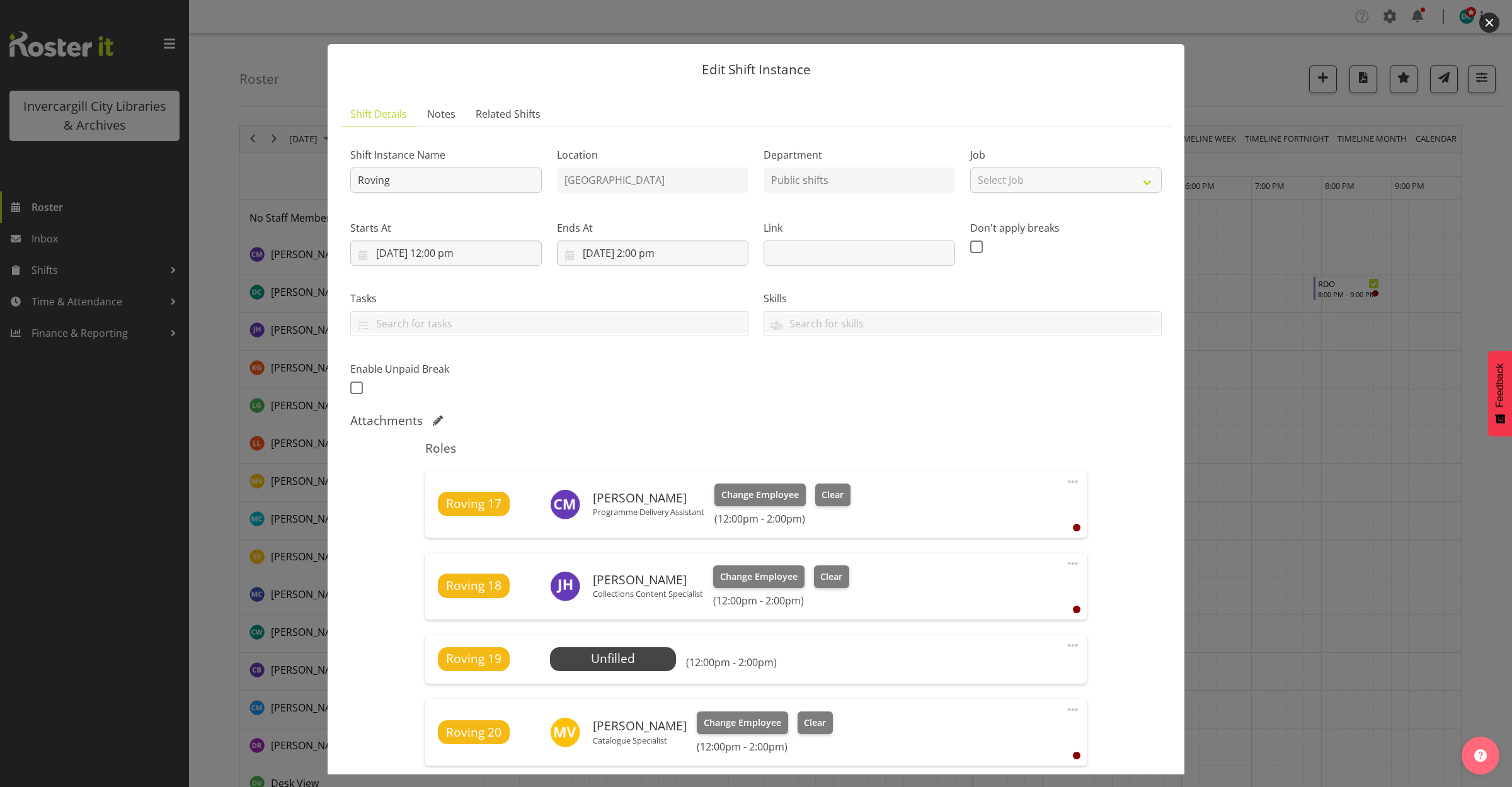
click at [1489, 21] on button "button" at bounding box center [1490, 22] width 20 height 20
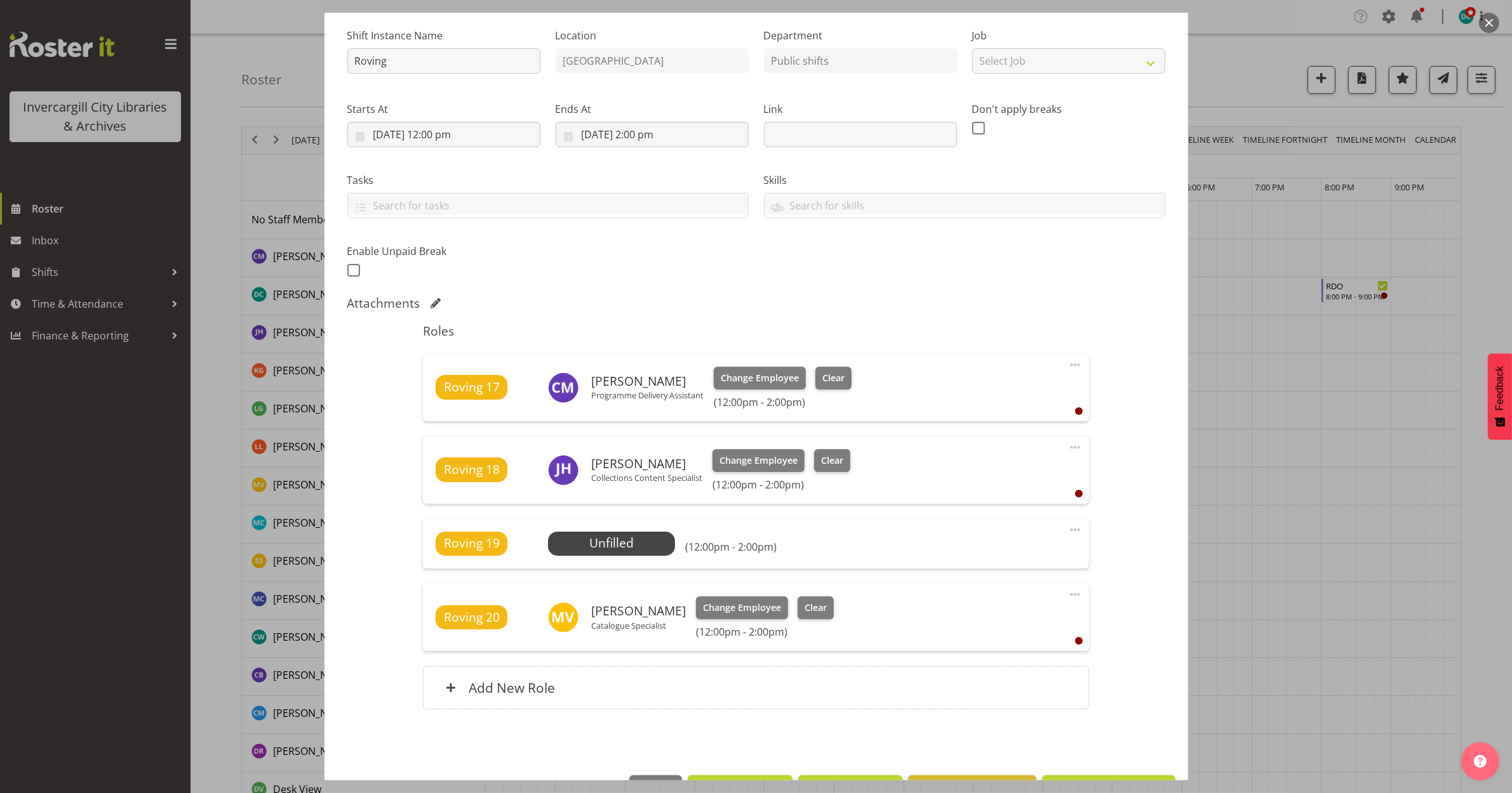
scroll to position [158, 0]
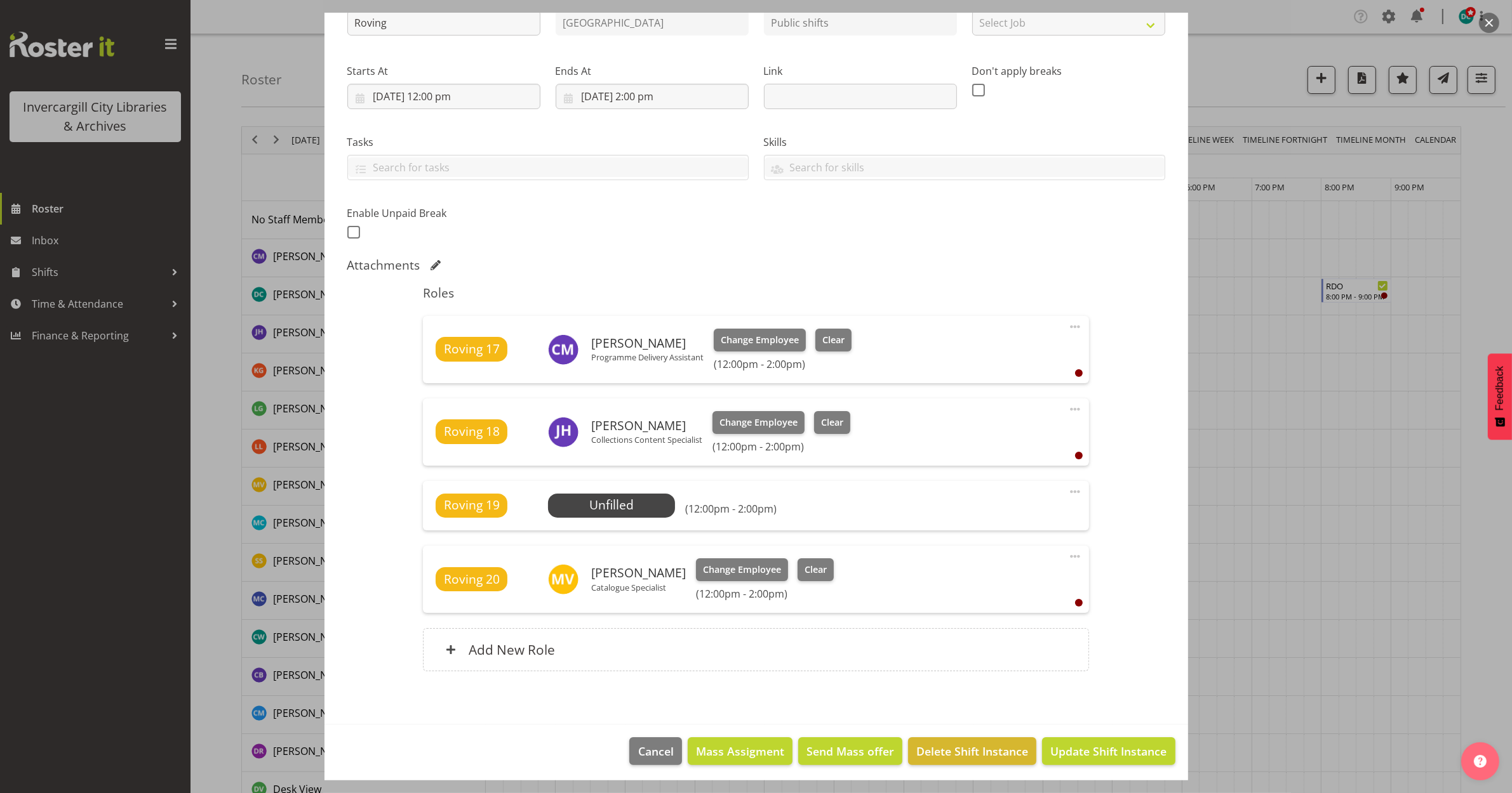
click at [1068, 493] on span at bounding box center [1075, 491] width 15 height 15
click at [991, 523] on link "Edit" at bounding box center [1022, 519] width 122 height 23
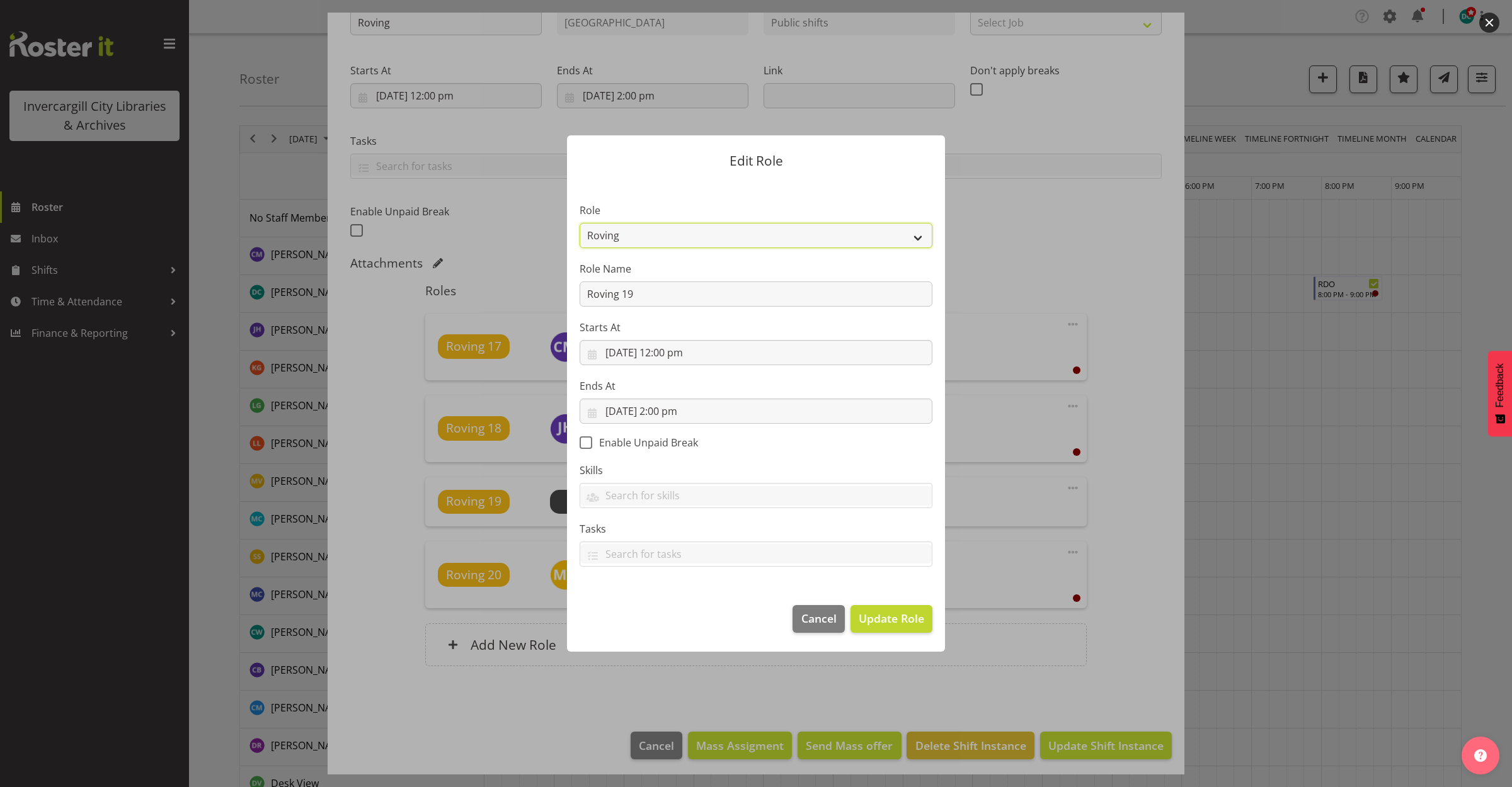
click at [752, 233] on select "1st floor desk AQ operator Business Support Team member Casual Customer Experie…" at bounding box center [756, 235] width 353 height 25
select select "1515"
click at [580, 223] on select "1st floor desk AQ operator Business Support Team member Casual Customer Experie…" at bounding box center [756, 235] width 353 height 25
click at [876, 609] on button "Update Role" at bounding box center [892, 619] width 82 height 27
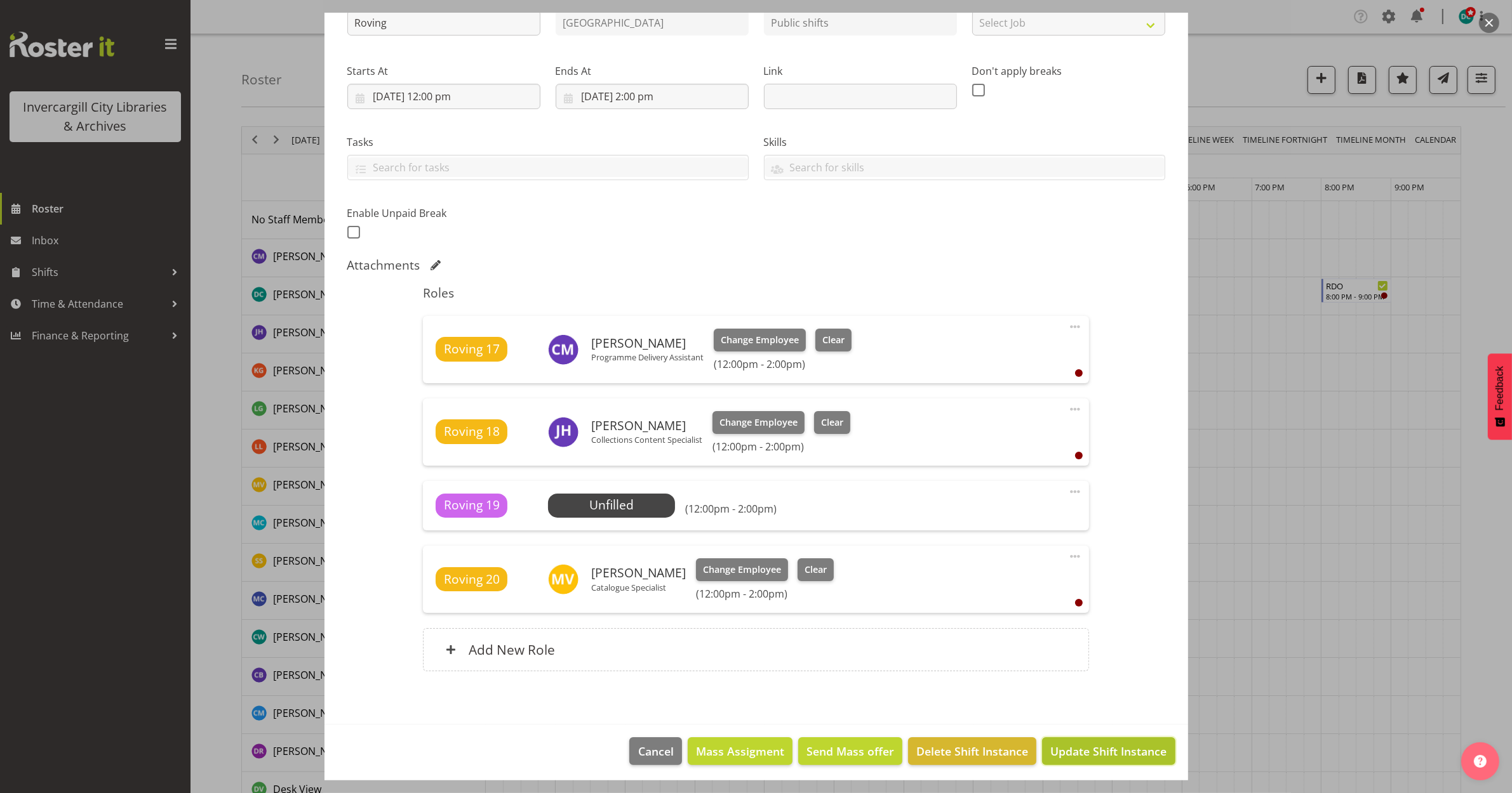
click at [1080, 747] on span "Update Shift Instance" at bounding box center [1108, 751] width 116 height 17
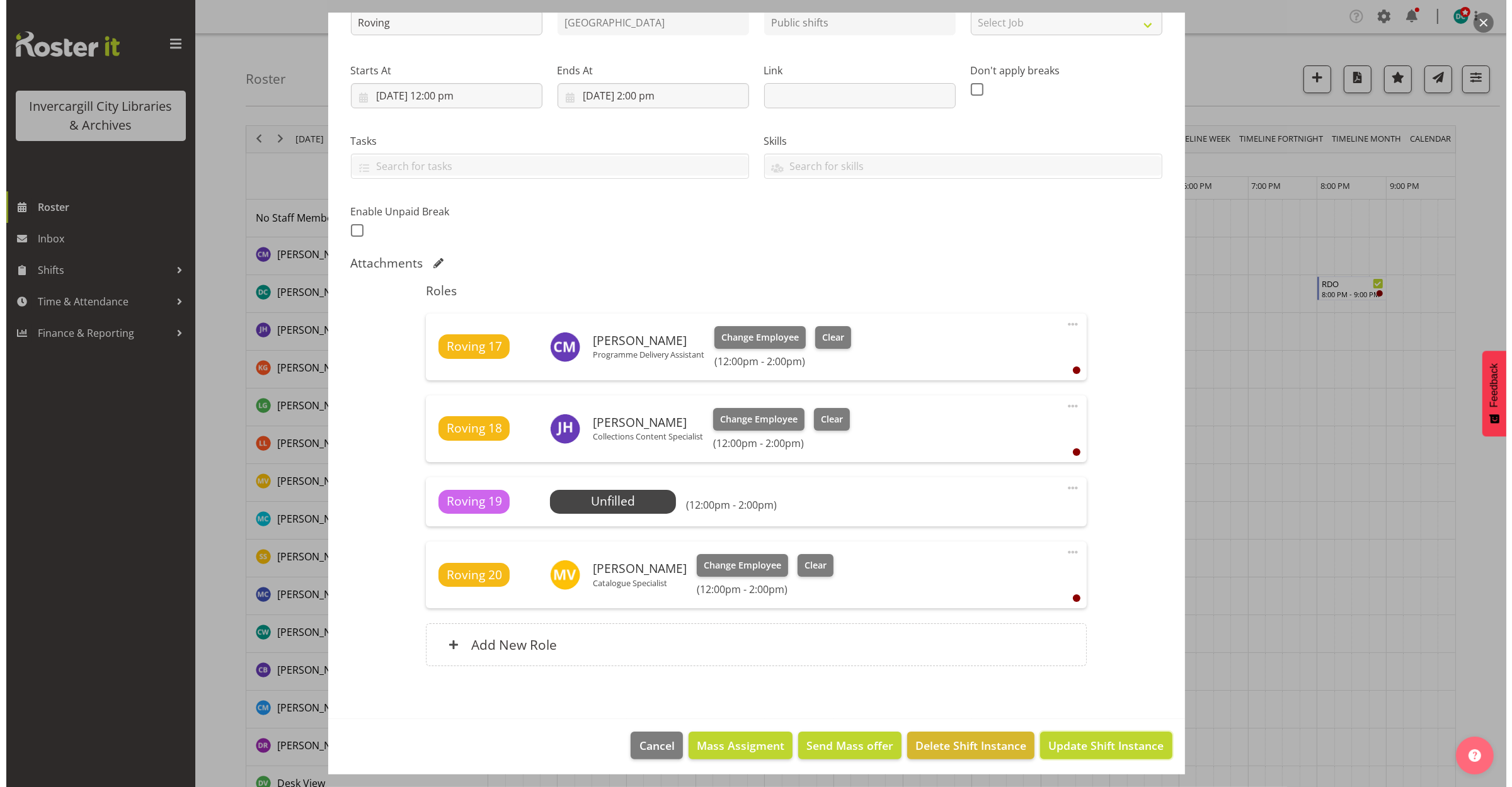
scroll to position [112, 0]
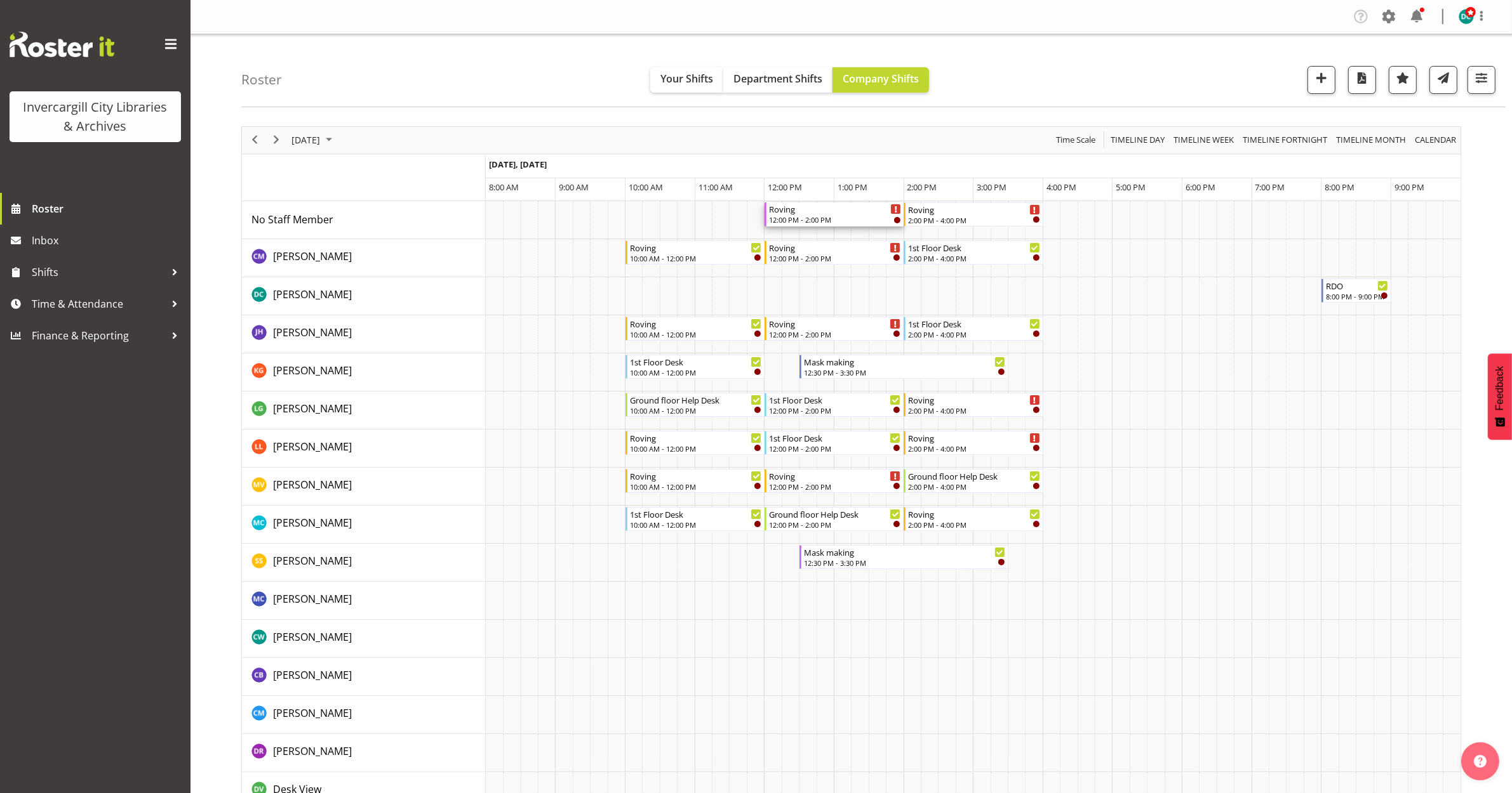
click at [847, 208] on div "Roving" at bounding box center [835, 209] width 132 height 12
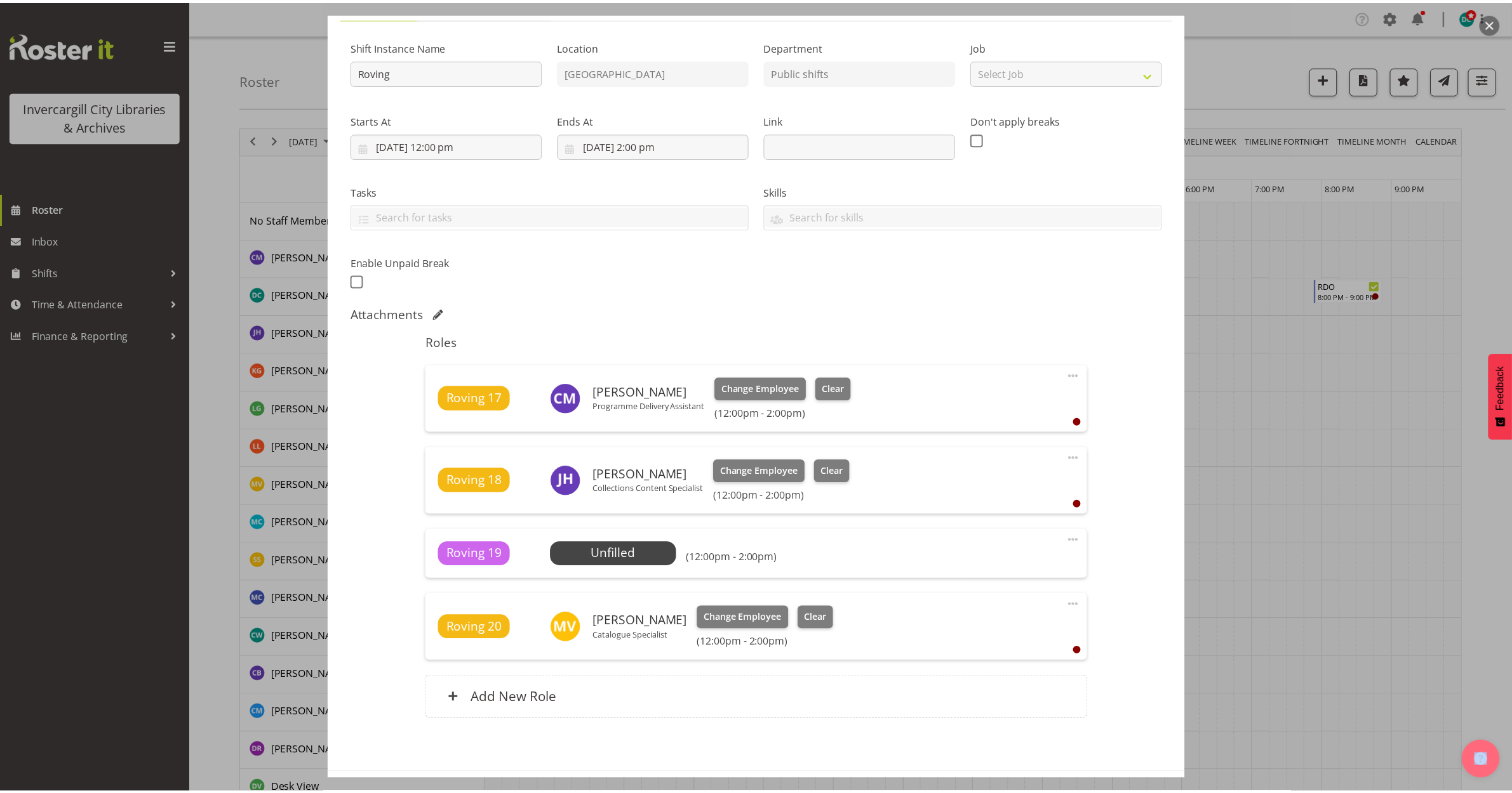
scroll to position [158, 0]
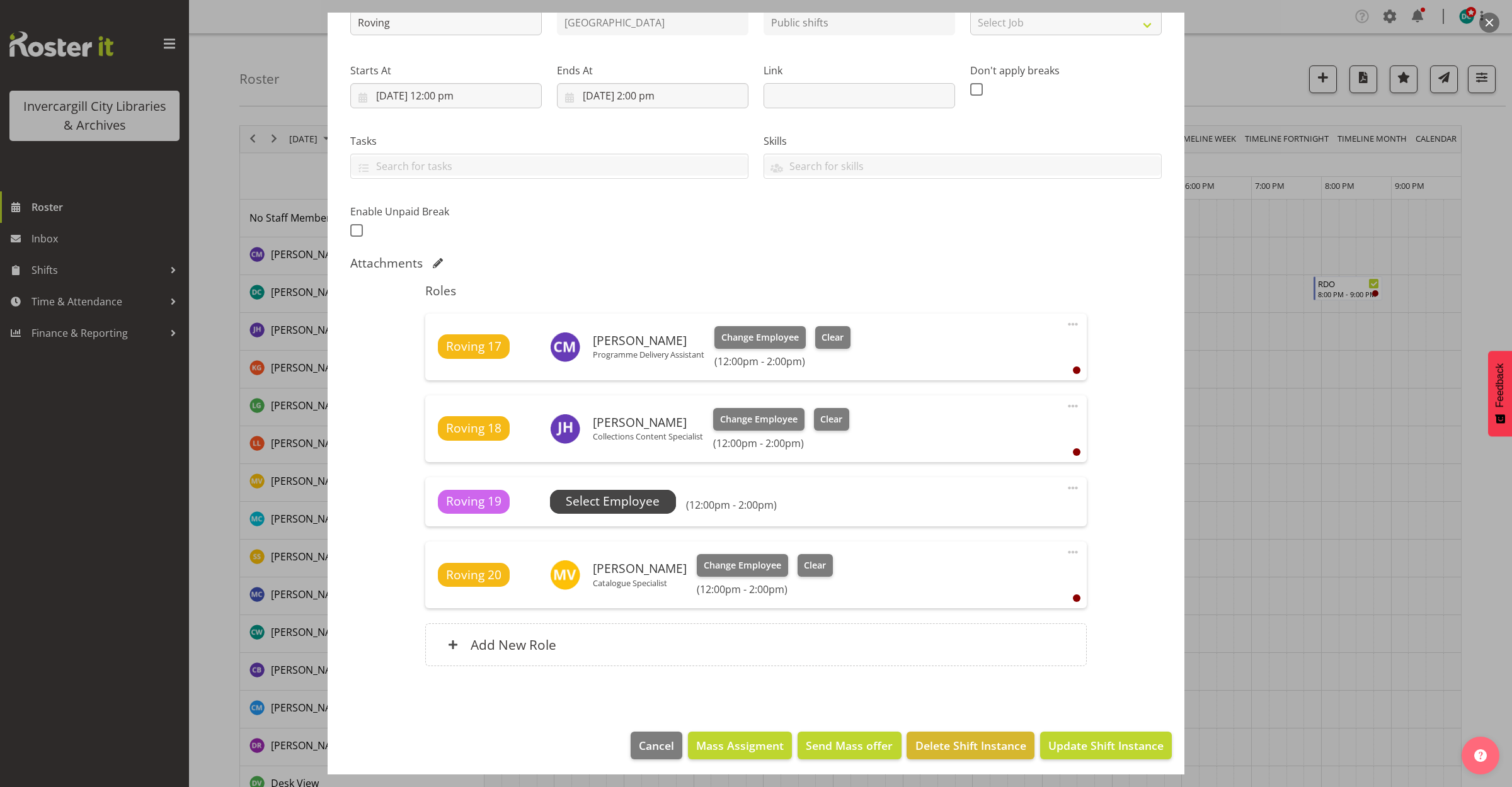
click at [613, 496] on span "Select Employee" at bounding box center [613, 501] width 94 height 18
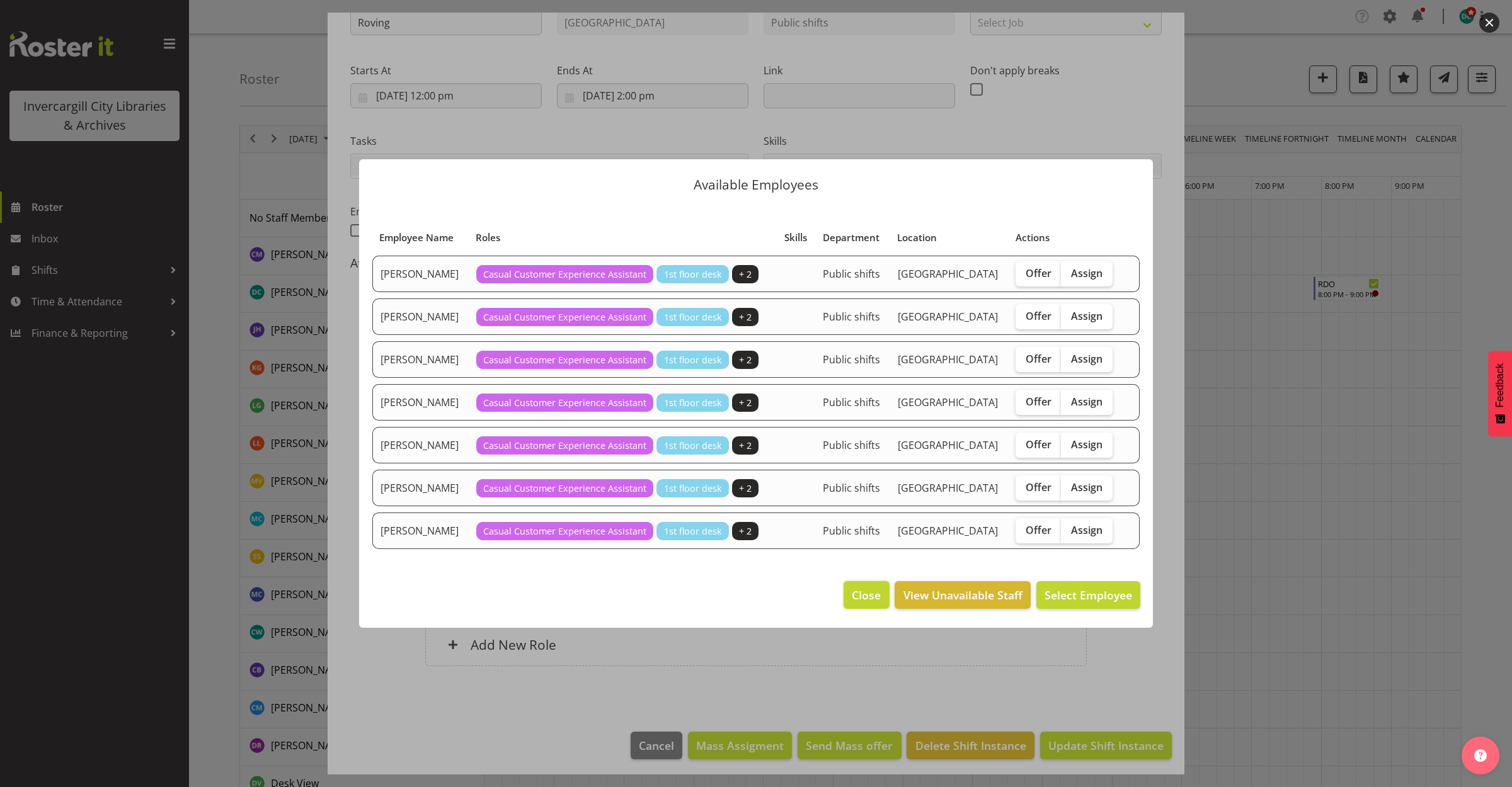
click at [871, 589] on span "Close" at bounding box center [866, 595] width 29 height 17
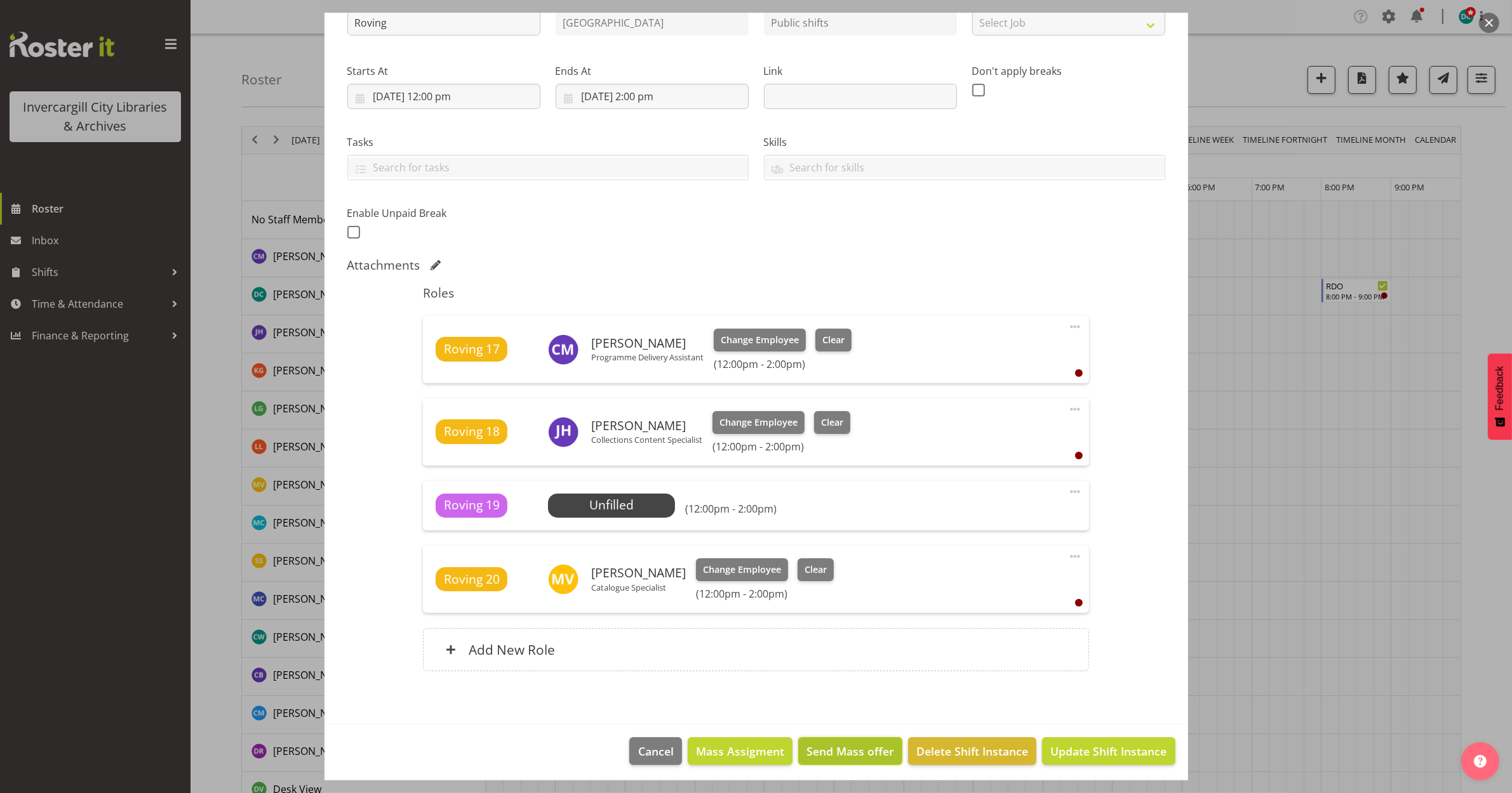
click at [857, 753] on span "Send Mass offer" at bounding box center [850, 751] width 87 height 17
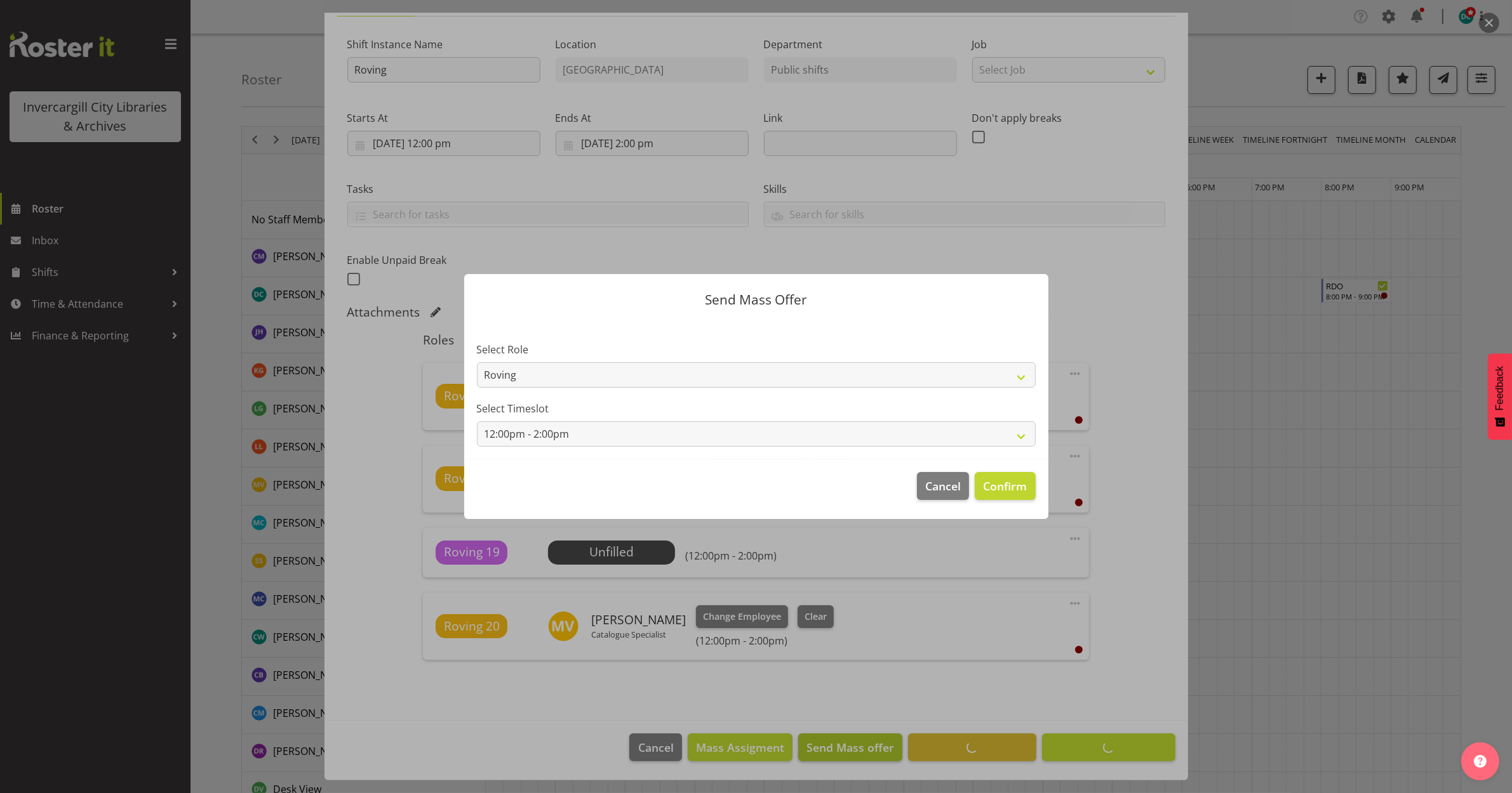
scroll to position [113, 0]
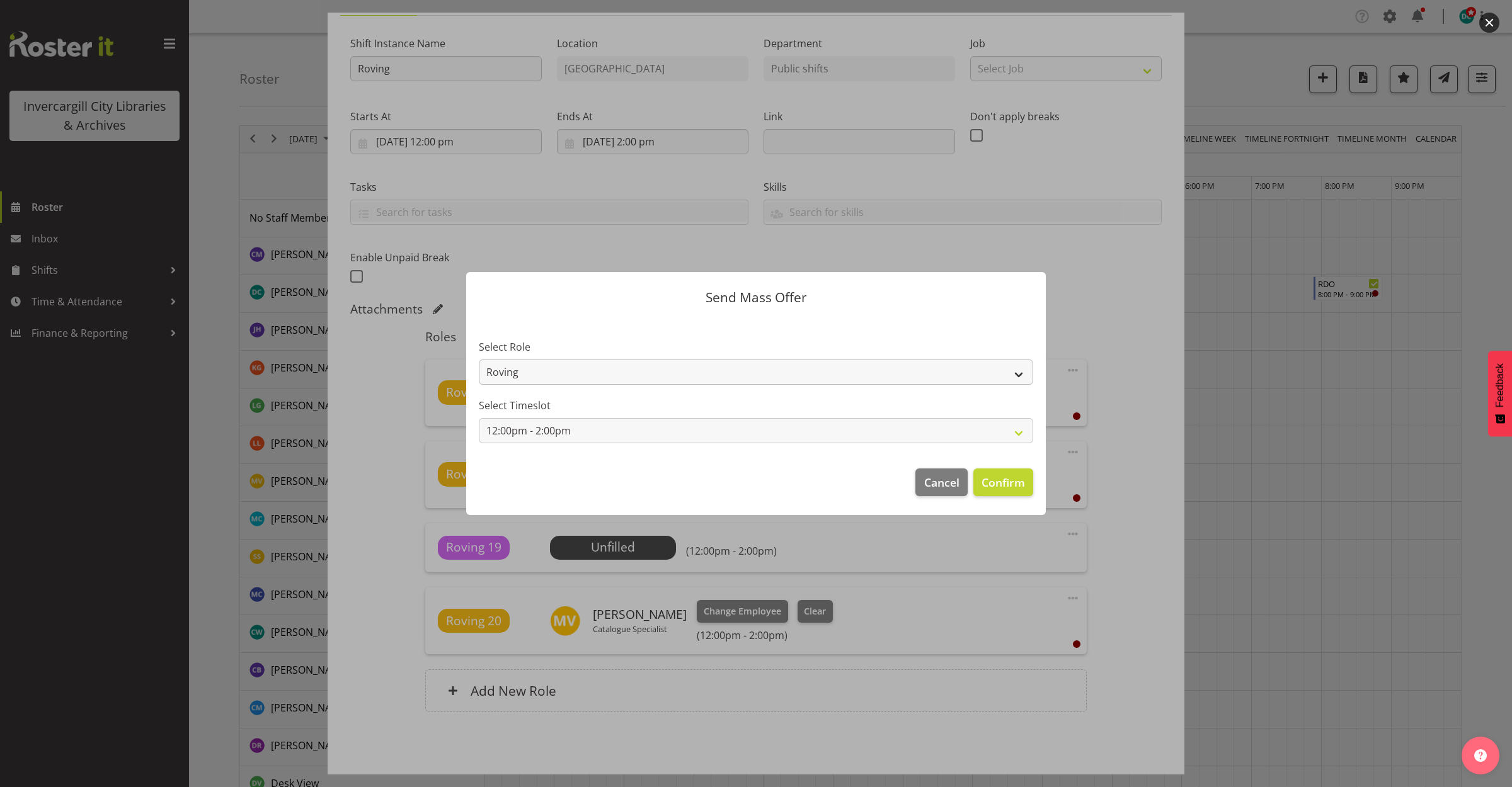
drag, startPoint x: 951, startPoint y: 356, endPoint x: 951, endPoint y: 364, distance: 8.0
click at [951, 360] on div "Select Role Roving Casual Customer Experience Assistant" at bounding box center [756, 362] width 554 height 45
click at [951, 365] on select "Roving Casual Customer Experience Assistant" at bounding box center [756, 372] width 554 height 25
select select "1515"
click at [479, 360] on select "Roving Casual Customer Experience Assistant" at bounding box center [756, 372] width 554 height 25
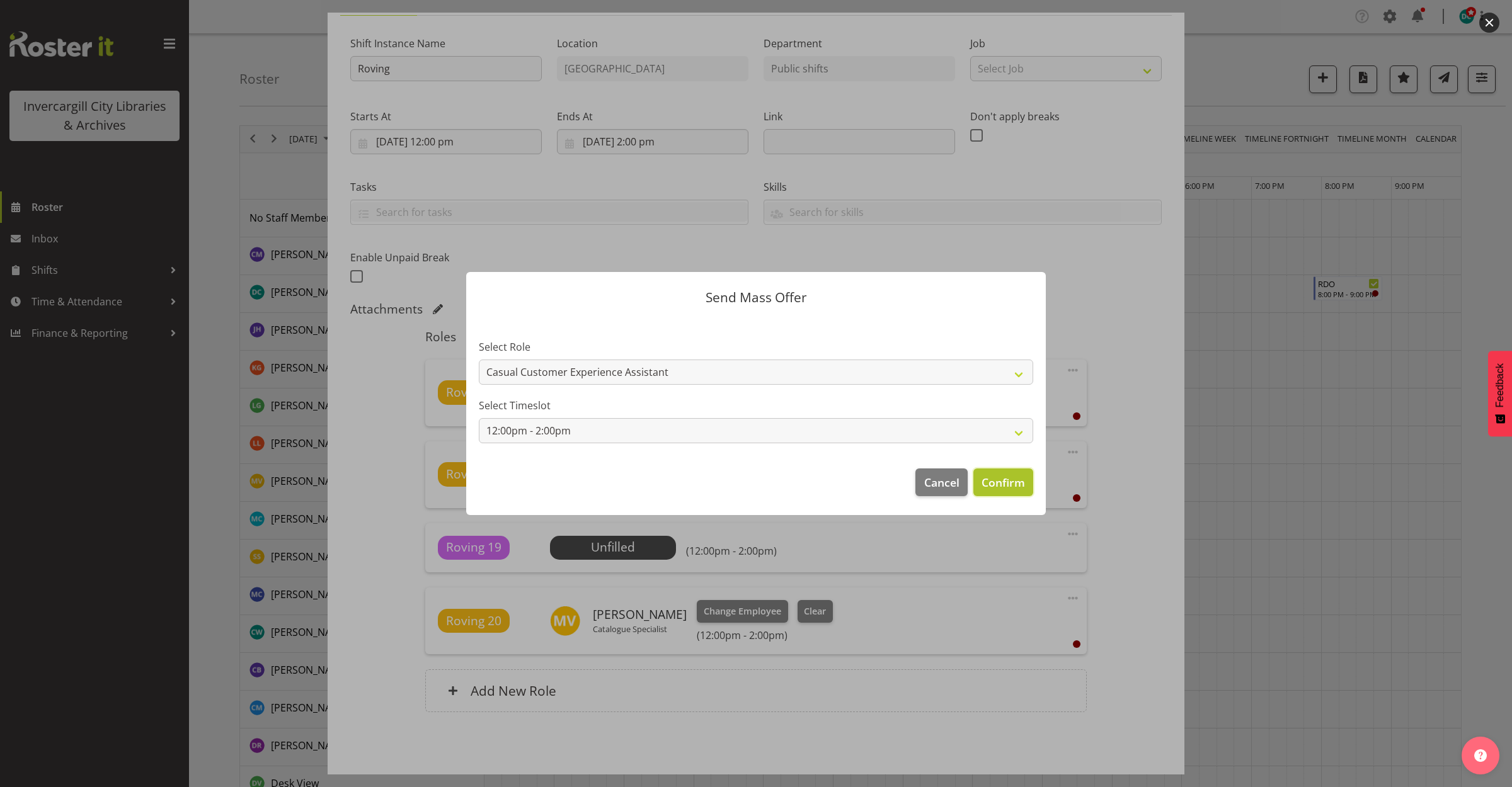
click at [1002, 483] on span "Confirm" at bounding box center [1003, 482] width 43 height 17
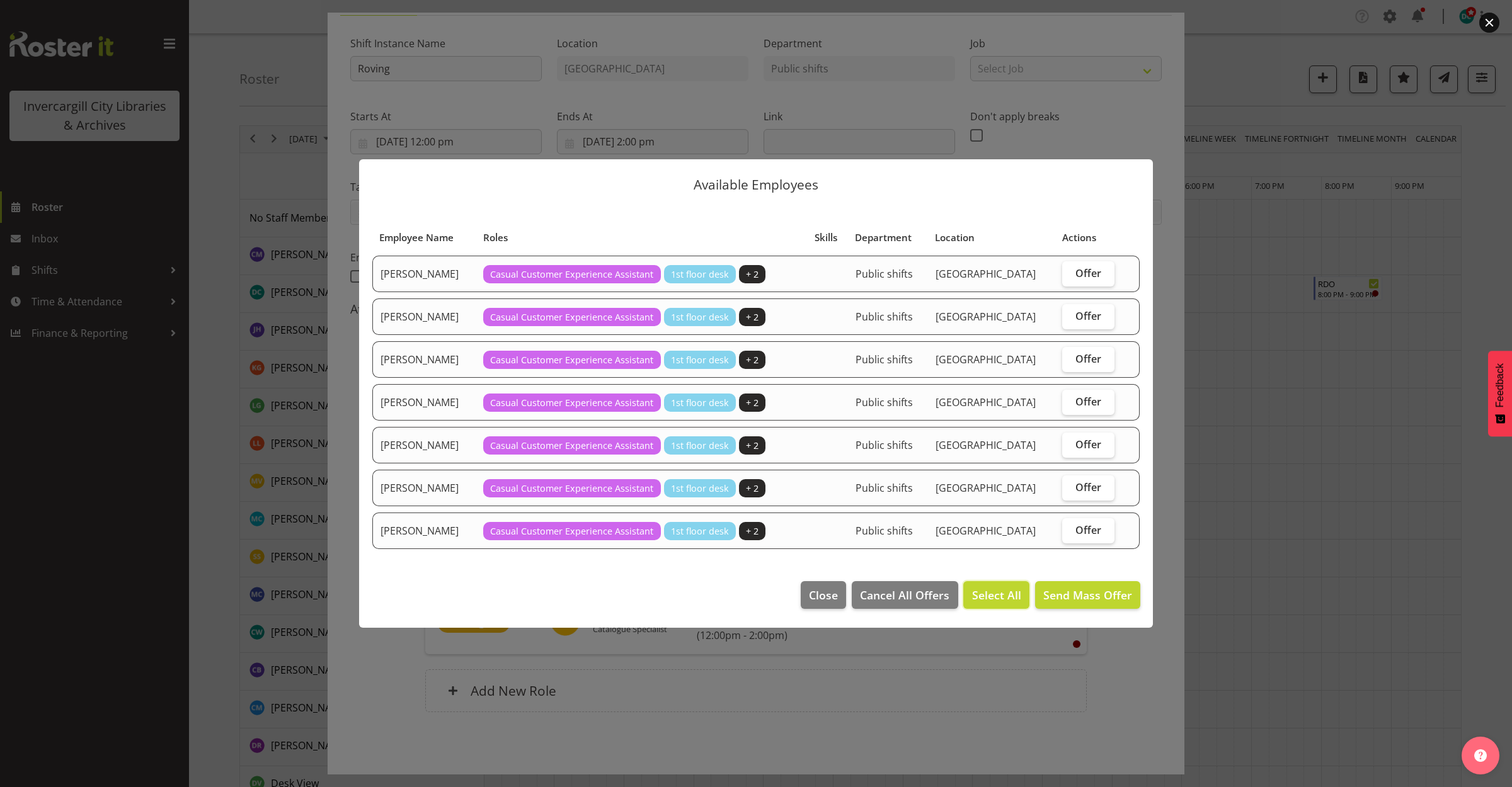
click at [984, 597] on span "Select All" at bounding box center [997, 595] width 49 height 17
checkbox input "true"
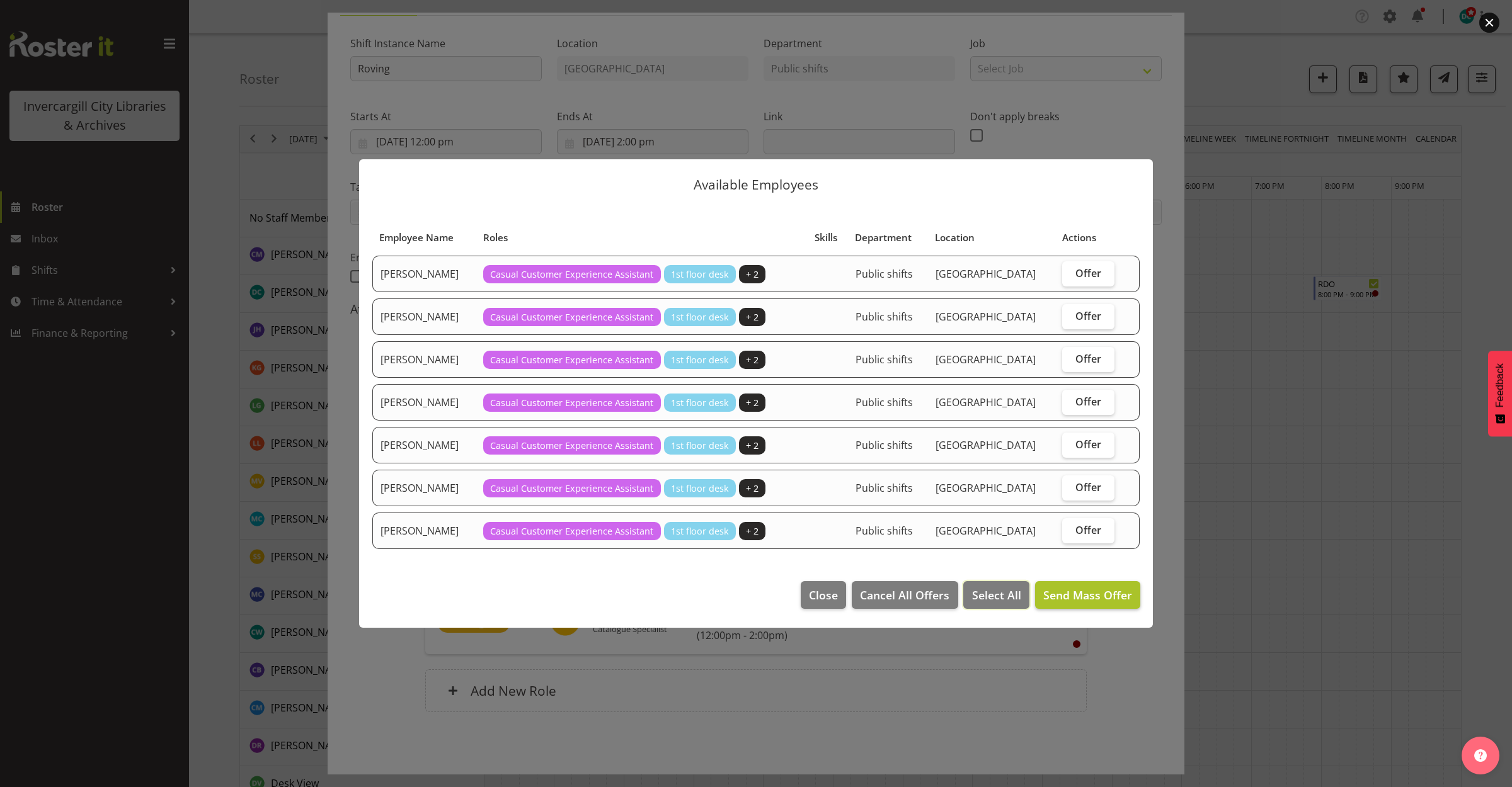
checkbox input "true"
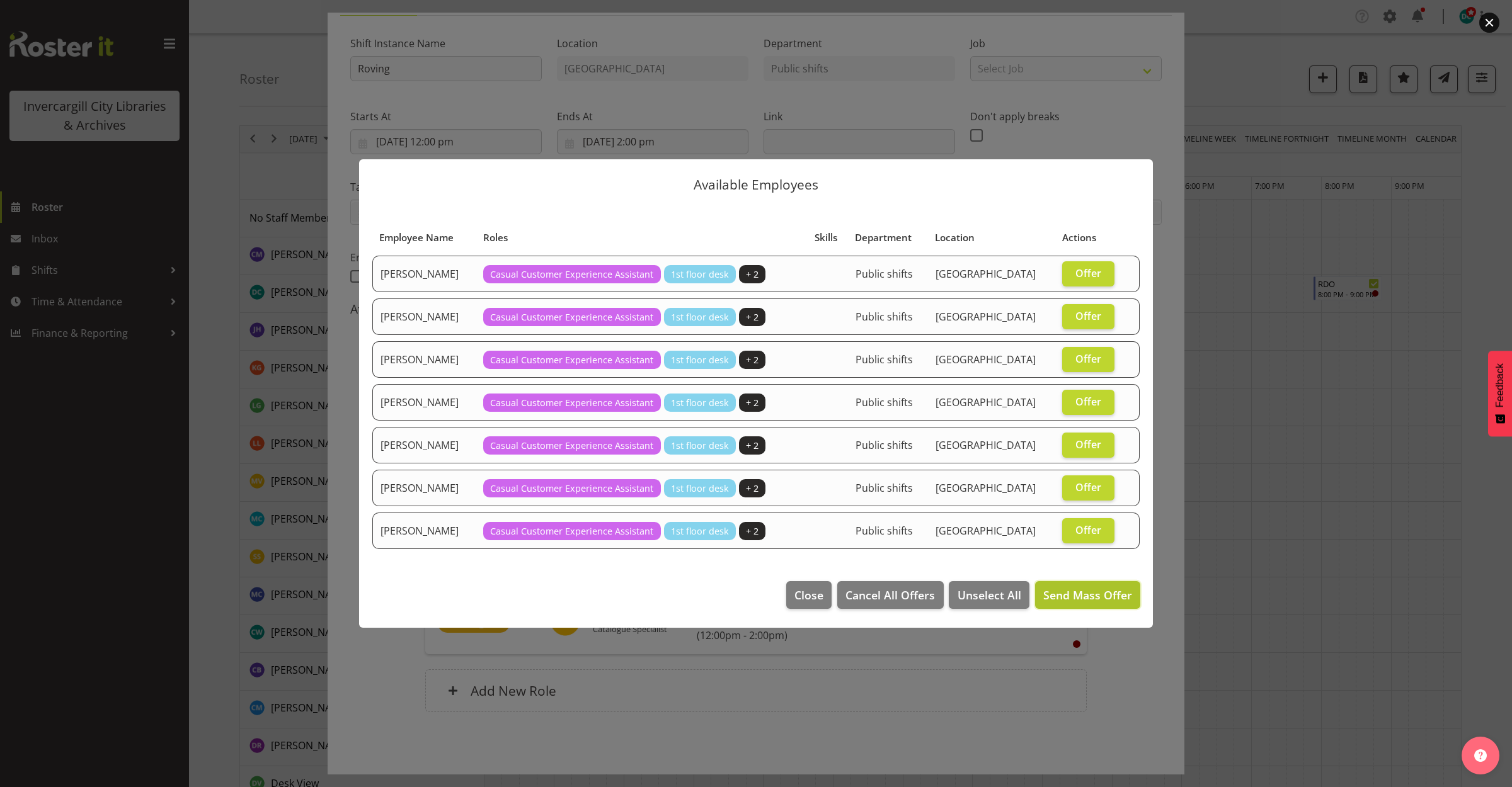
click at [1070, 588] on span "Send Mass Offer" at bounding box center [1088, 595] width 89 height 17
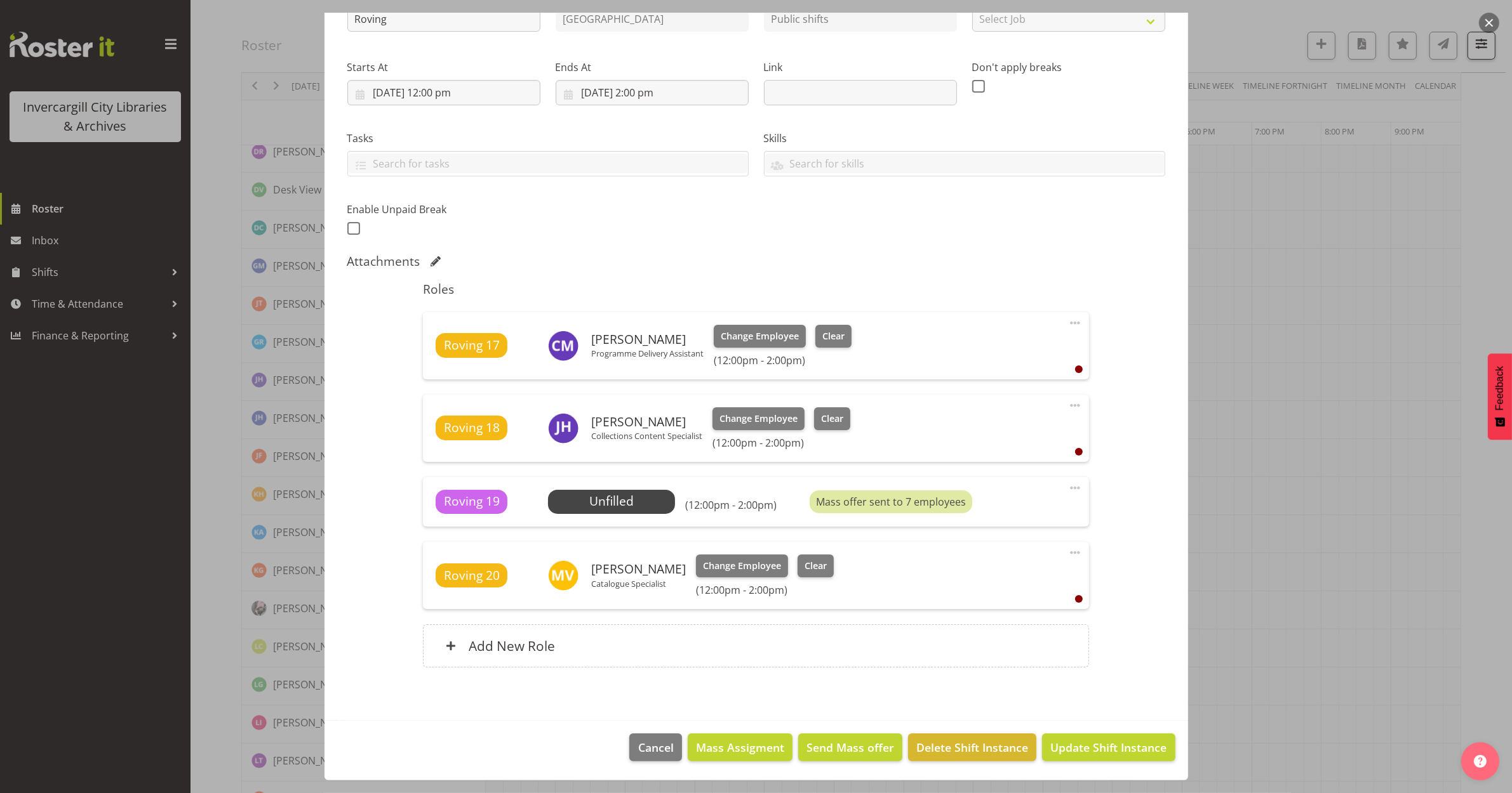
scroll to position [397, 0]
click at [1089, 746] on span "Update Shift Instance" at bounding box center [1108, 747] width 116 height 17
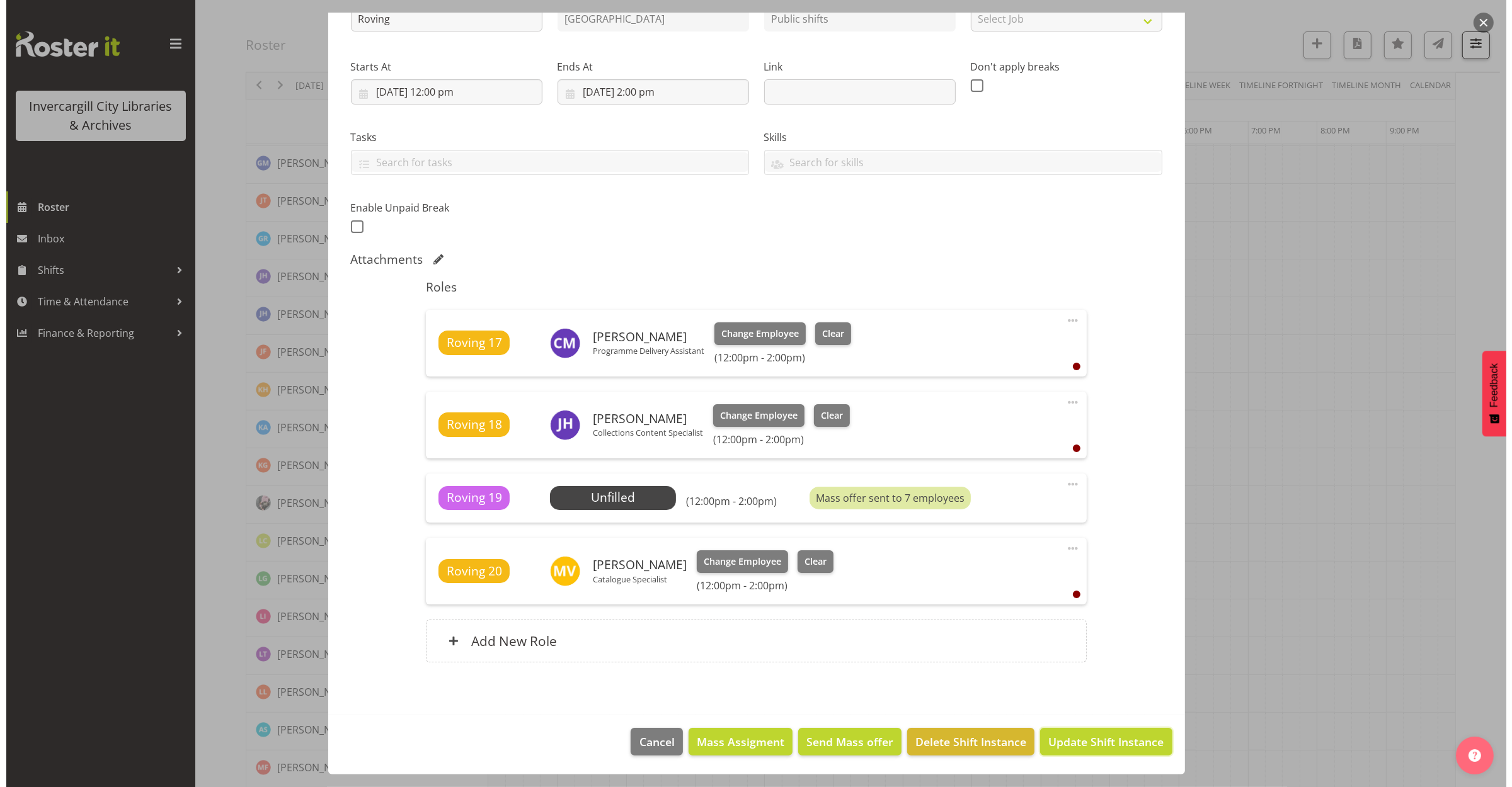
scroll to position [112, 0]
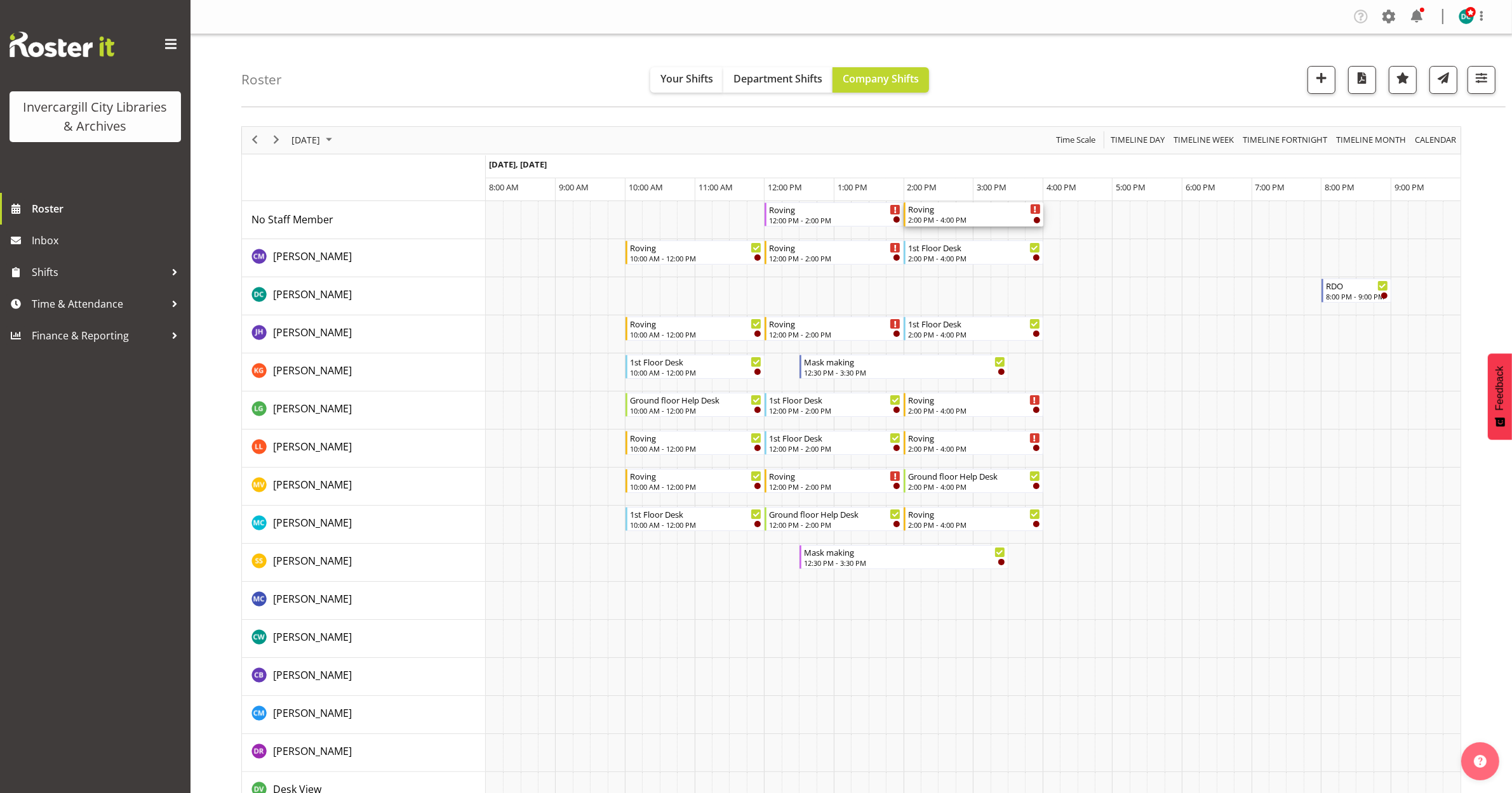
click at [985, 210] on div "Roving" at bounding box center [975, 209] width 132 height 12
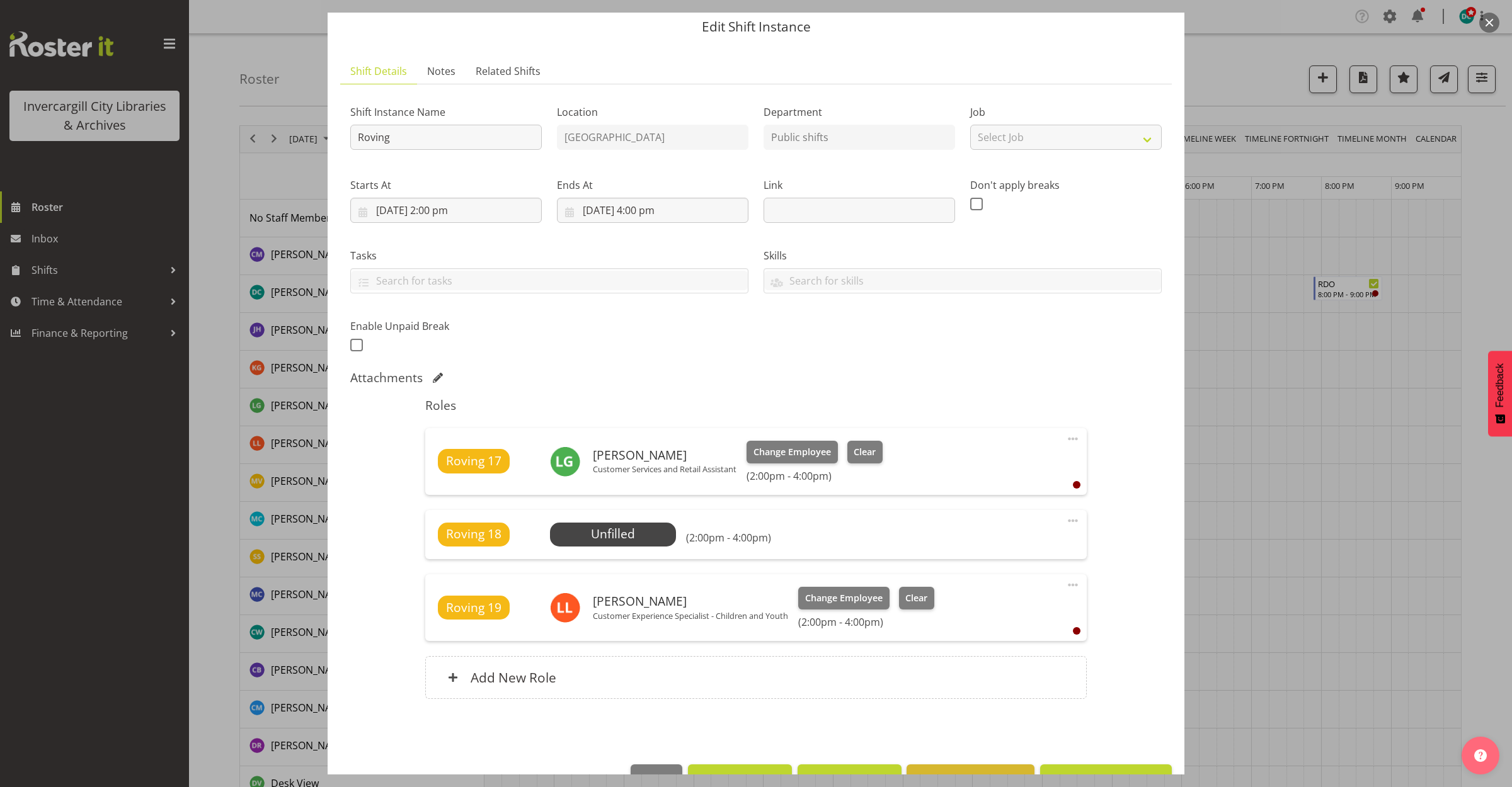
scroll to position [80, 0]
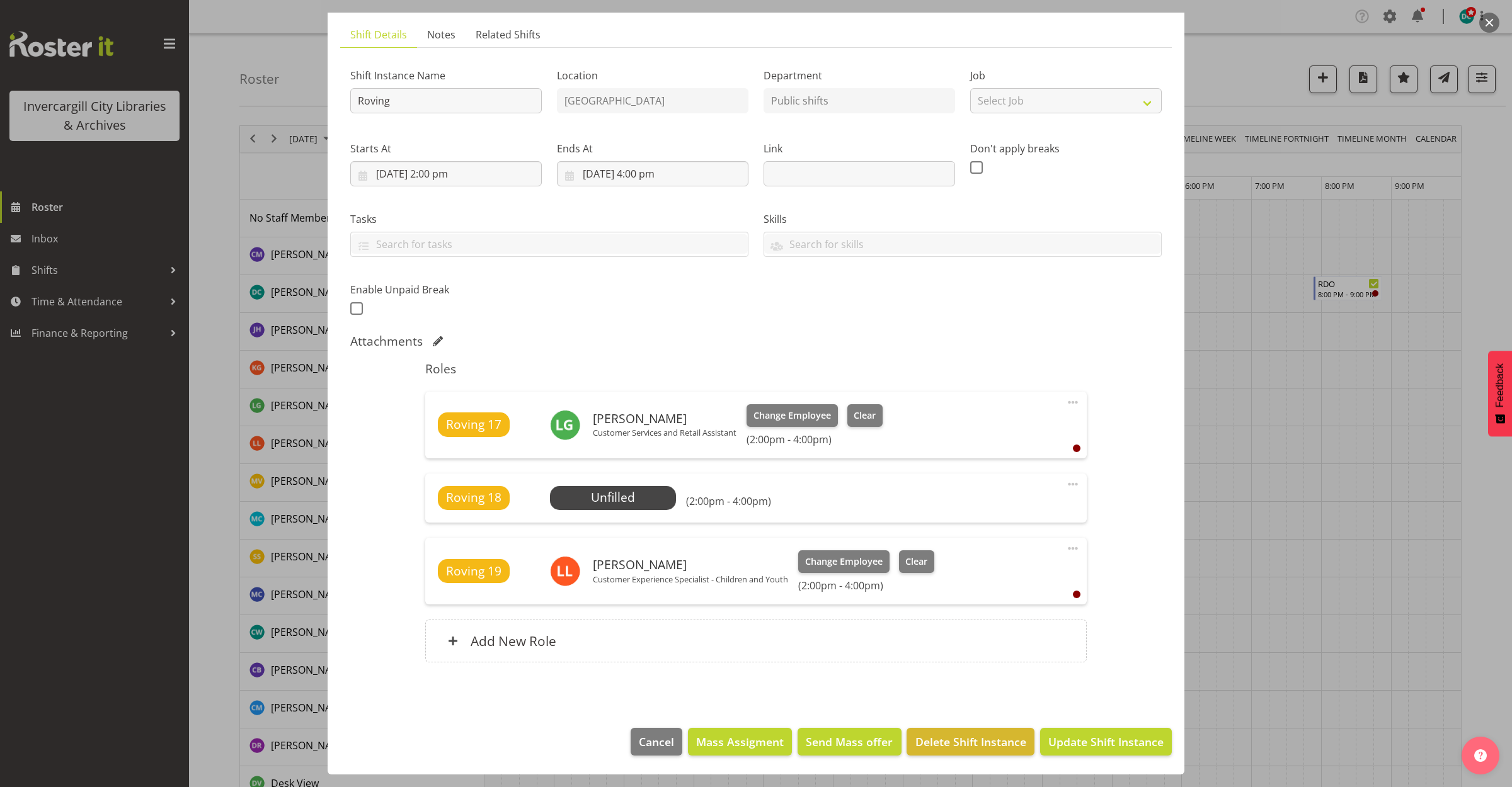
click at [1065, 482] on span at bounding box center [1072, 484] width 15 height 15
click at [1000, 519] on link "Edit" at bounding box center [1021, 511] width 121 height 22
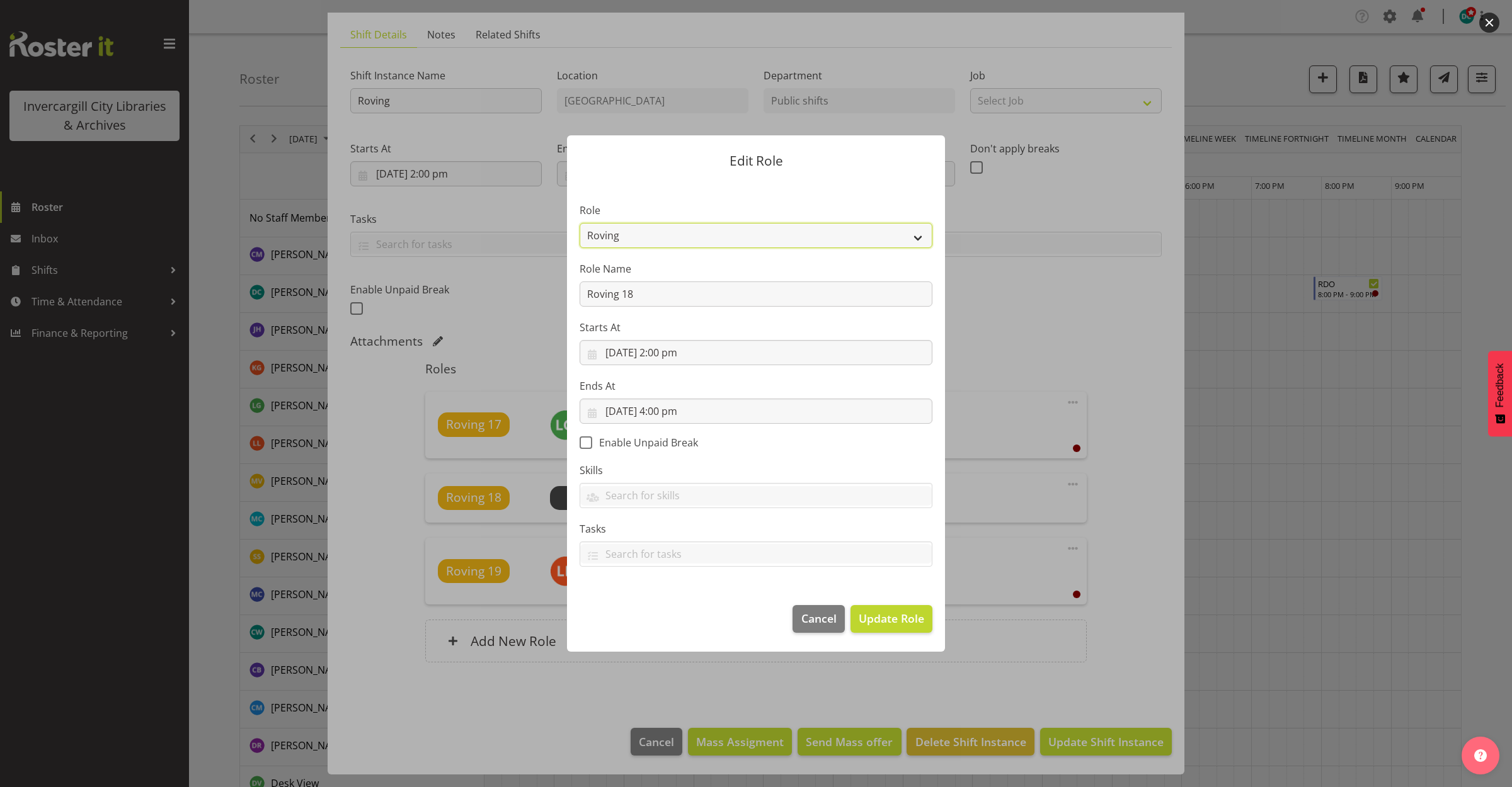
click at [762, 234] on select "1st floor desk AQ operator Business Support Team member Casual Customer Experie…" at bounding box center [756, 235] width 353 height 25
click at [580, 223] on select "1st floor desk AQ operator Business Support Team member Casual Customer Experie…" at bounding box center [756, 235] width 353 height 25
click at [653, 239] on select "1st floor desk AQ operator Business Support Team member Casual Customer Experie…" at bounding box center [756, 235] width 353 height 25
select select "1515"
click at [580, 223] on select "1st floor desk AQ operator Business Support Team member Casual Customer Experie…" at bounding box center [756, 235] width 353 height 25
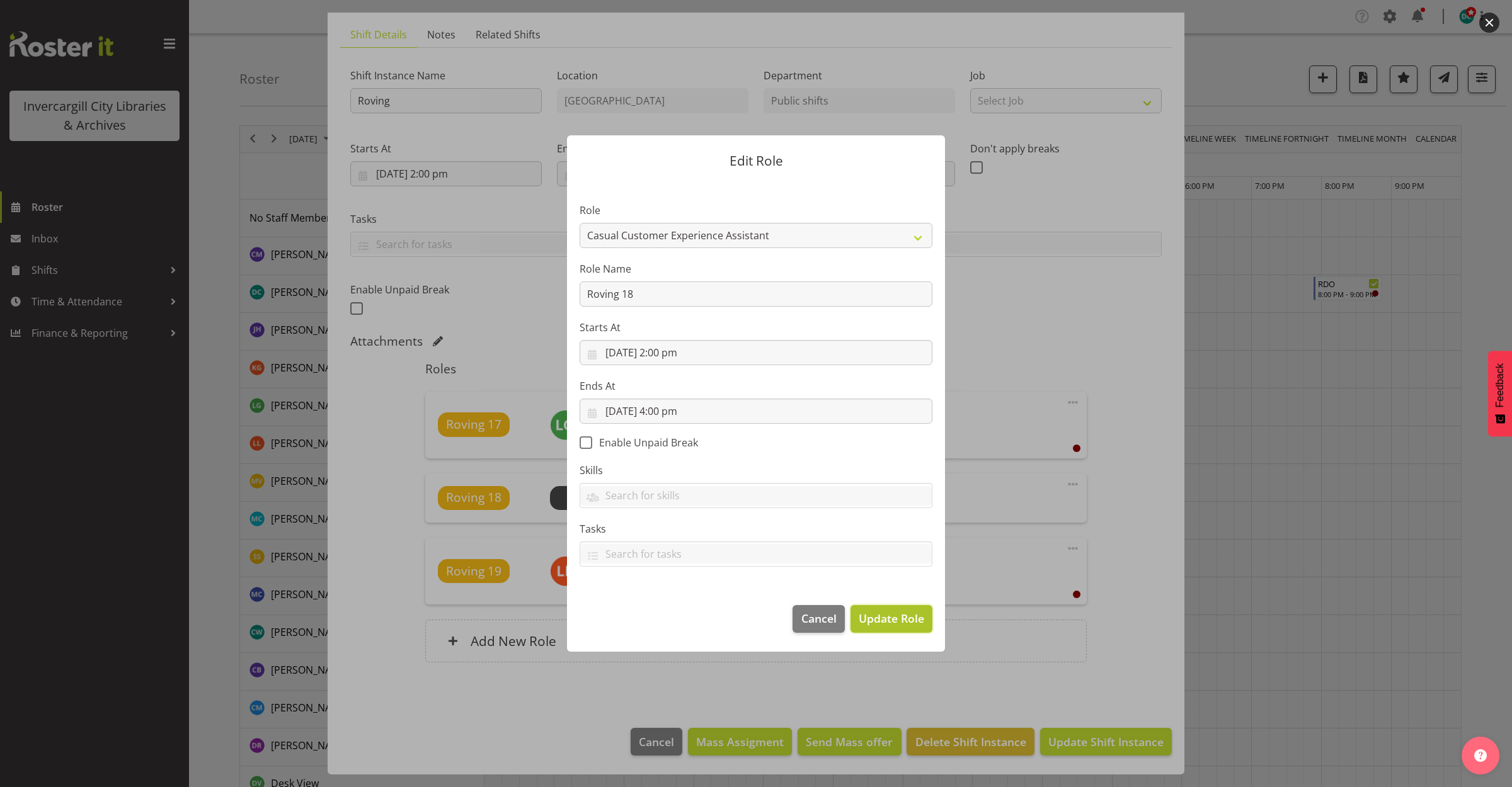
click at [867, 618] on span "Update Role" at bounding box center [891, 618] width 66 height 17
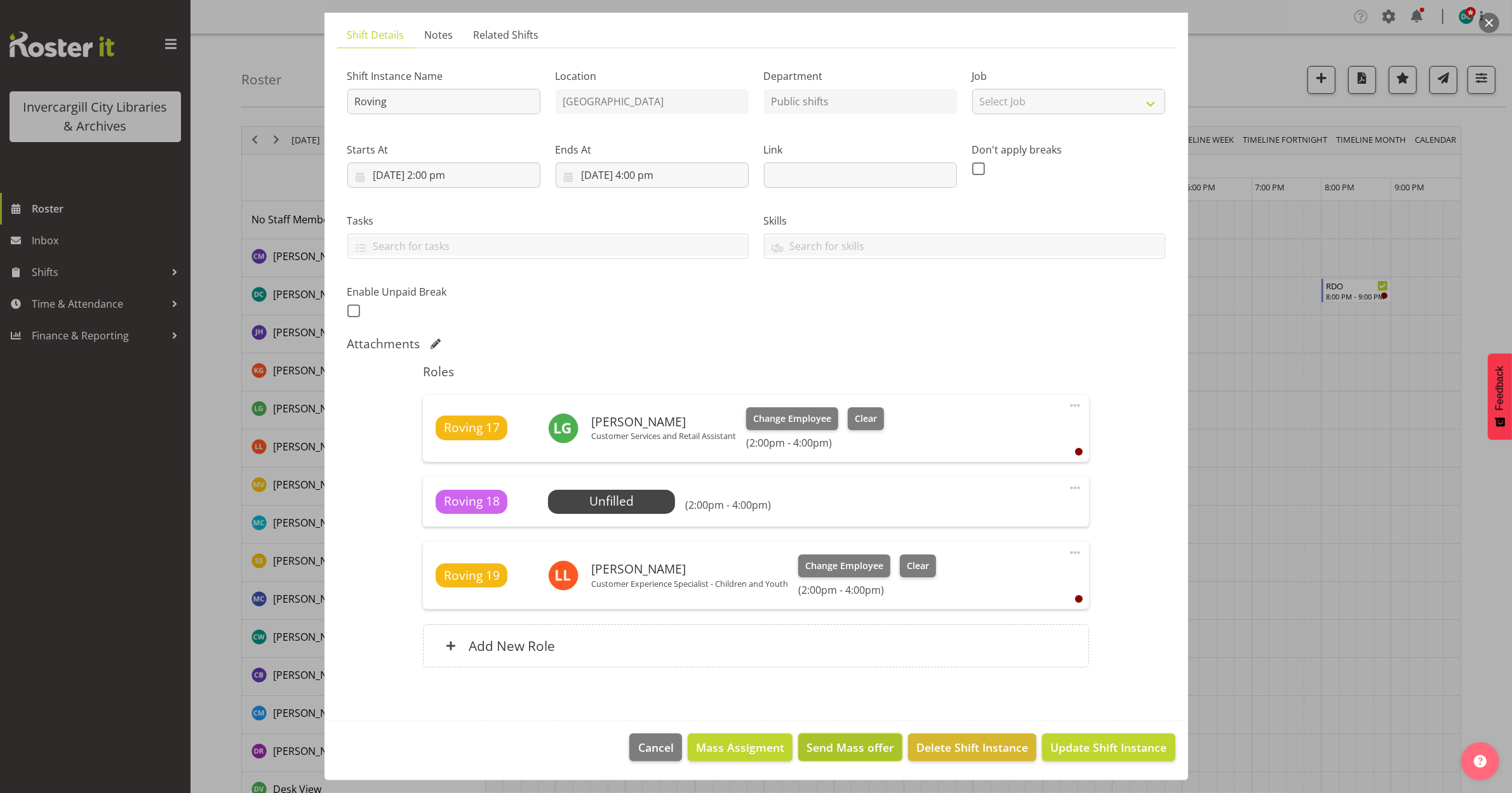
click at [854, 746] on span "Send Mass offer" at bounding box center [850, 747] width 87 height 17
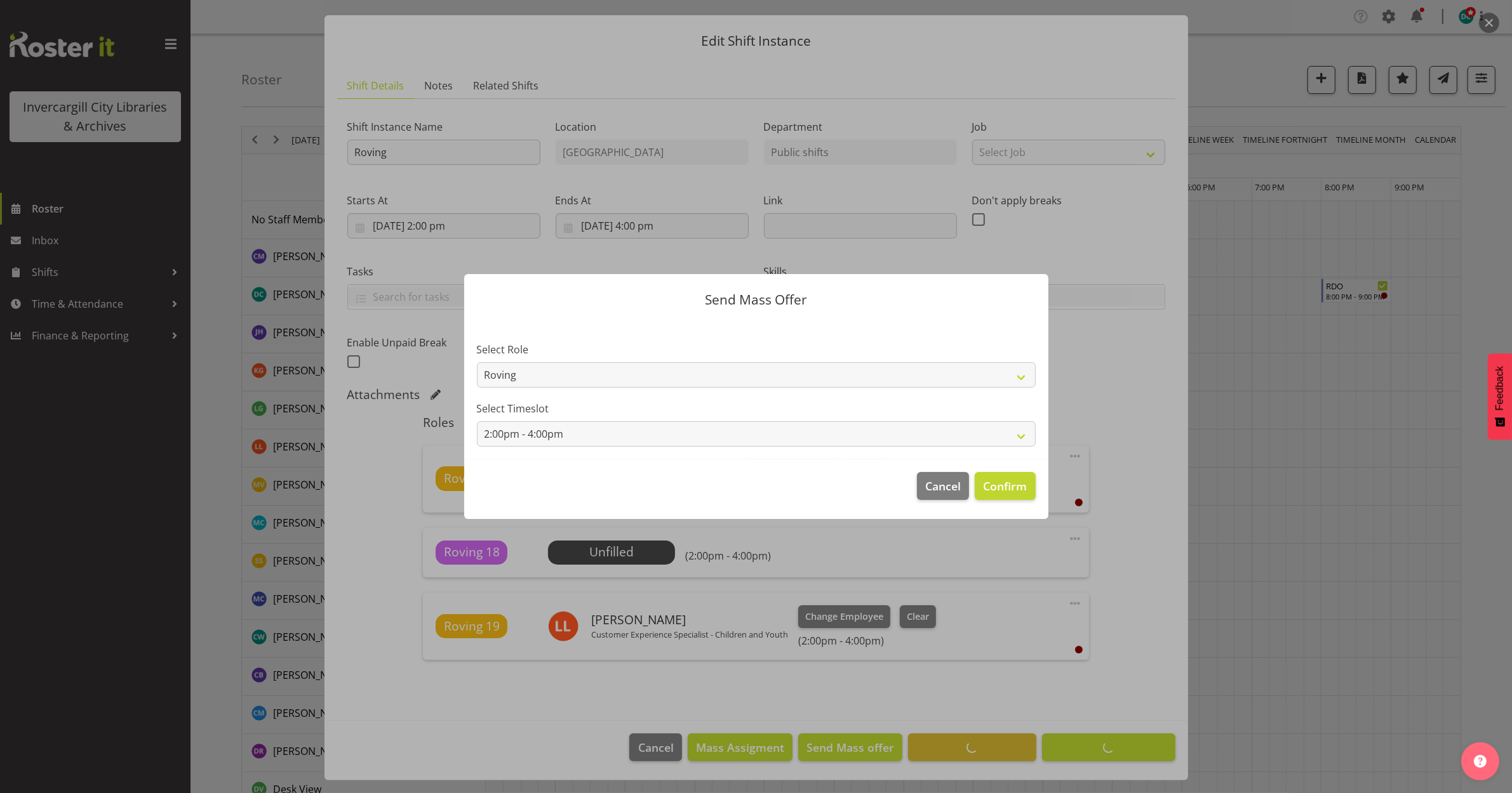
scroll to position [30, 0]
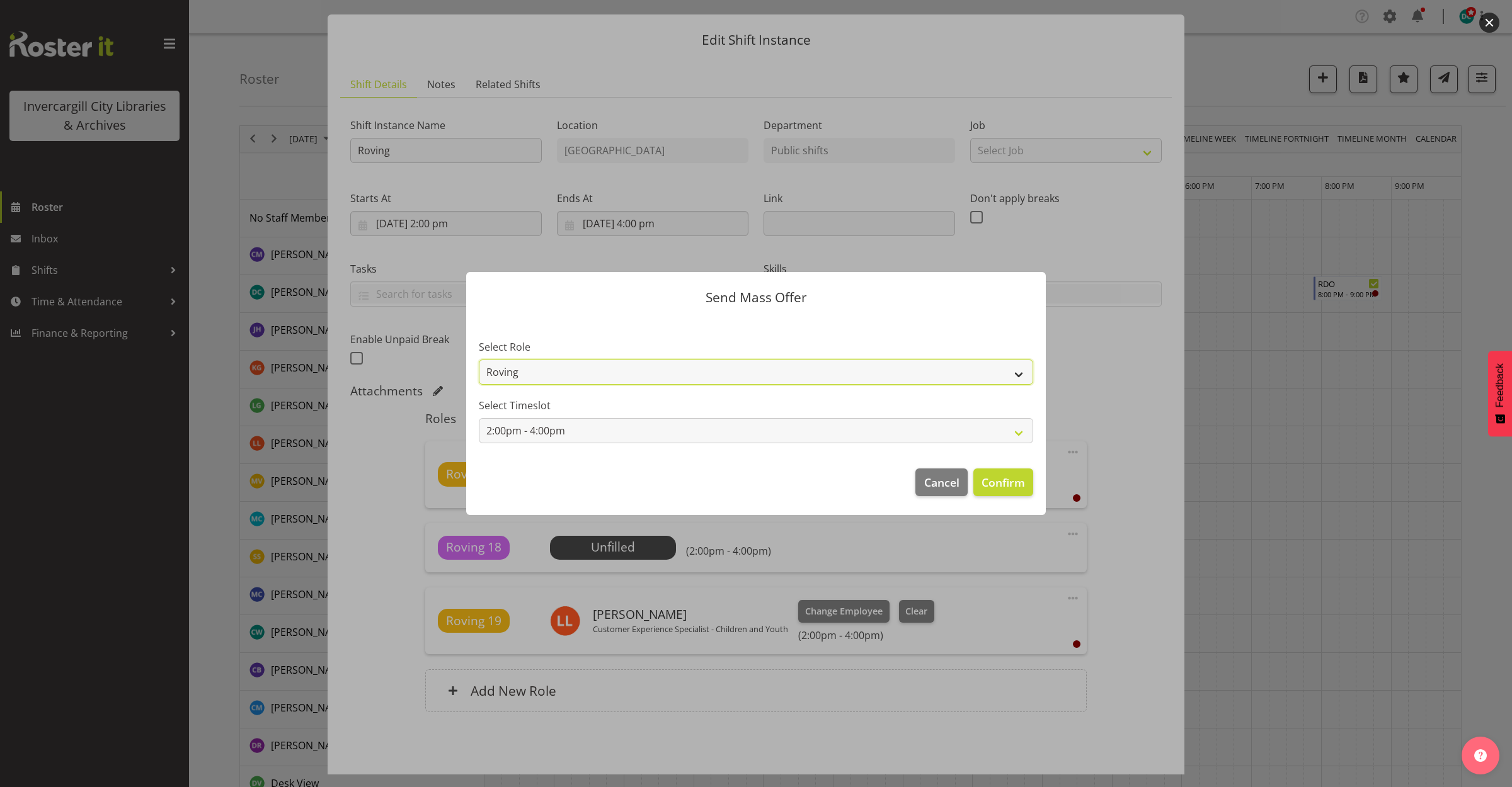
click at [969, 366] on select "Roving Casual Customer Experience Assistant" at bounding box center [756, 372] width 554 height 25
select select "1515"
click at [479, 360] on select "Roving Casual Customer Experience Assistant" at bounding box center [756, 372] width 554 height 25
click at [1004, 489] on span "Confirm" at bounding box center [1003, 482] width 43 height 17
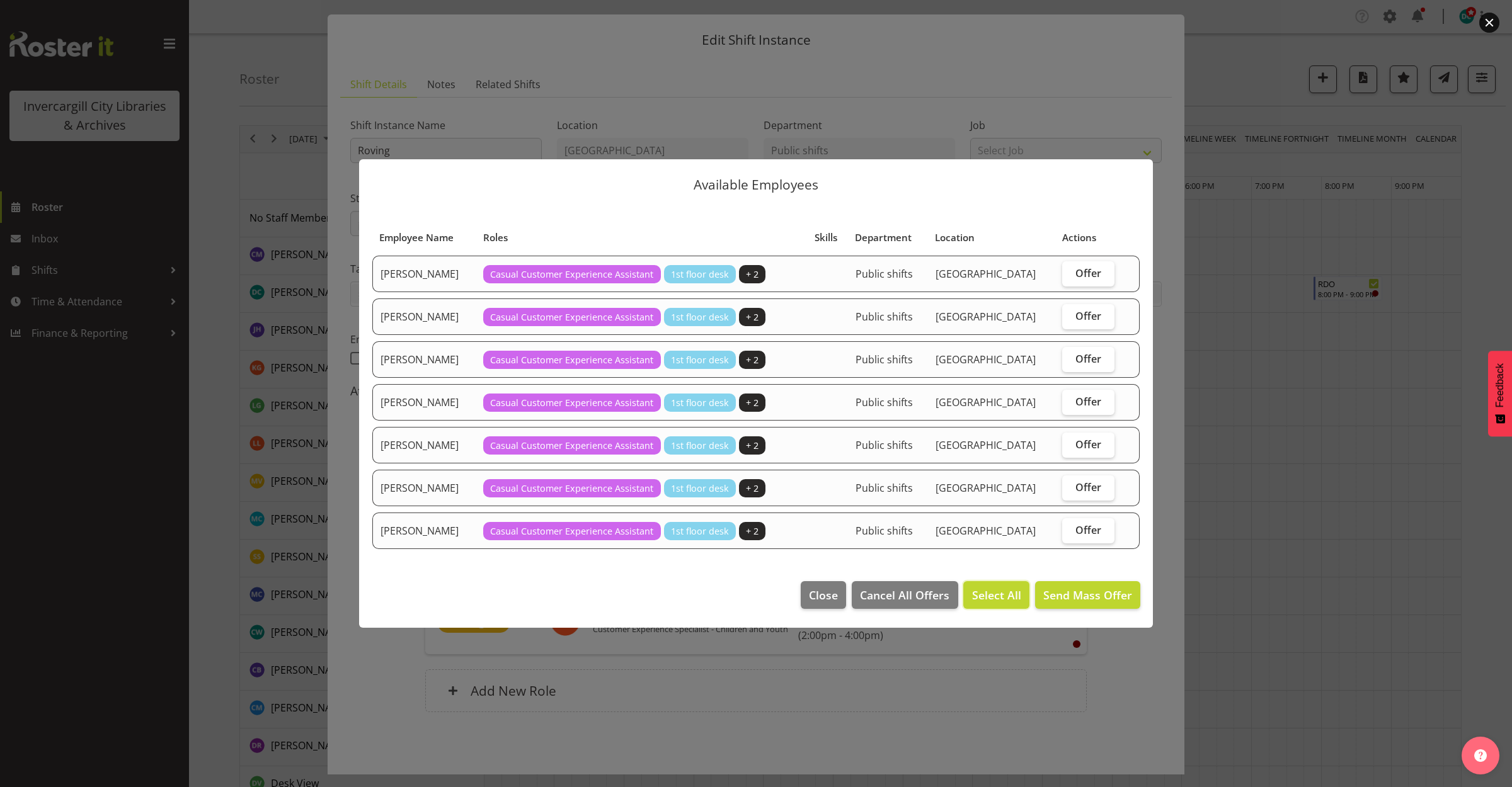
click at [988, 599] on span "Select All" at bounding box center [997, 595] width 49 height 17
checkbox input "true"
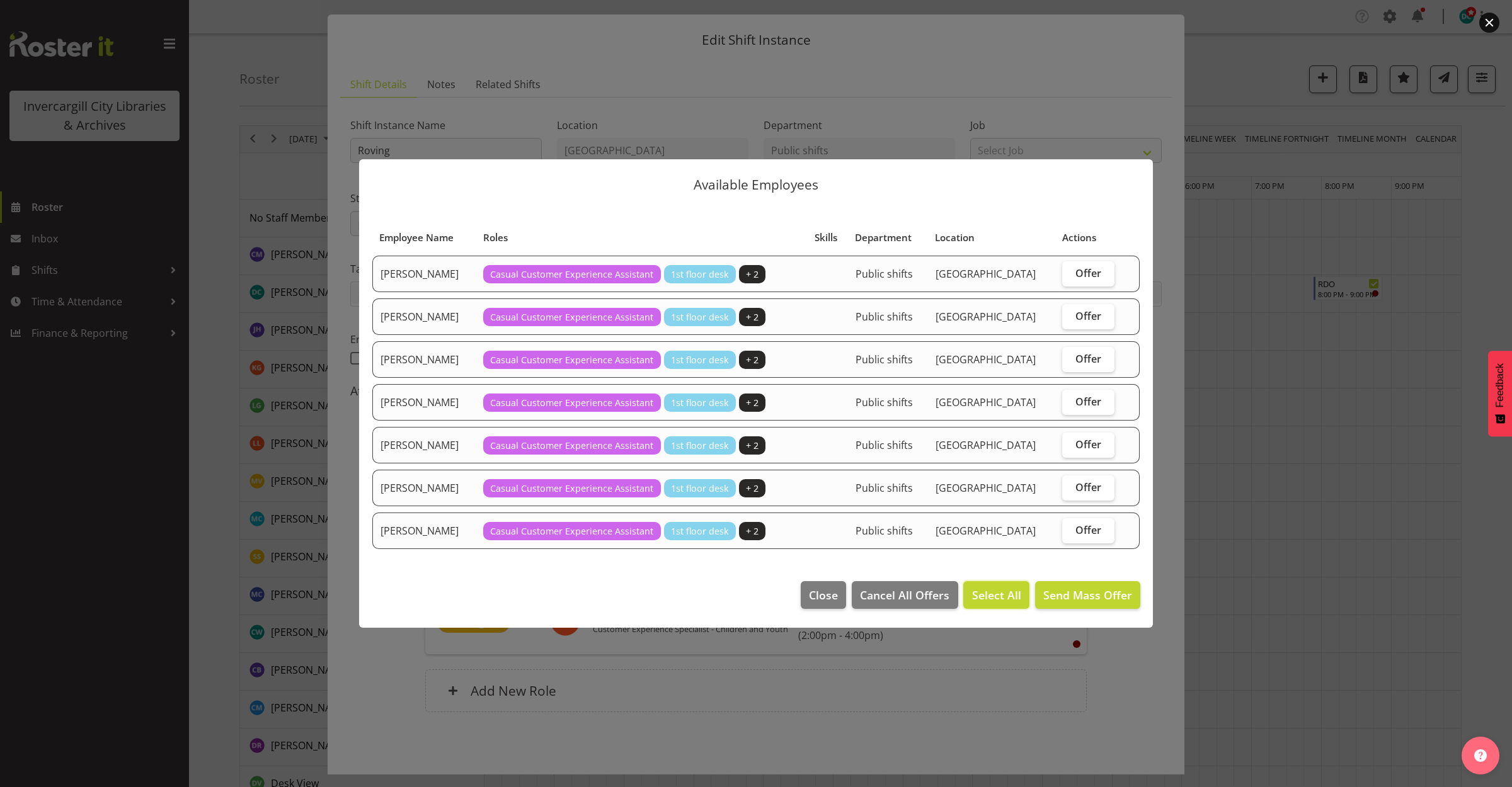
checkbox input "true"
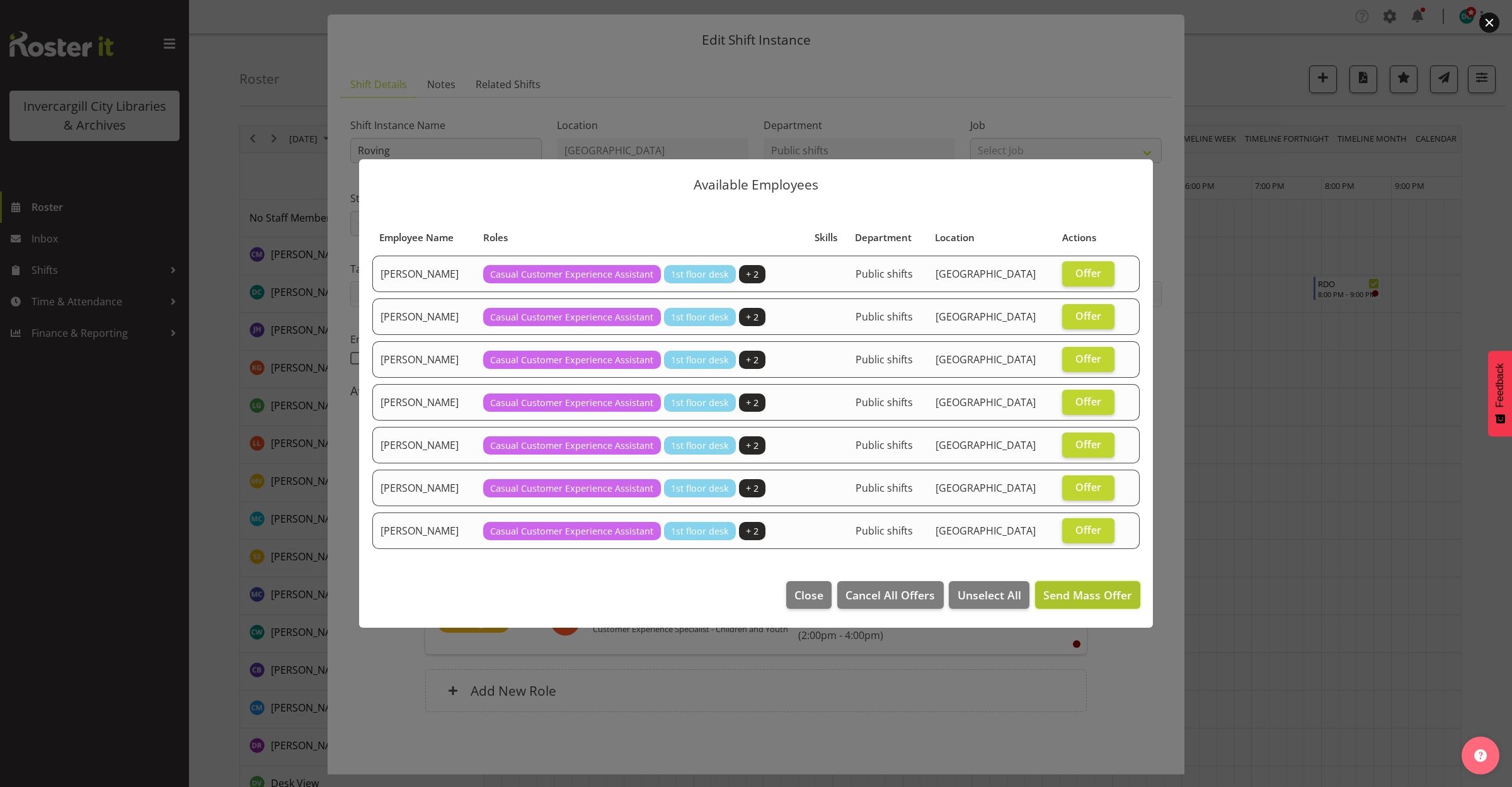
click at [1085, 608] on button "Send Mass Offer" at bounding box center [1088, 595] width 105 height 27
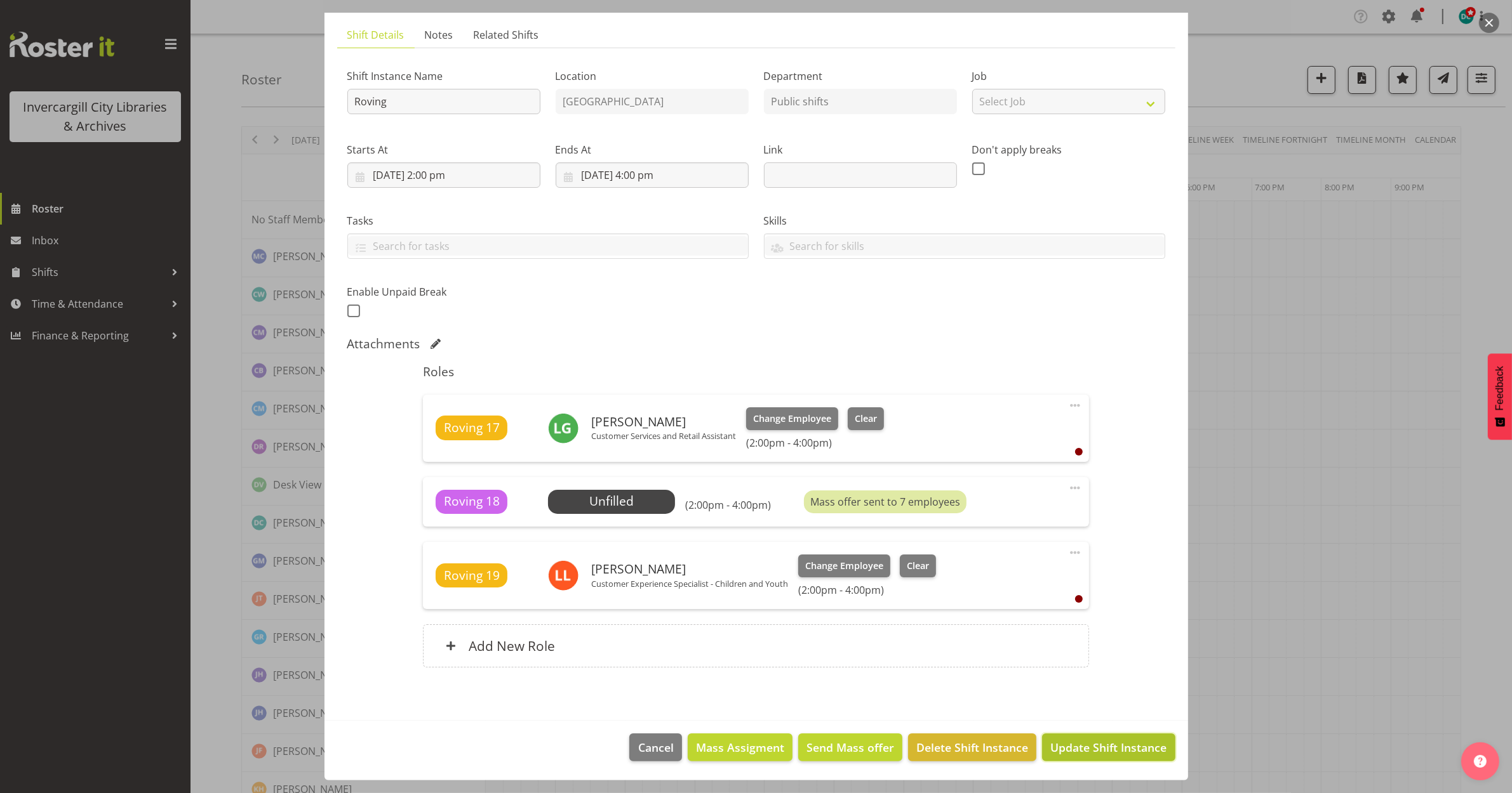
click at [1079, 752] on span "Update Shift Instance" at bounding box center [1108, 747] width 116 height 17
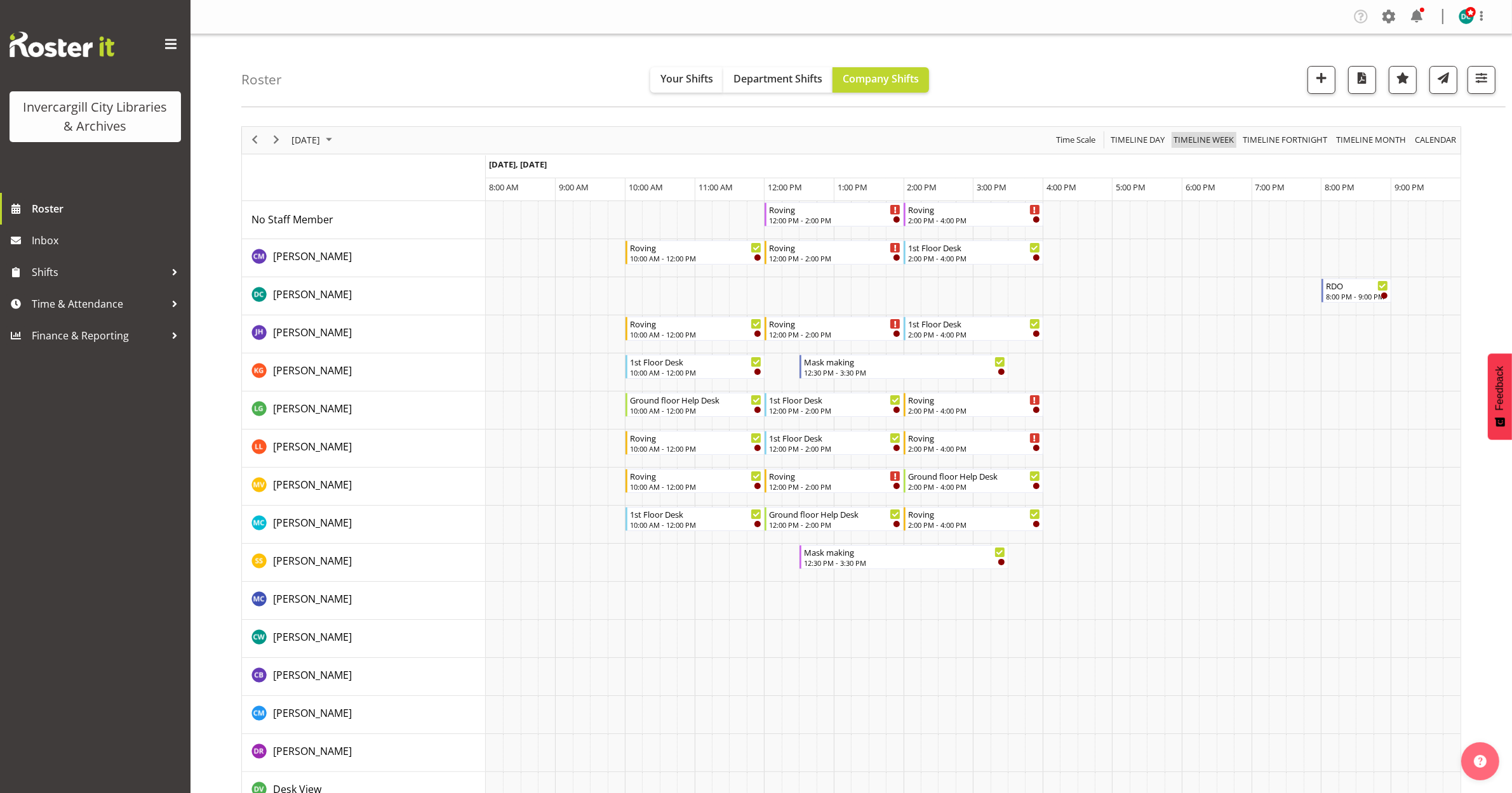
drag, startPoint x: 1223, startPoint y: 141, endPoint x: 1011, endPoint y: 166, distance: 213.5
click at [1223, 140] on span "Timeline Week" at bounding box center [1204, 140] width 63 height 16
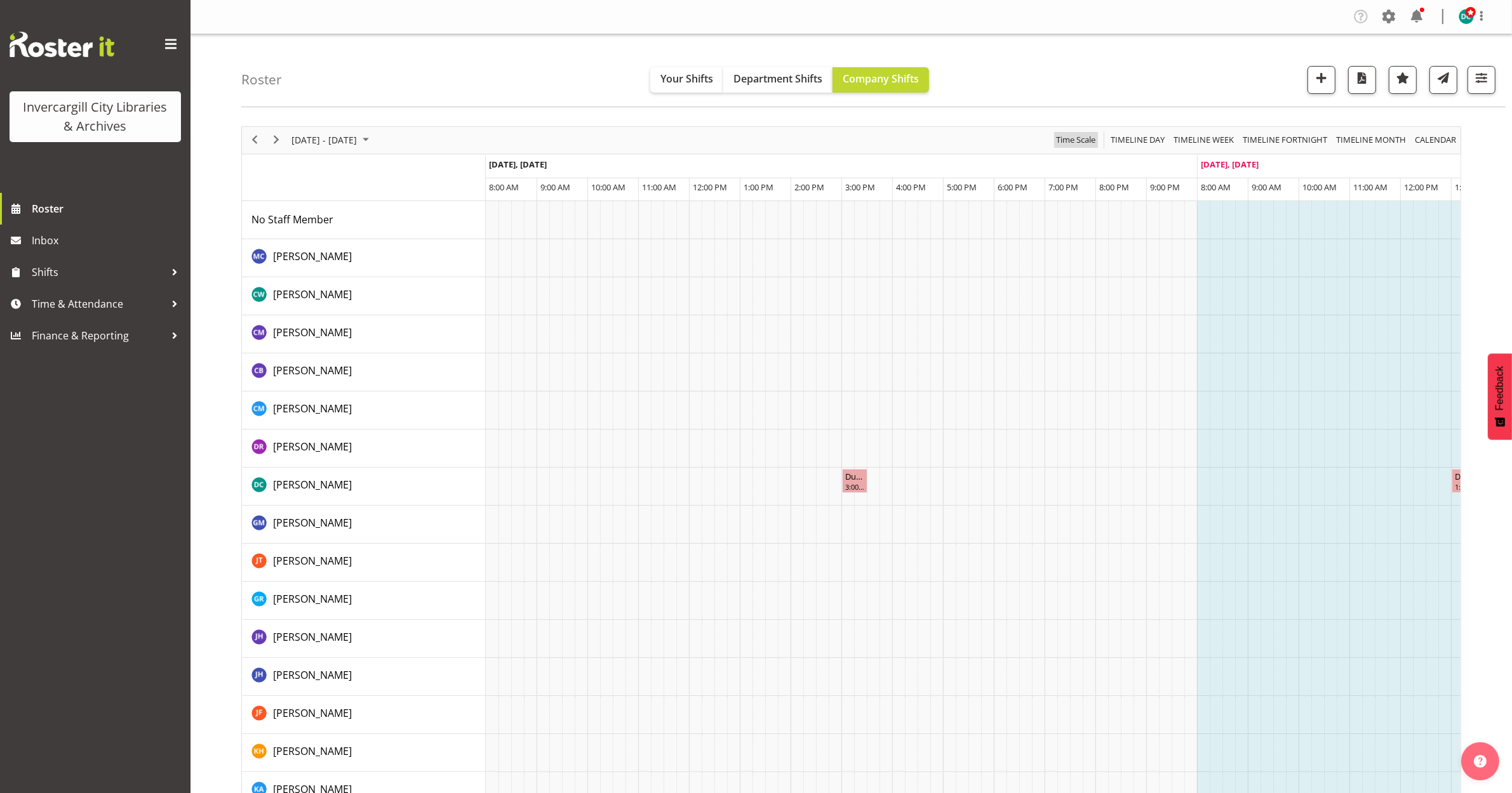
click at [1065, 144] on span "Time Scale" at bounding box center [1076, 140] width 42 height 16
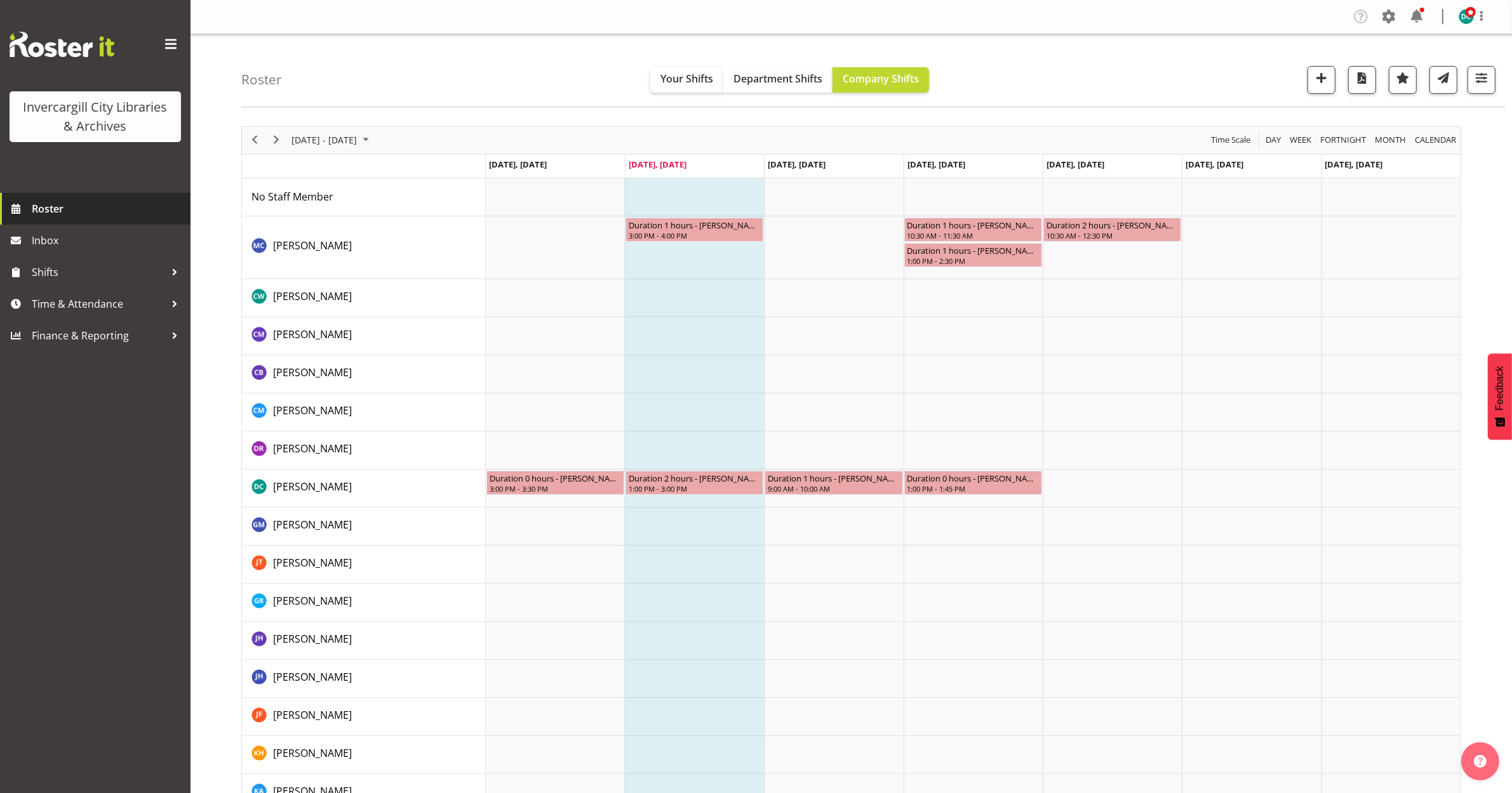
click at [68, 203] on span "Roster" at bounding box center [108, 209] width 153 height 19
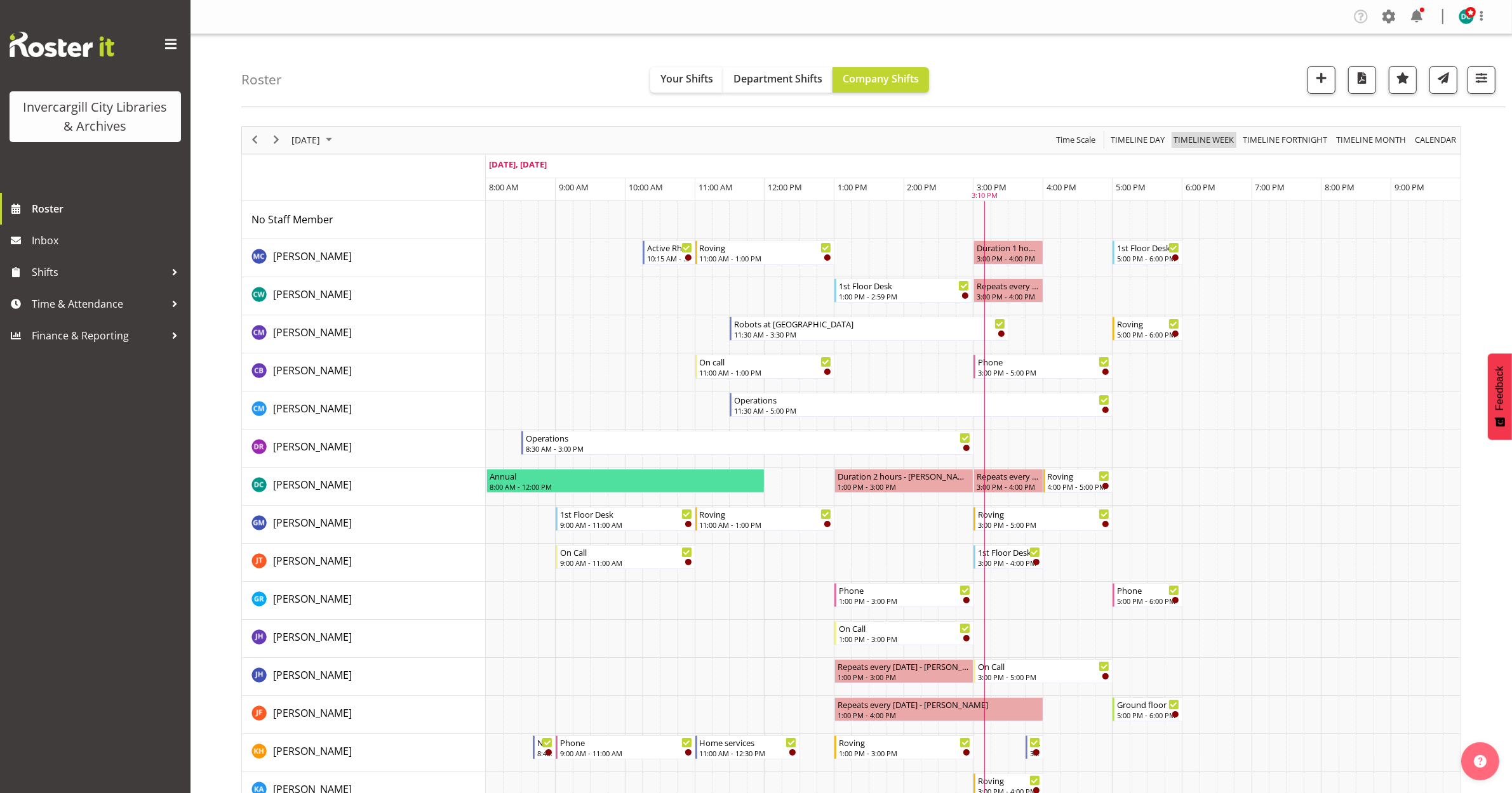
click at [1199, 142] on span "Timeline Week" at bounding box center [1204, 140] width 63 height 16
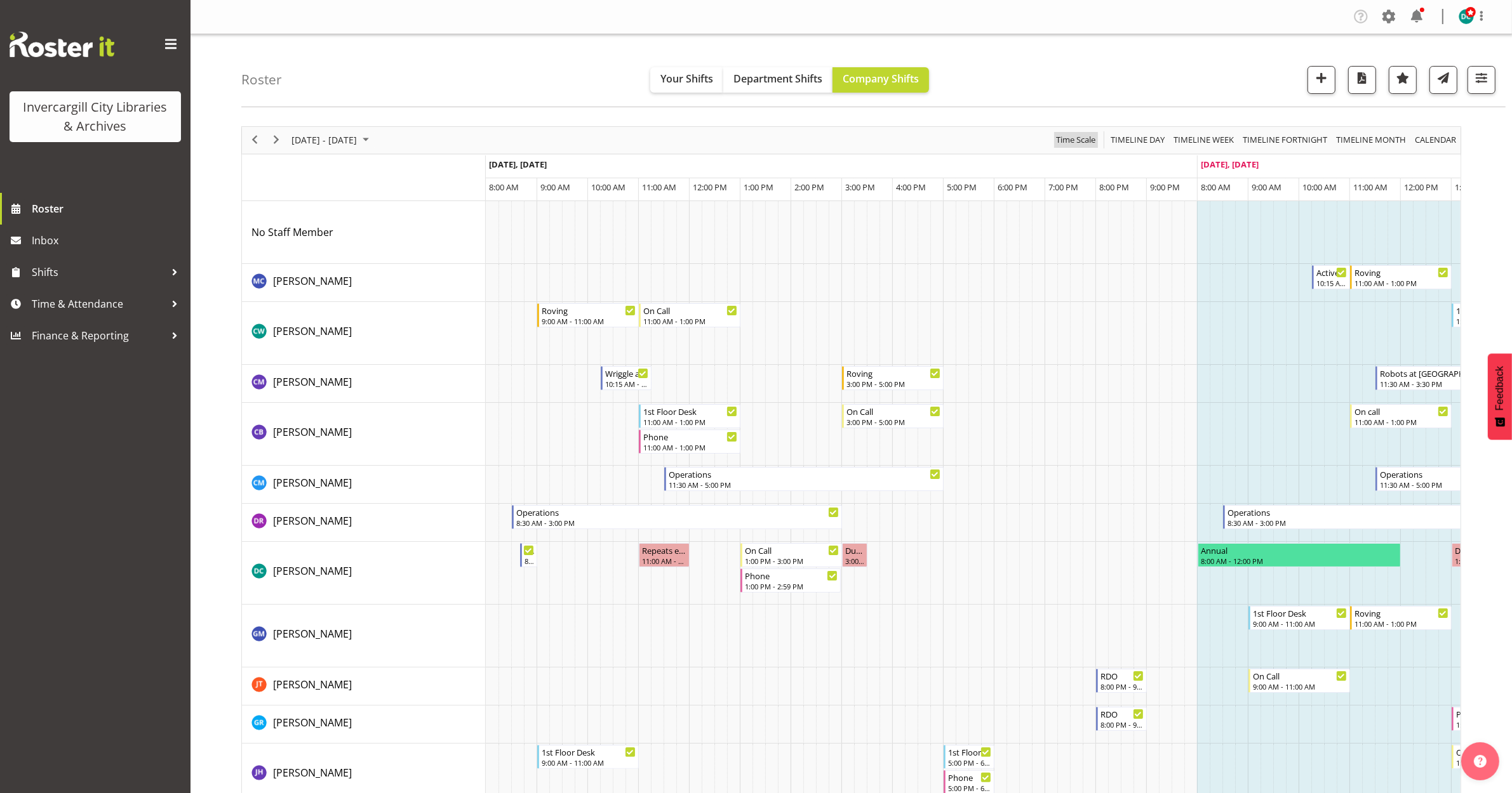
click at [1087, 141] on span "Time Scale" at bounding box center [1076, 140] width 42 height 16
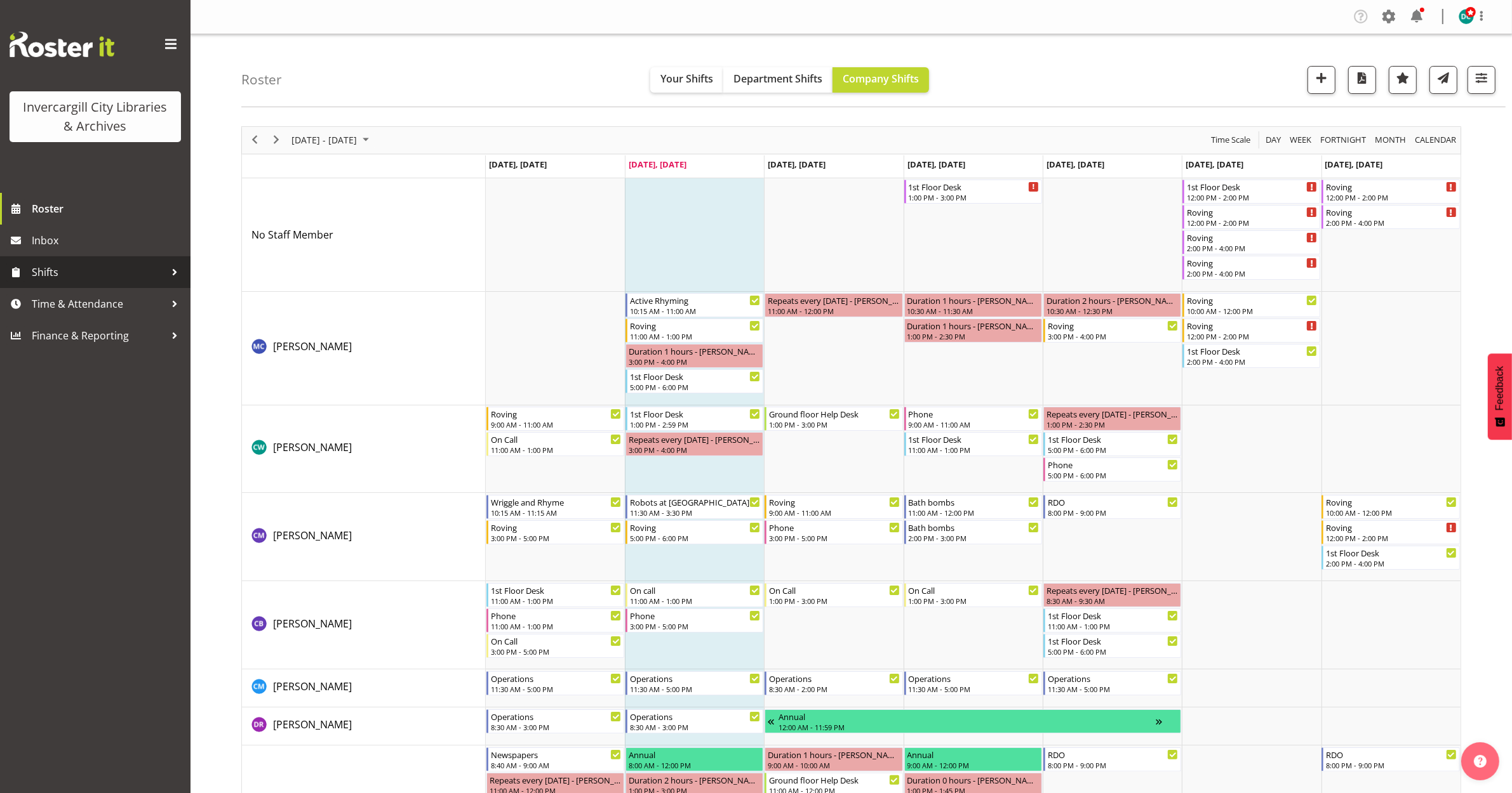
click at [175, 268] on div at bounding box center [175, 272] width 19 height 19
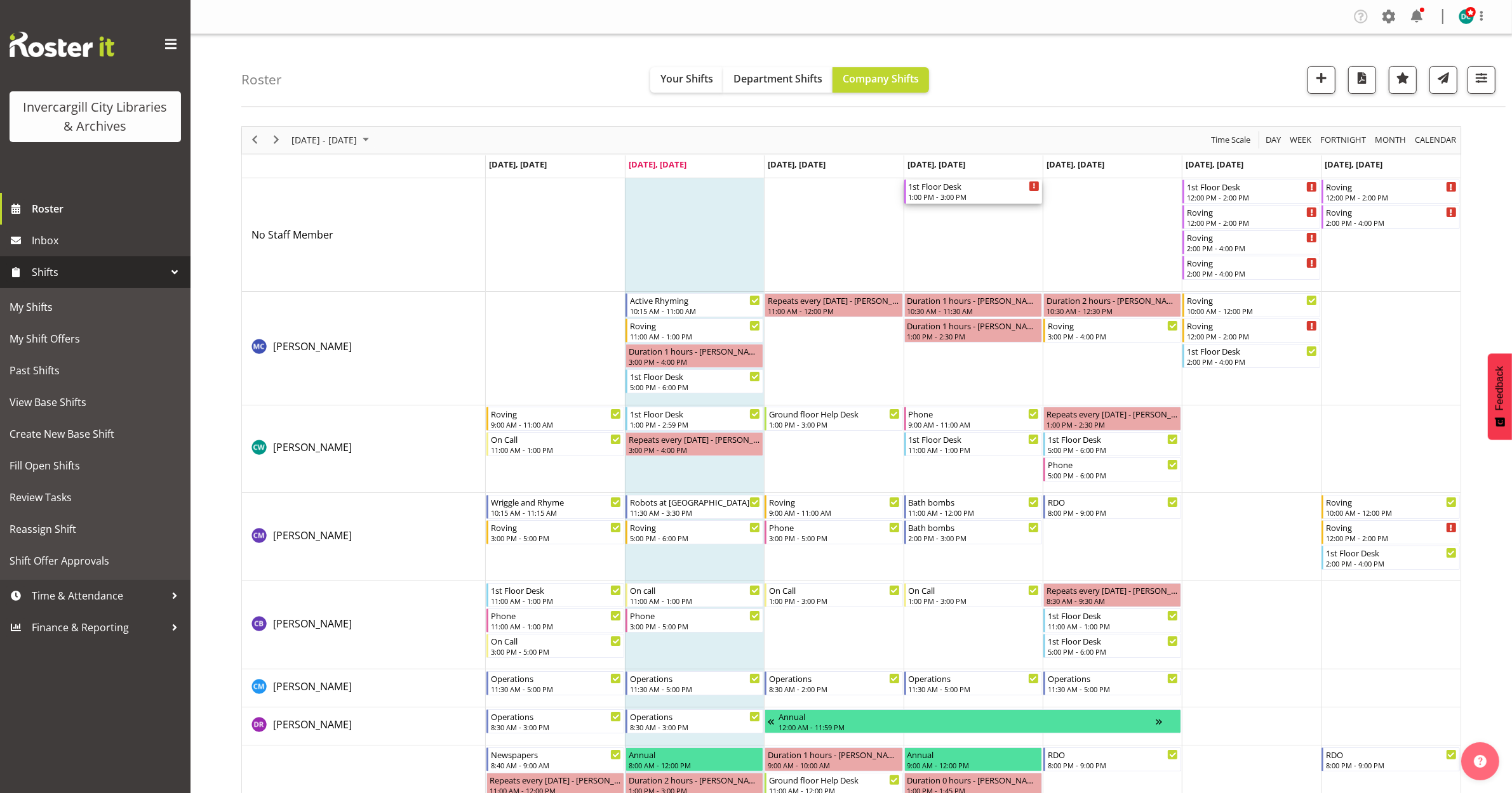
click at [950, 188] on div "1st Floor Desk" at bounding box center [974, 185] width 131 height 12
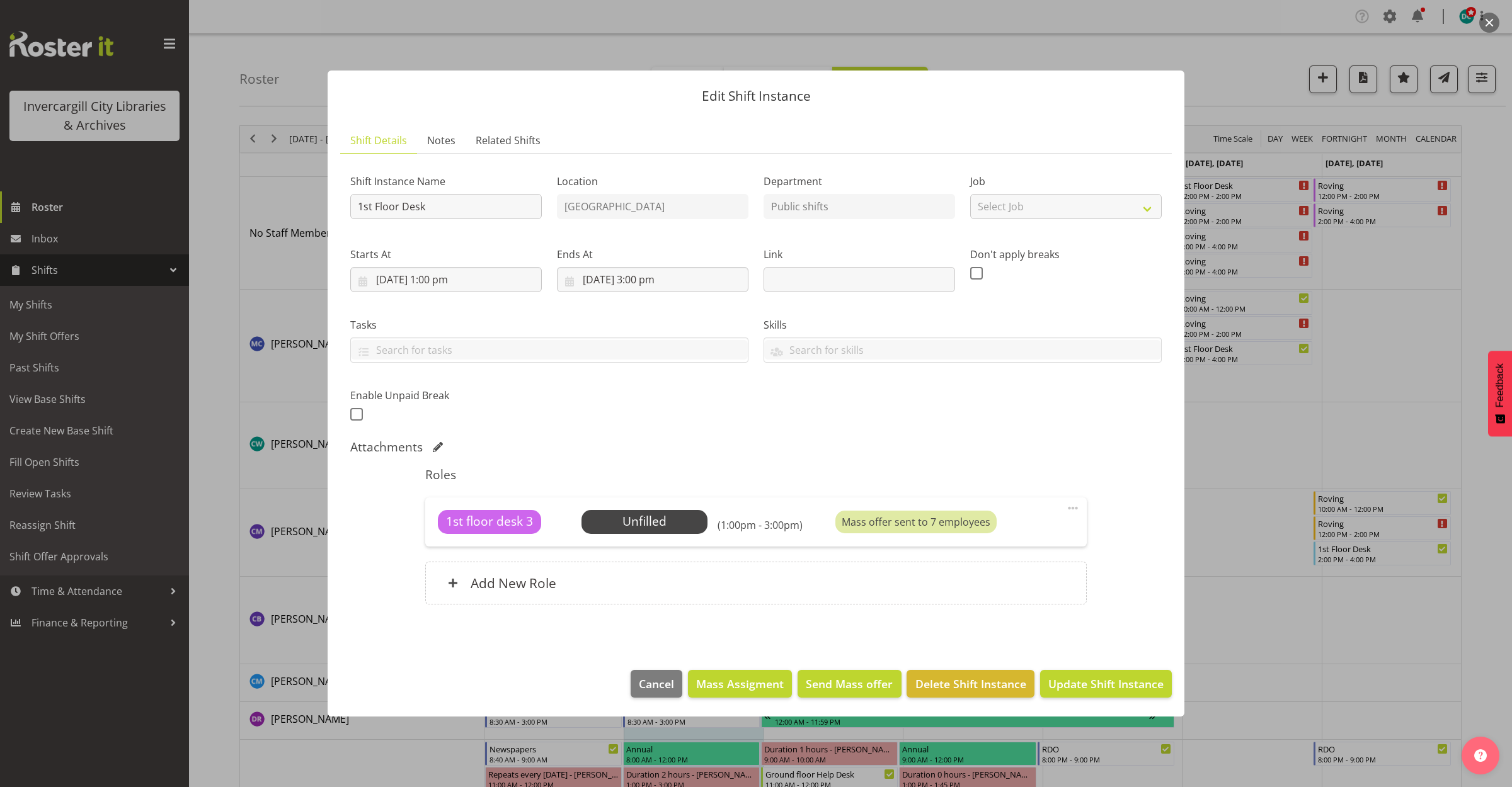
click at [1236, 73] on div at bounding box center [756, 393] width 1512 height 787
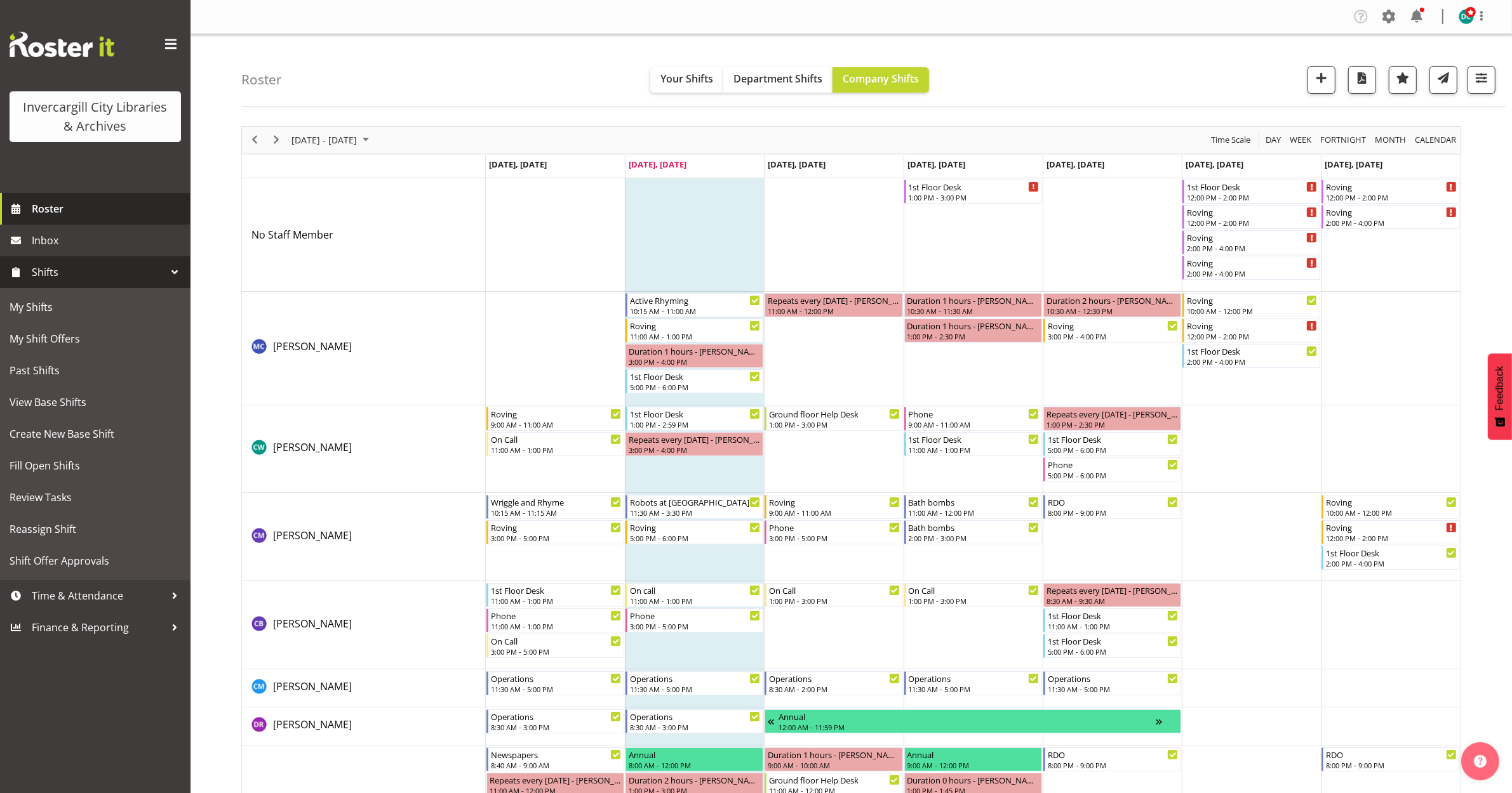
click at [59, 208] on span "Roster" at bounding box center [108, 209] width 153 height 19
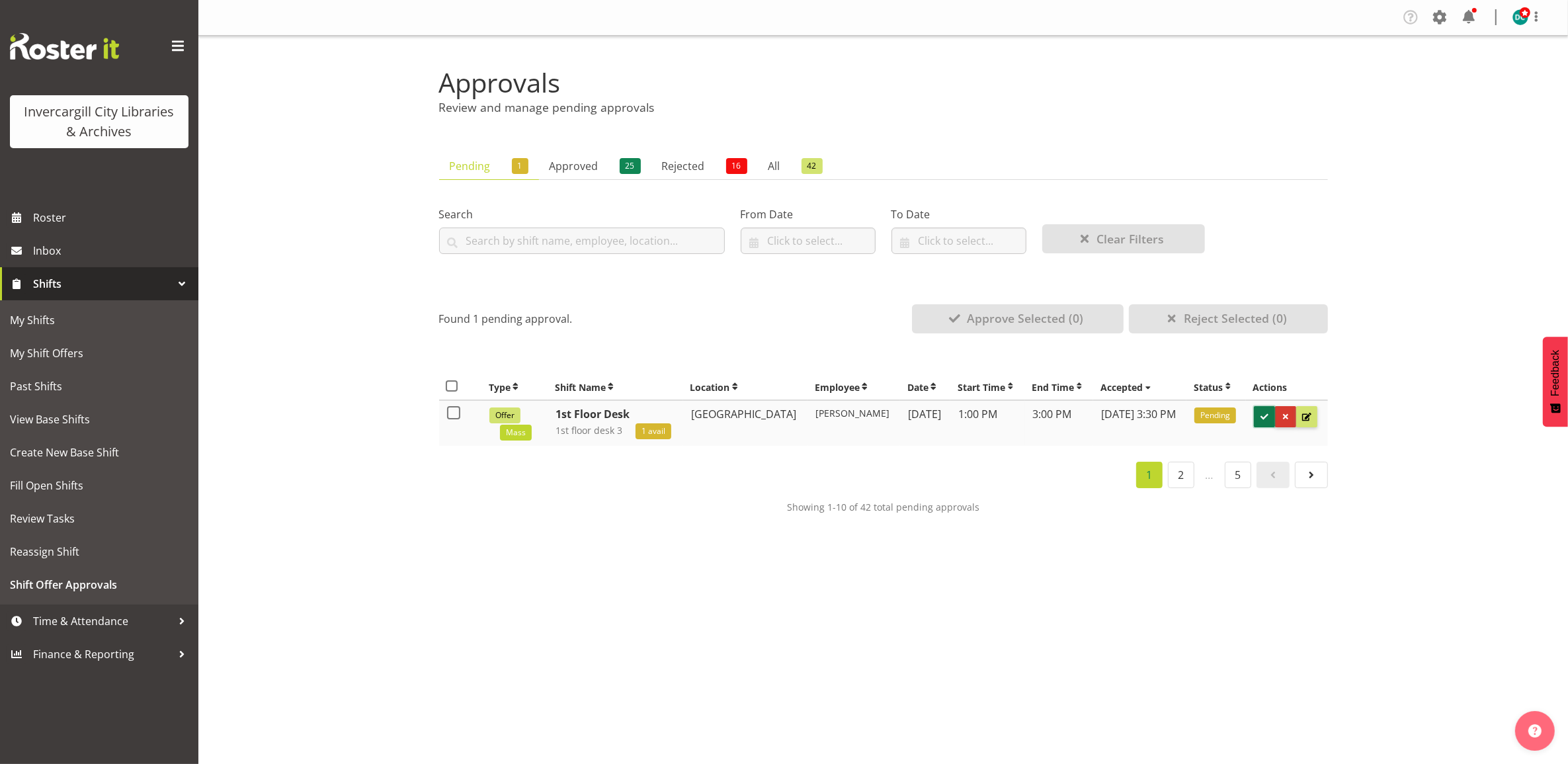
click at [780, 345] on span at bounding box center [1264, 417] width 13 height 13
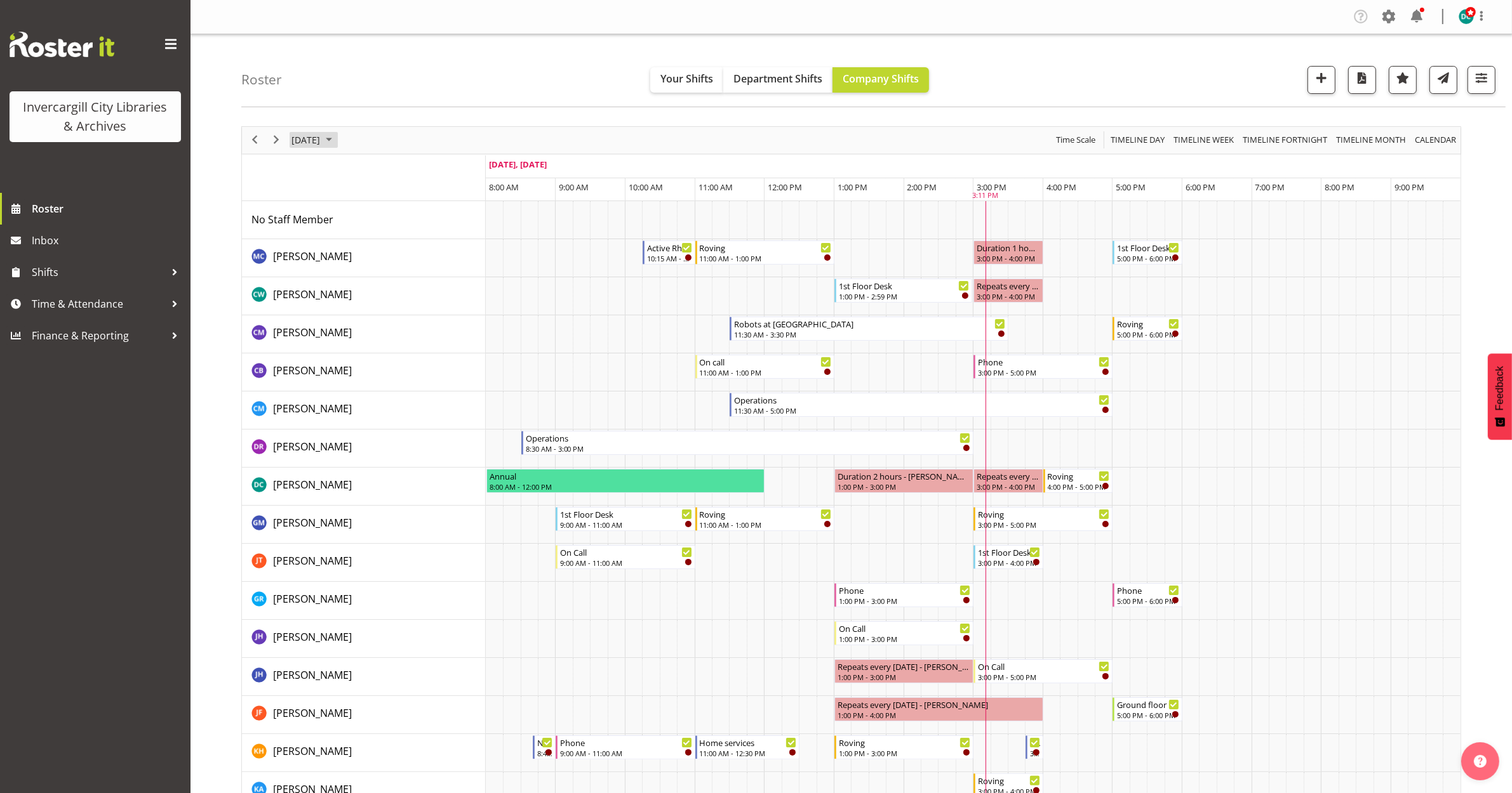
click at [319, 142] on span "[DATE]" at bounding box center [305, 140] width 31 height 16
click at [430, 163] on span "next month" at bounding box center [425, 172] width 23 height 23
click at [383, 217] on span "2" at bounding box center [386, 216] width 19 height 19
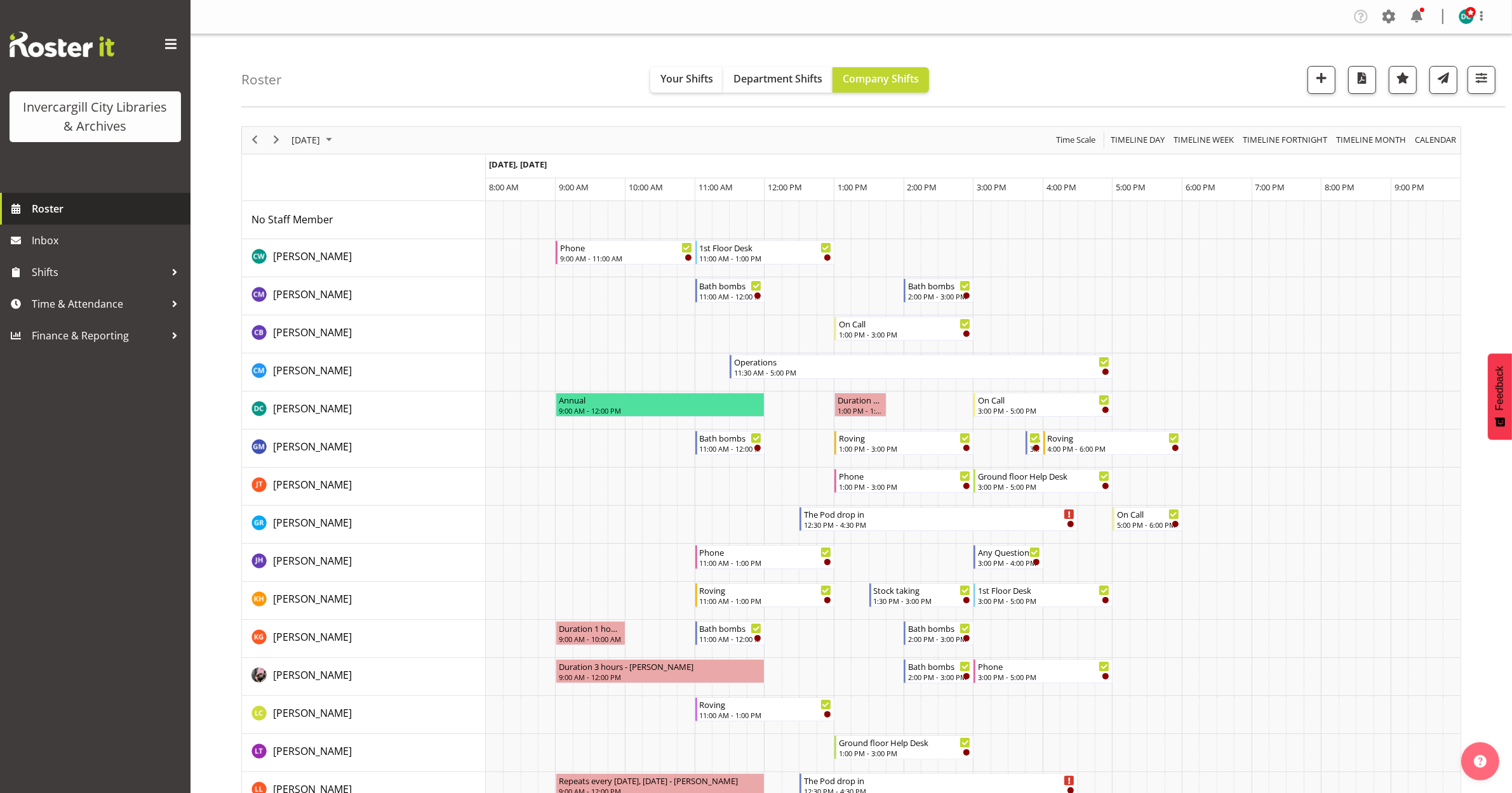
click at [52, 208] on span "Roster" at bounding box center [108, 209] width 153 height 19
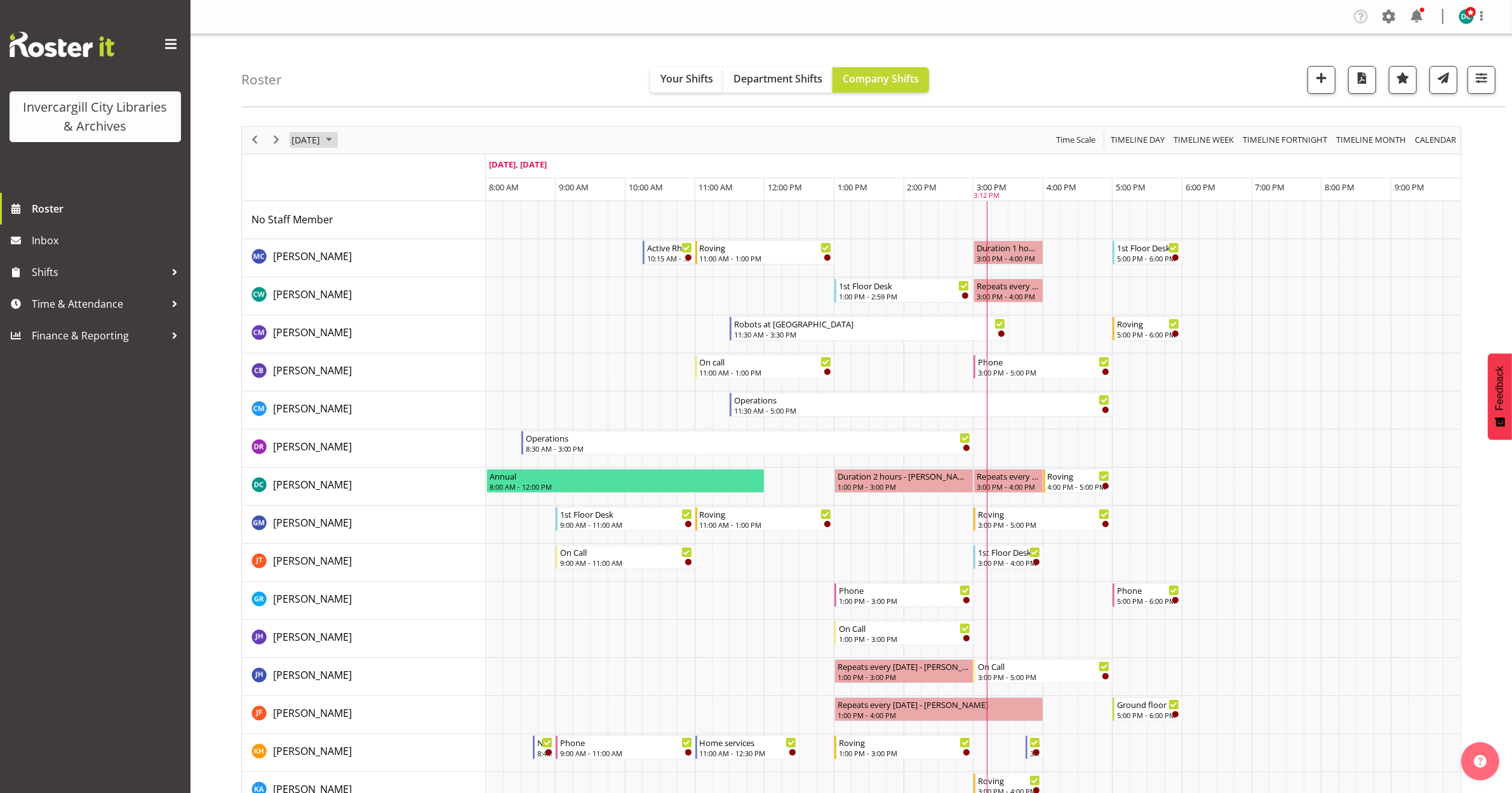
click at [321, 142] on span "[DATE]" at bounding box center [305, 140] width 31 height 16
click at [321, 143] on span "[DATE]" at bounding box center [305, 140] width 31 height 16
click at [318, 138] on span "[DATE]" at bounding box center [305, 140] width 31 height 16
click at [425, 174] on span "next month" at bounding box center [425, 172] width 23 height 23
click at [308, 236] on span "5" at bounding box center [305, 237] width 19 height 19
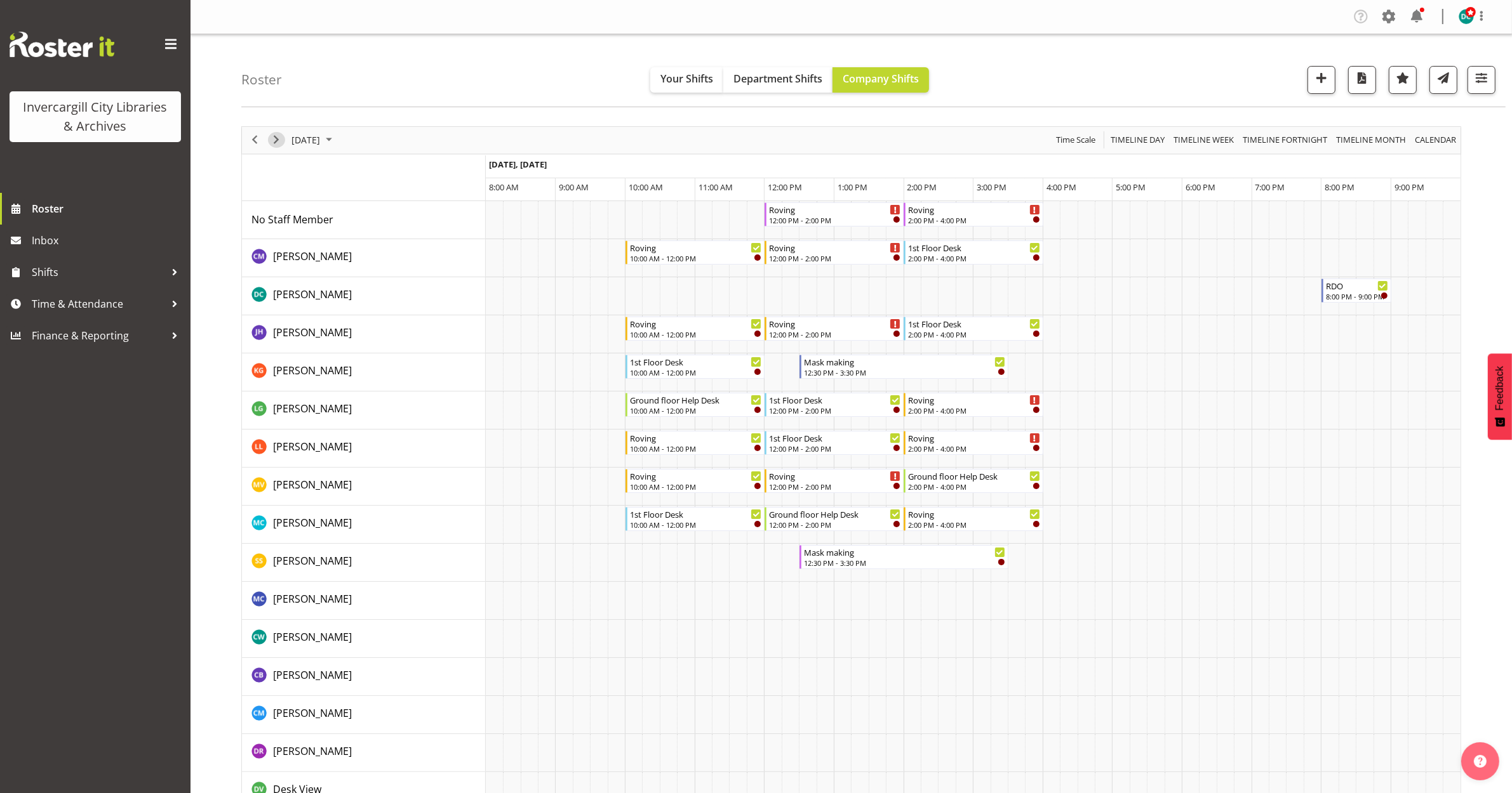
click at [274, 141] on span "Next" at bounding box center [276, 140] width 15 height 16
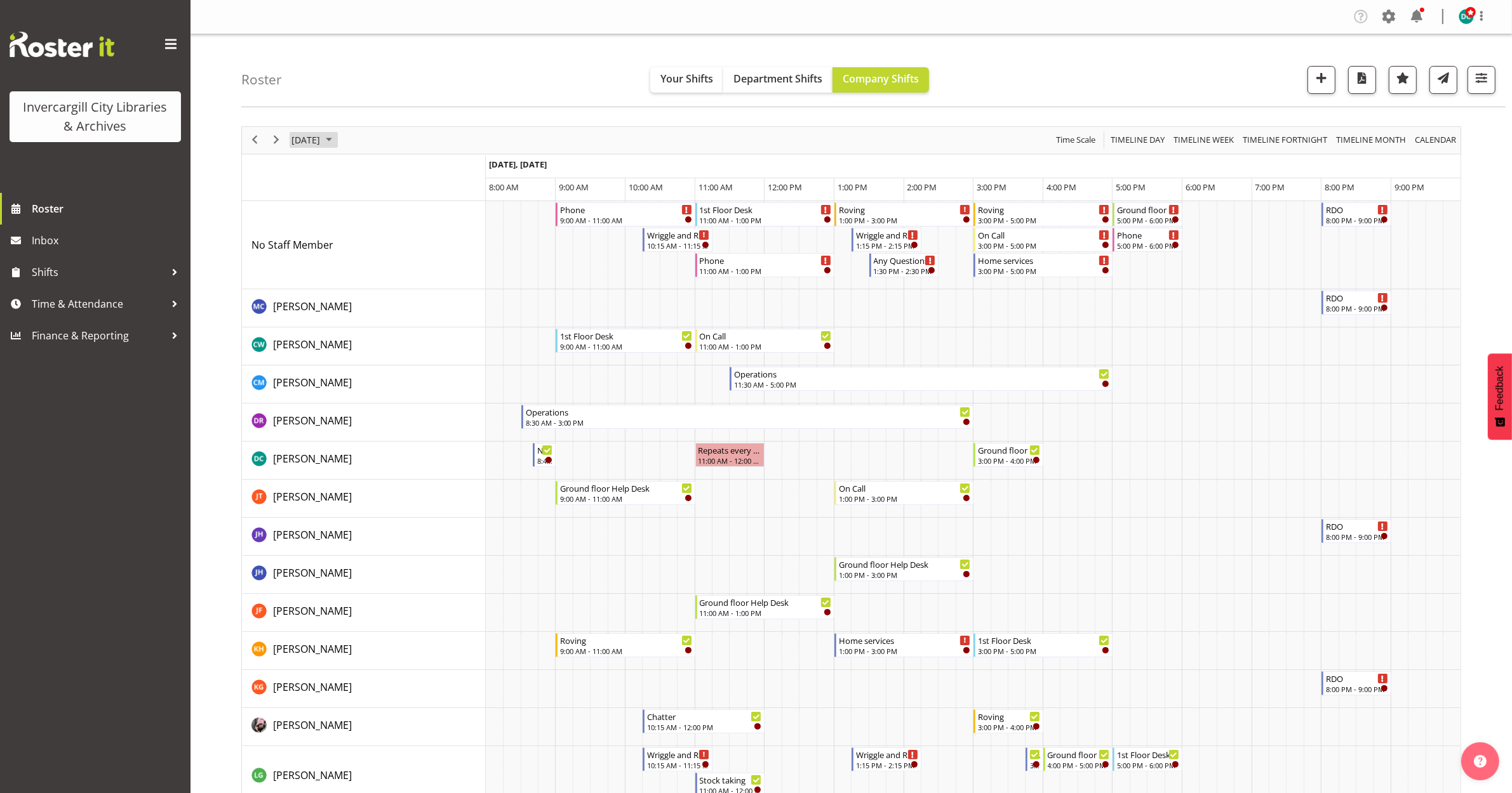
click at [319, 145] on span "[DATE]" at bounding box center [305, 140] width 31 height 16
click at [408, 233] on span "10" at bounding box center [407, 237] width 19 height 19
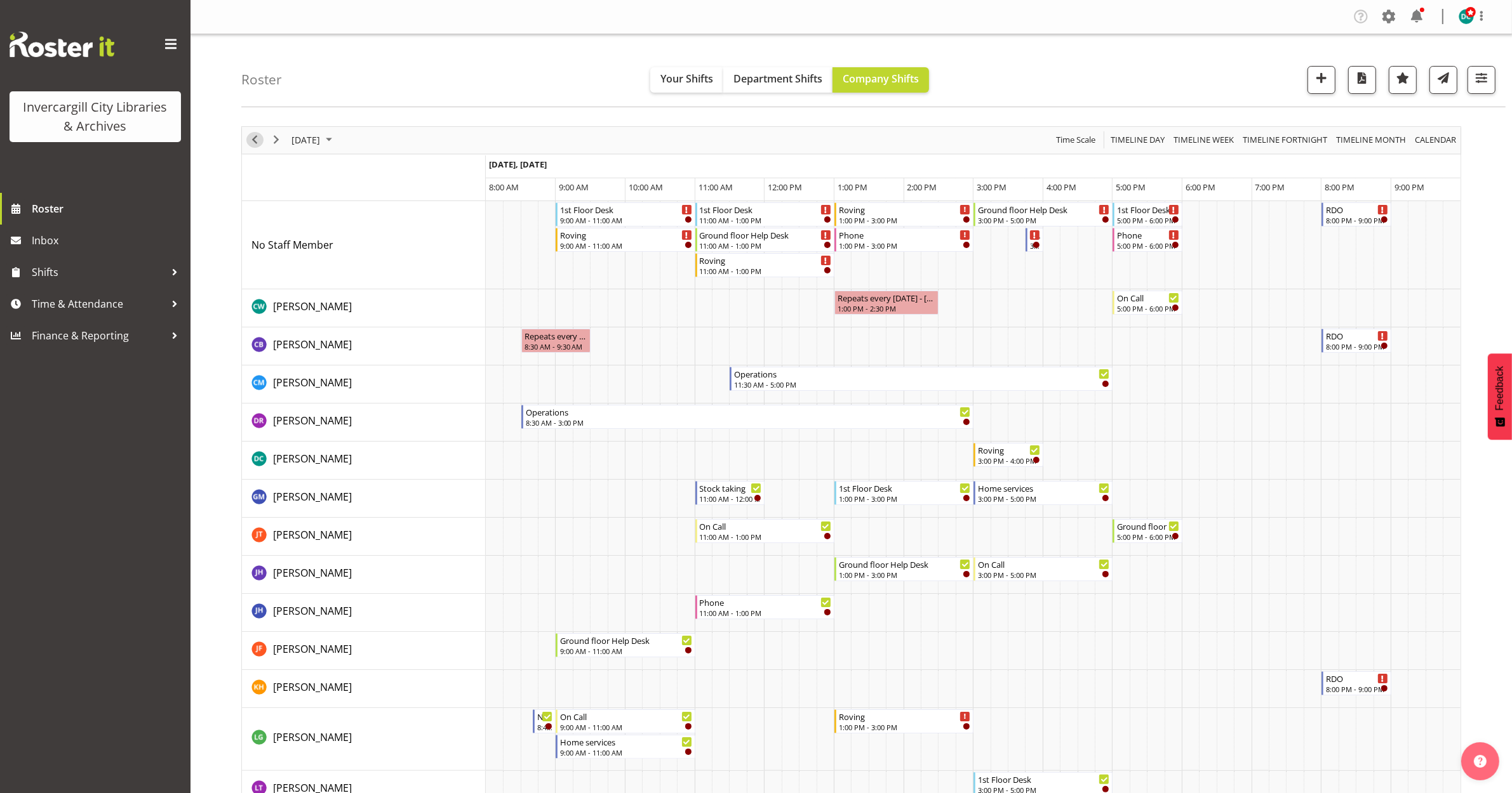
click at [254, 140] on span "Previous" at bounding box center [255, 140] width 15 height 16
